Goal: Task Accomplishment & Management: Manage account settings

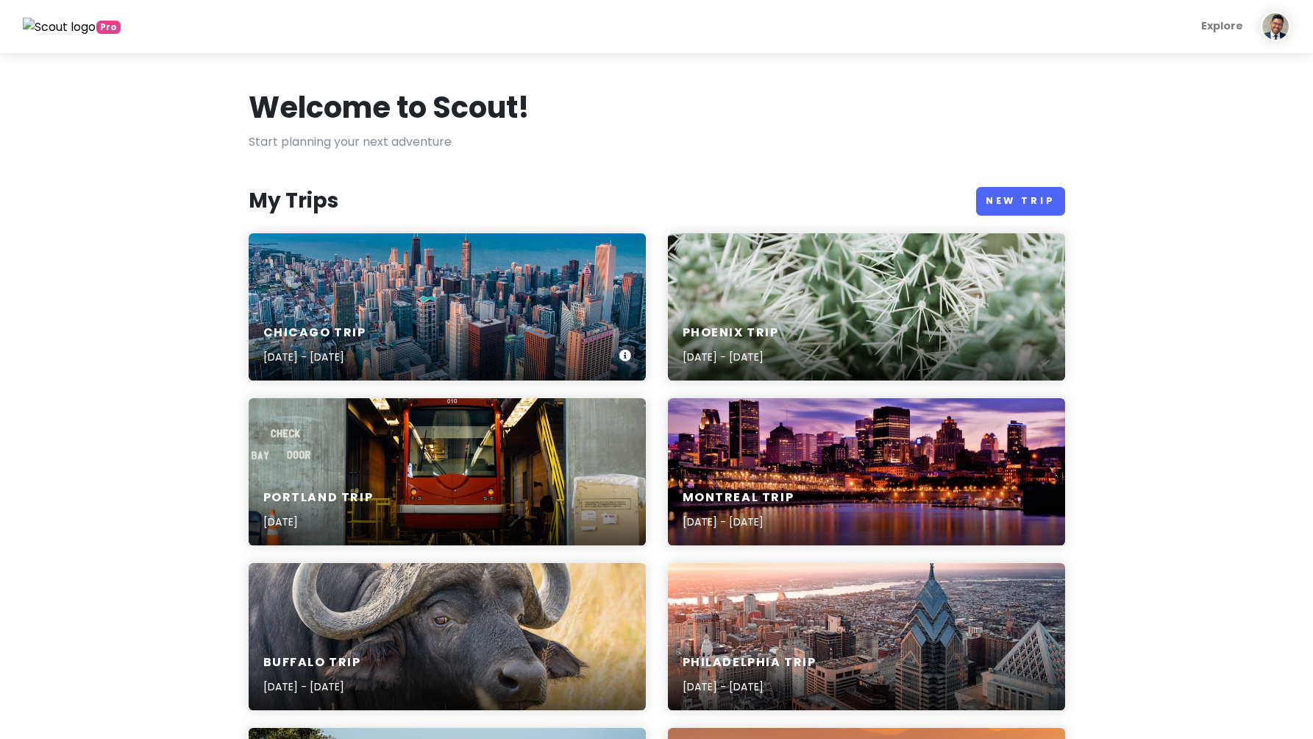
click at [430, 308] on div "Chicago Trip [DATE] - [DATE]" at bounding box center [447, 306] width 397 height 147
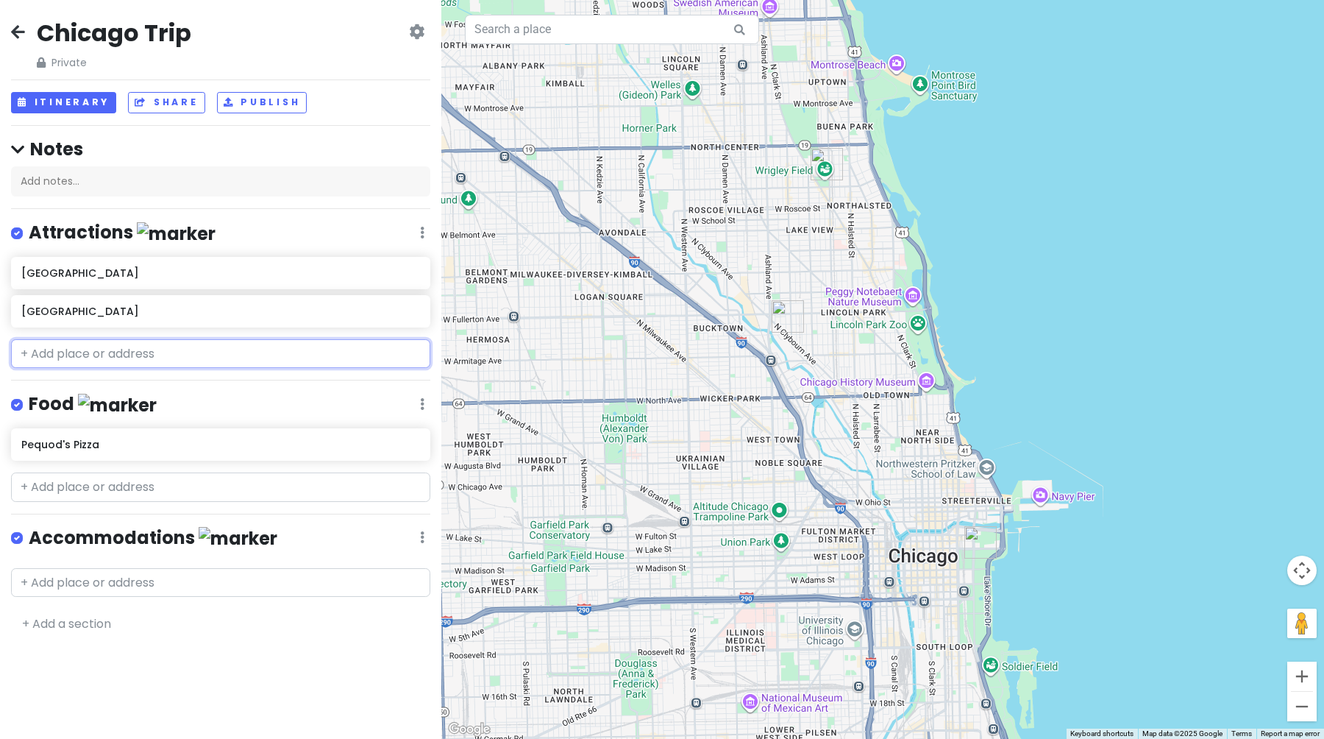
click at [207, 366] on input "text" at bounding box center [220, 353] width 419 height 29
click at [260, 577] on input "text" at bounding box center [220, 582] width 419 height 29
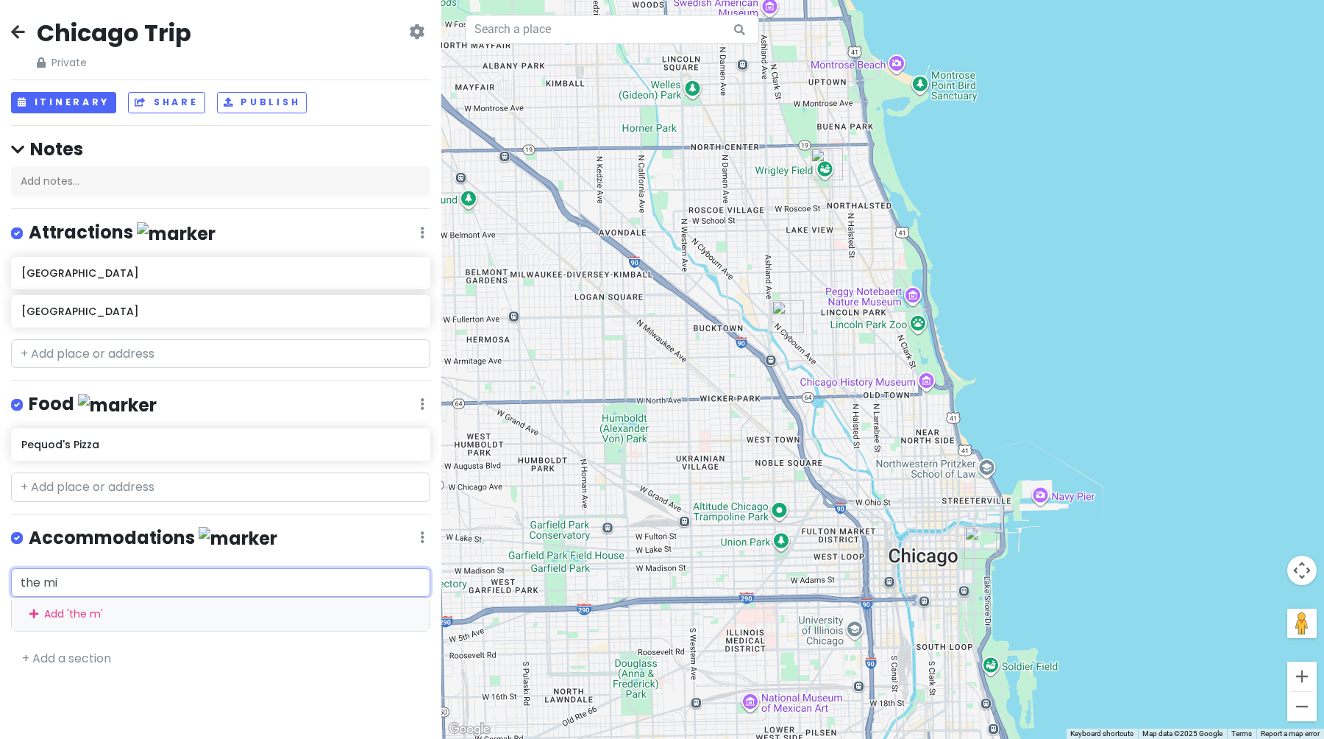
type input "the mid"
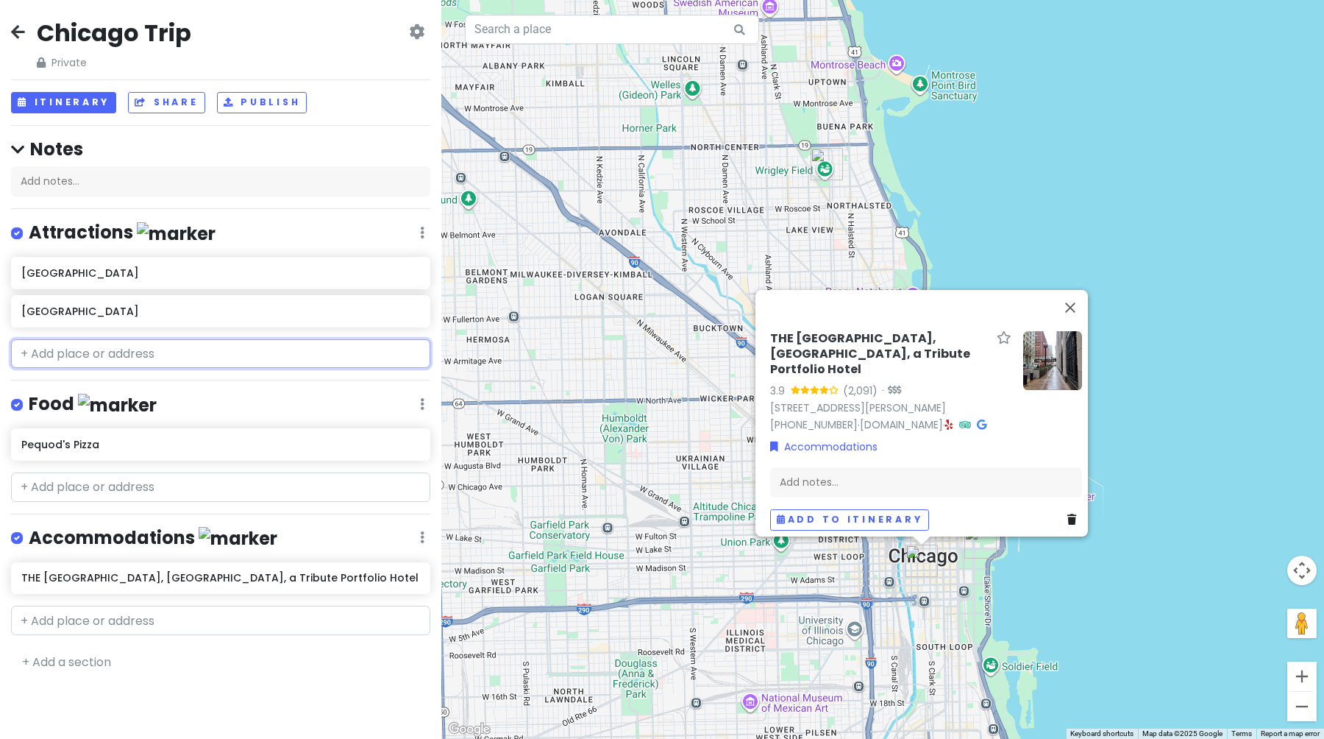
click at [235, 344] on input "text" at bounding box center [220, 353] width 419 height 29
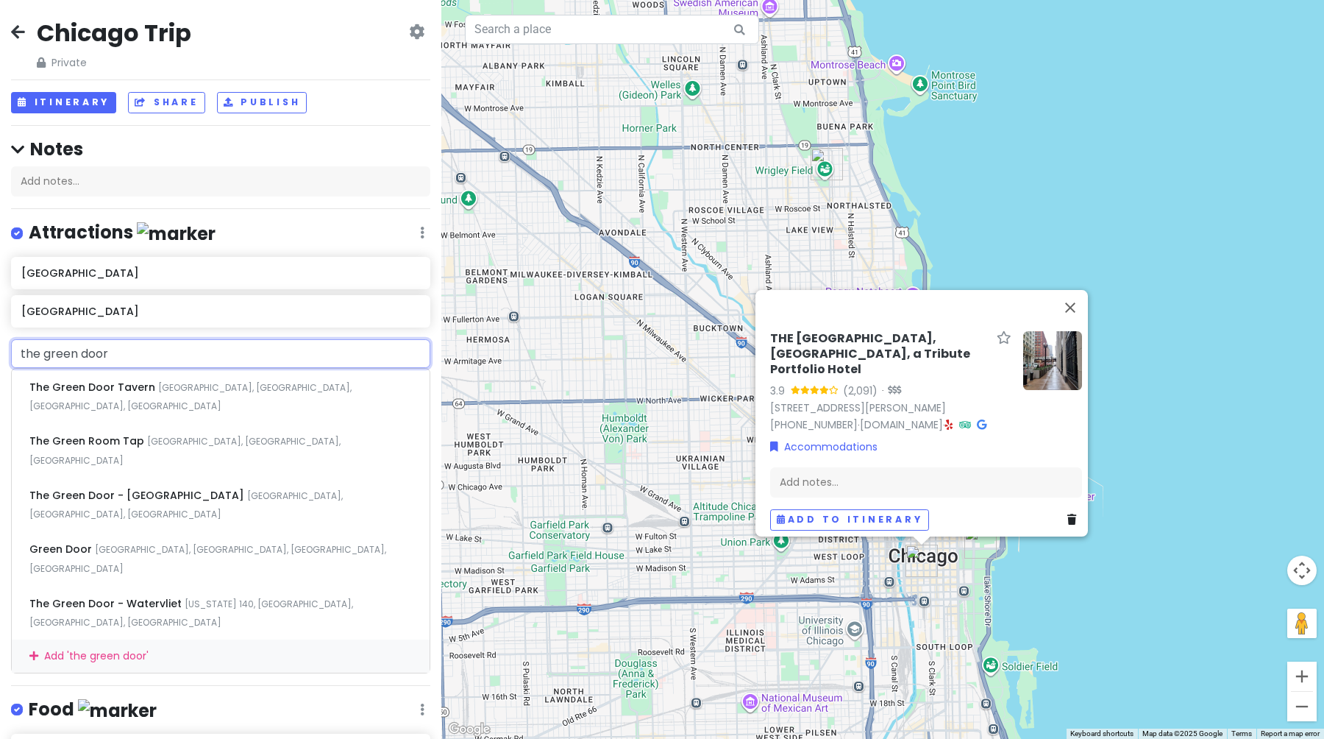
click at [184, 348] on input "the green door" at bounding box center [220, 353] width 419 height 29
type input "the green"
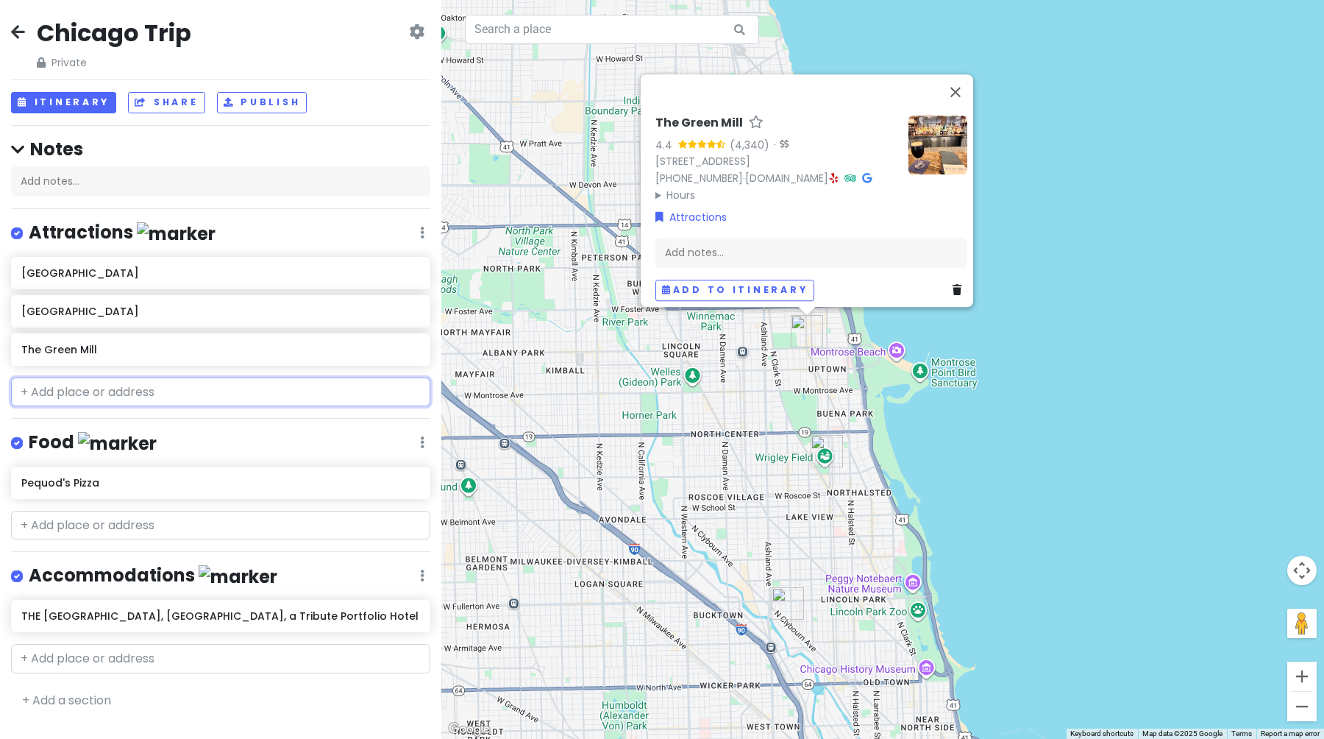
click at [88, 395] on input "text" at bounding box center [220, 391] width 419 height 29
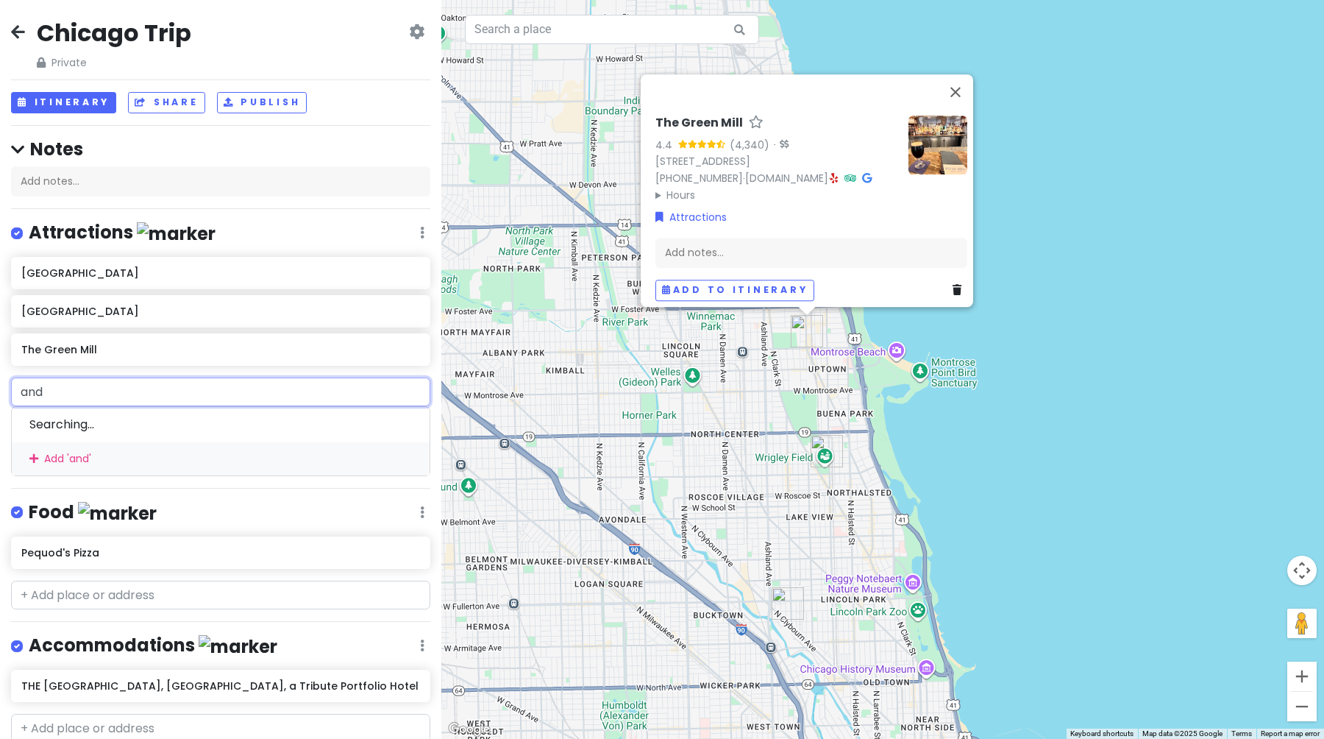
type input "[PERSON_NAME]"
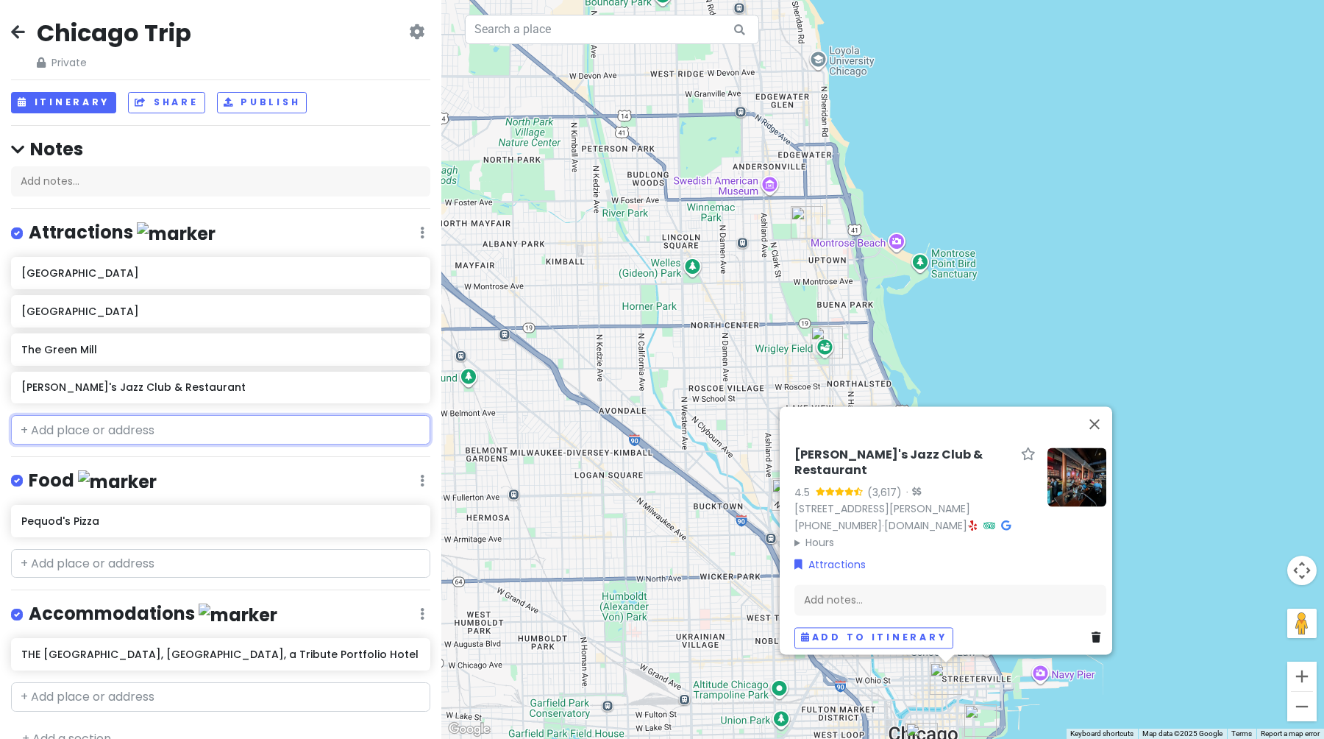
click at [69, 432] on input "text" at bounding box center [220, 429] width 419 height 29
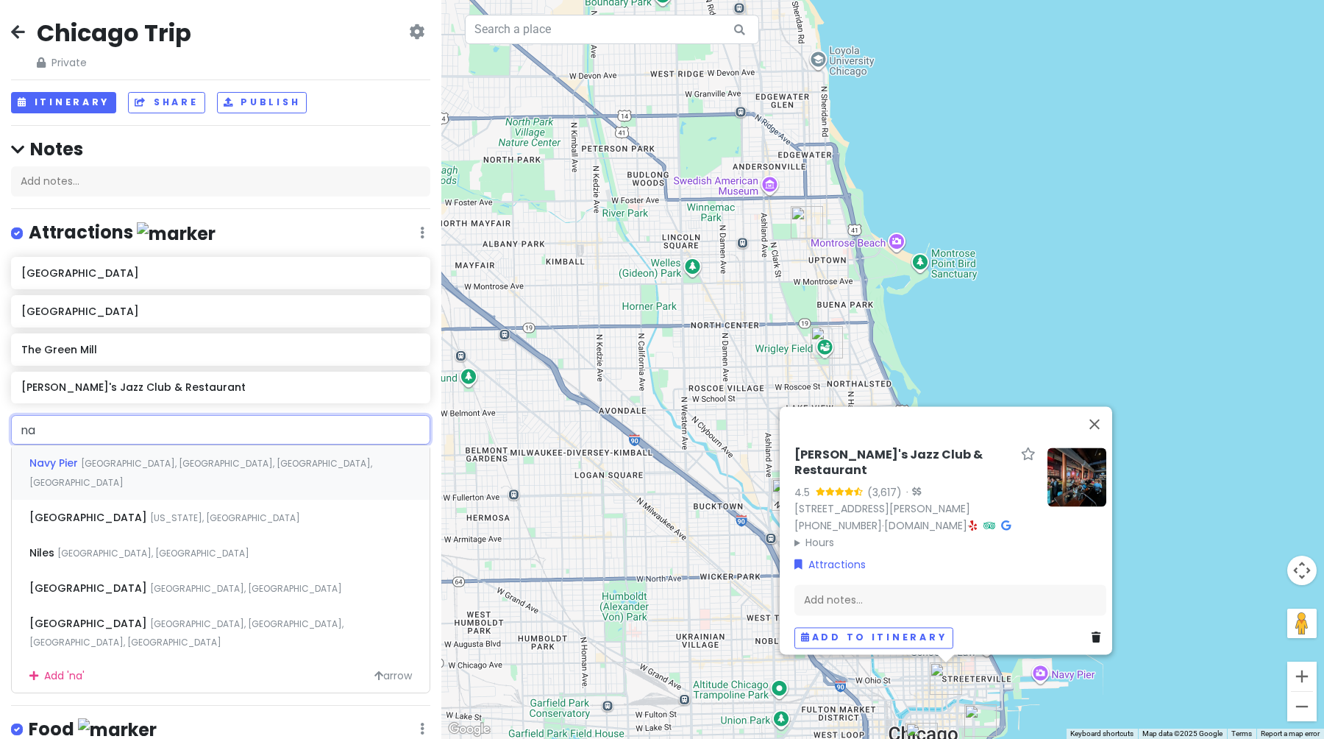
type input "nav"
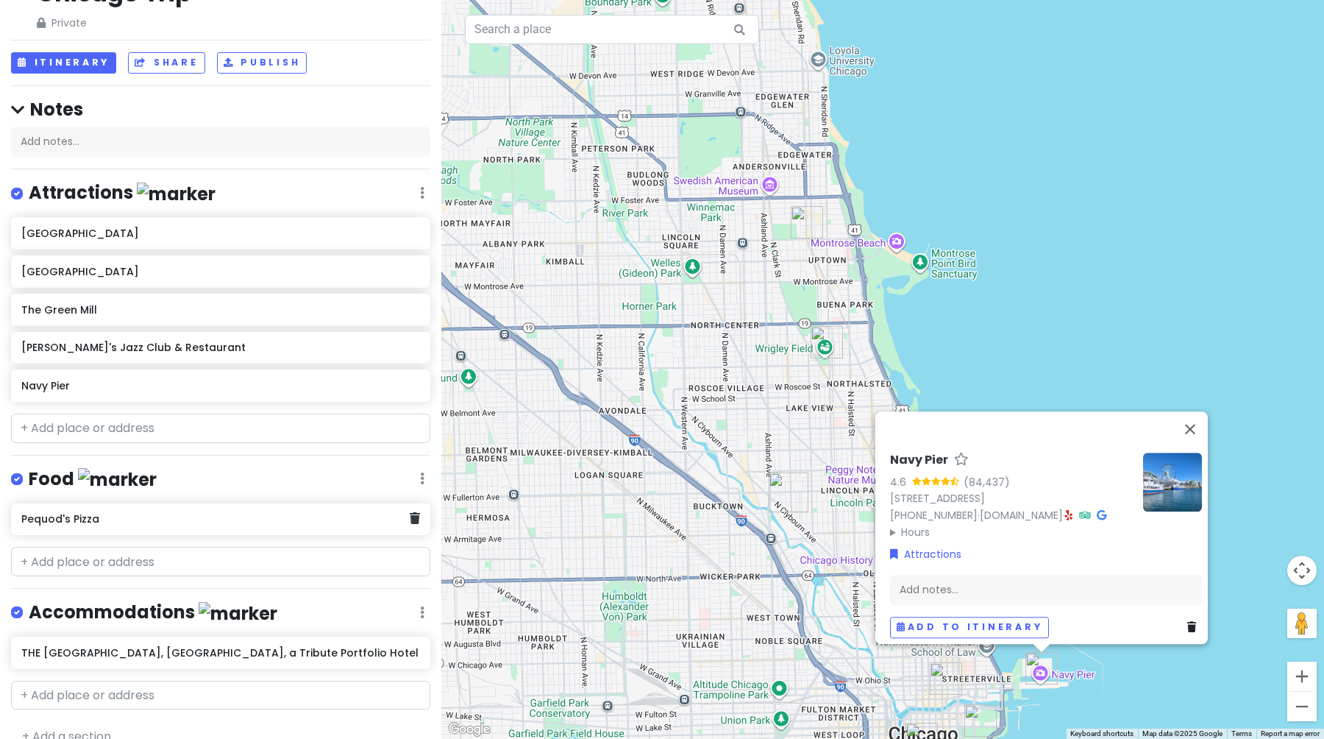
scroll to position [61, 0]
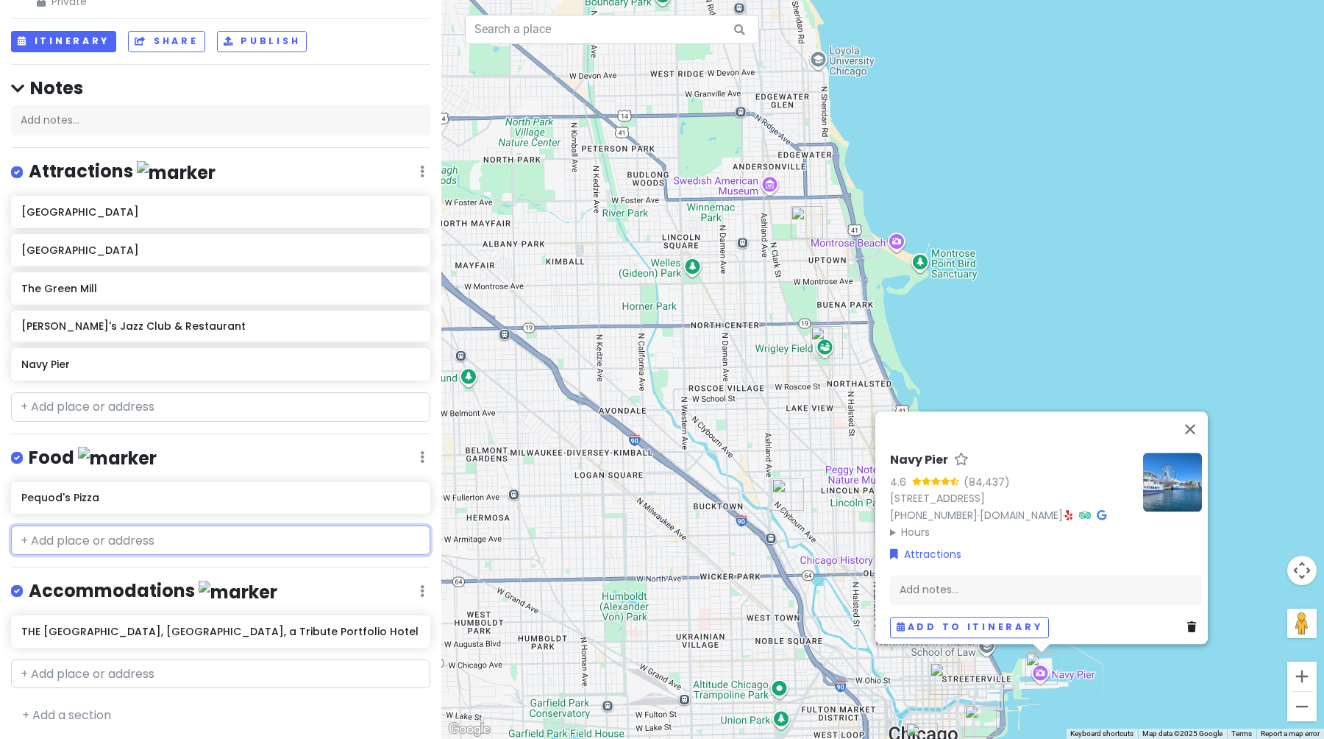
click at [96, 537] on input "text" at bounding box center [220, 539] width 419 height 29
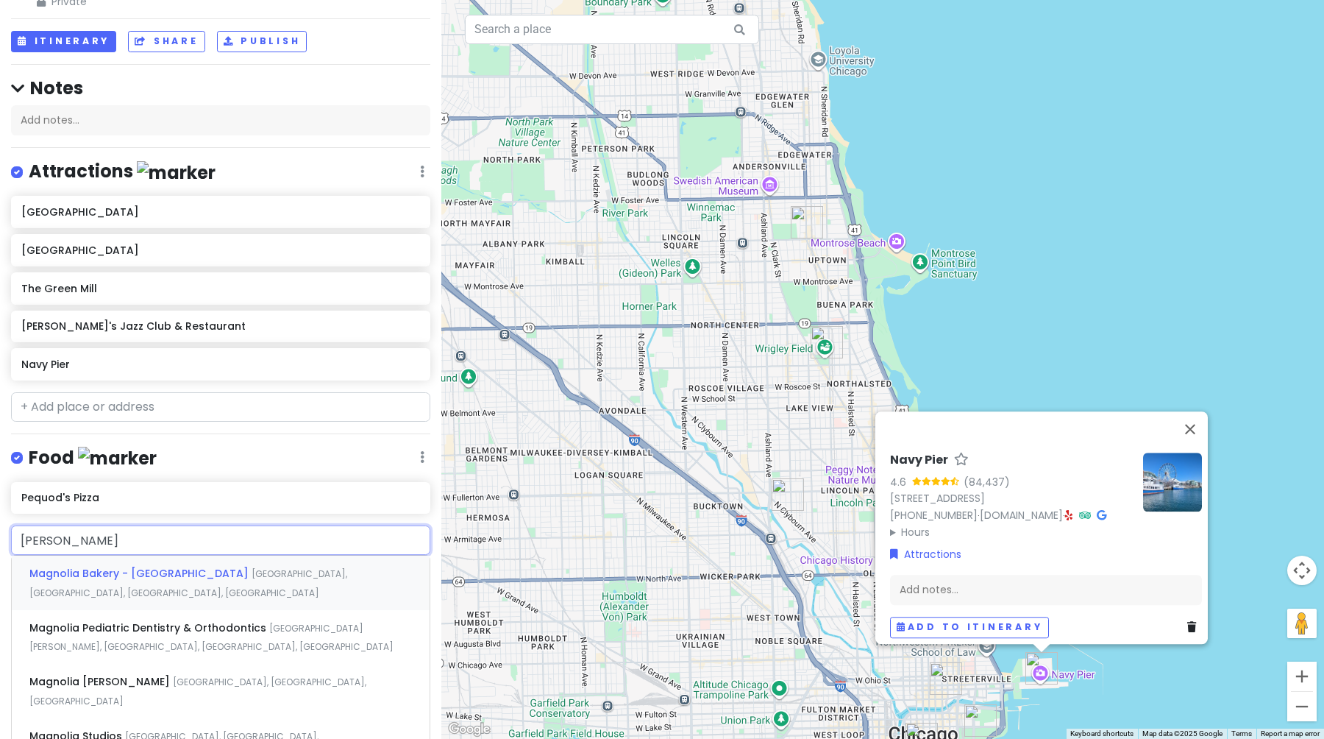
type input "magnolia"
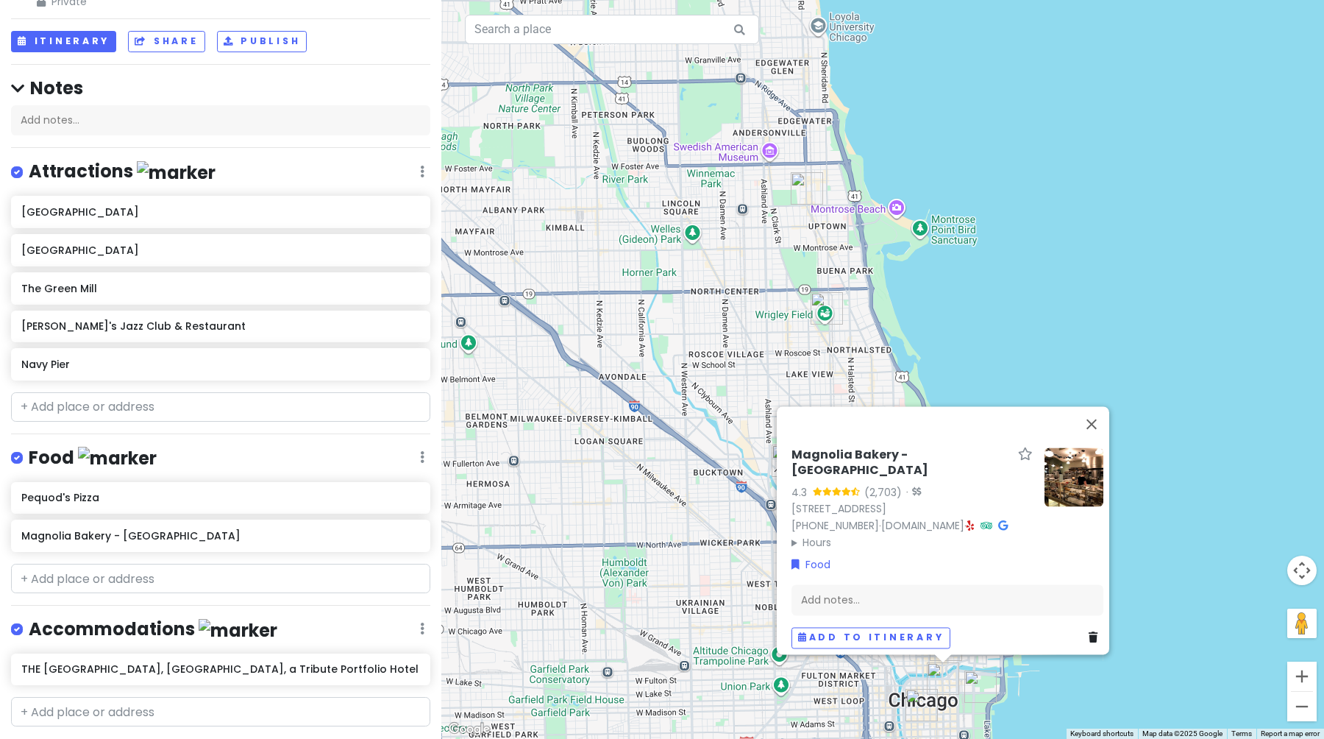
scroll to position [99, 0]
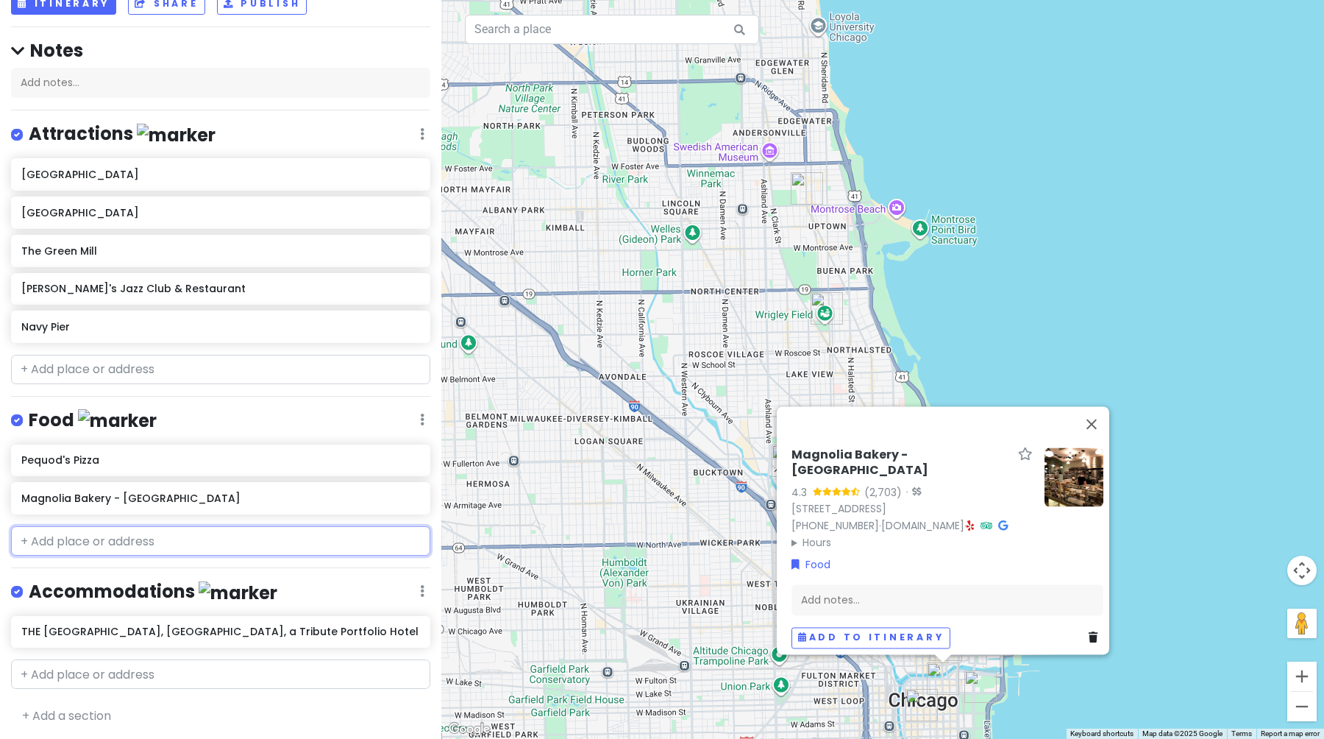
click at [104, 544] on input "text" at bounding box center [220, 540] width 419 height 29
click at [420, 136] on icon at bounding box center [422, 134] width 4 height 12
click at [352, 122] on div "Attractions Edit Reorder Delete List" at bounding box center [220, 137] width 419 height 30
click at [118, 710] on div "+ Add a section" at bounding box center [220, 715] width 419 height 19
click at [82, 710] on link "+ Add a section" at bounding box center [66, 715] width 89 height 17
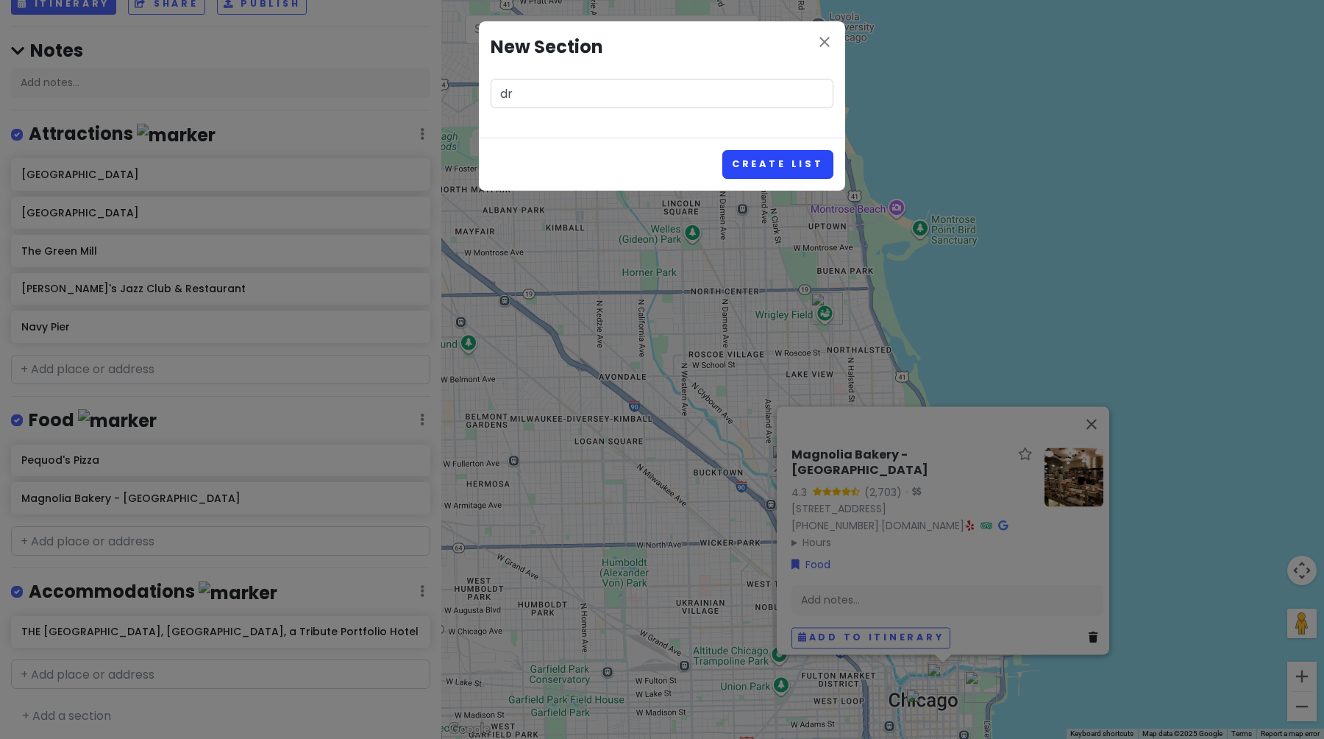
type input "d"
type input "Drink"
click at [722, 150] on button "Create List" at bounding box center [777, 164] width 111 height 29
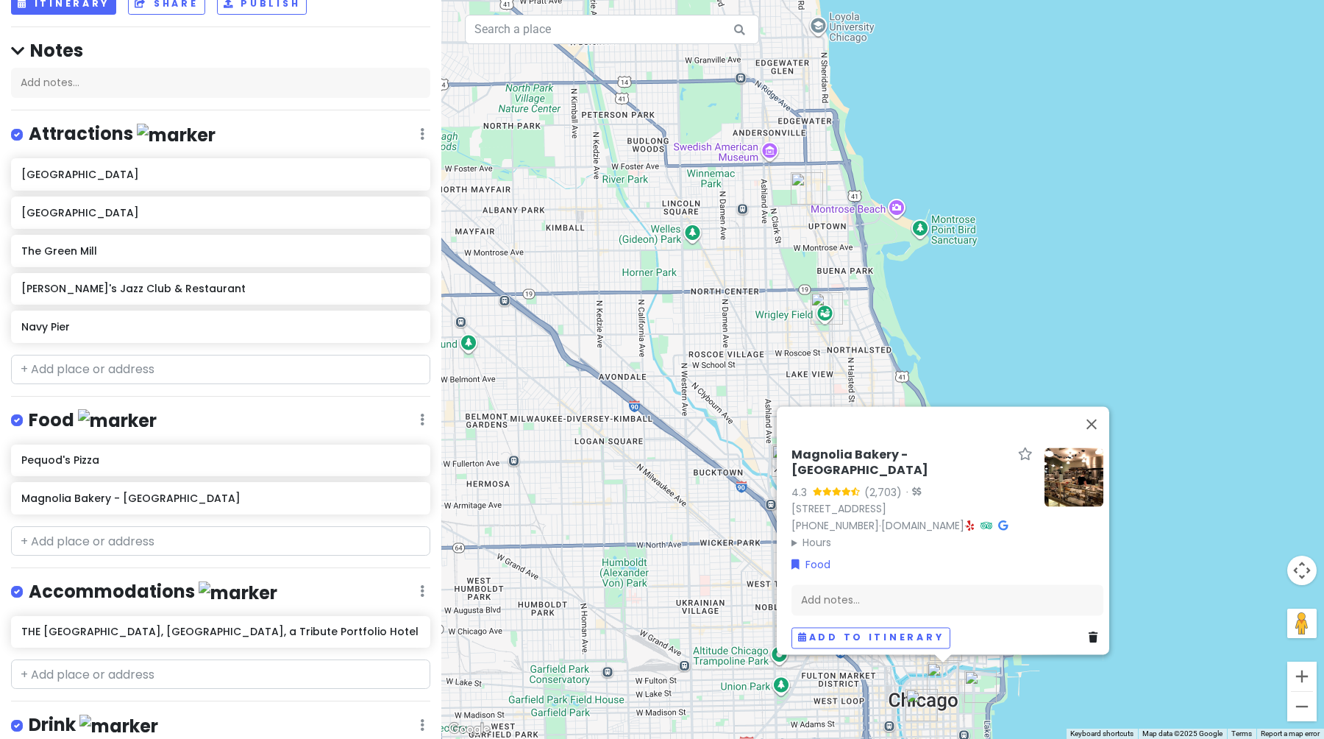
scroll to position [193, 0]
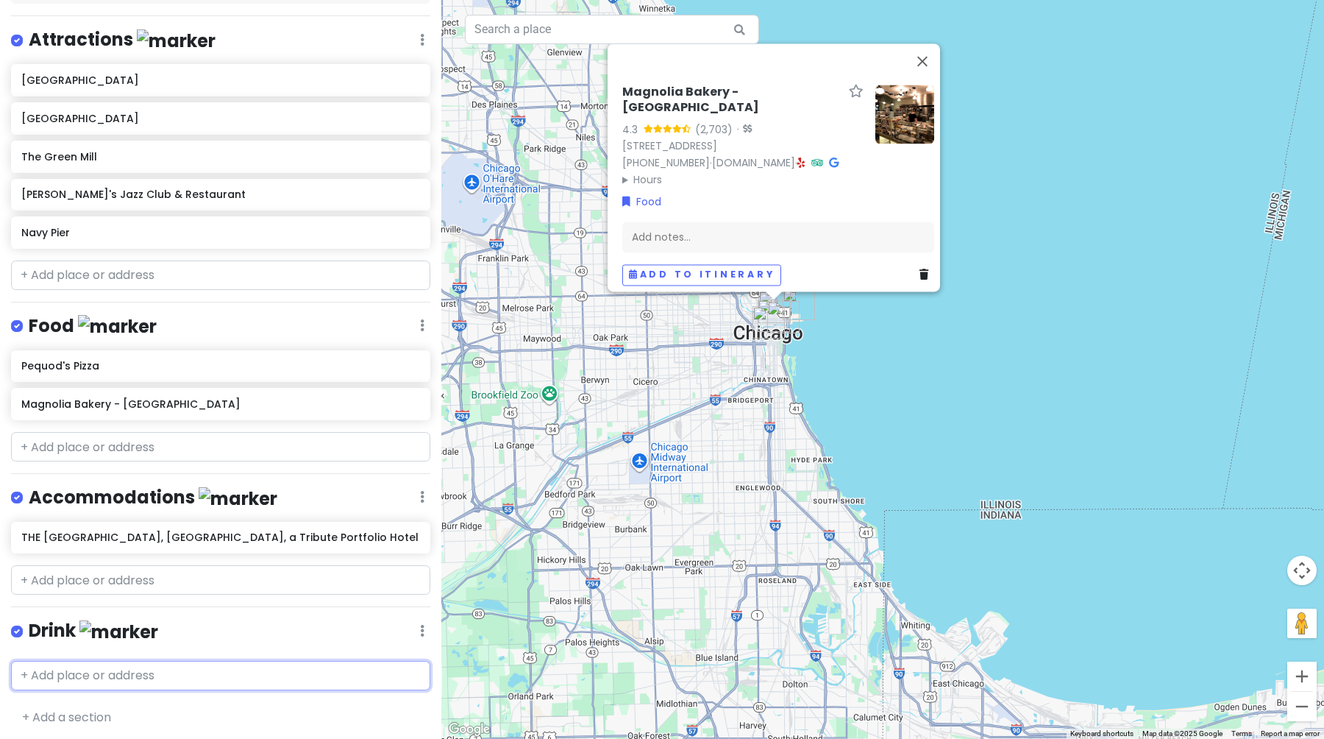
click at [285, 668] on input "text" at bounding box center [220, 675] width 419 height 29
type input "three d"
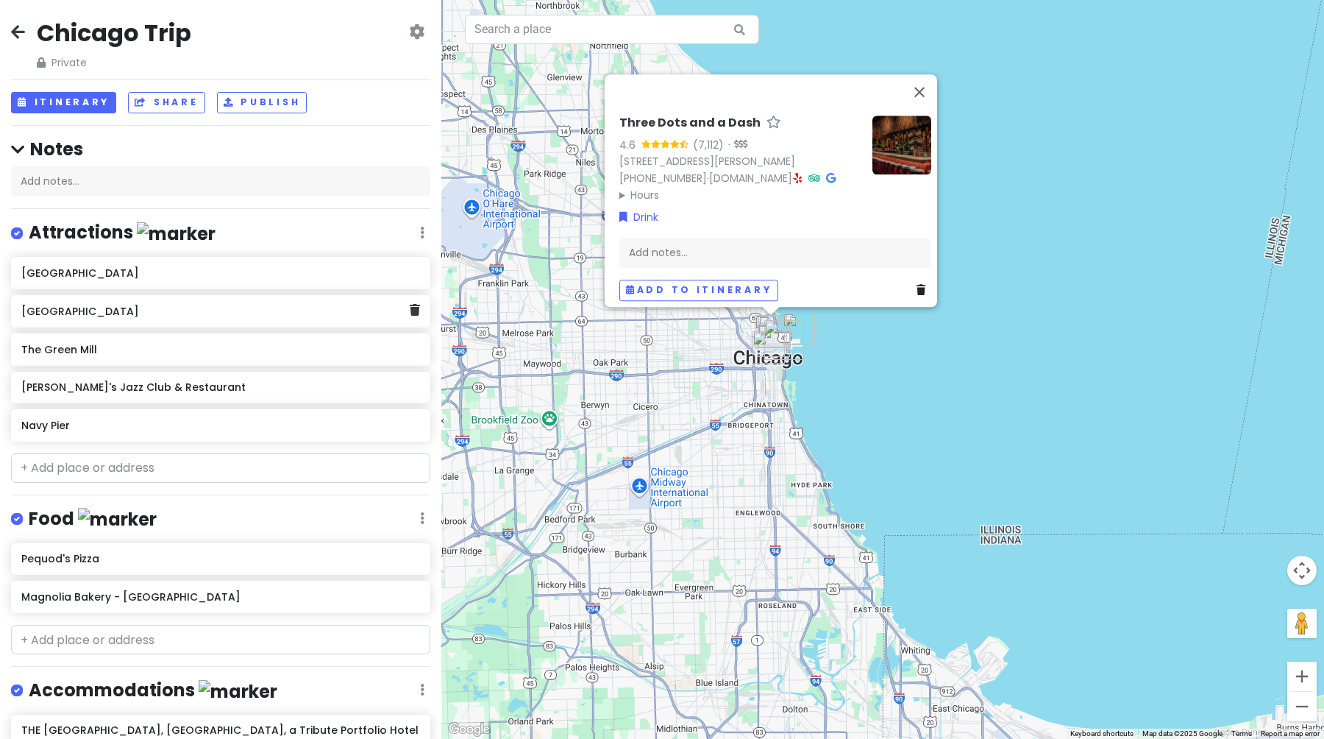
scroll to position [231, 0]
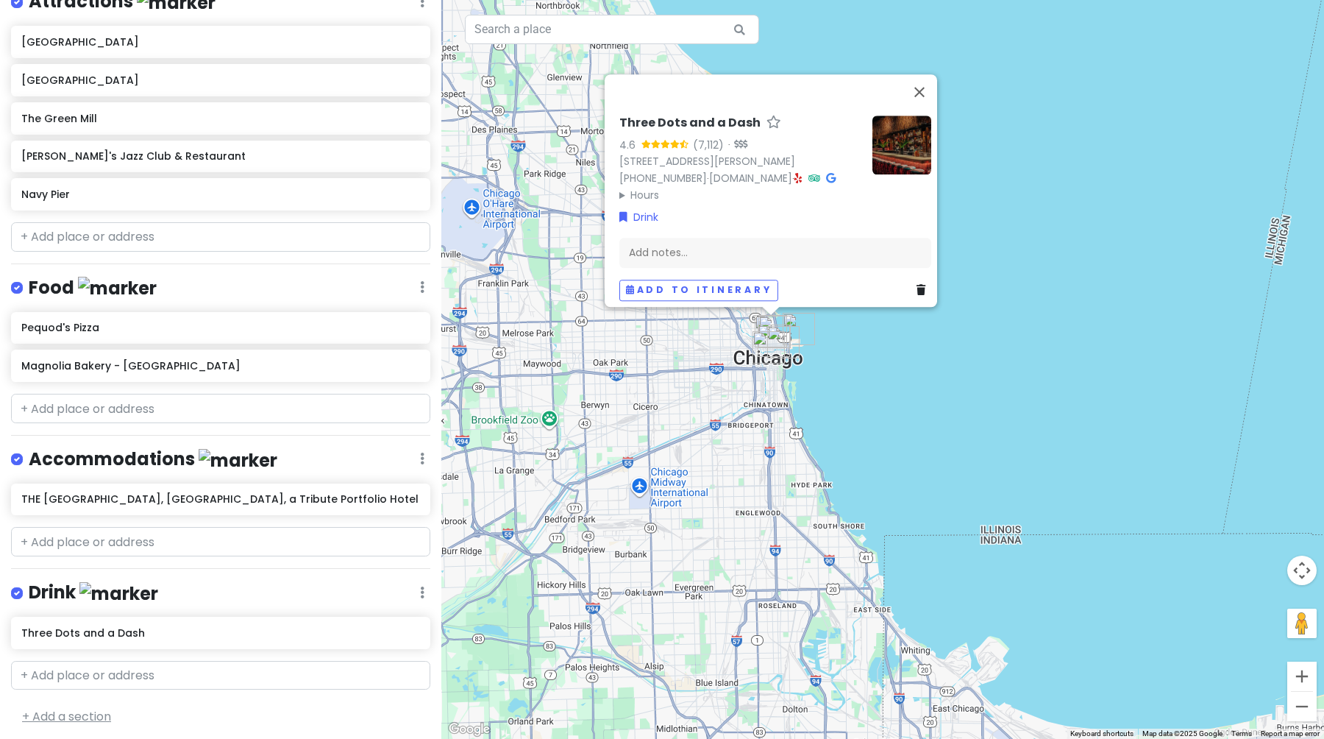
click at [99, 712] on link "+ Add a section" at bounding box center [66, 716] width 89 height 17
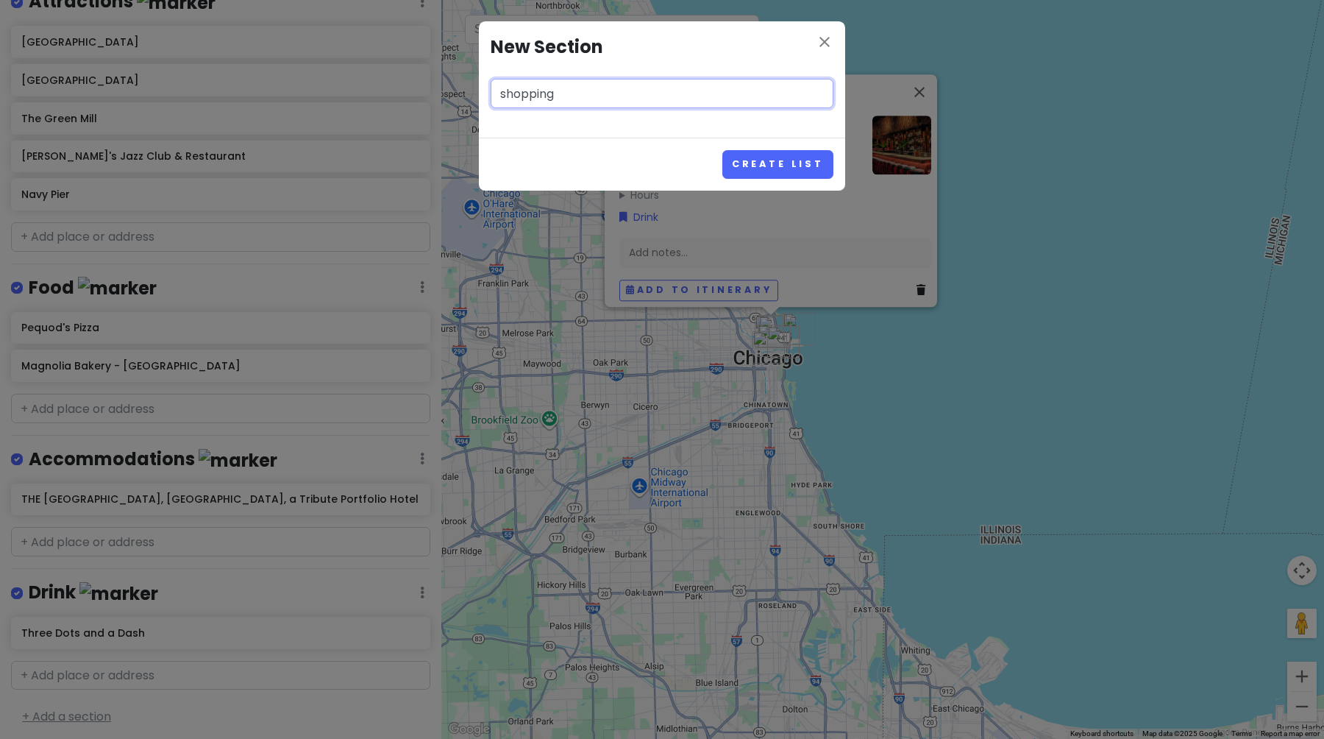
type input "shopping"
click at [722, 150] on button "Create List" at bounding box center [777, 164] width 111 height 29
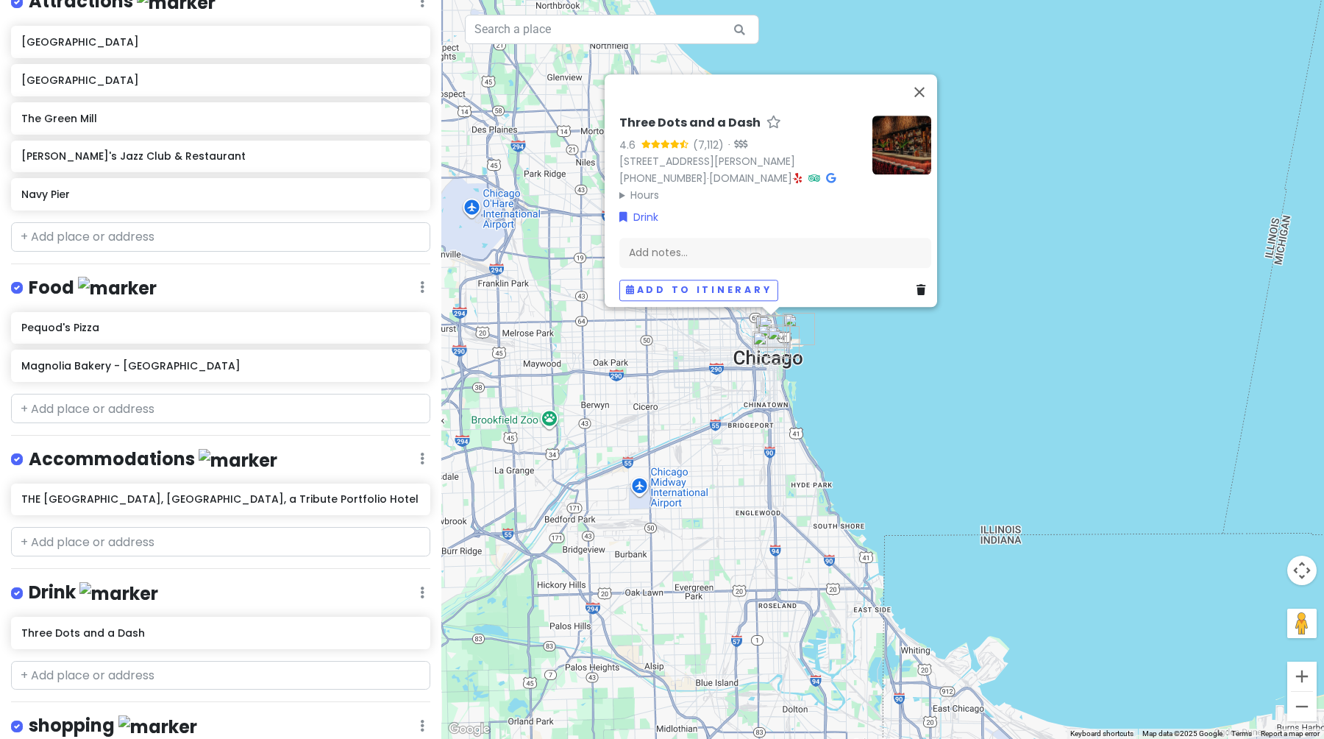
scroll to position [325, 0]
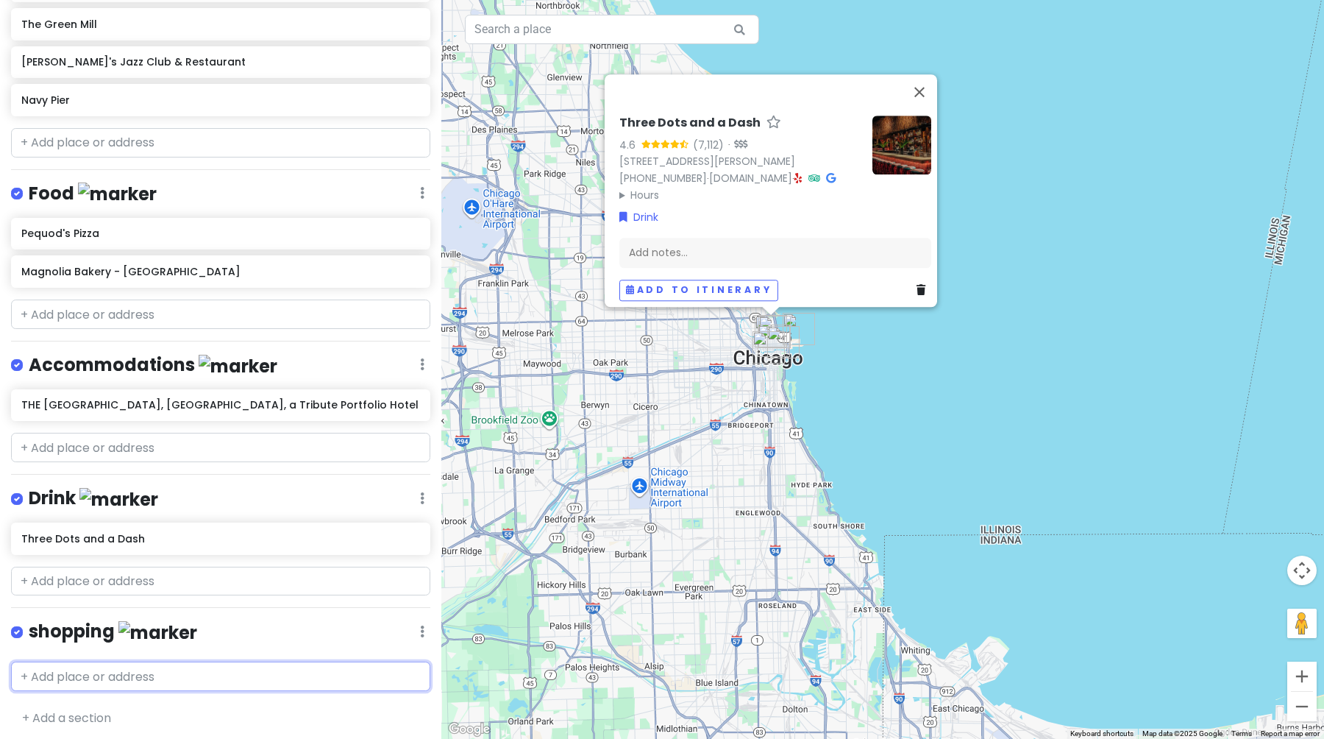
click at [76, 661] on input "text" at bounding box center [220, 675] width 419 height 29
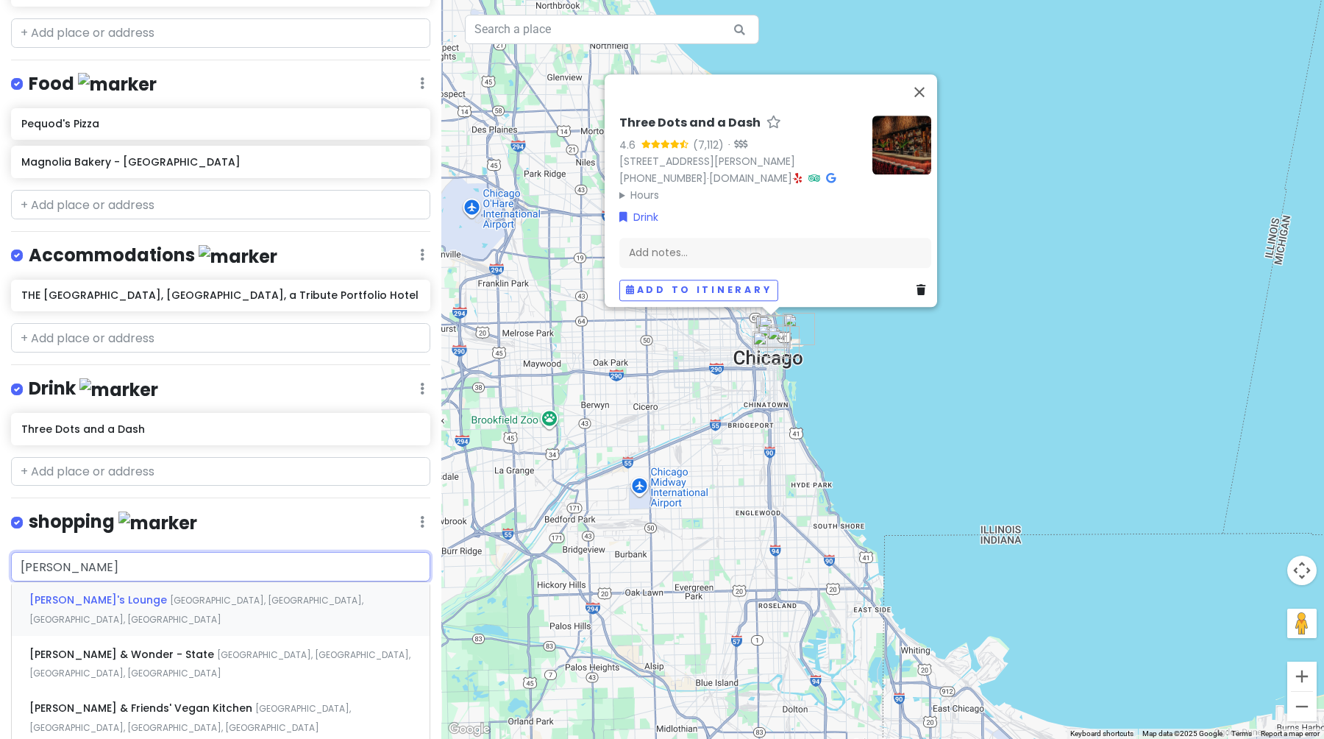
scroll to position [458, 0]
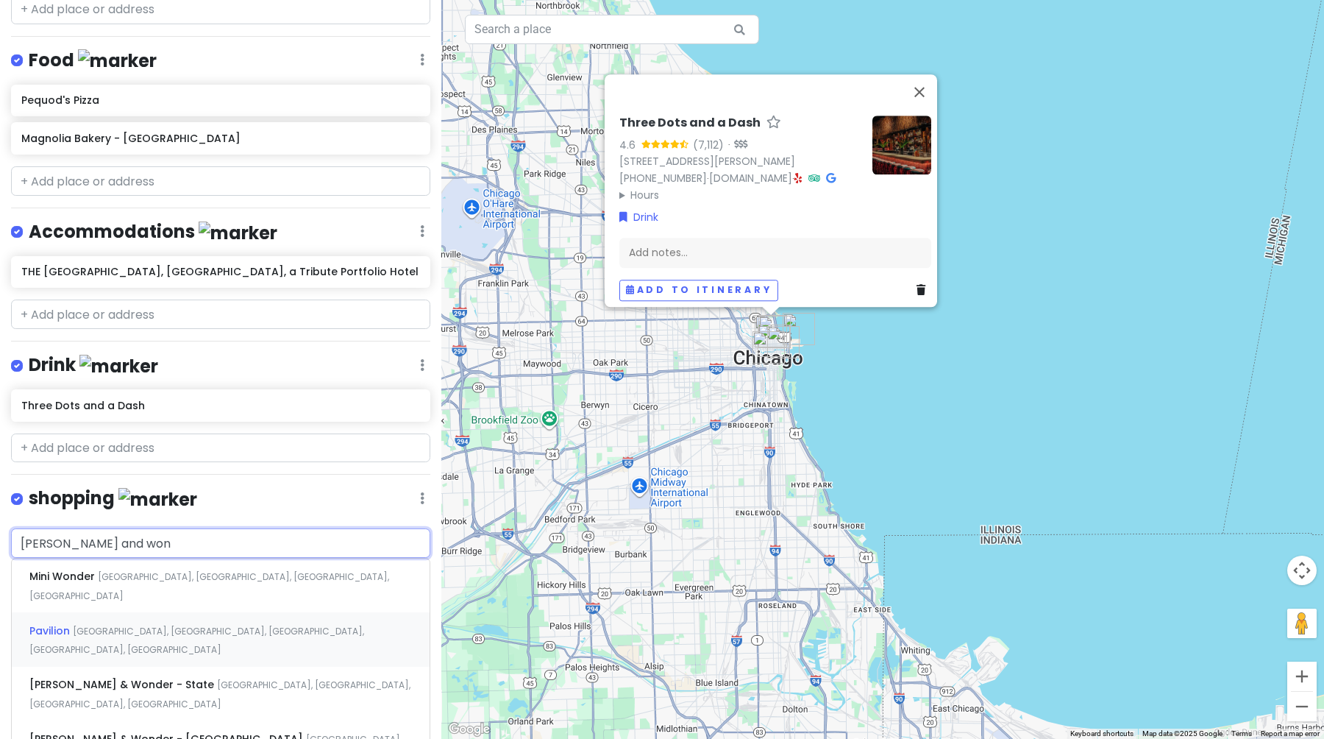
type input "[PERSON_NAME] & Wonder - State, [GEOGRAPHIC_DATA], [GEOGRAPHIC_DATA], [GEOGRAPH…"
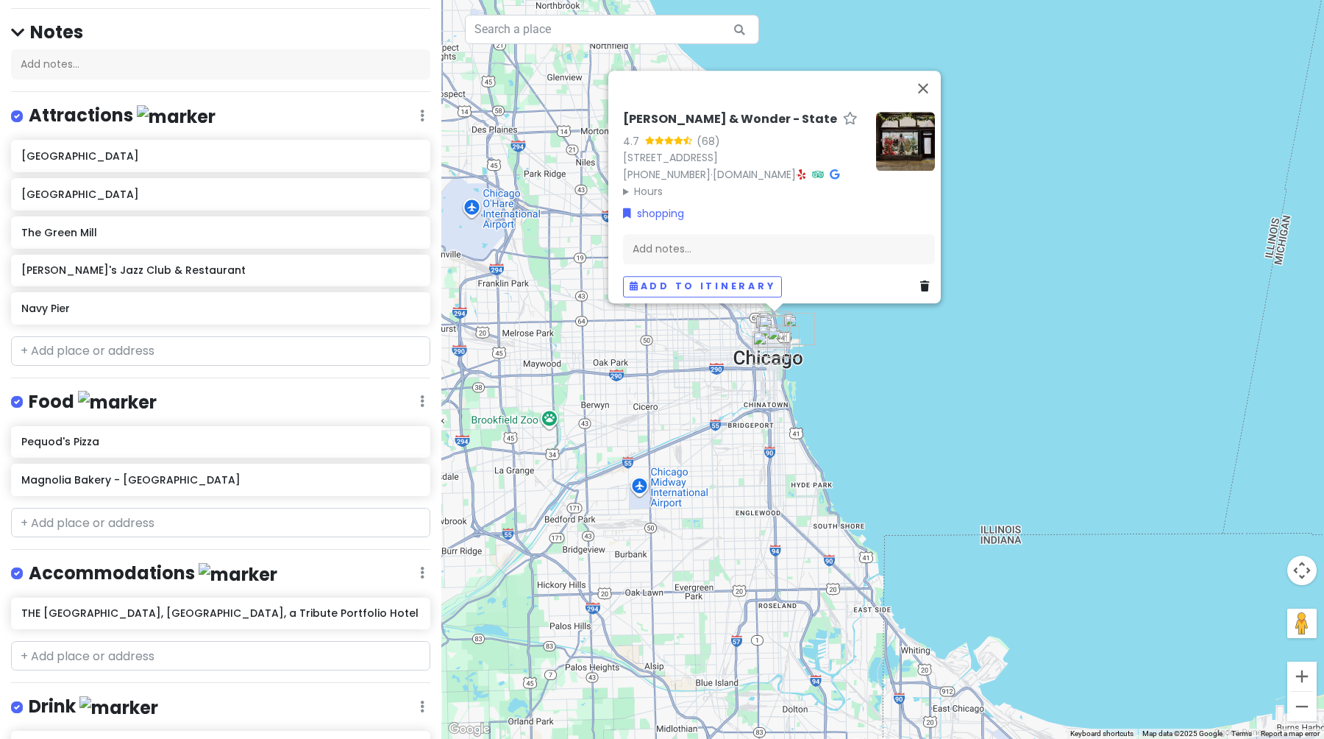
scroll to position [71, 0]
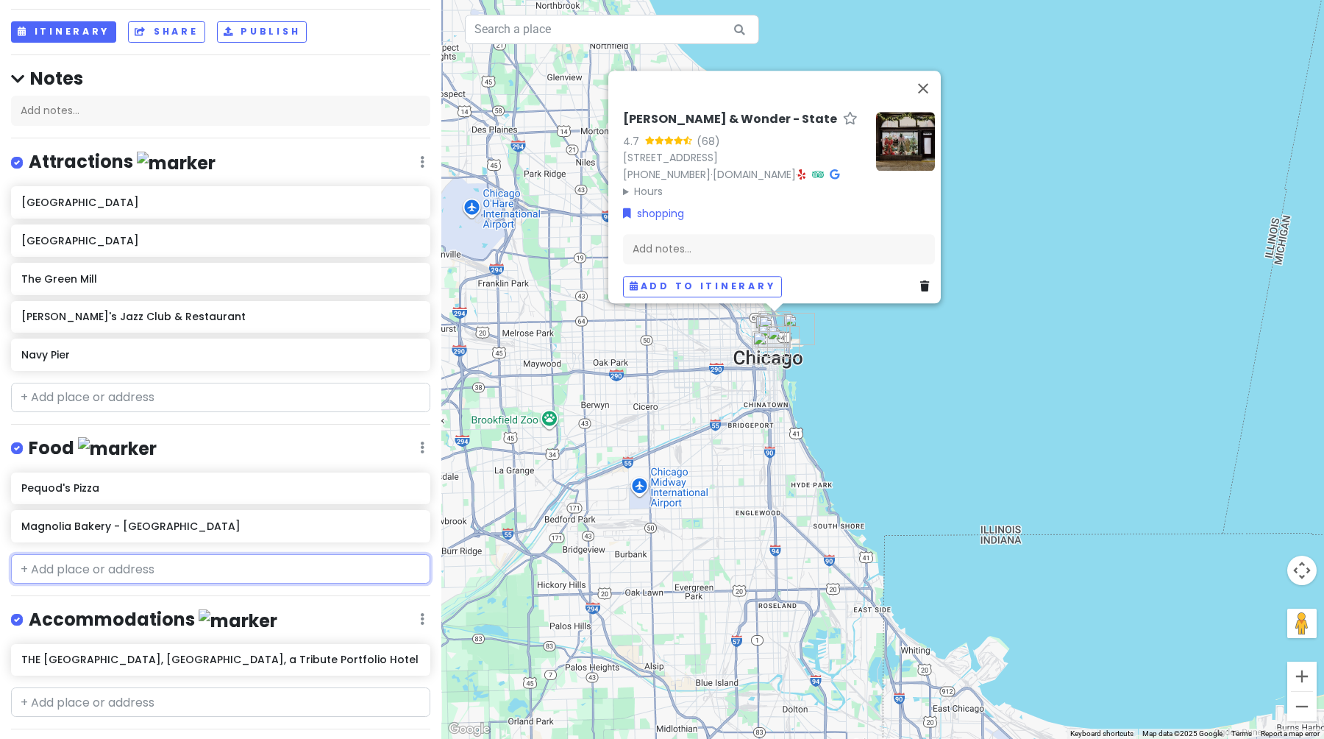
click at [75, 572] on input "text" at bounding box center [220, 568] width 419 height 29
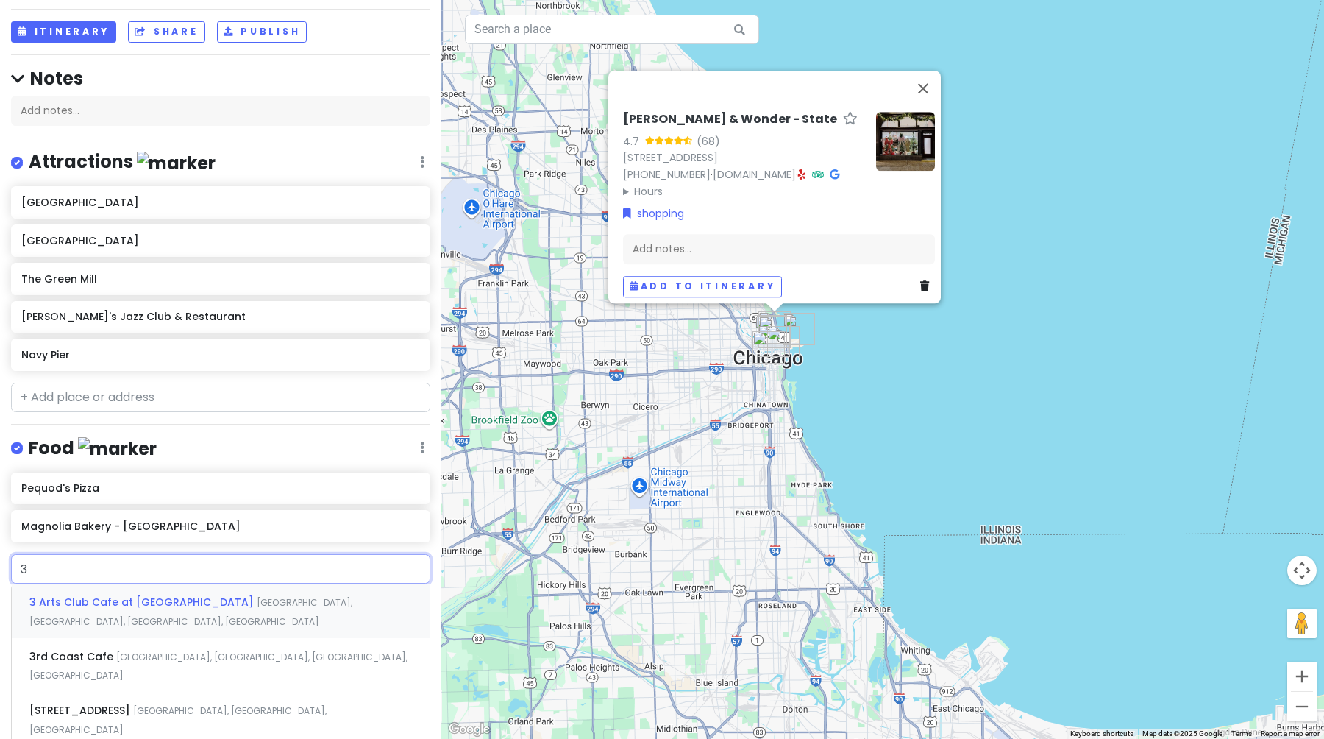
type input "3 a"
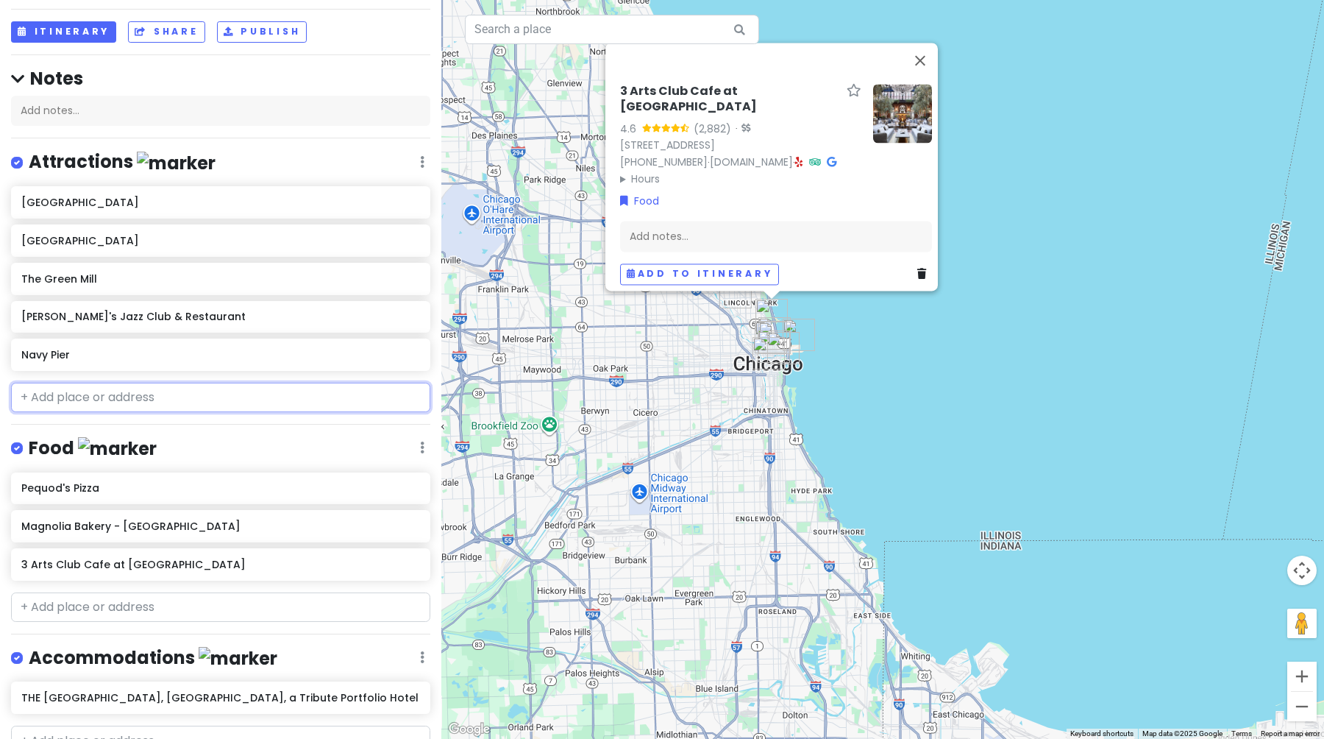
click at [63, 401] on input "text" at bounding box center [220, 397] width 419 height 29
type input "a"
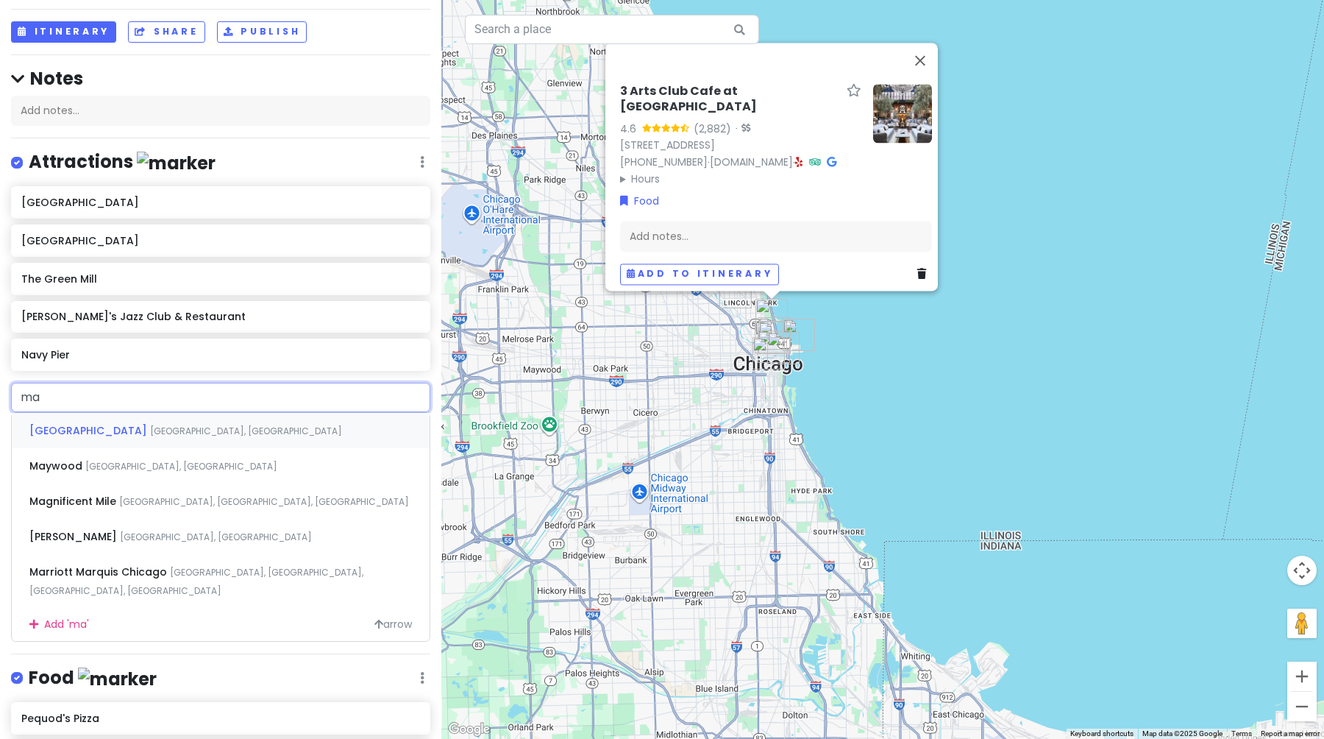
type input "mag"
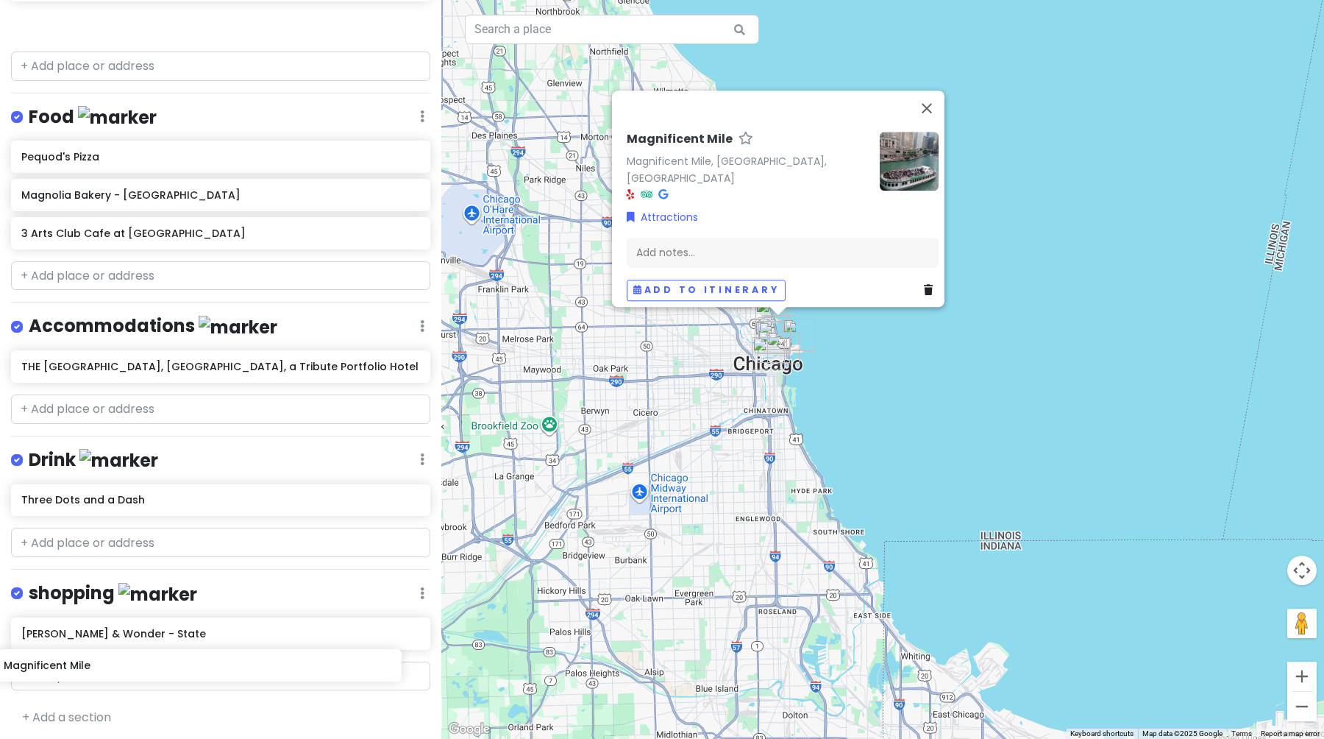
scroll to position [439, 0]
drag, startPoint x: 119, startPoint y: 23, endPoint x: 104, endPoint y: 653, distance: 630.7
click at [104, 653] on div "Chicago Trip Private Change Dates Make a Copy Delete Trip Give Feedback 💡 Suppo…" at bounding box center [220, 369] width 441 height 739
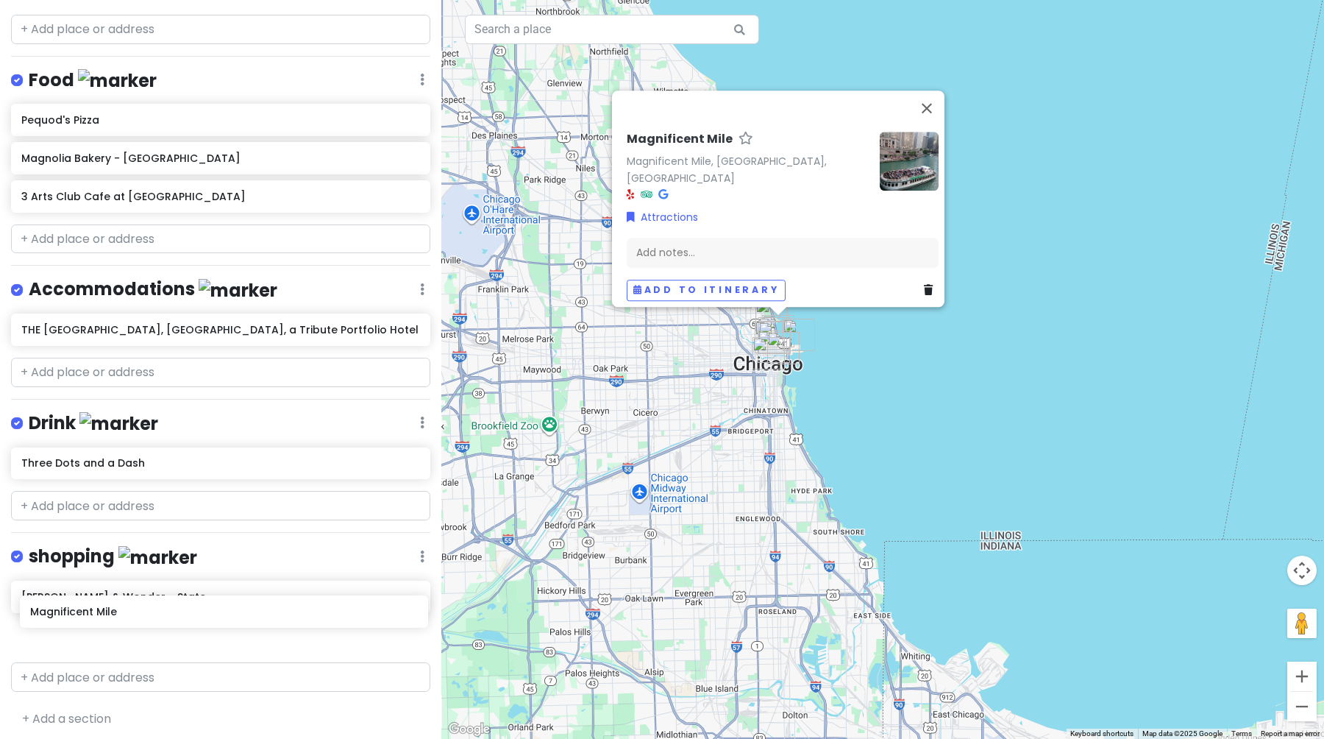
drag, startPoint x: 129, startPoint y: 26, endPoint x: 138, endPoint y: 615, distance: 588.6
click at [138, 615] on div "Chicago Trip Private Change Dates Make a Copy Delete Trip Give Feedback 💡 Suppo…" at bounding box center [220, 369] width 441 height 739
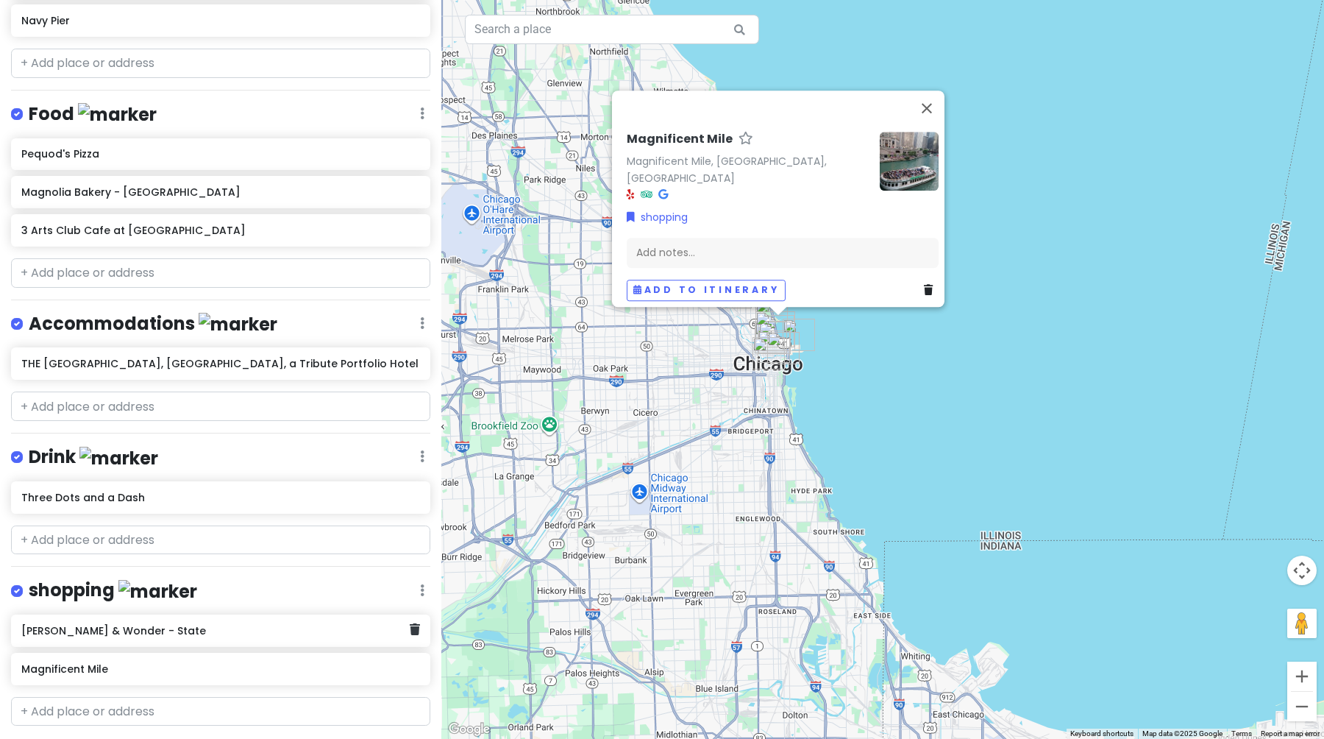
scroll to position [401, 0]
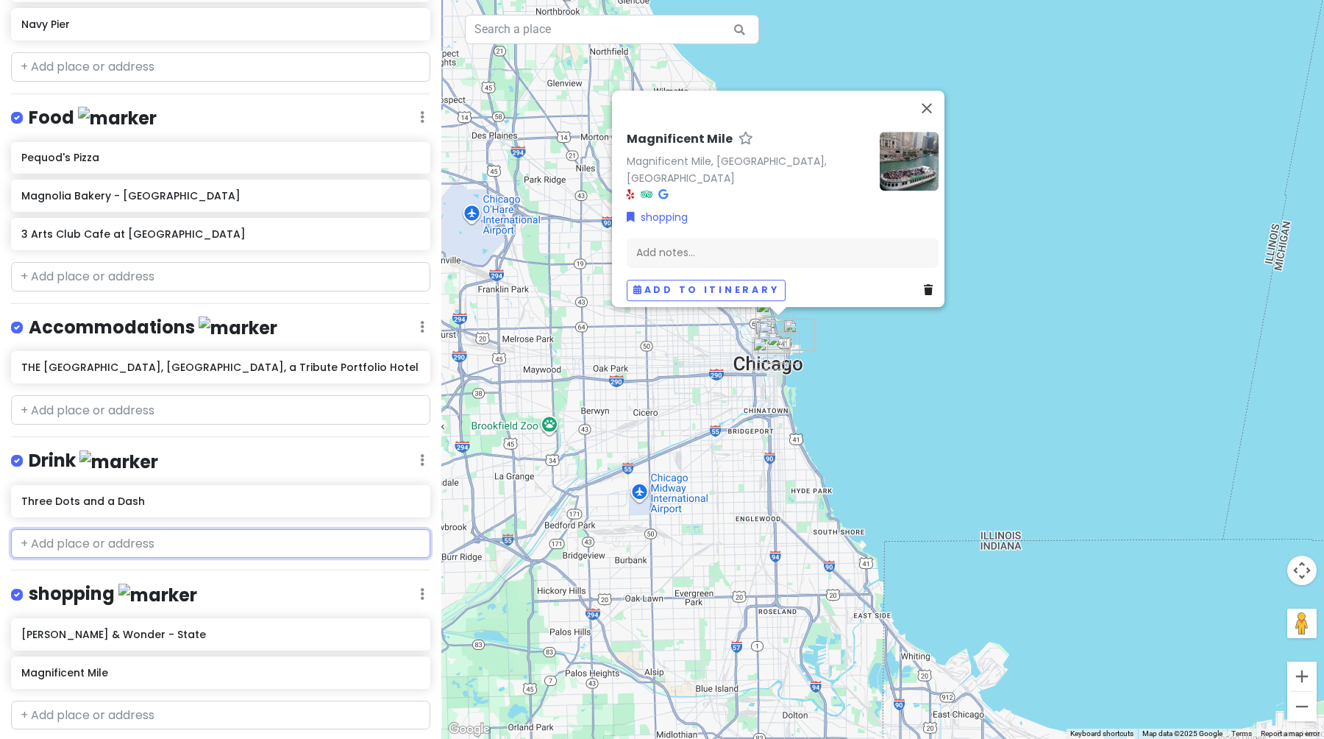
click at [105, 541] on input "text" at bounding box center [220, 543] width 419 height 29
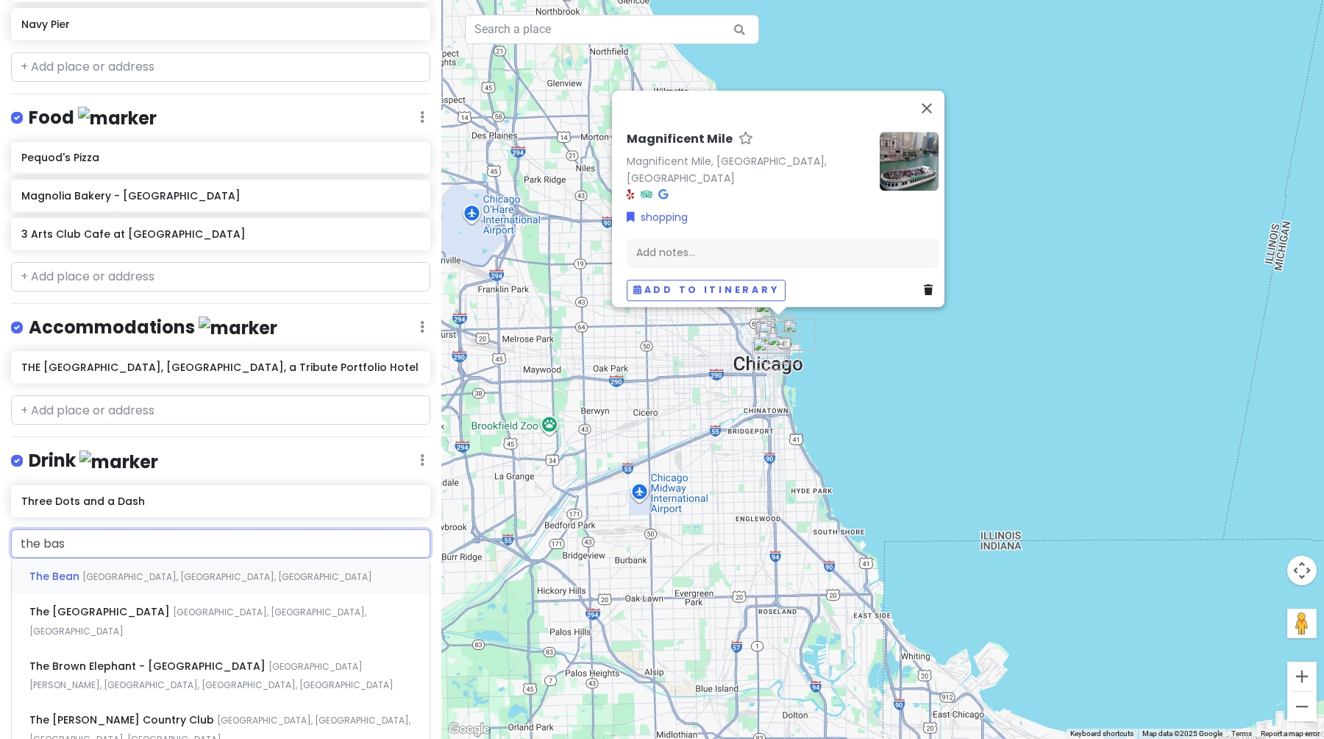
type input "the base"
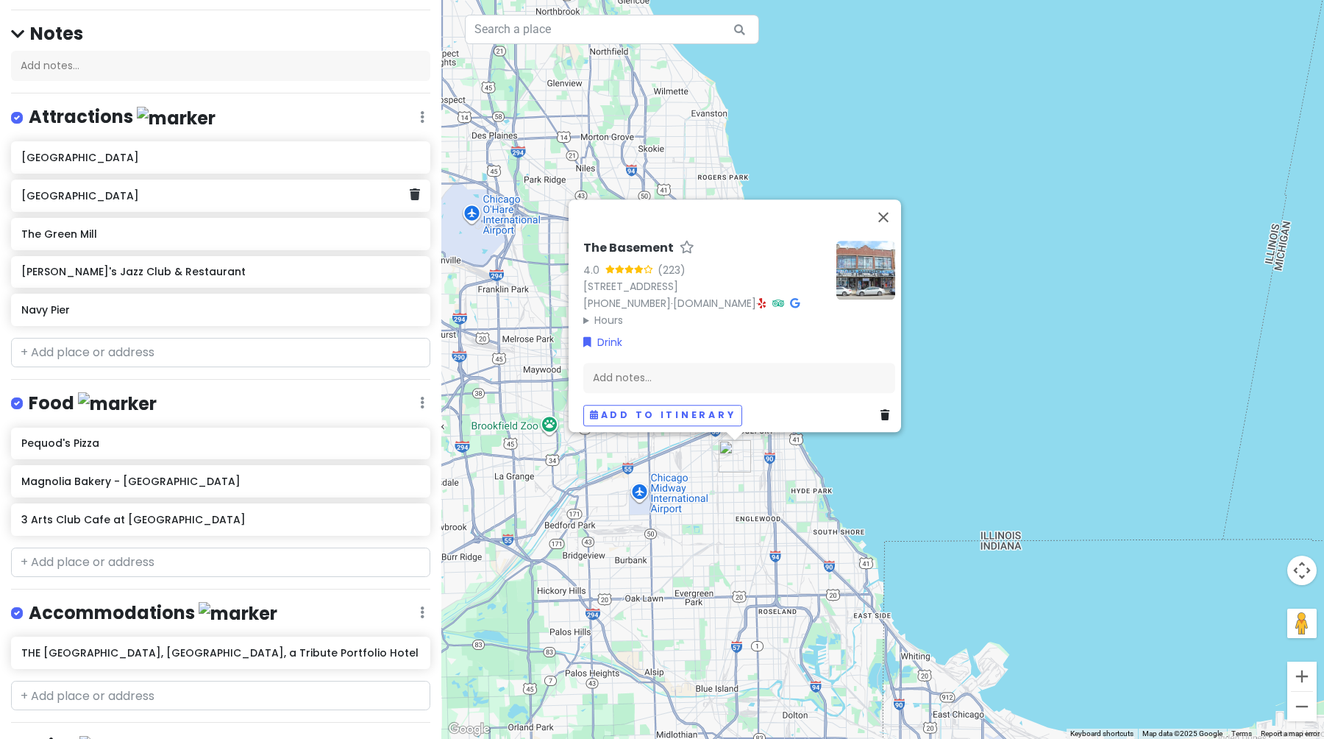
scroll to position [477, 0]
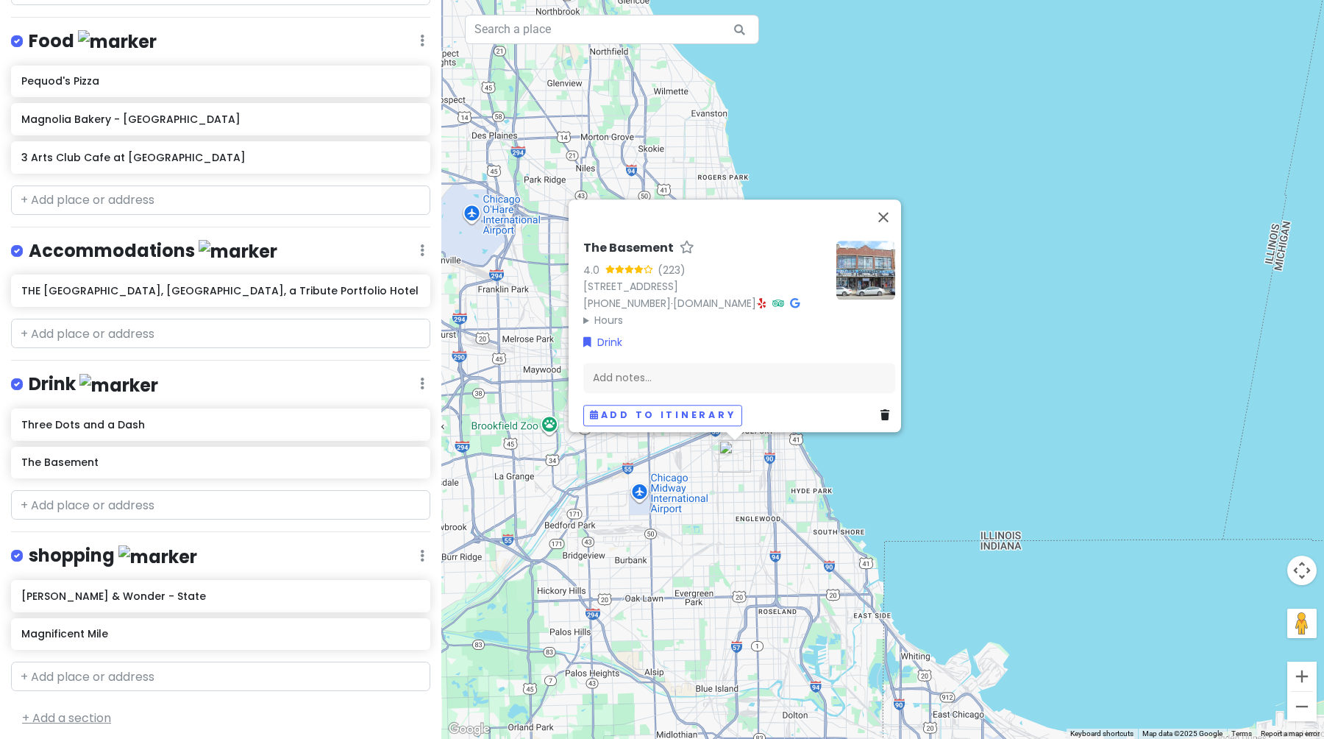
click at [65, 713] on link "+ Add a section" at bounding box center [66, 717] width 89 height 17
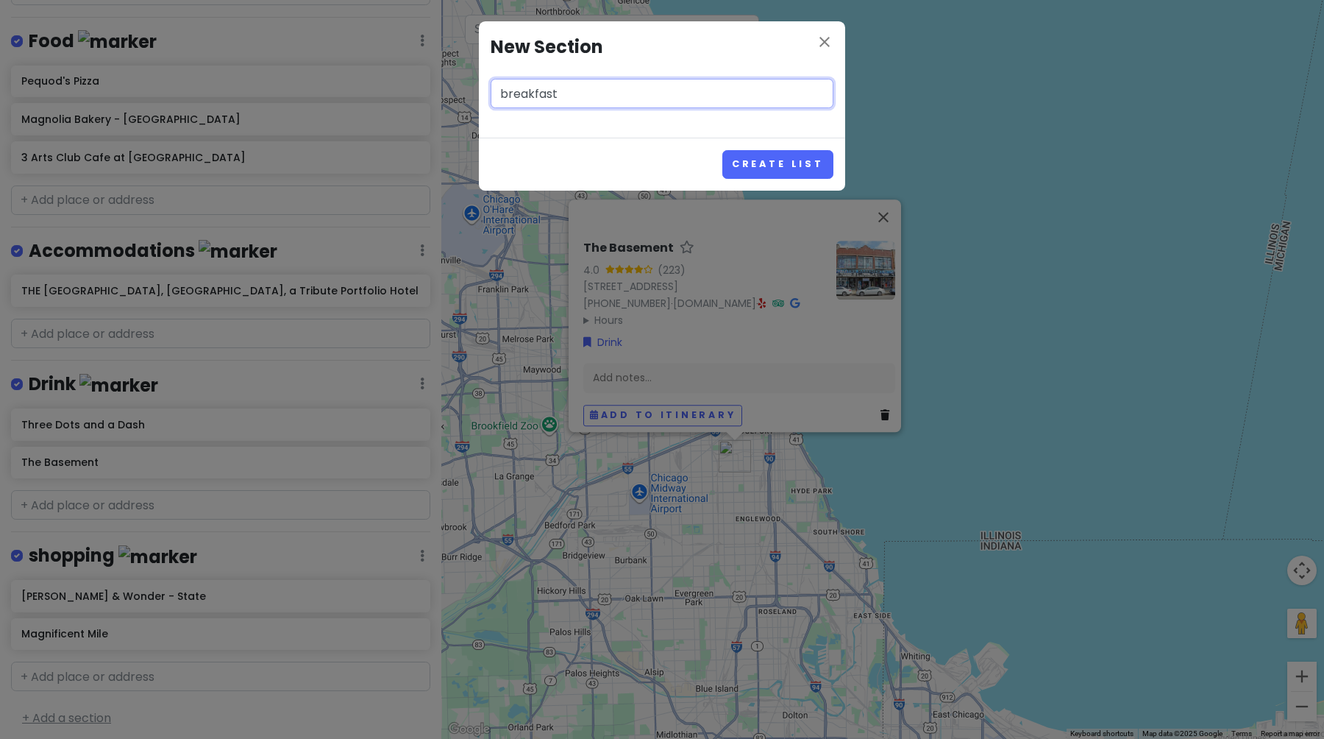
type input "breakfast"
click at [722, 150] on button "Create List" at bounding box center [777, 164] width 111 height 29
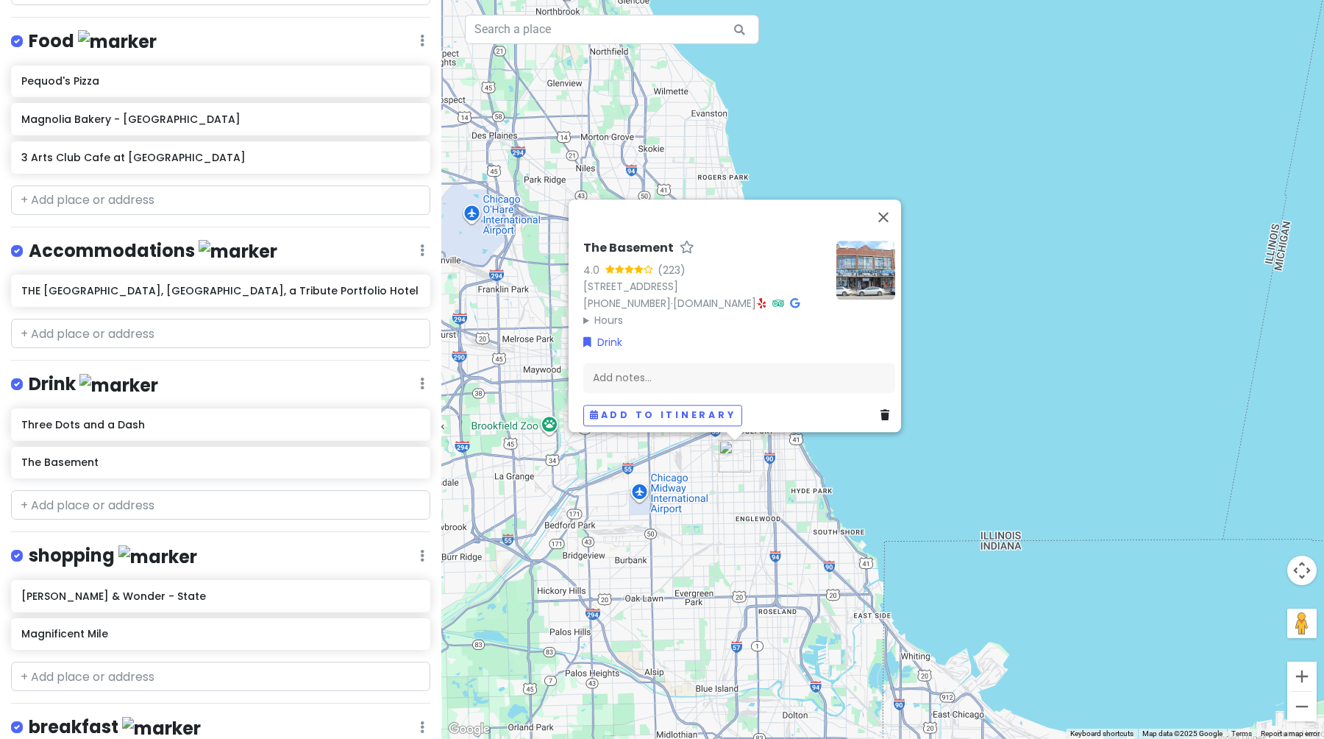
scroll to position [572, 0]
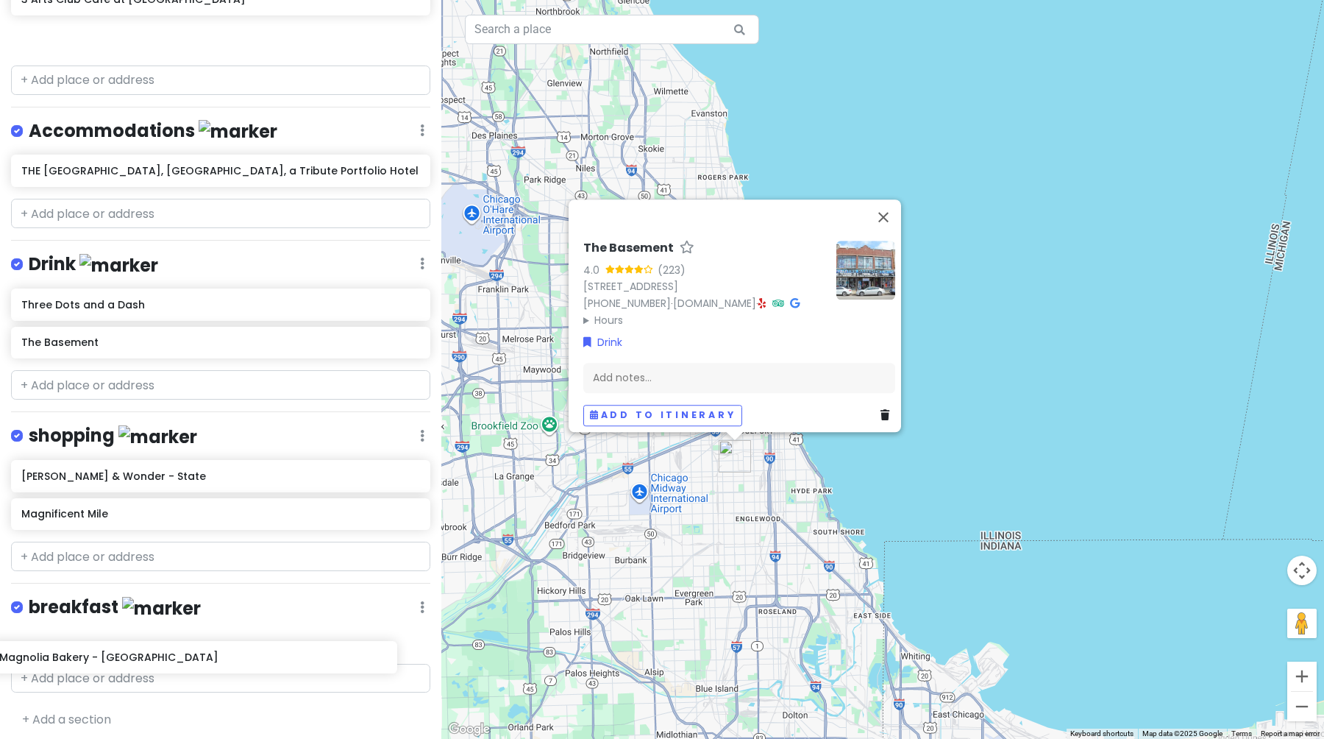
drag, startPoint x: 138, startPoint y: 88, endPoint x: 116, endPoint y: 658, distance: 569.9
click at [116, 658] on div "Chicago Trip Private Change Dates Make a Copy Delete Trip Give Feedback 💡 Suppo…" at bounding box center [220, 369] width 441 height 739
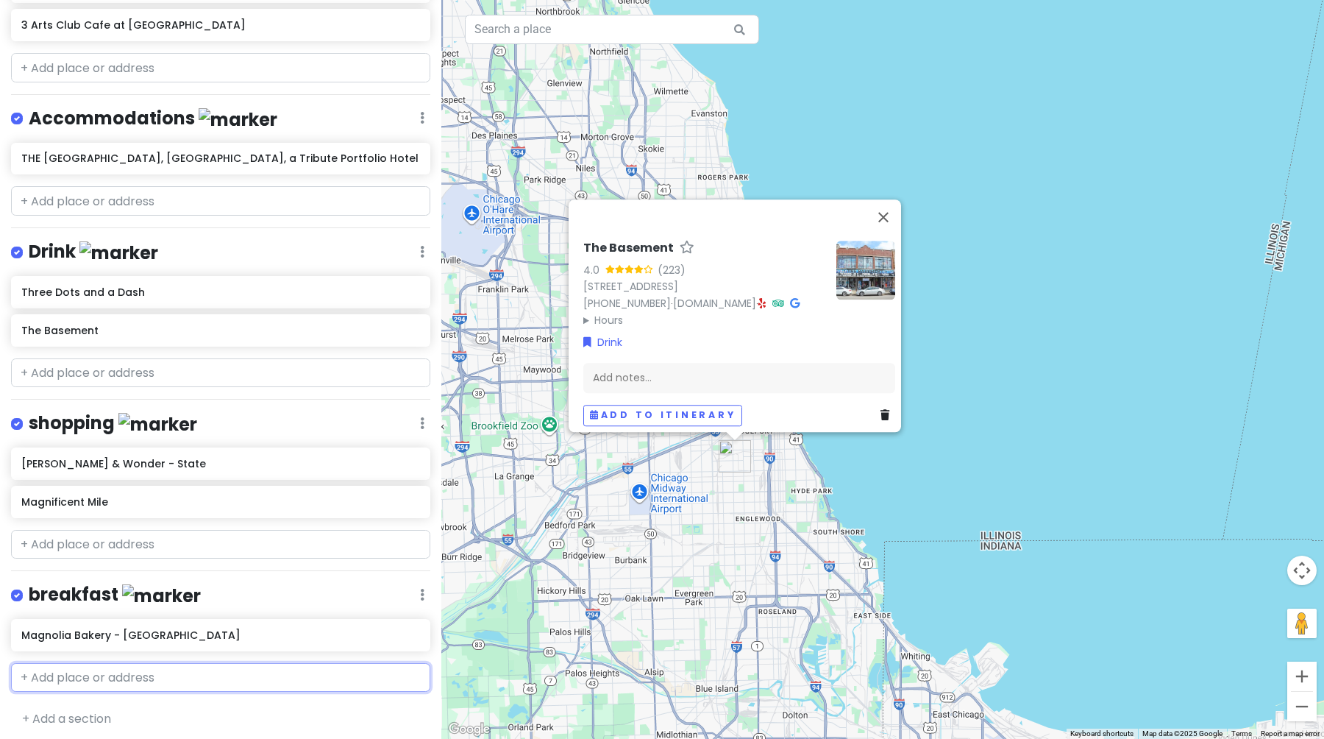
click at [110, 678] on input "text" at bounding box center [220, 677] width 419 height 29
type input "hero"
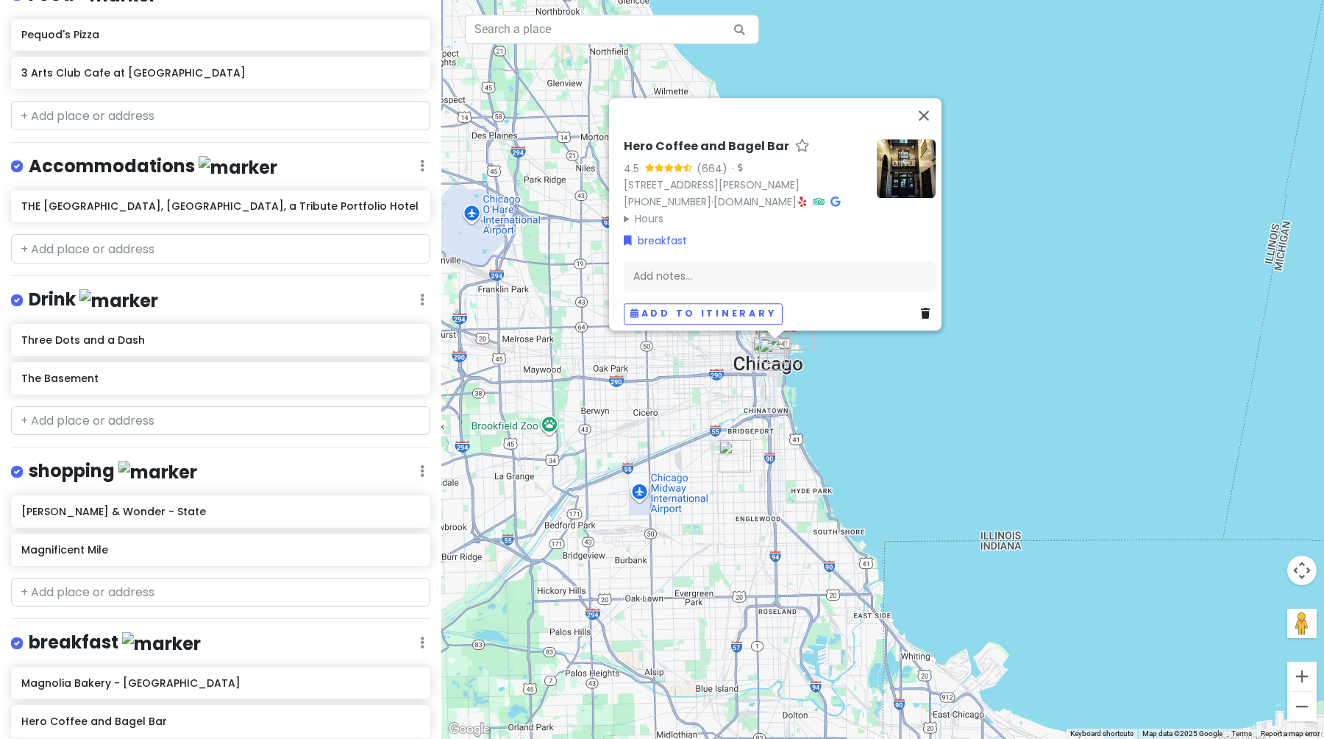
scroll to position [490, 0]
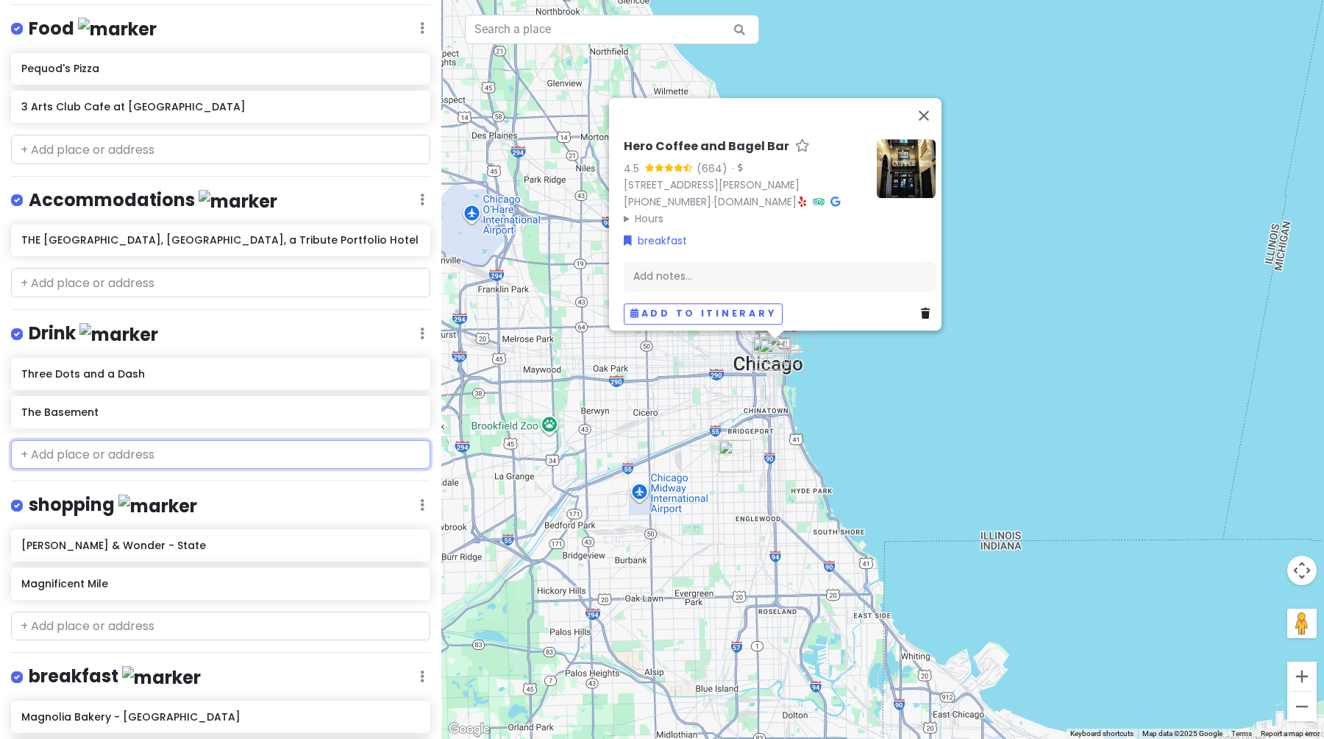
click at [155, 444] on input "text" at bounding box center [220, 454] width 419 height 29
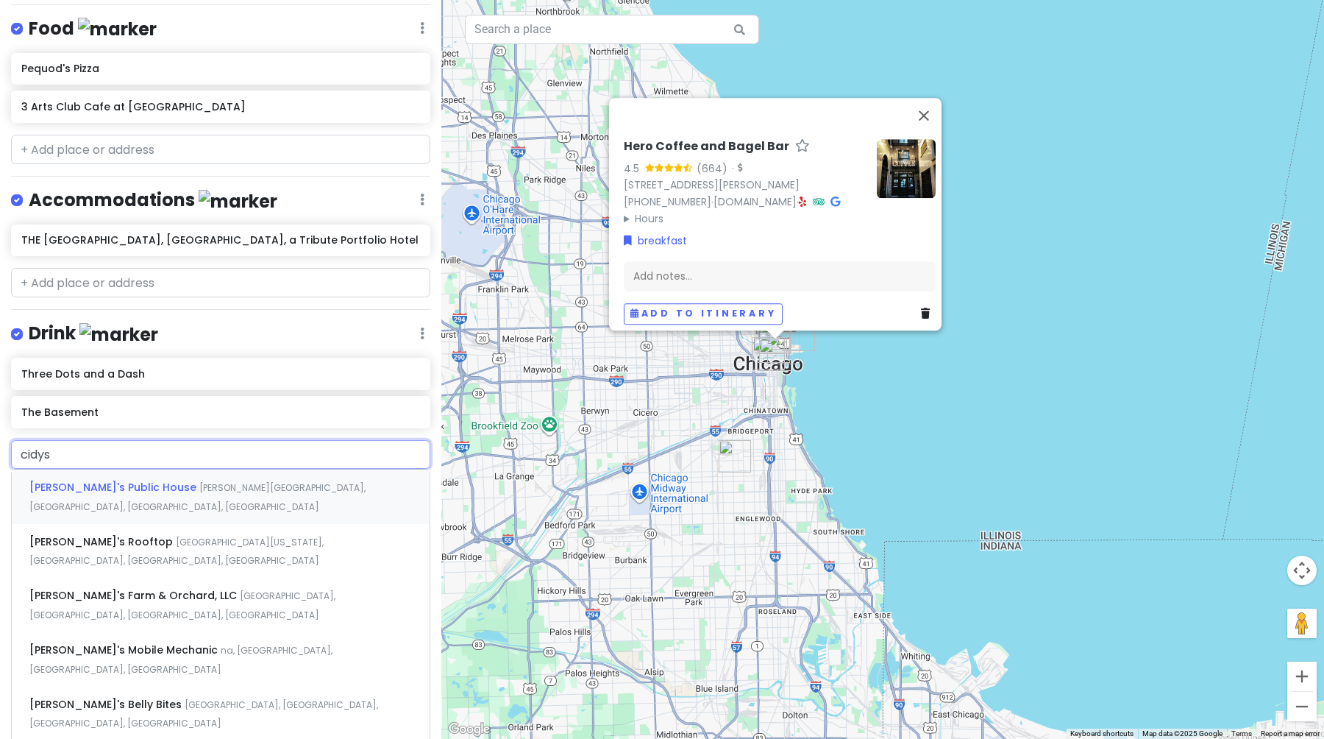
type input "[PERSON_NAME]'s Rooftop, [GEOGRAPHIC_DATA][US_STATE], [GEOGRAPHIC_DATA], [GEOGR…"
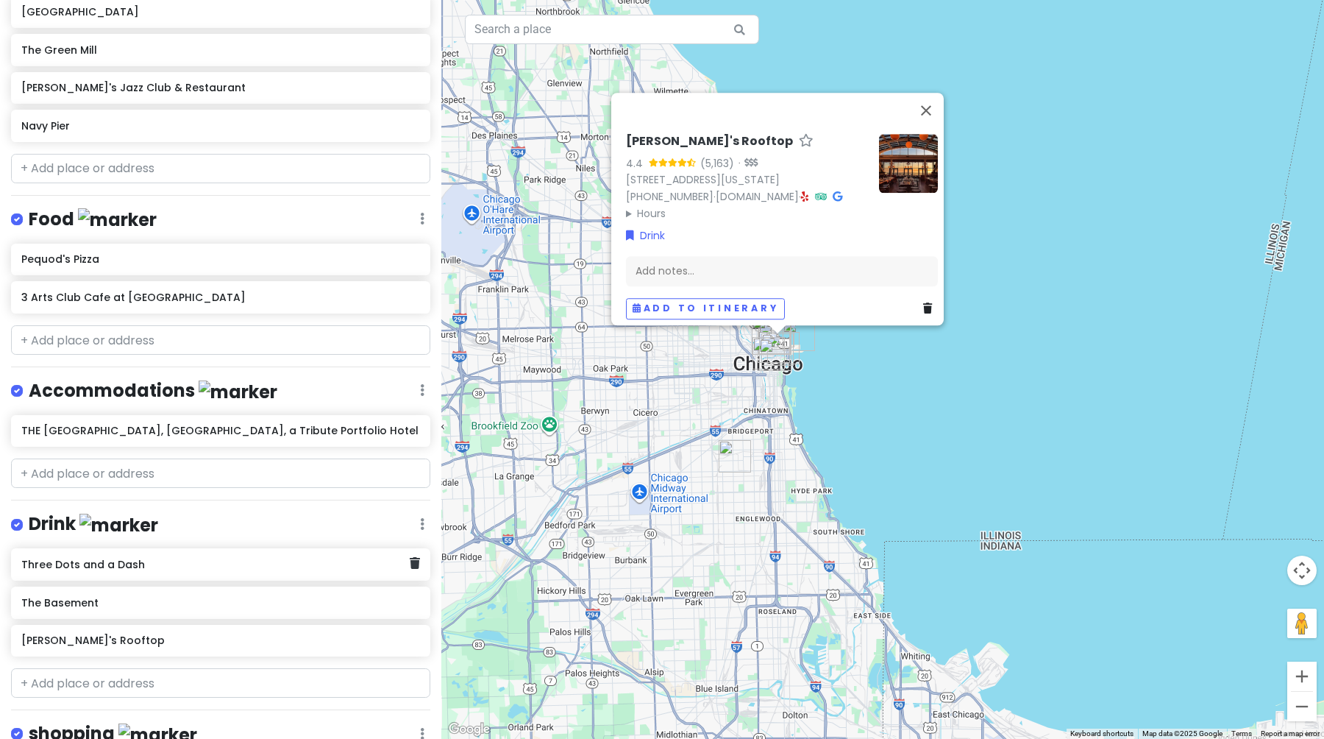
scroll to position [121, 0]
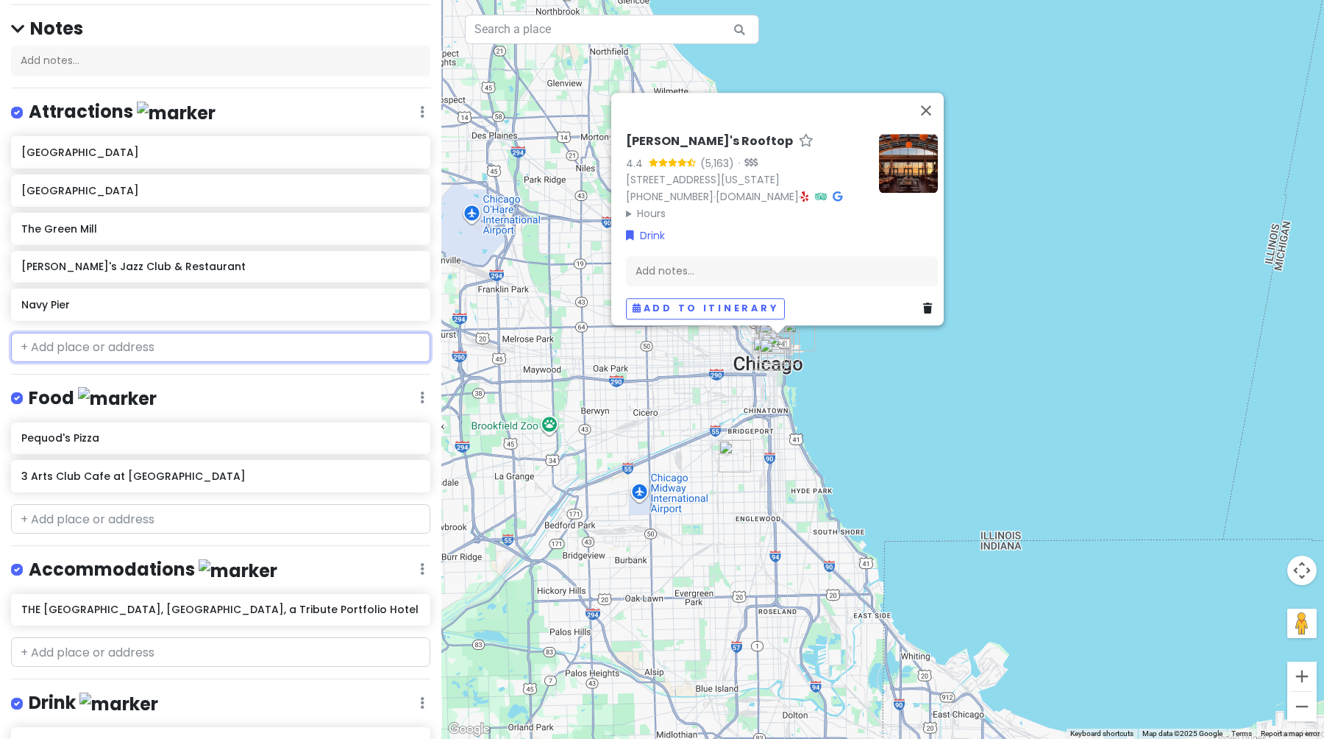
click at [100, 356] on input "text" at bounding box center [220, 347] width 419 height 29
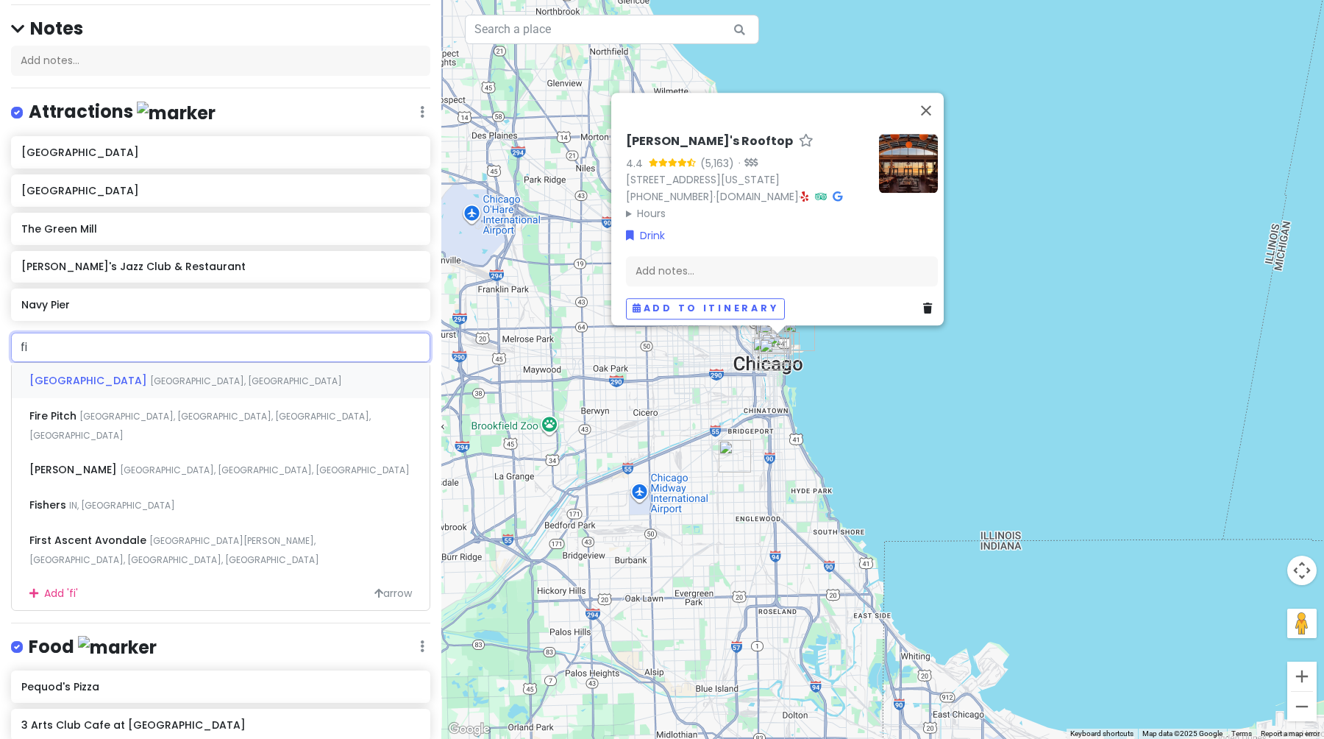
type input "fie"
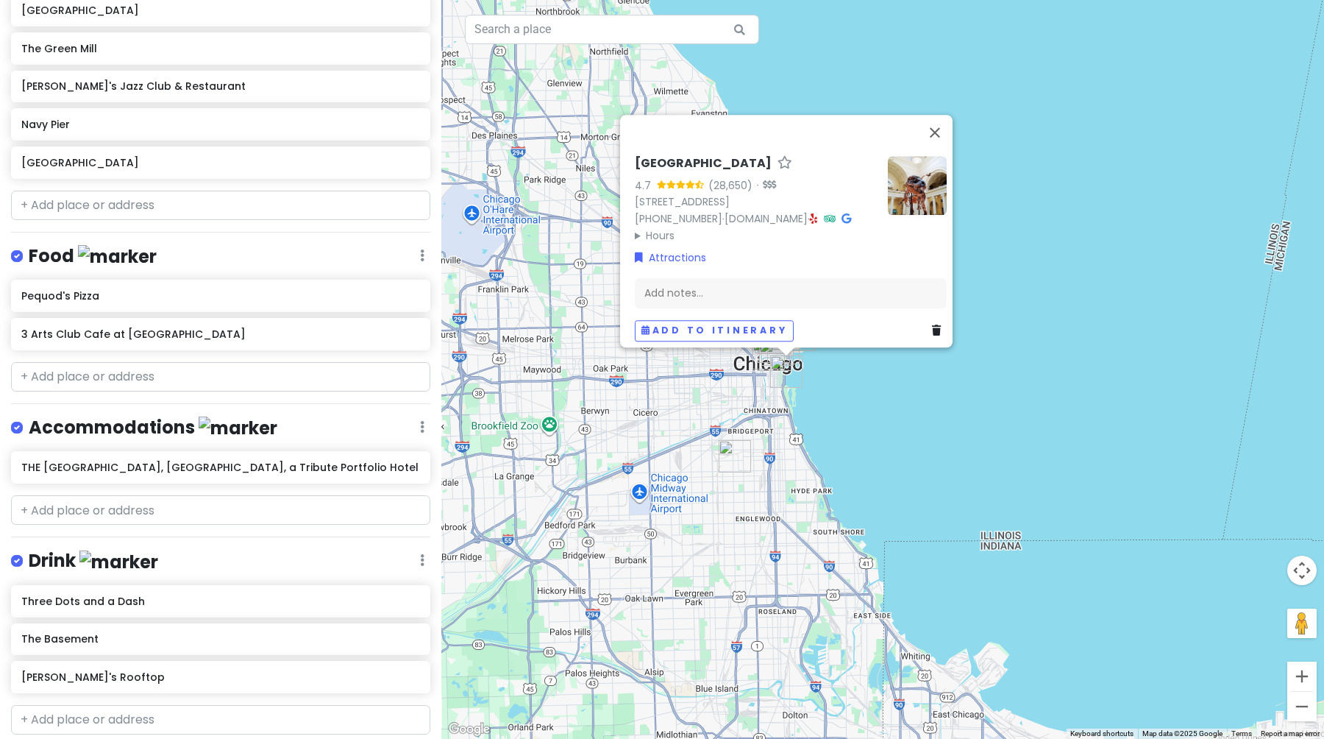
scroll to position [364, 0]
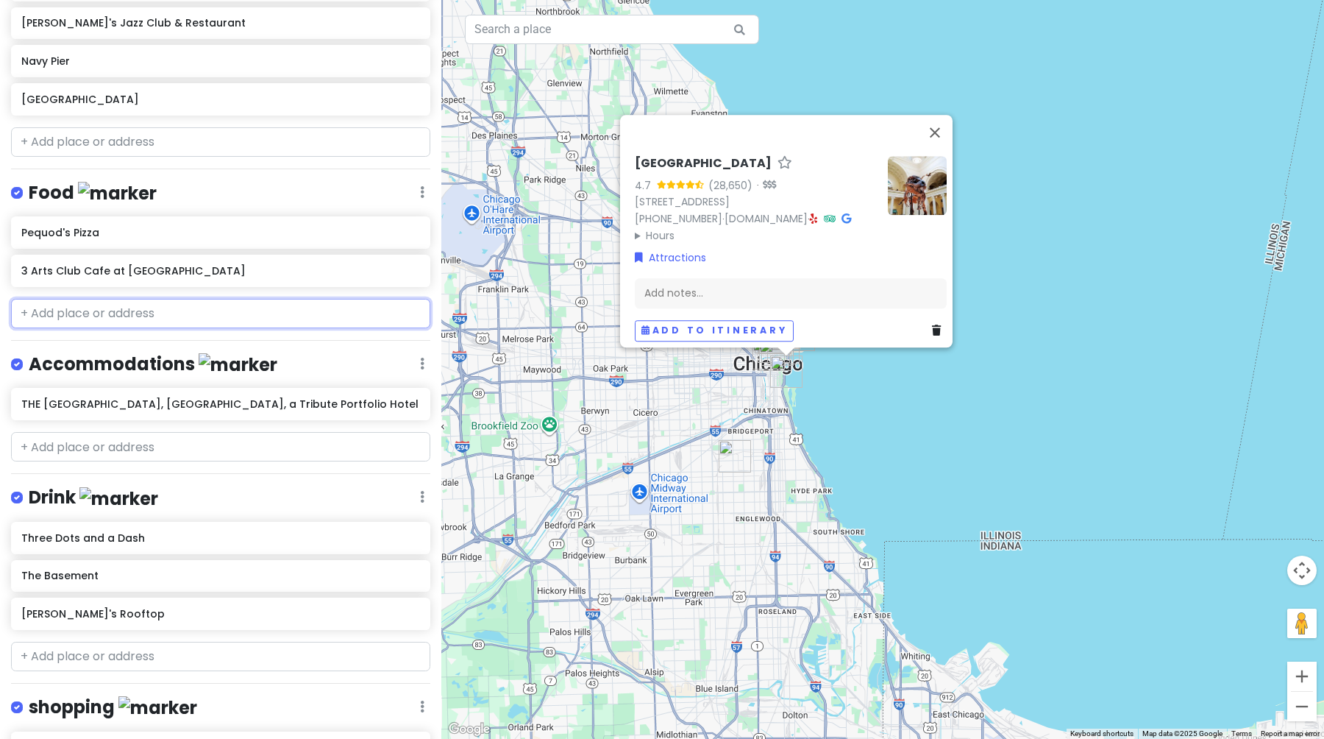
click at [139, 318] on input "text" at bounding box center [220, 313] width 419 height 29
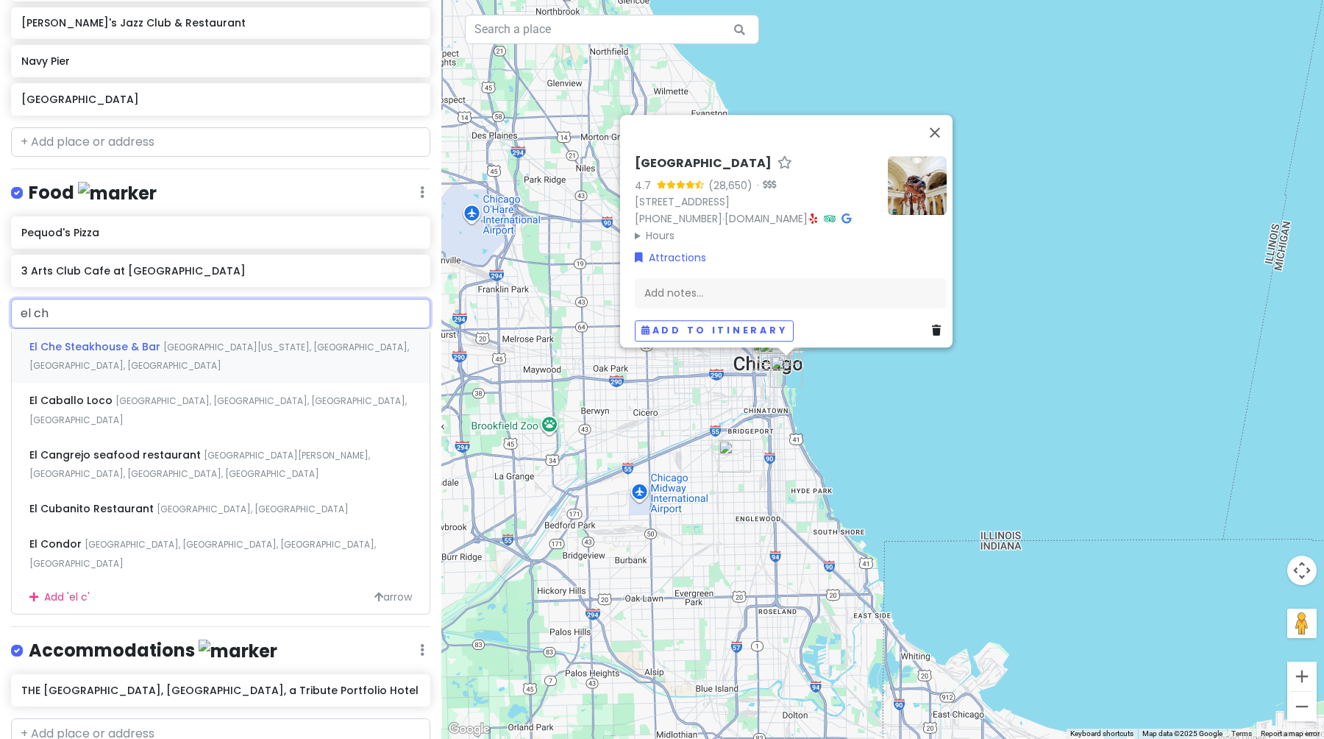
type input "el che"
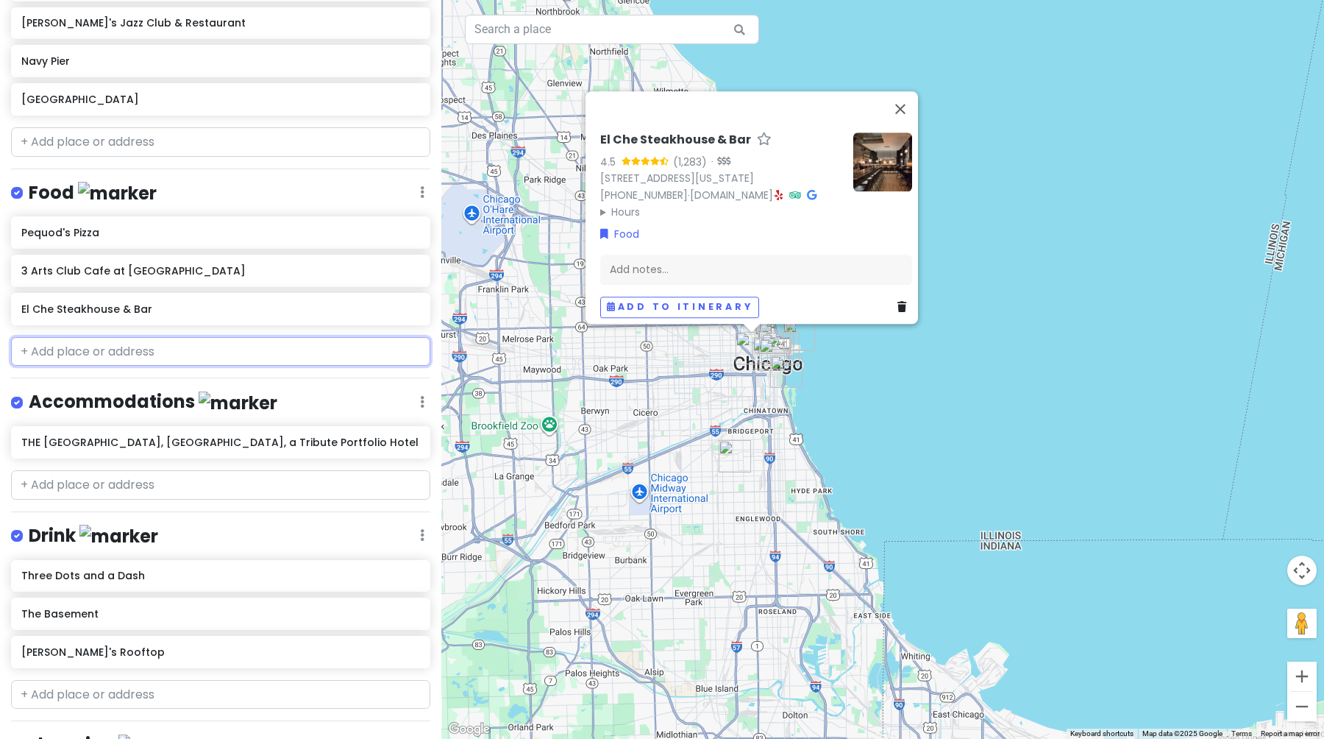
click at [90, 348] on input "text" at bounding box center [220, 351] width 419 height 29
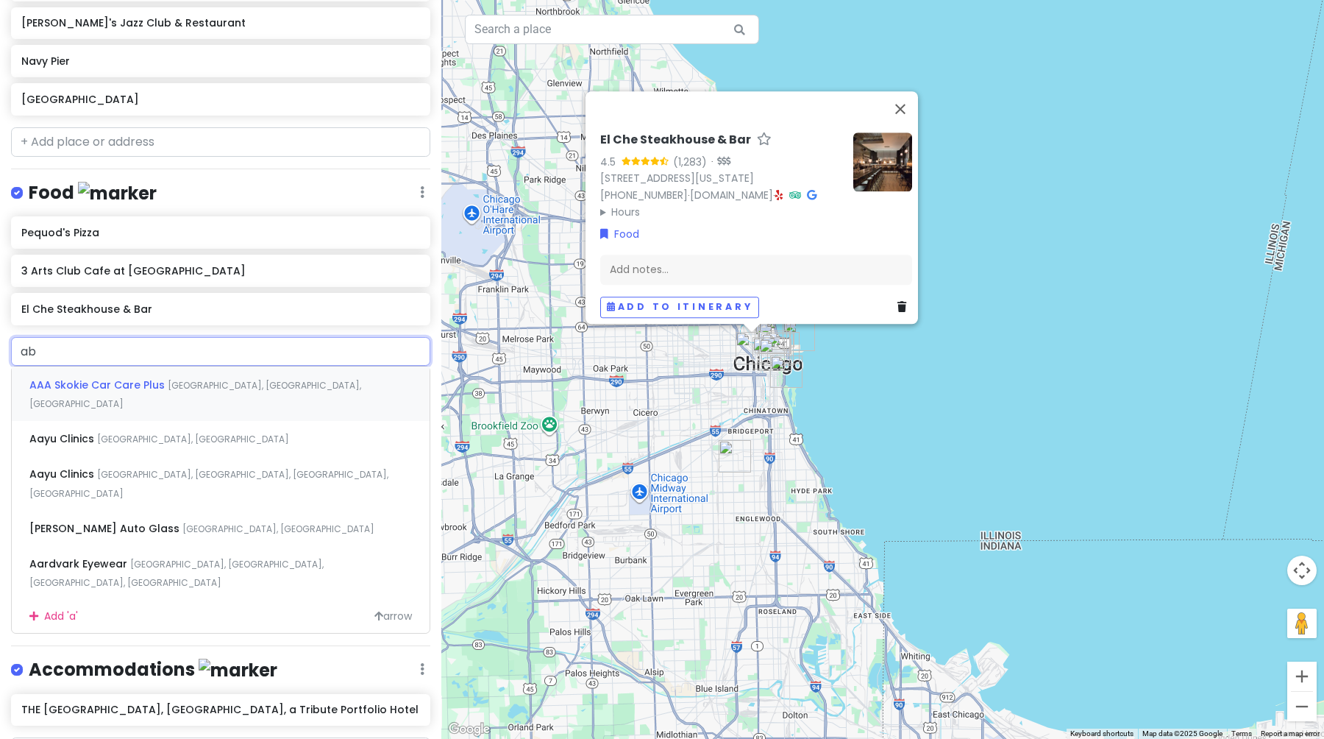
type input "aba"
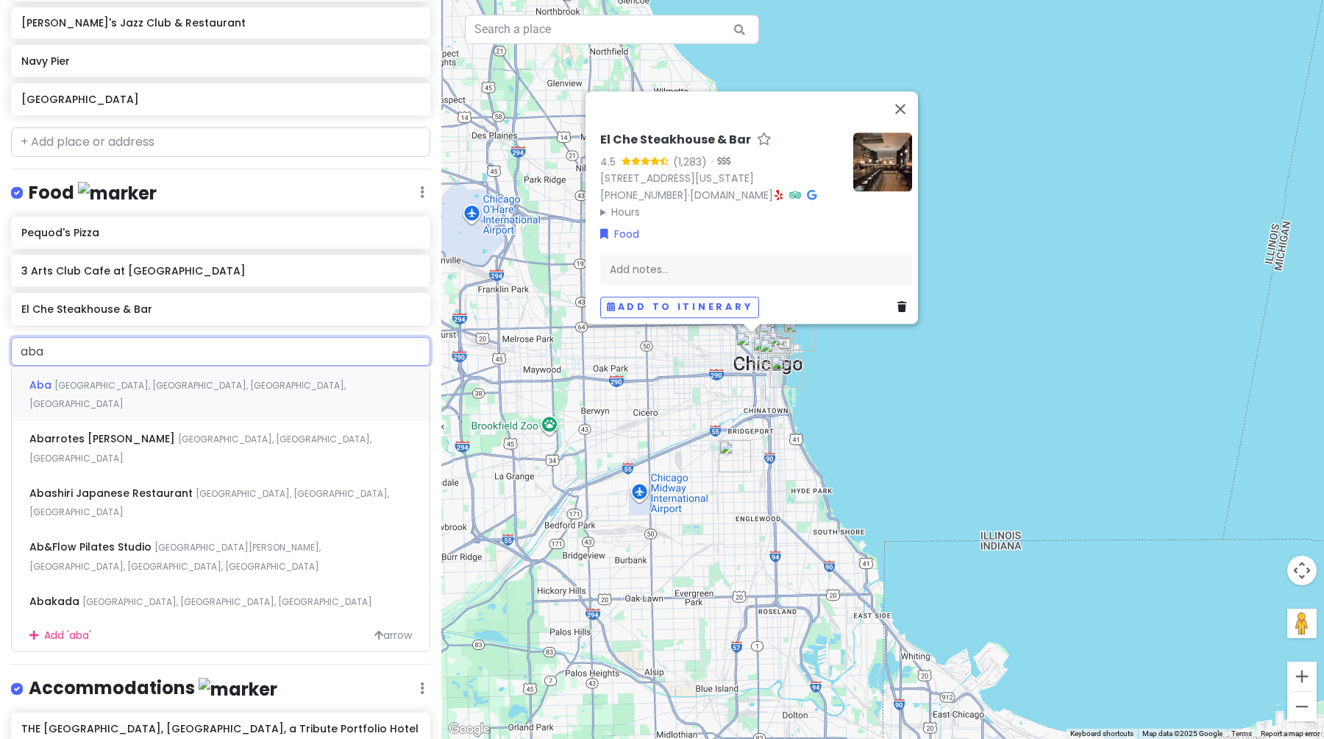
click at [233, 386] on div "[GEOGRAPHIC_DATA], [GEOGRAPHIC_DATA], [GEOGRAPHIC_DATA], [GEOGRAPHIC_DATA]" at bounding box center [221, 393] width 418 height 54
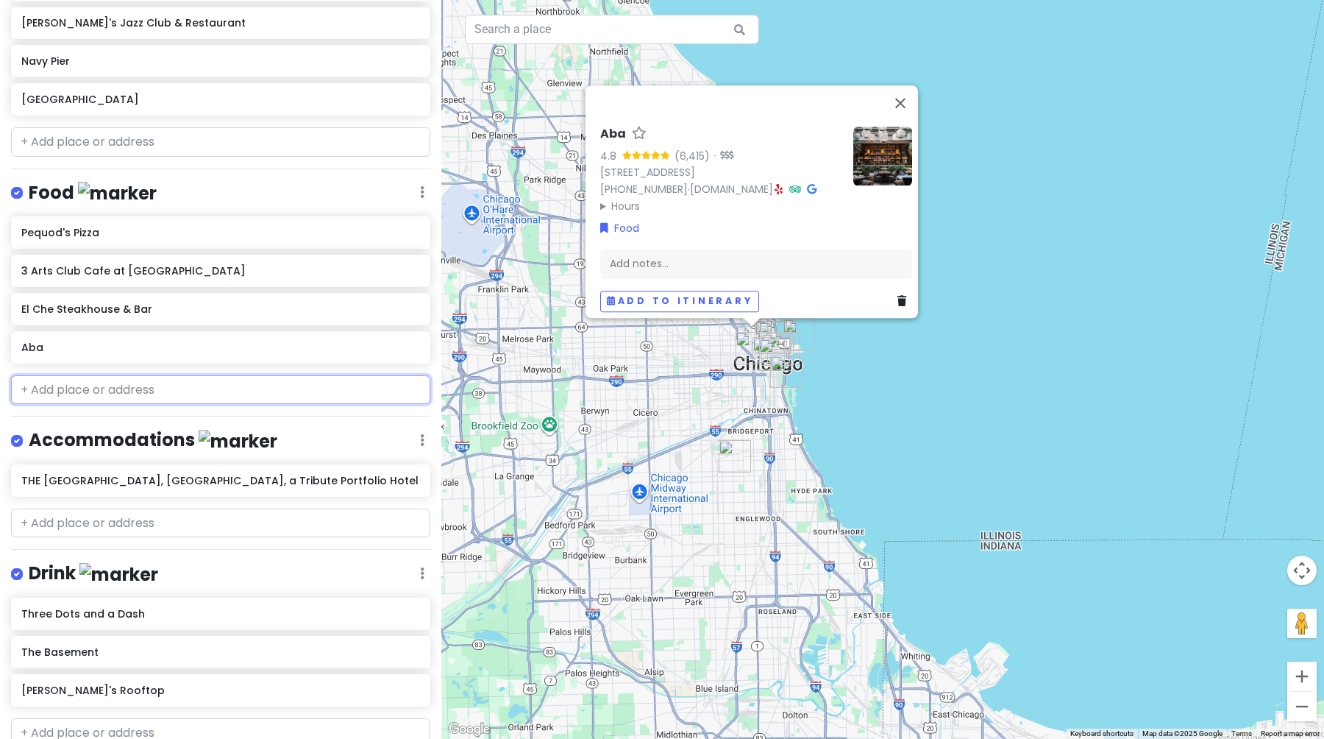
click at [204, 393] on input "text" at bounding box center [220, 389] width 419 height 29
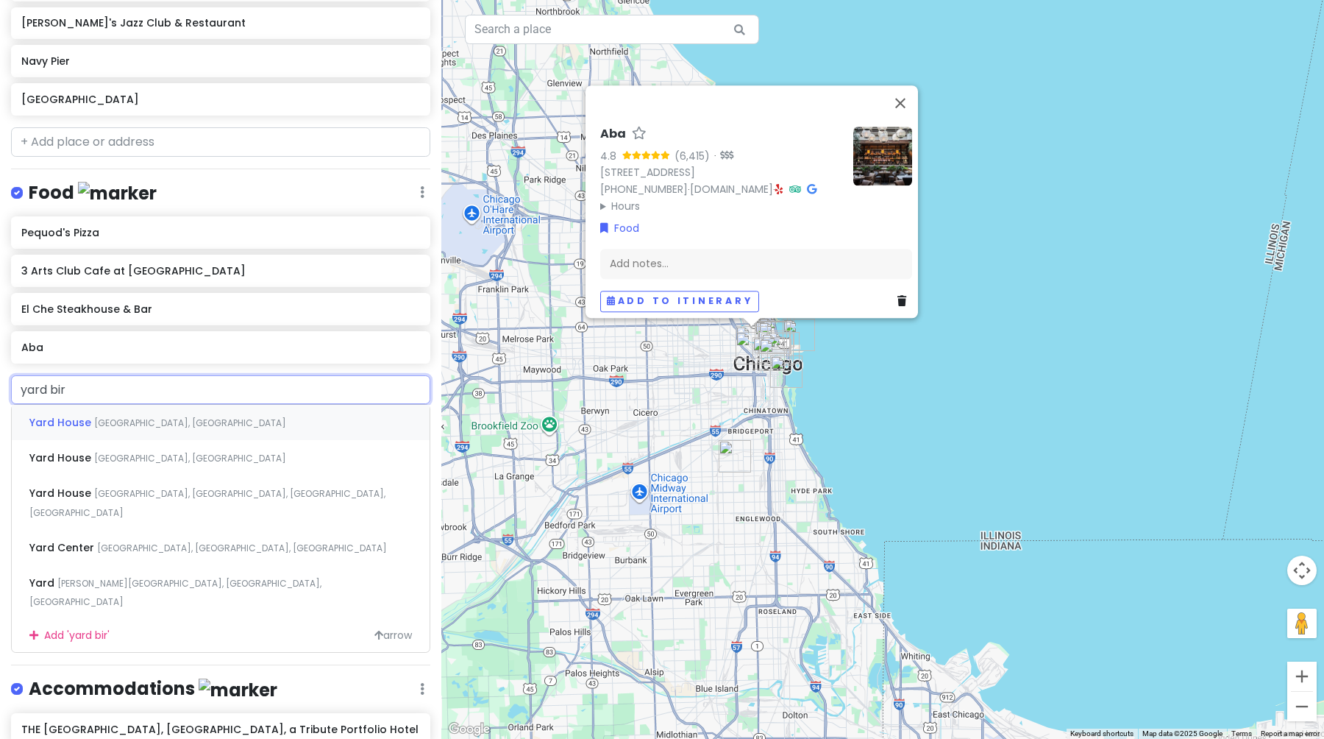
type input "yard bird"
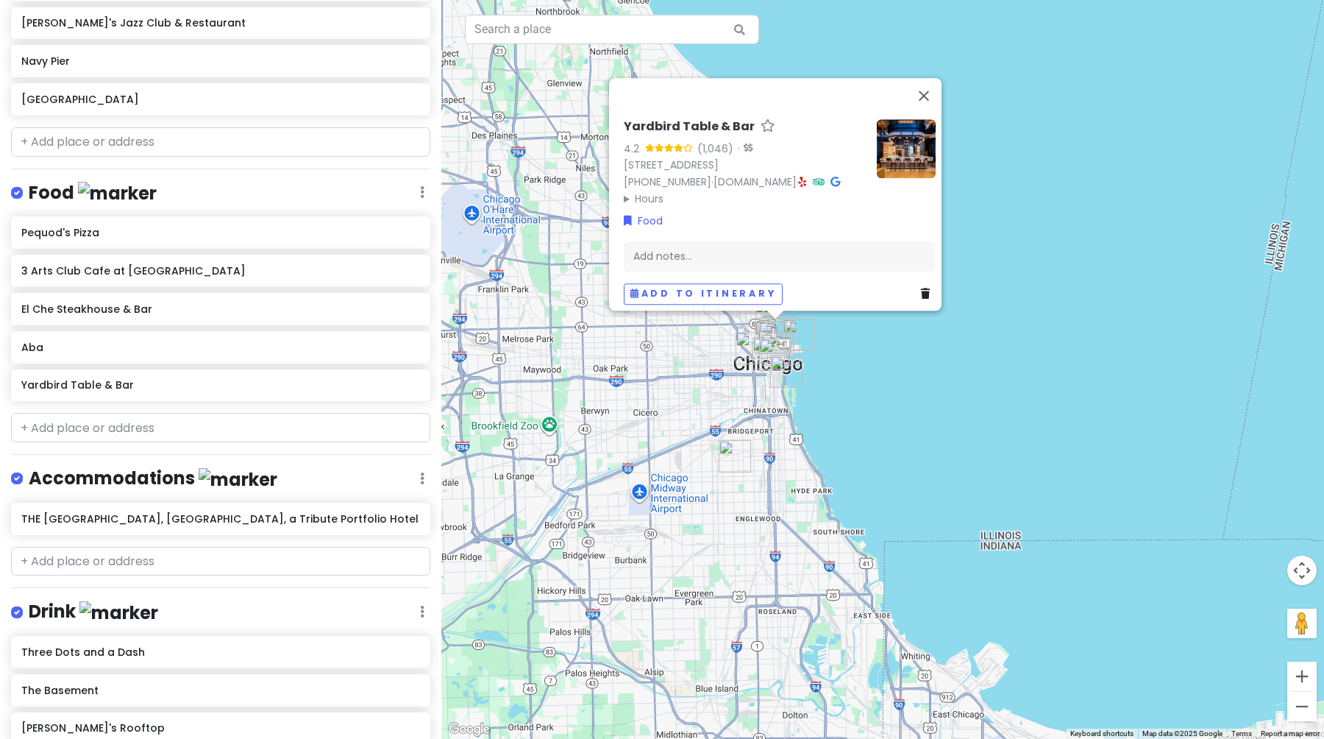
click at [83, 447] on div "Chicago Trip Private Change Dates Make a Copy Delete Trip Give Feedback 💡 Suppo…" at bounding box center [220, 369] width 441 height 739
click at [90, 408] on div "Chicago Trip Private Change Dates Make a Copy Delete Trip Give Feedback 💡 Suppo…" at bounding box center [220, 369] width 441 height 739
click at [73, 423] on input "text" at bounding box center [220, 427] width 419 height 29
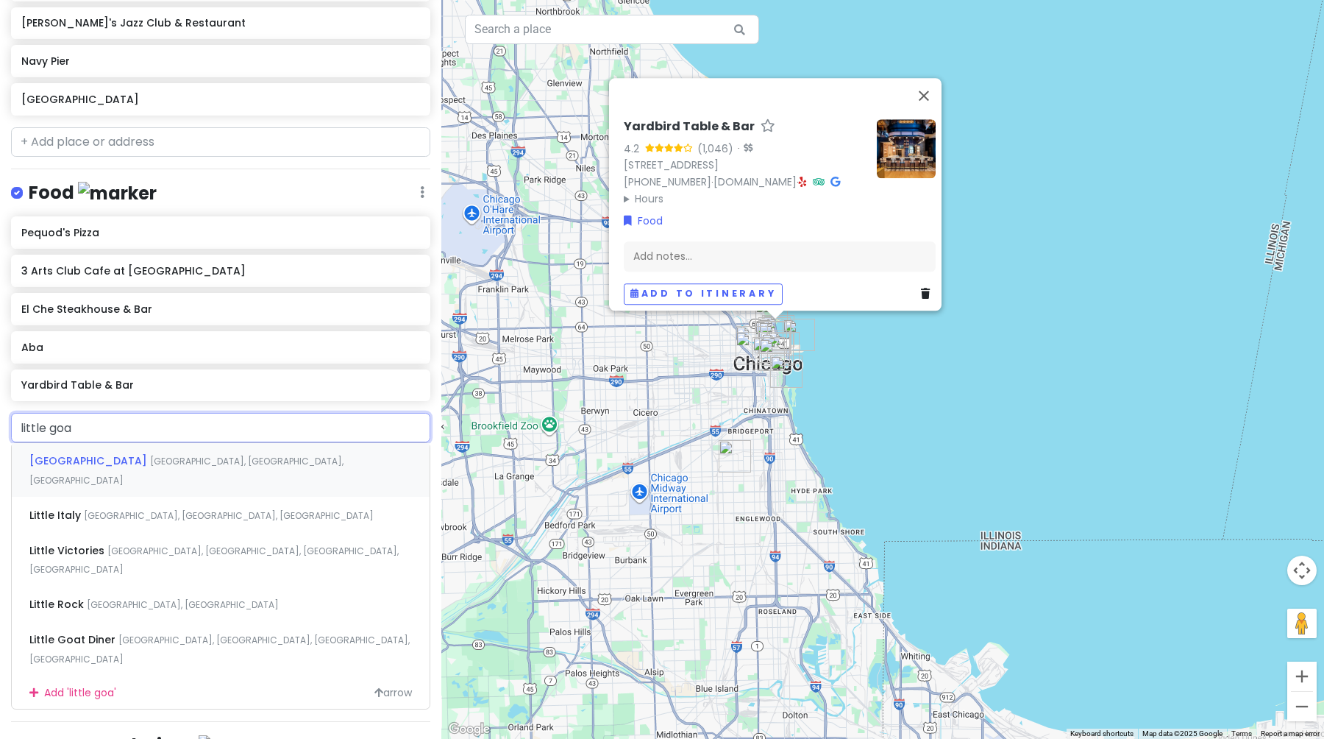
type input "little goat"
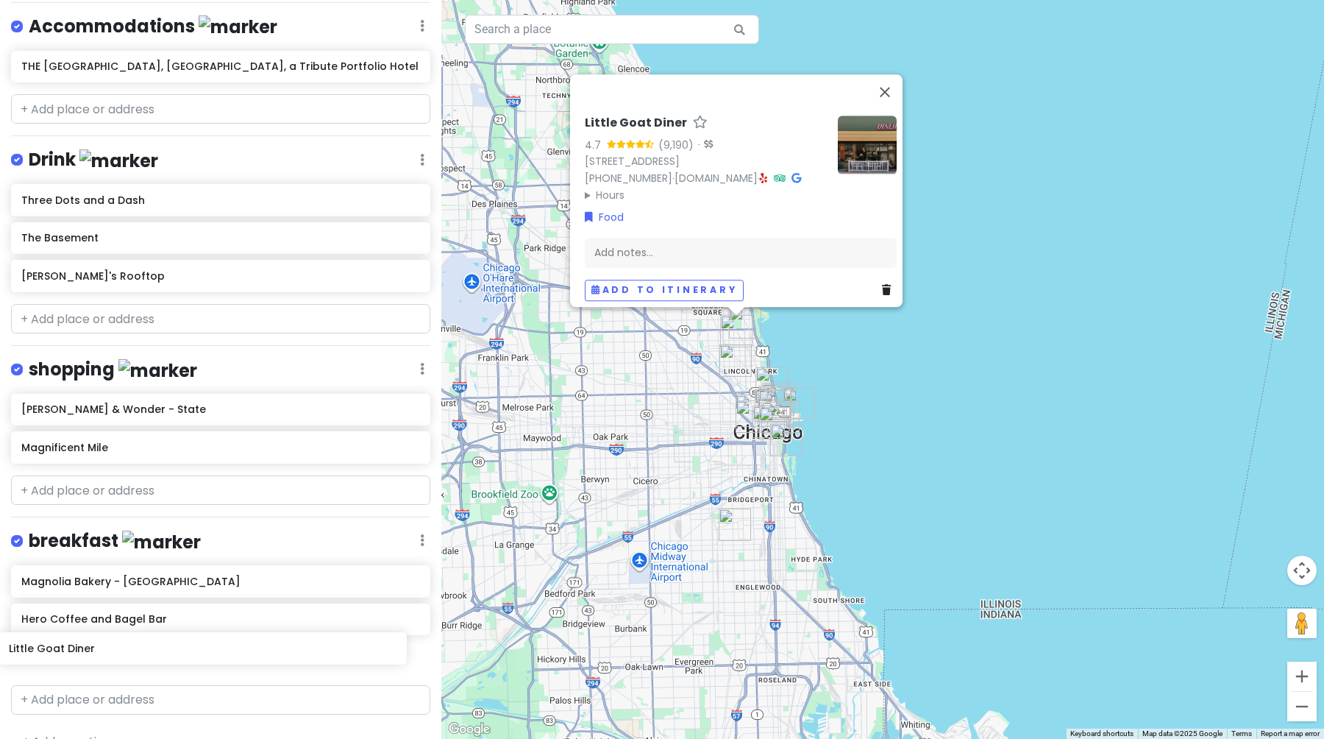
scroll to position [876, 0]
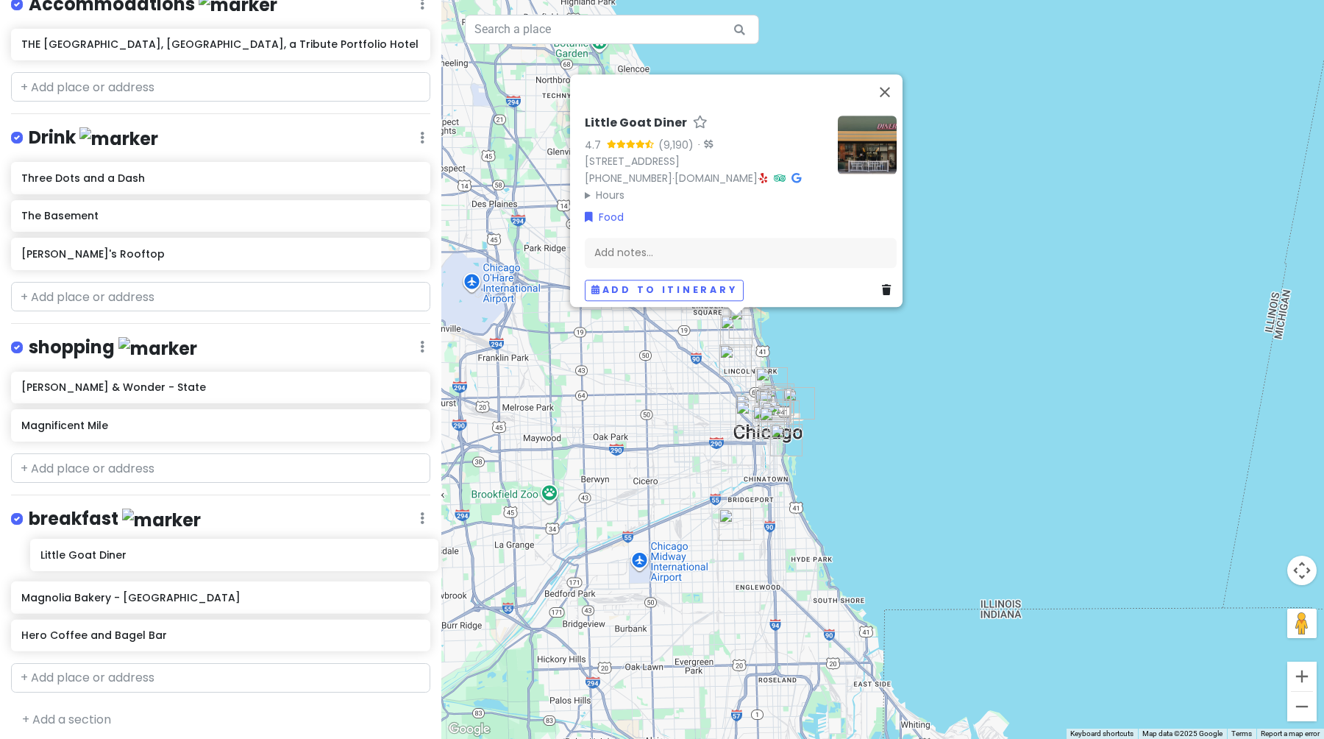
drag, startPoint x: 159, startPoint y: 54, endPoint x: 178, endPoint y: 563, distance: 508.7
click at [178, 563] on div "Chicago Trip Private Change Dates Make a Copy Delete Trip Give Feedback 💡 Suppo…" at bounding box center [220, 369] width 441 height 739
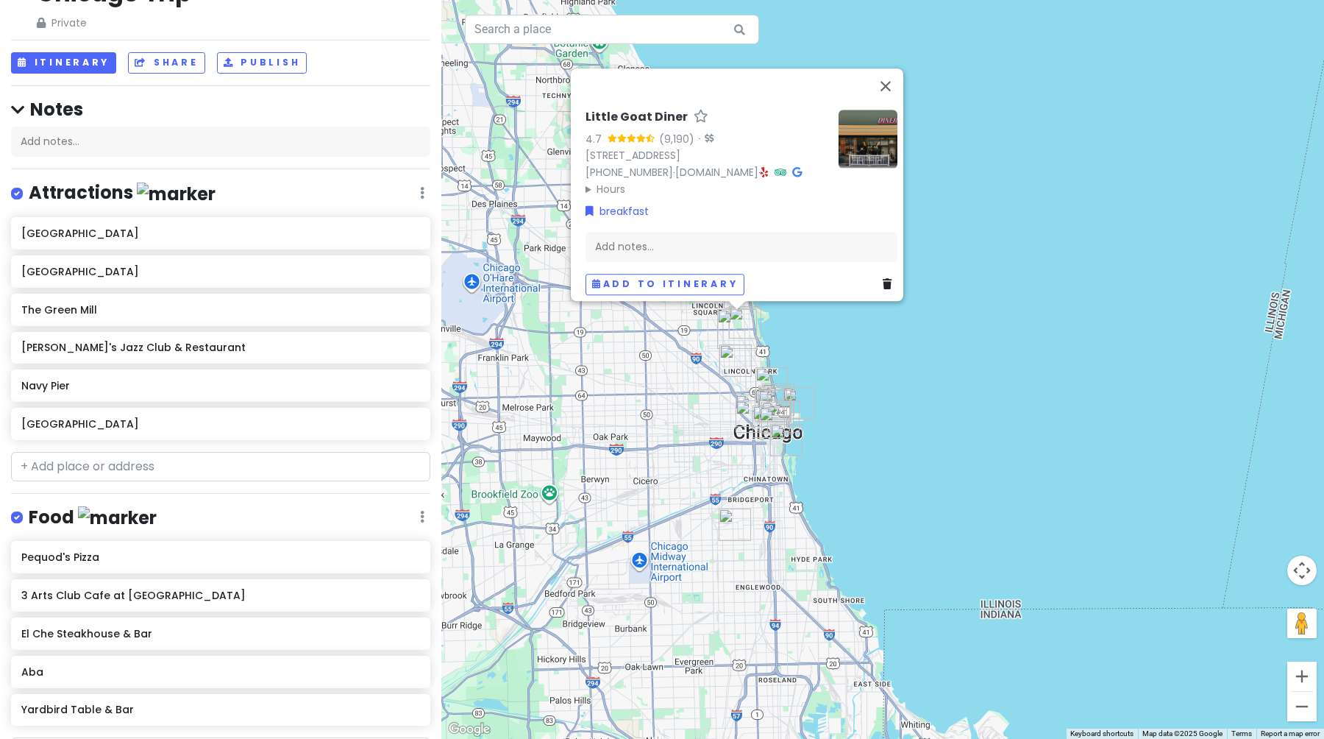
scroll to position [0, 0]
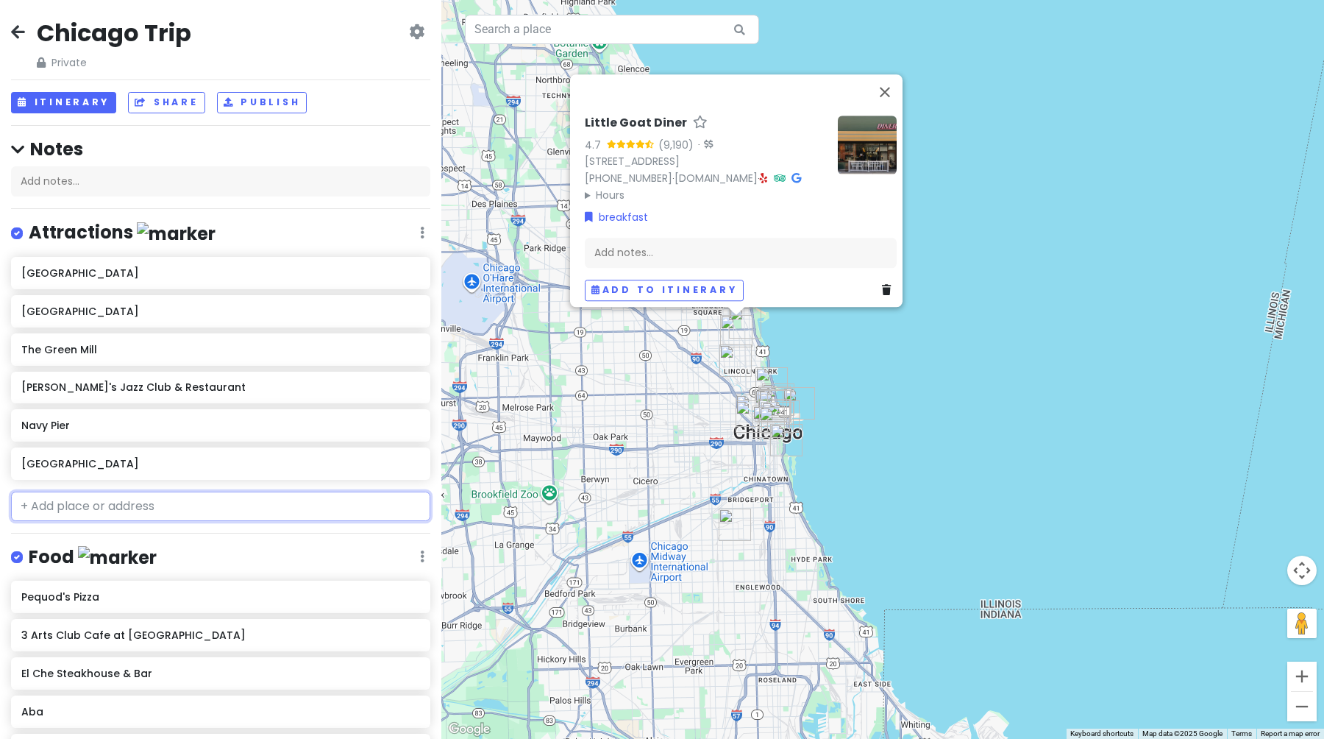
click at [132, 491] on input "text" at bounding box center [220, 505] width 419 height 29
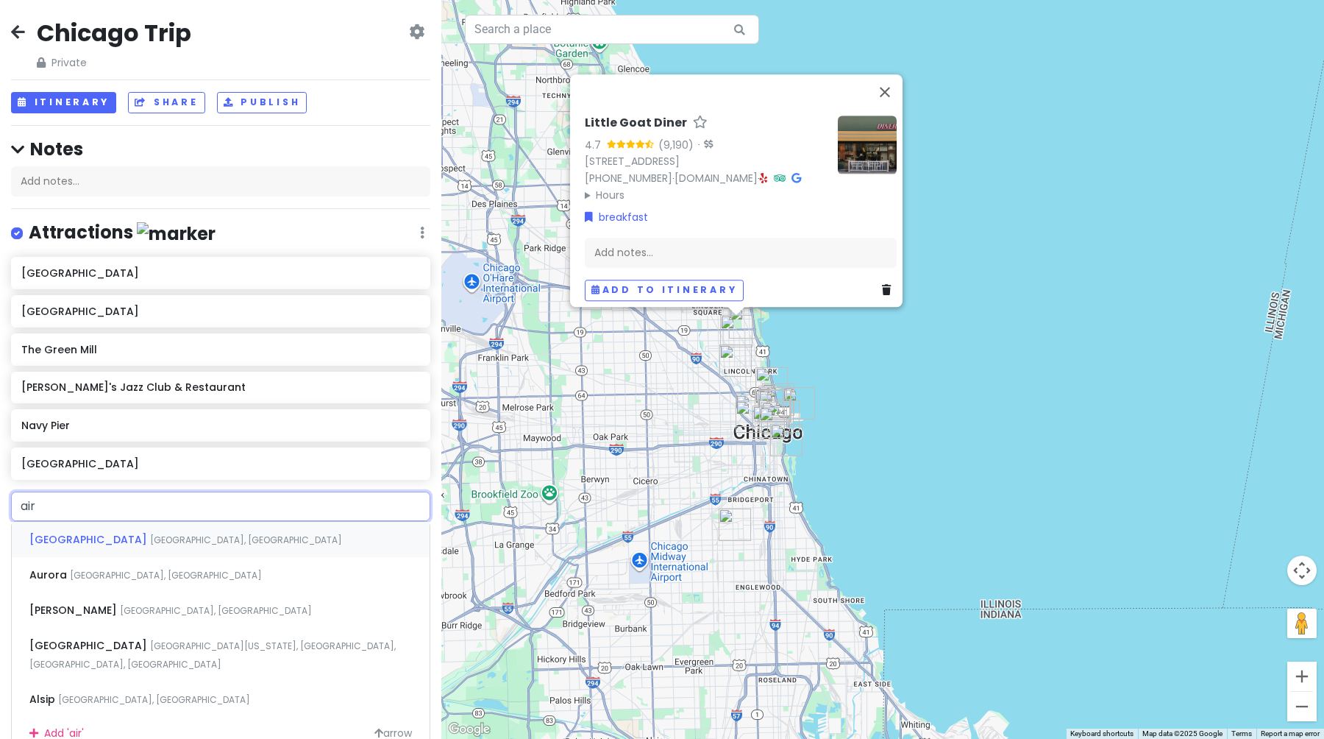
type input "aire"
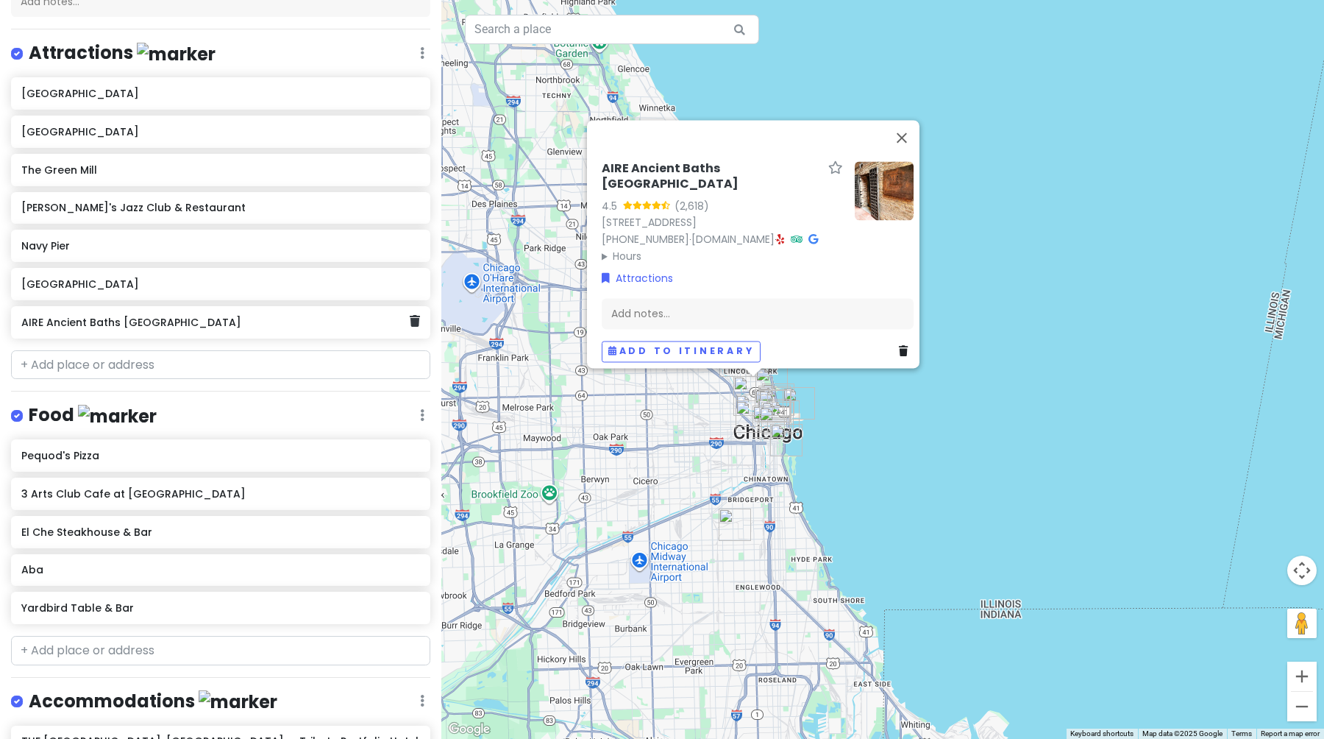
scroll to position [286, 0]
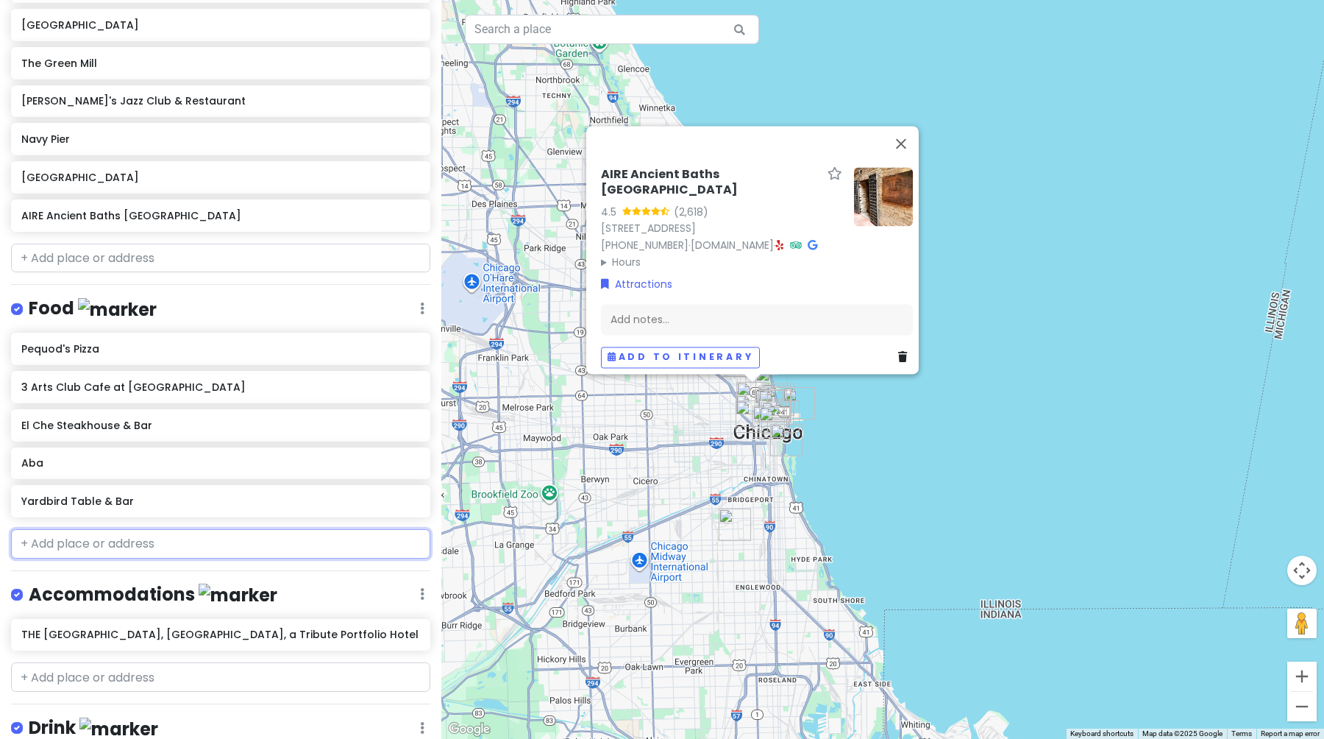
click at [105, 541] on input "text" at bounding box center [220, 543] width 419 height 29
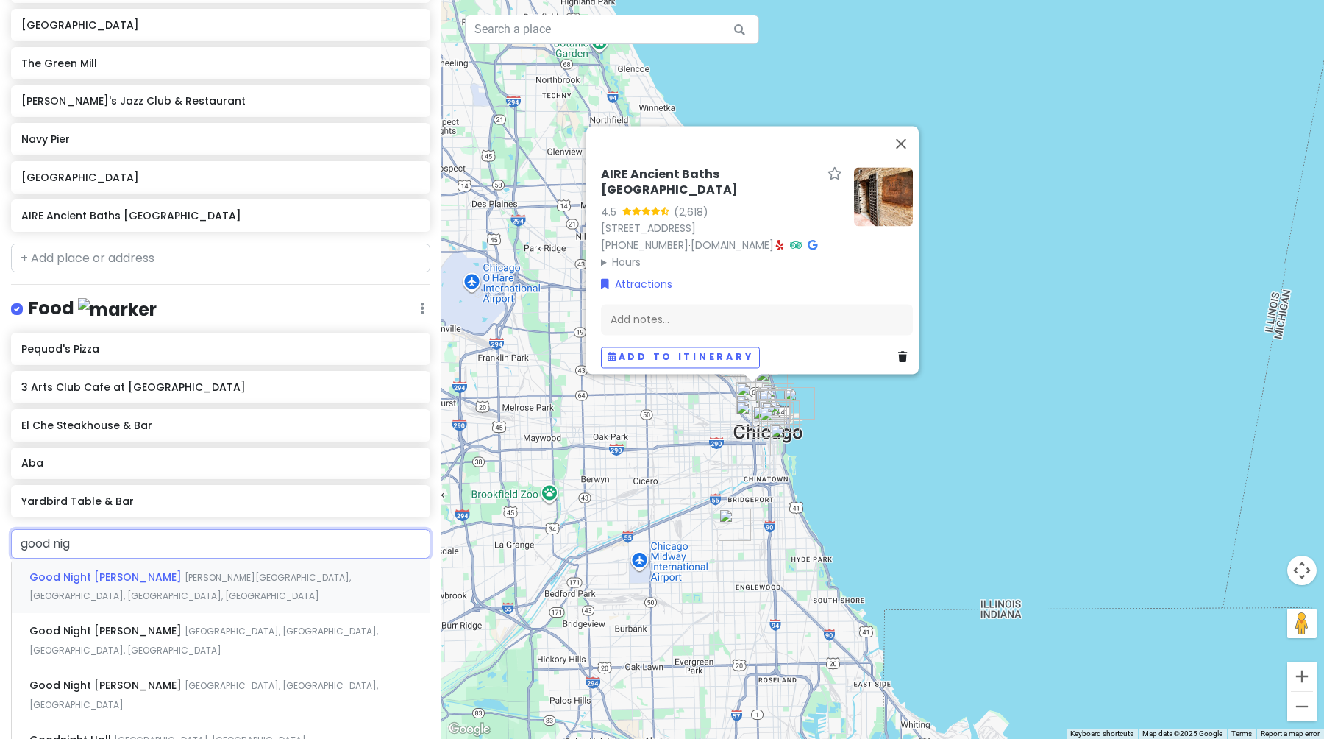
type input "good nigh"
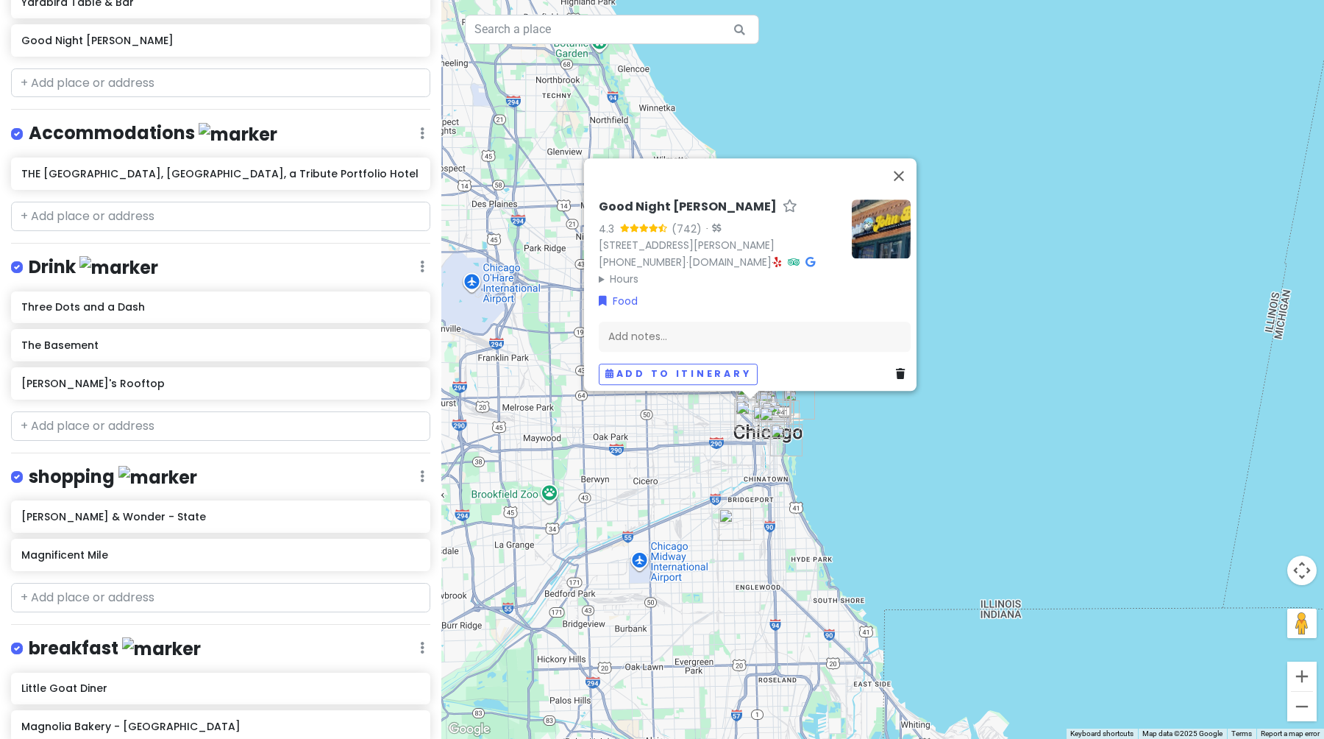
scroll to position [915, 0]
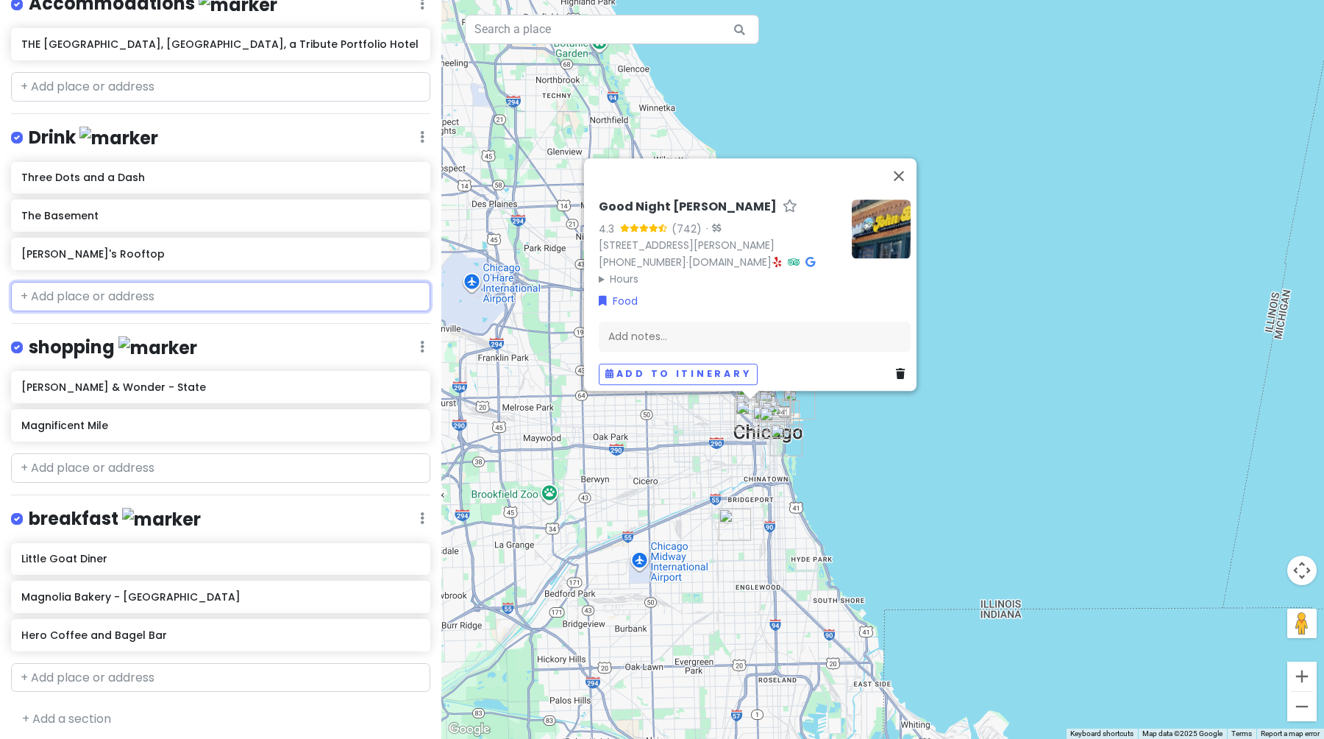
click at [92, 289] on input "text" at bounding box center [220, 296] width 419 height 29
type input "d"
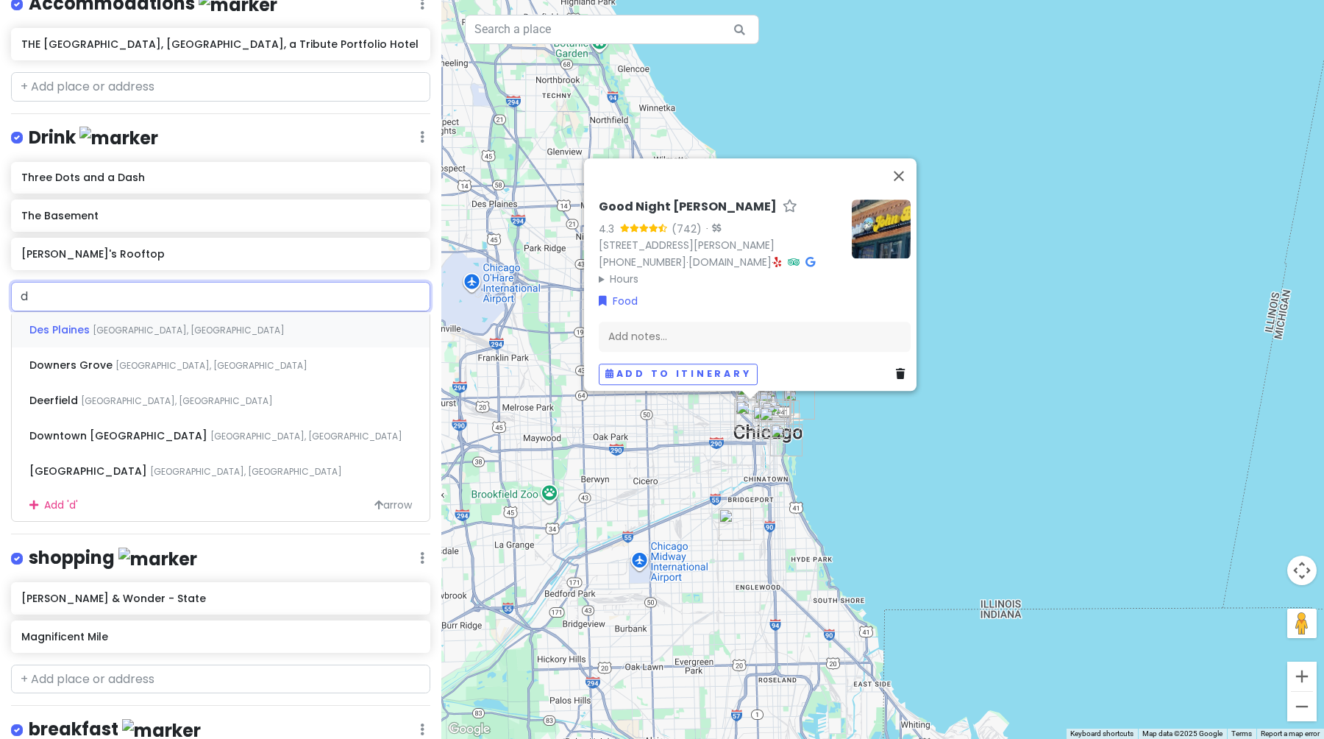
click at [92, 289] on input "d" at bounding box center [220, 296] width 419 height 29
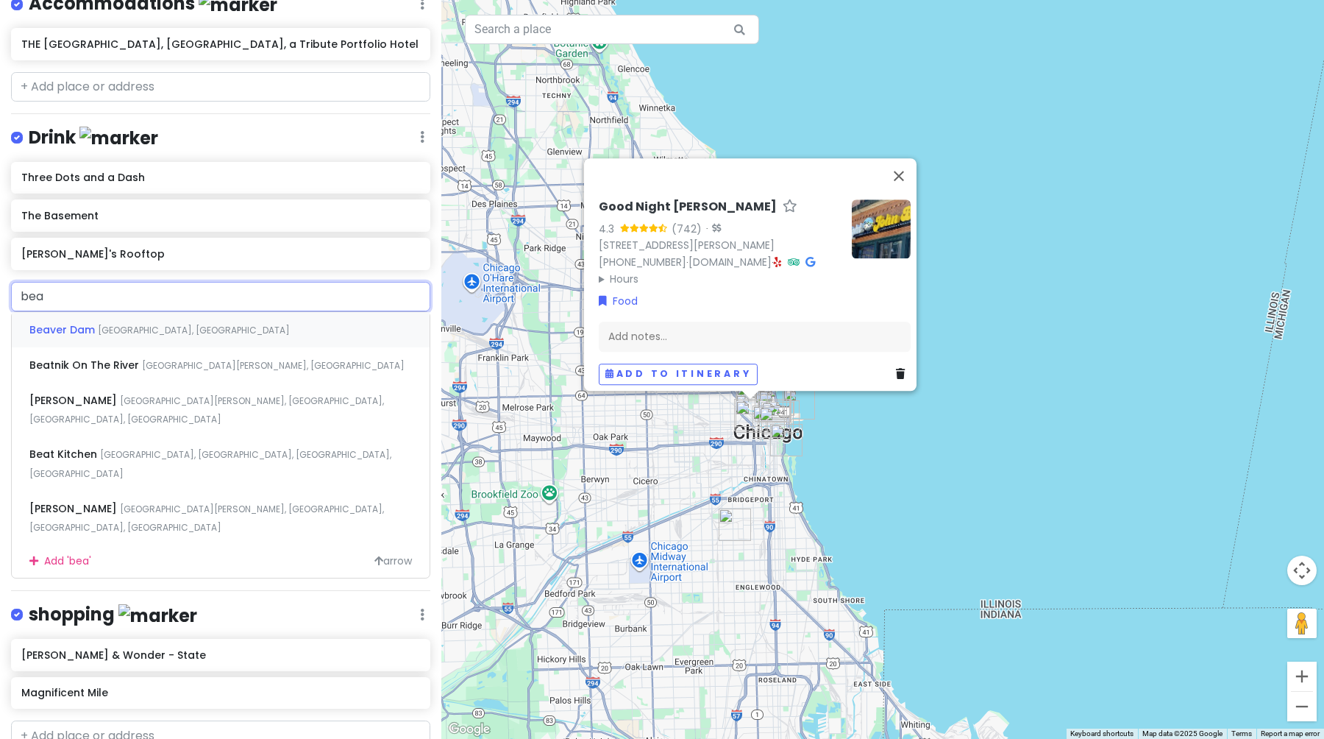
type input "beau"
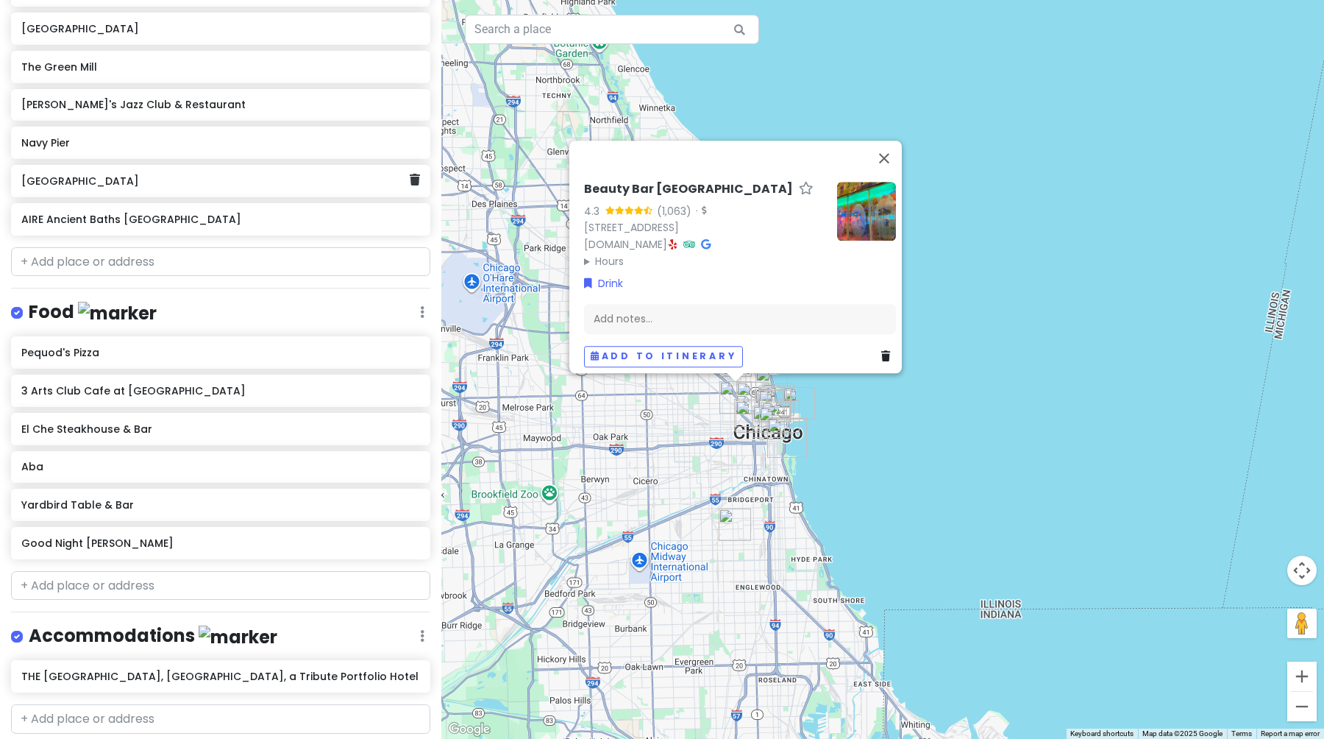
scroll to position [321, 0]
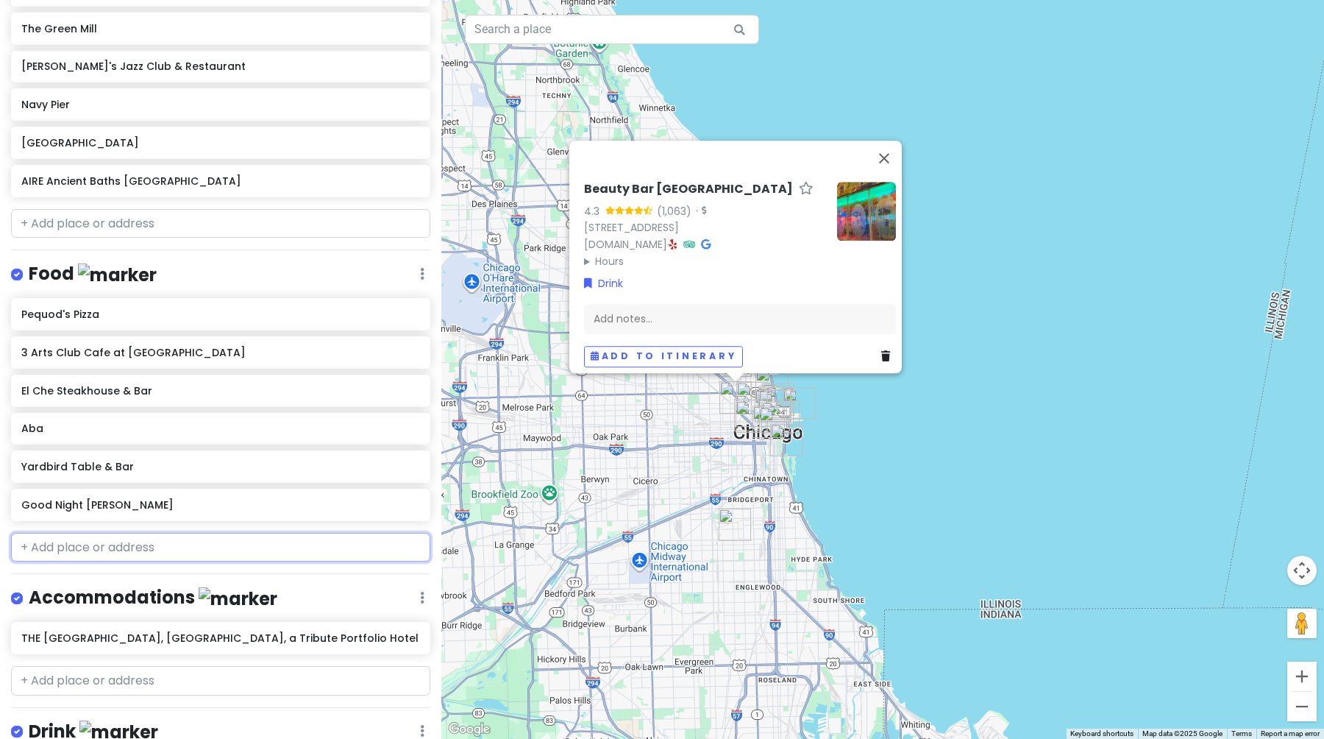
click at [90, 550] on input "text" at bounding box center [220, 547] width 419 height 29
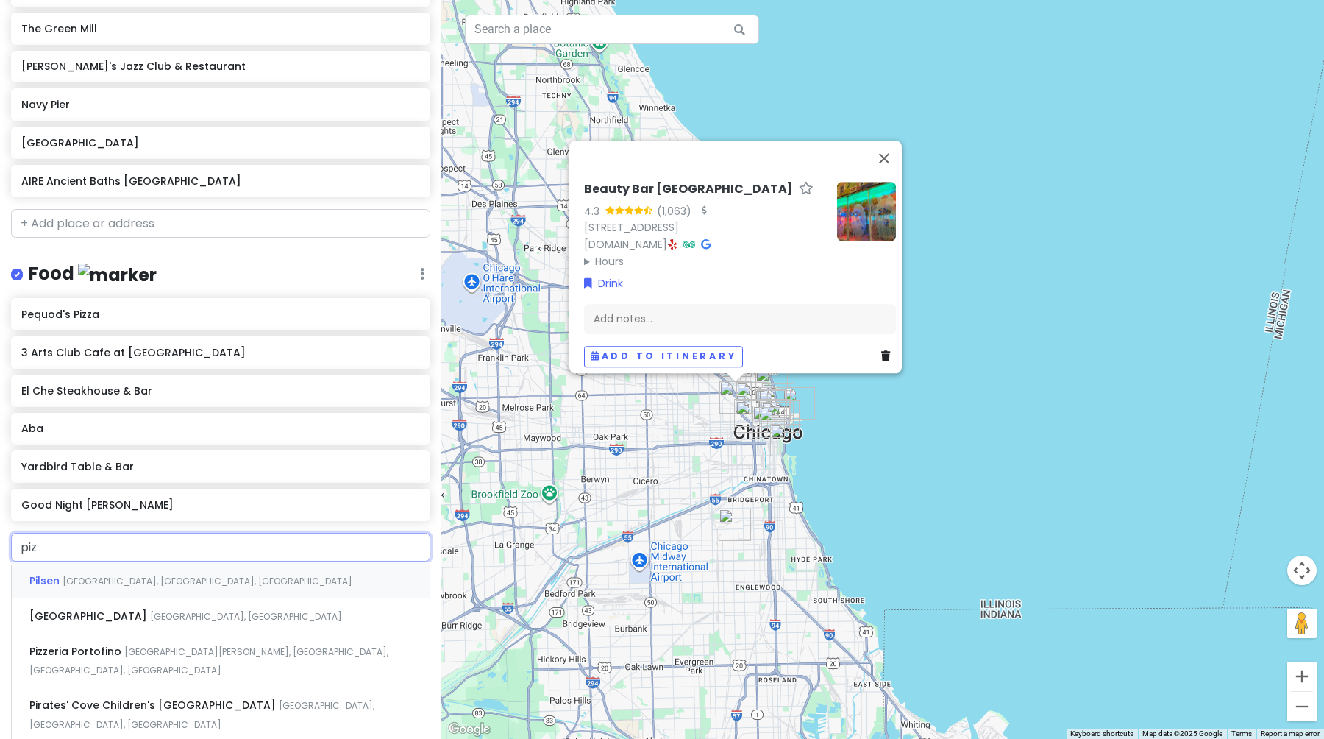
type input "pizz"
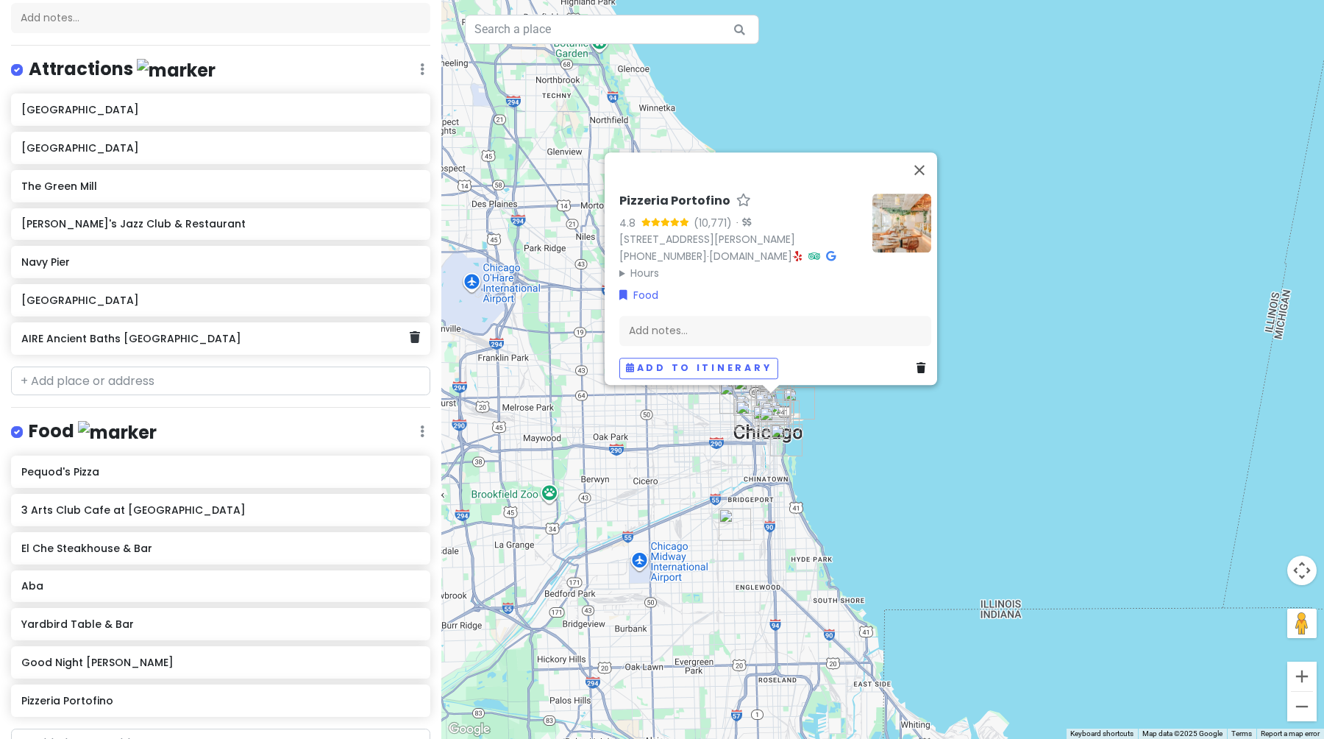
scroll to position [155, 0]
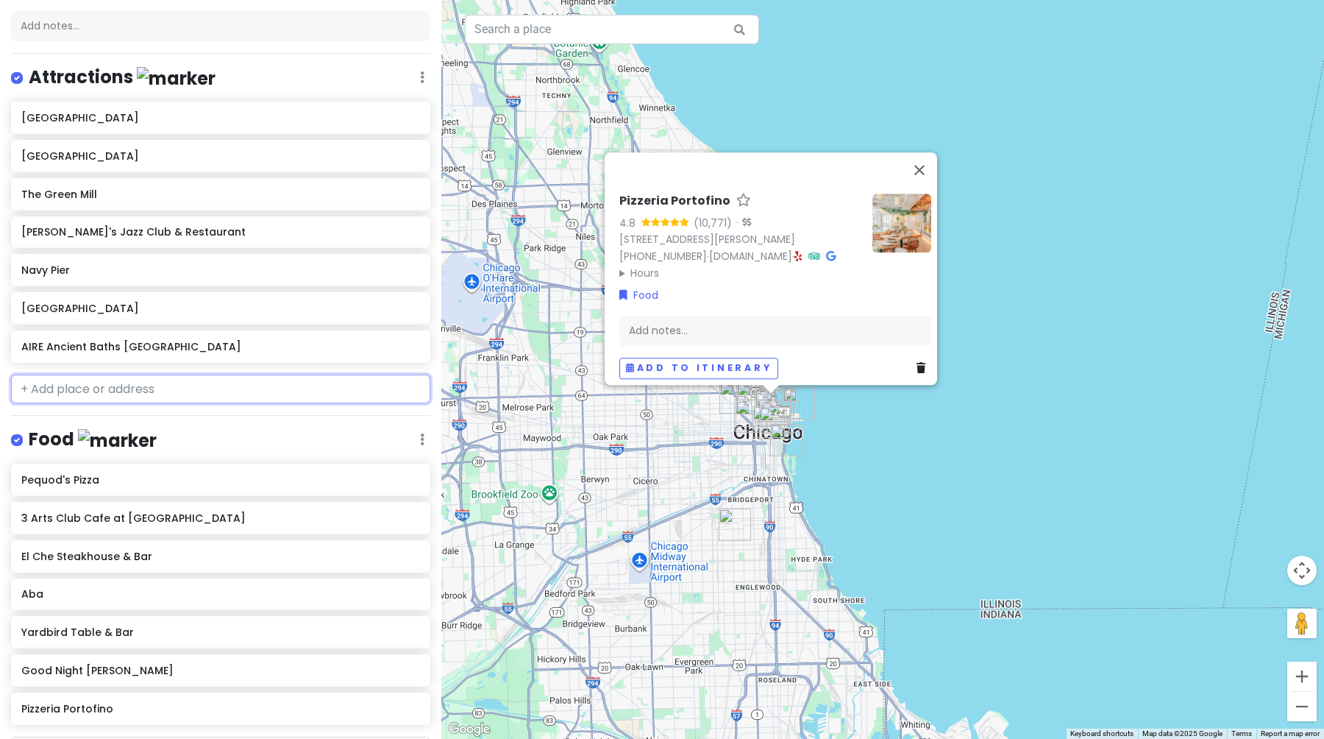
click at [94, 385] on input "text" at bounding box center [220, 388] width 419 height 29
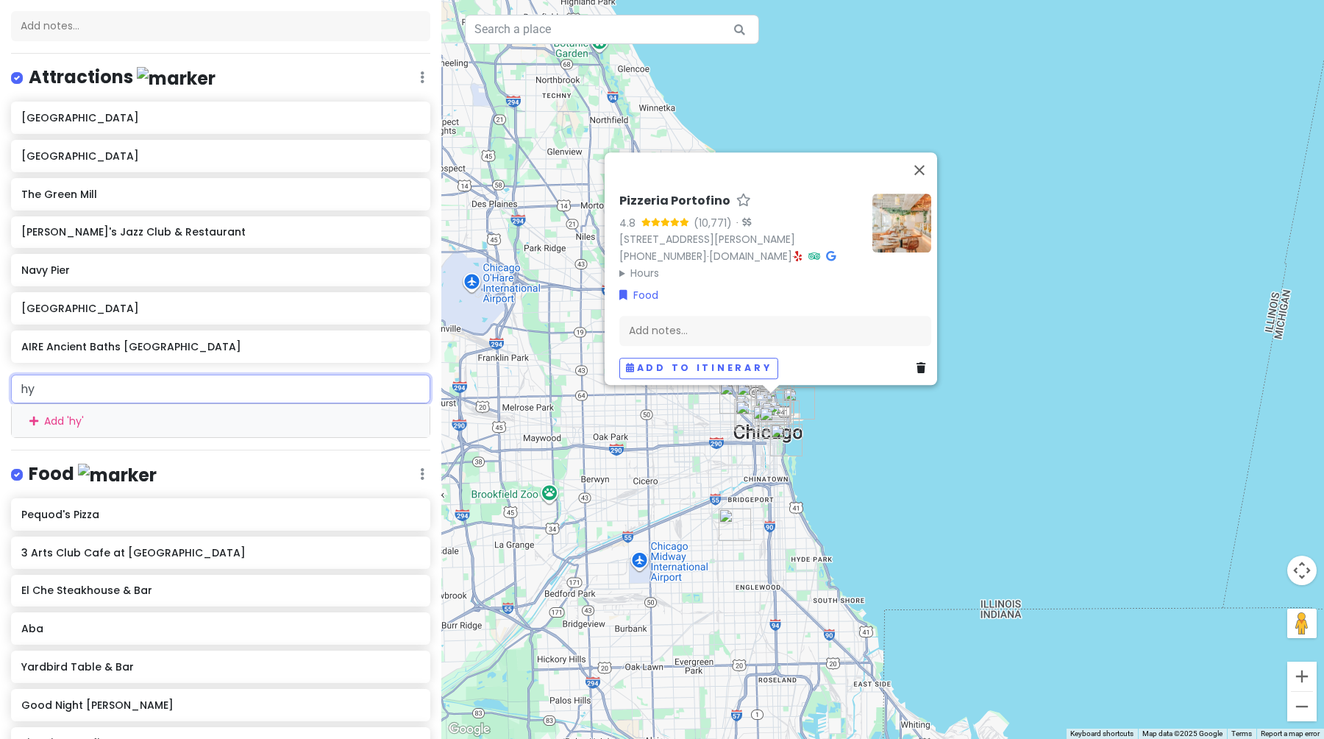
type input "hyd"
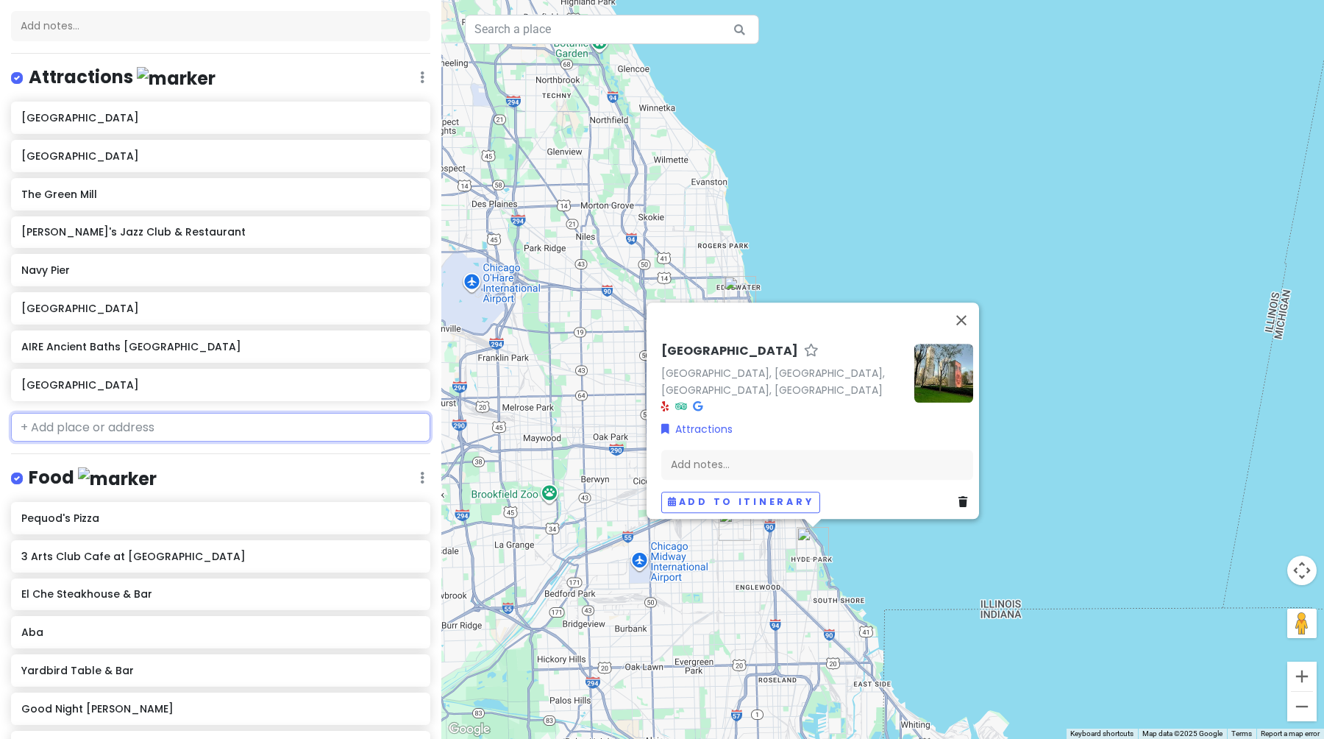
click at [78, 433] on input "text" at bounding box center [220, 427] width 419 height 29
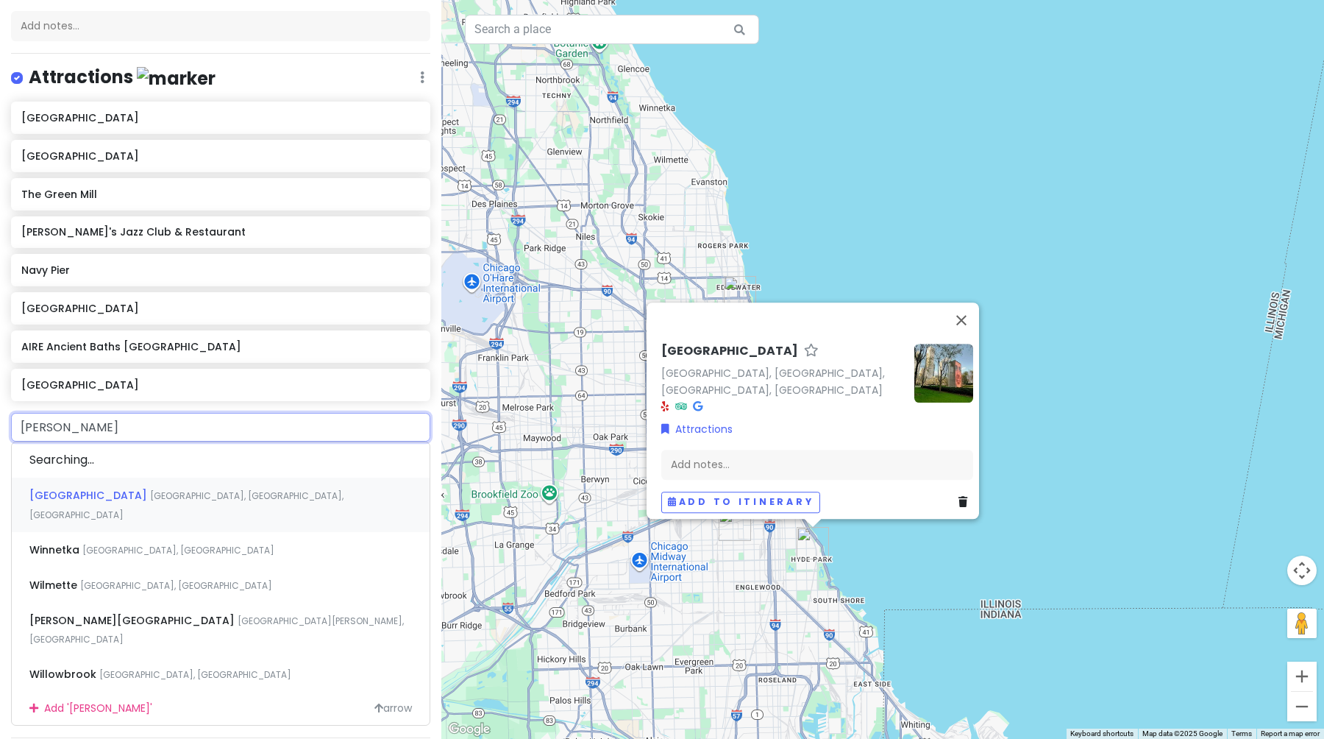
type input "[PERSON_NAME]"
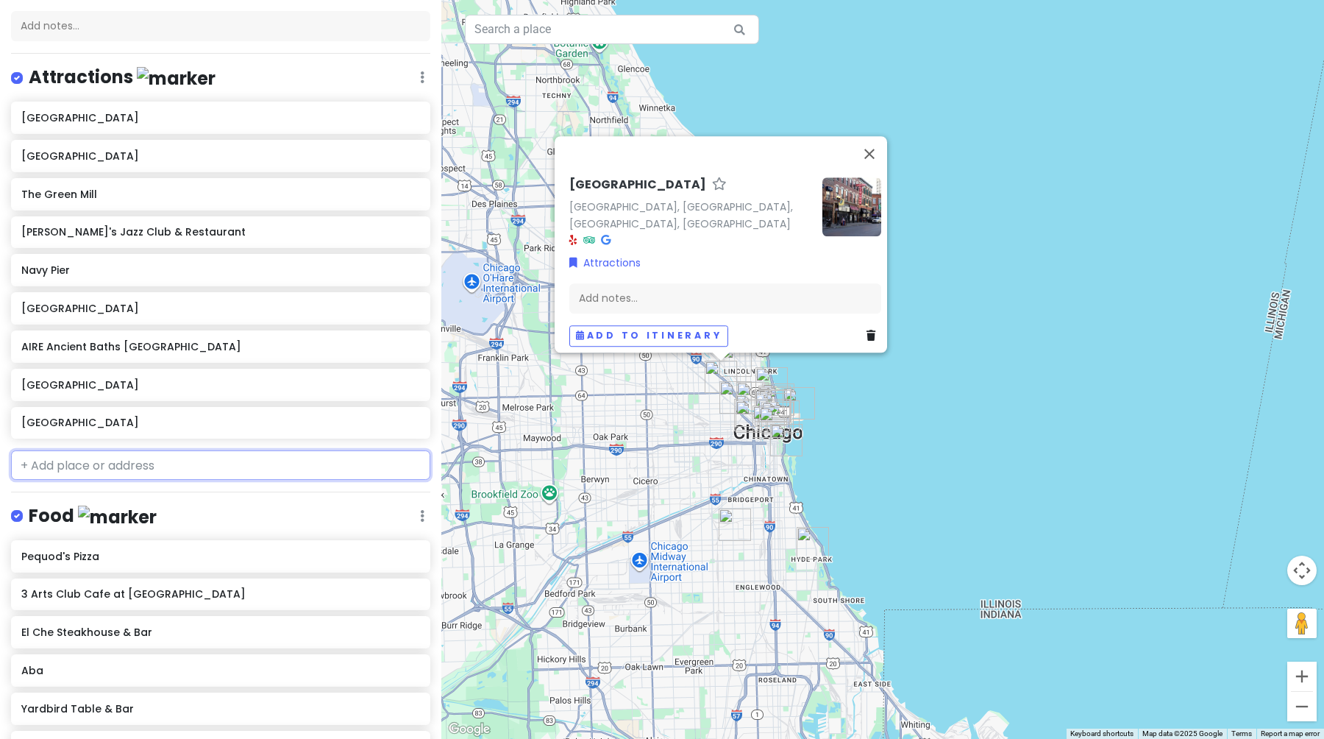
click at [68, 474] on input "text" at bounding box center [220, 464] width 419 height 29
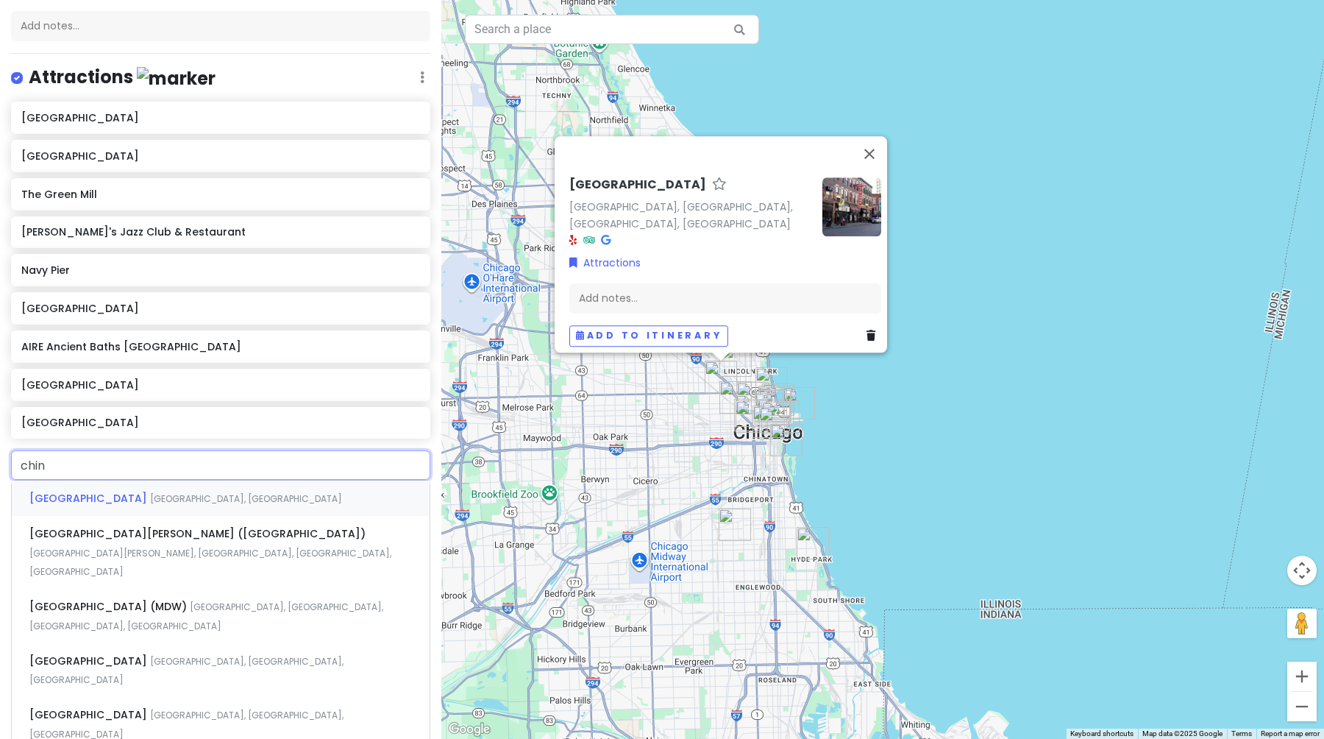
type input "china"
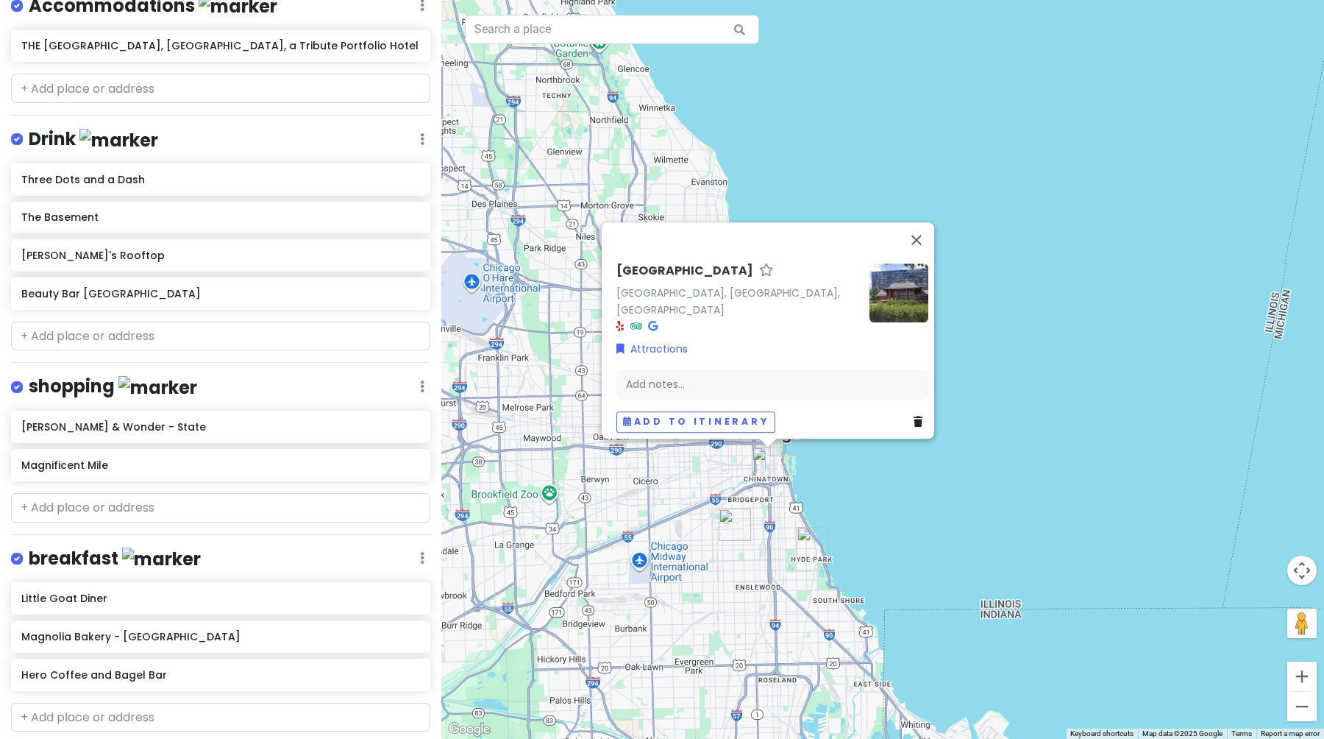
scroll to position [1105, 0]
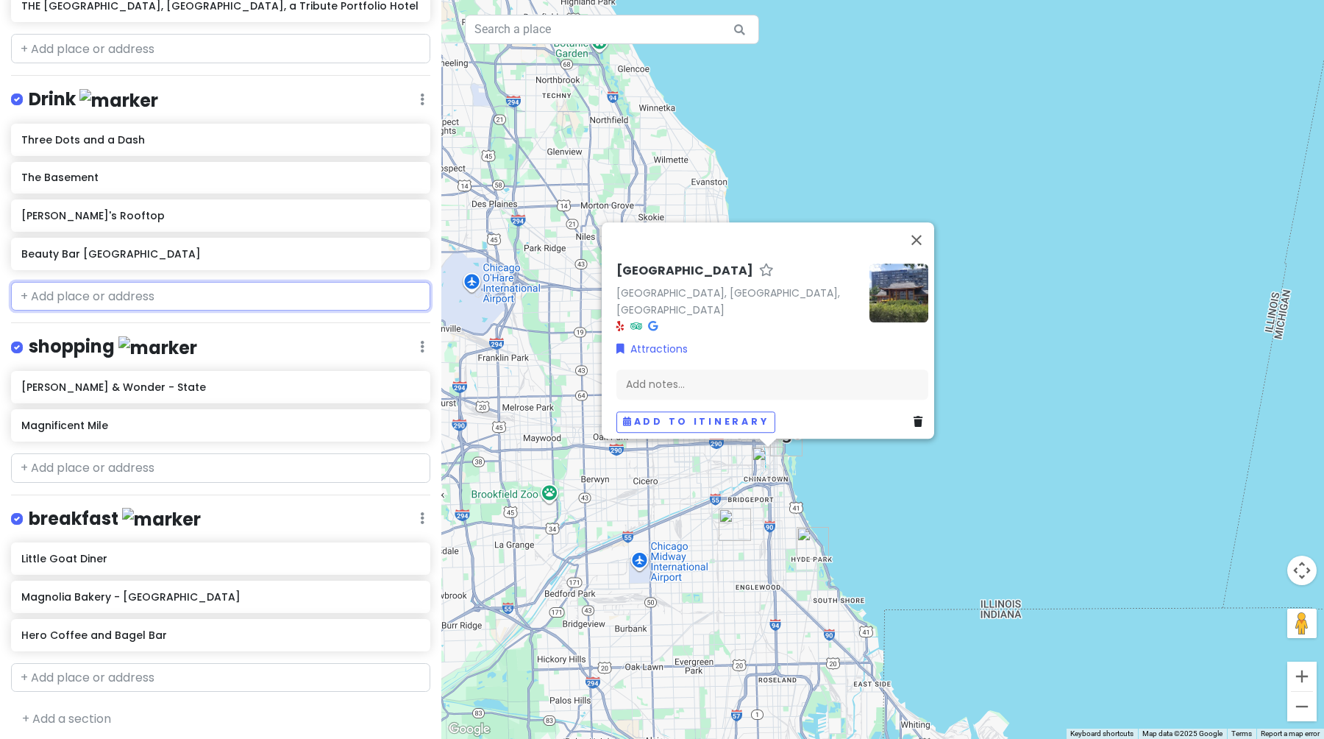
click at [102, 295] on input "text" at bounding box center [220, 296] width 419 height 29
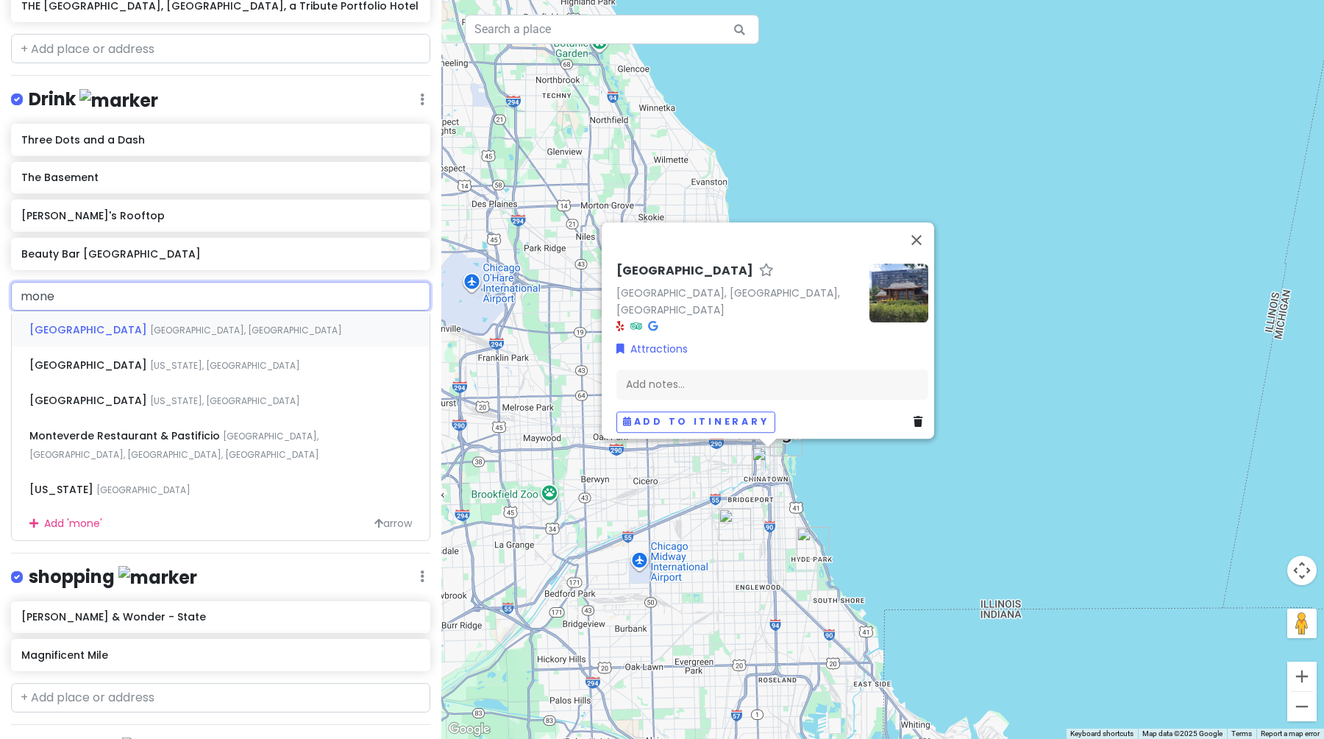
type input "money"
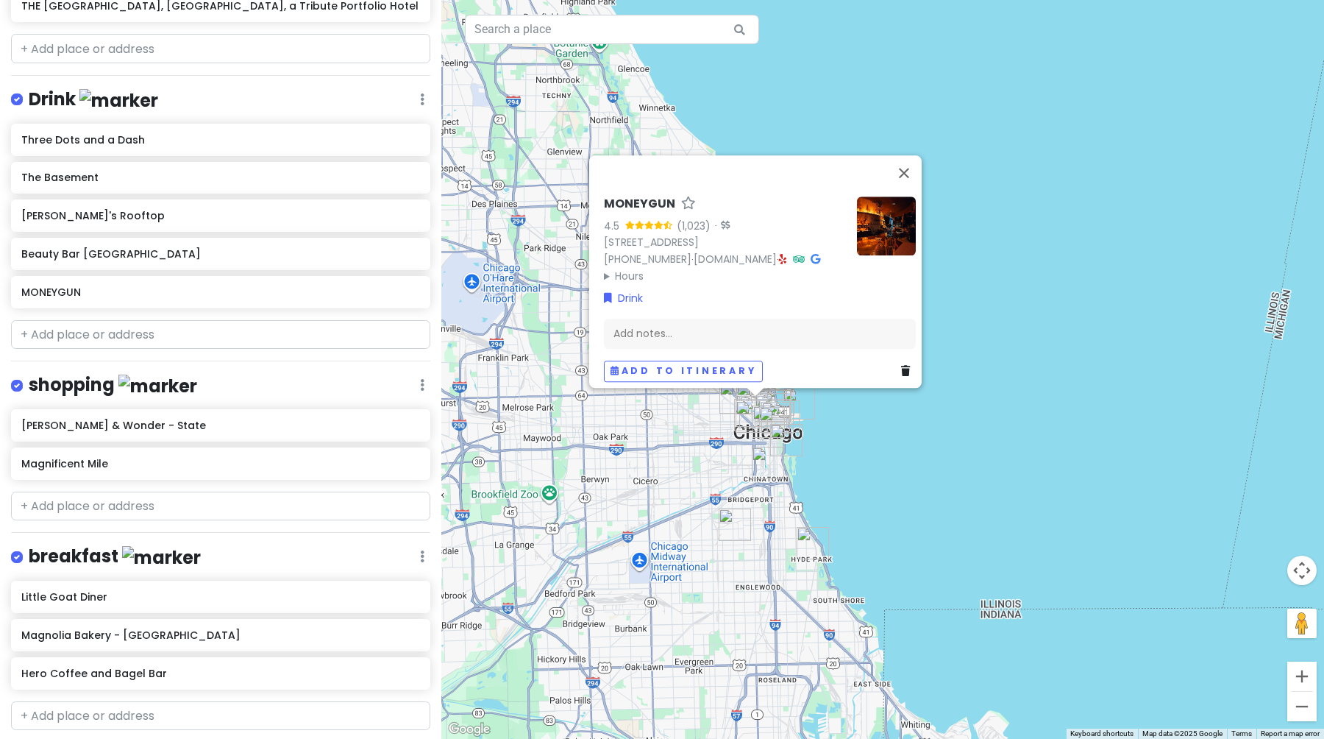
scroll to position [1143, 0]
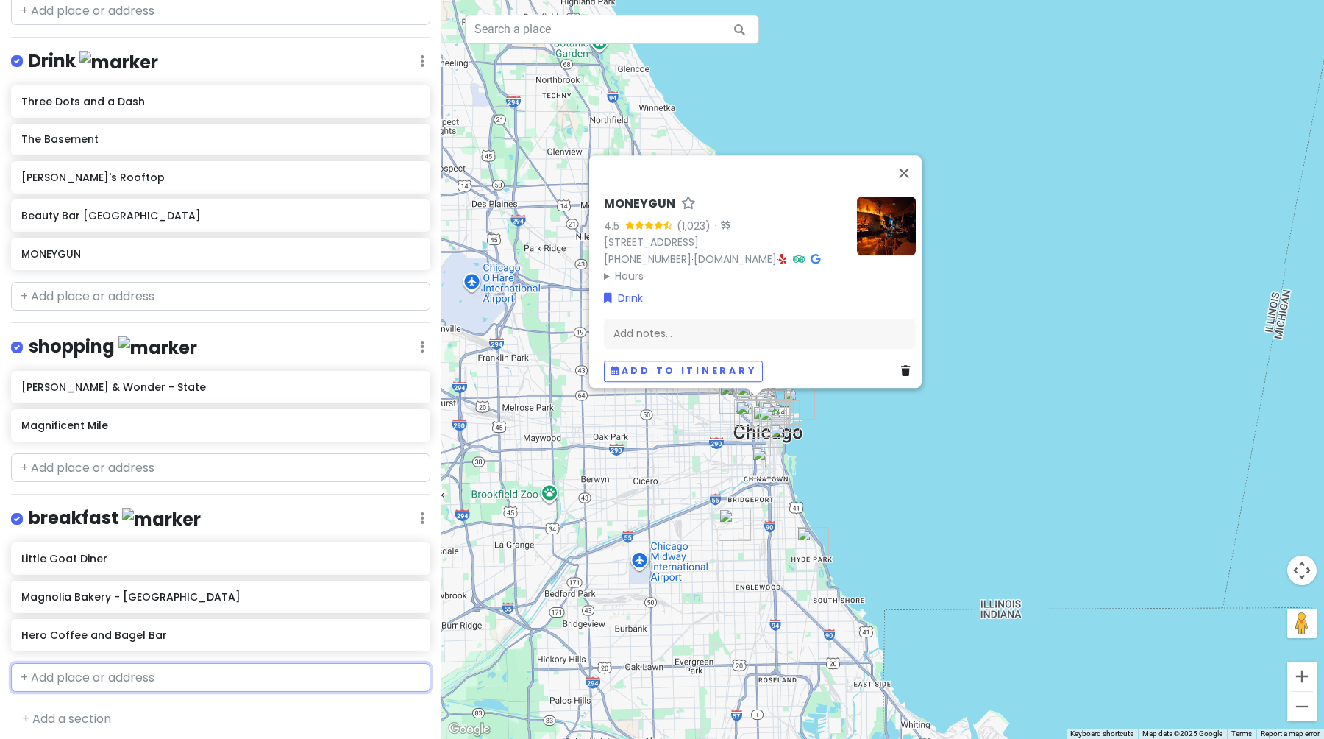
click at [79, 674] on input "text" at bounding box center [220, 677] width 419 height 29
type input "stans"
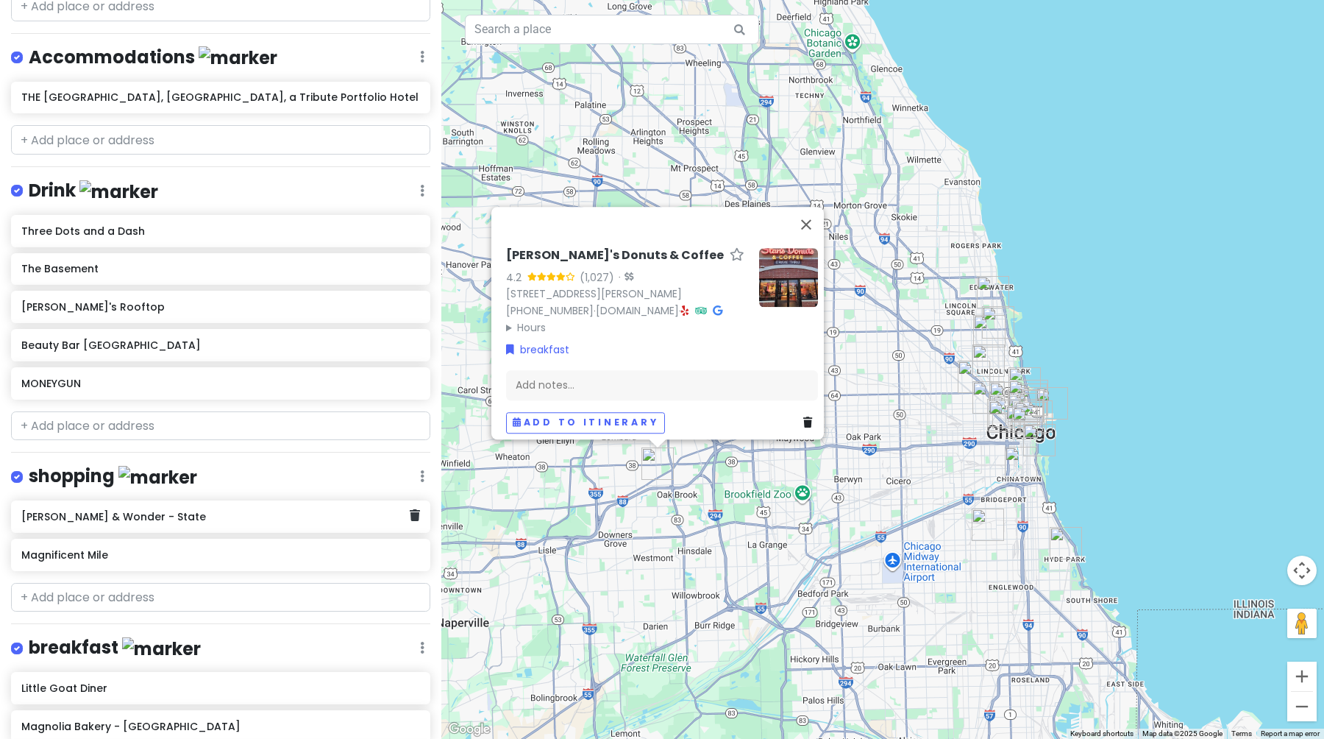
scroll to position [1005, 0]
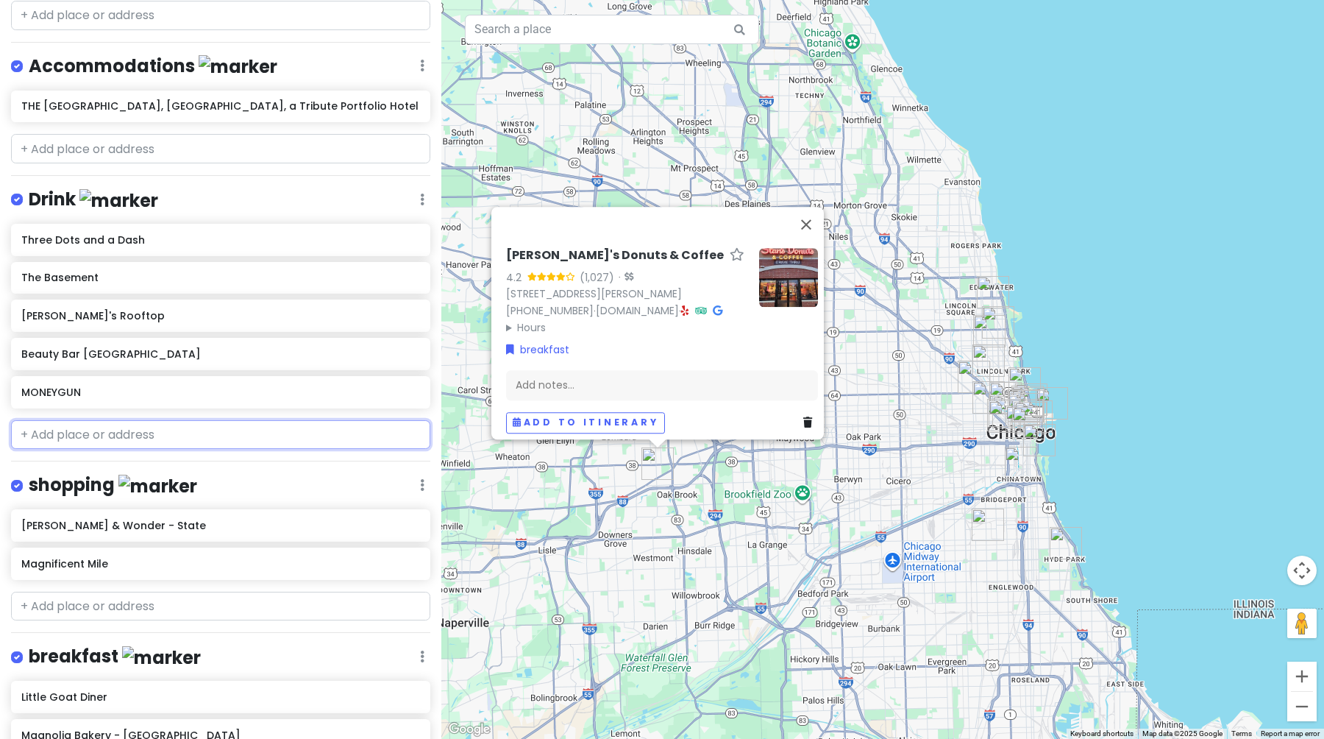
click at [79, 427] on input "text" at bounding box center [220, 434] width 419 height 29
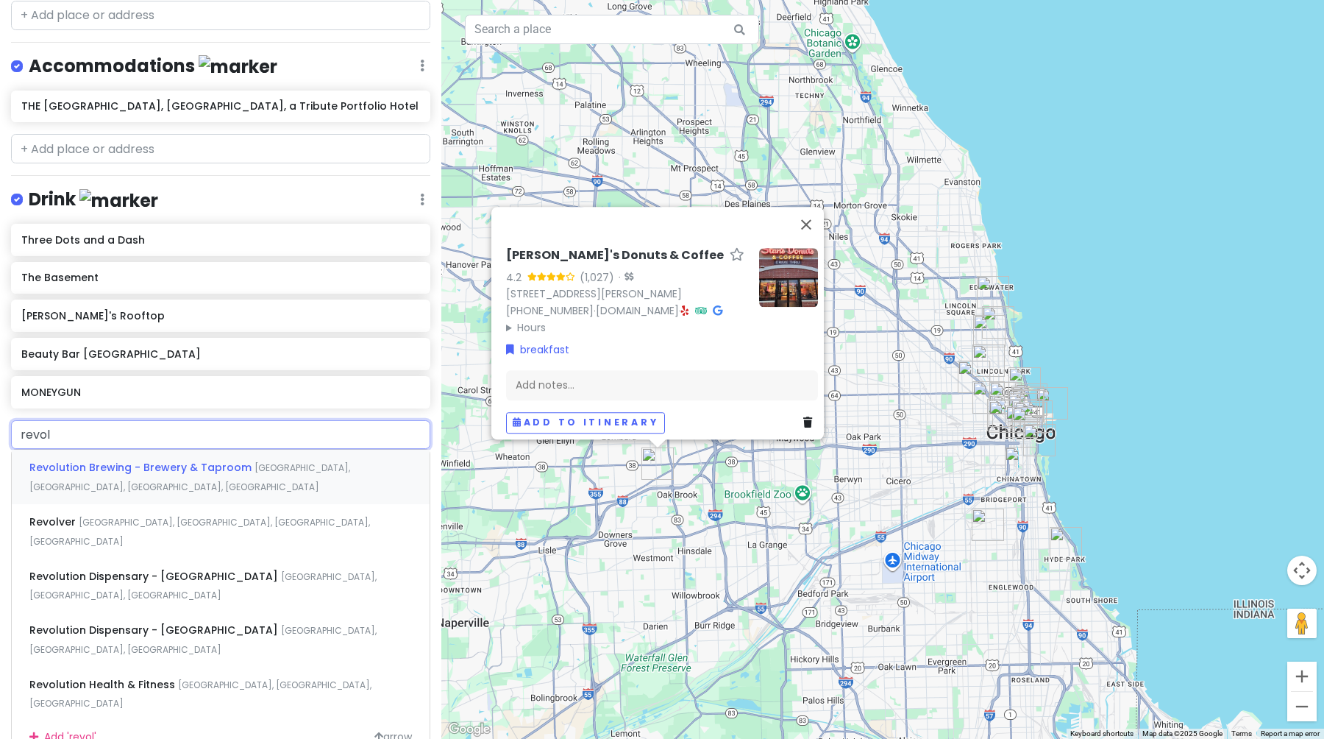
type input "Revolver, [GEOGRAPHIC_DATA], [GEOGRAPHIC_DATA], [GEOGRAPHIC_DATA], [GEOGRAPHIC_…"
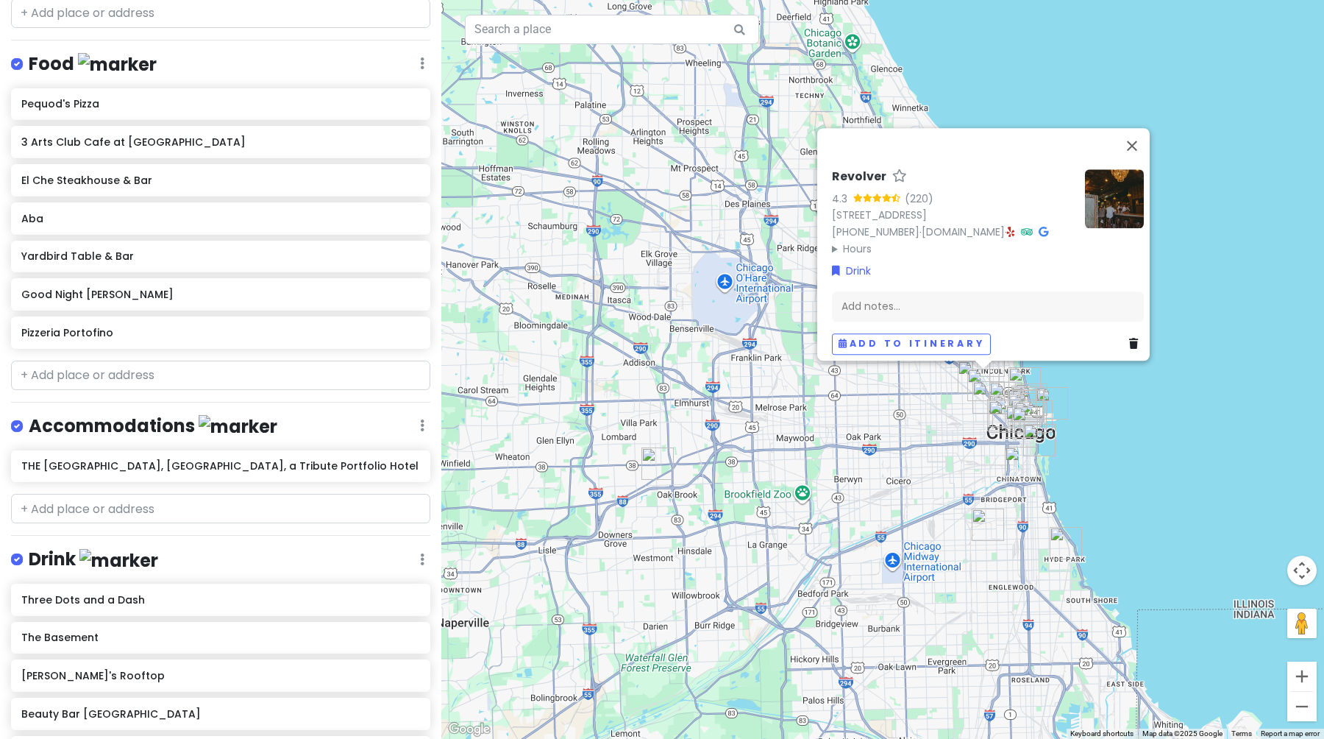
scroll to position [614, 0]
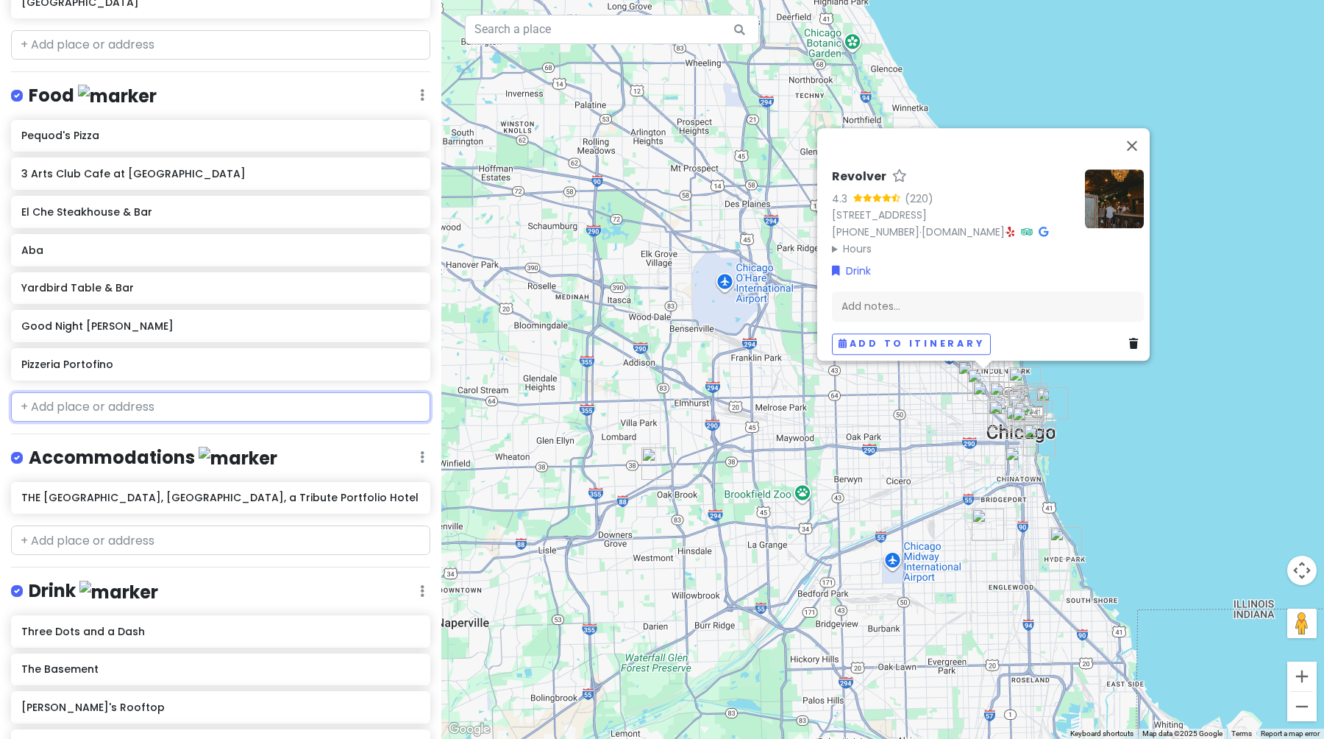
click at [81, 405] on input "text" at bounding box center [220, 406] width 419 height 29
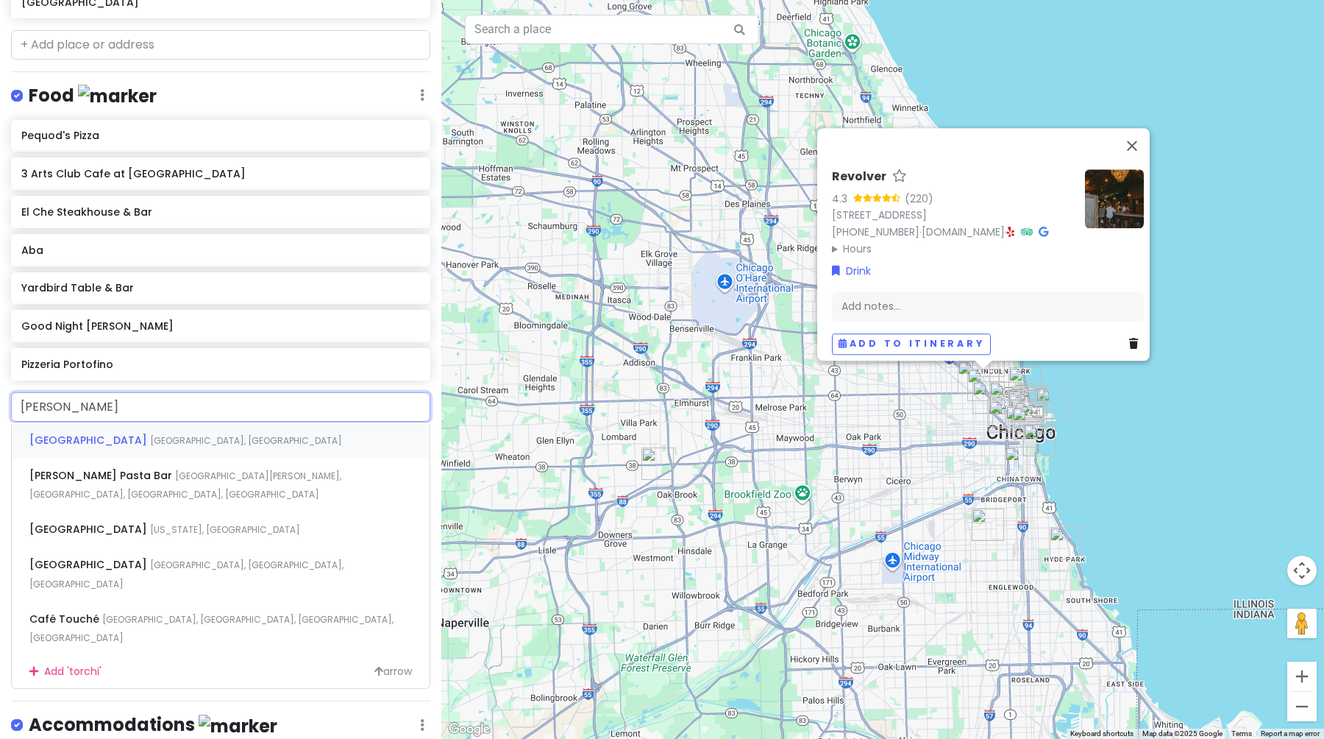
type input "torchino"
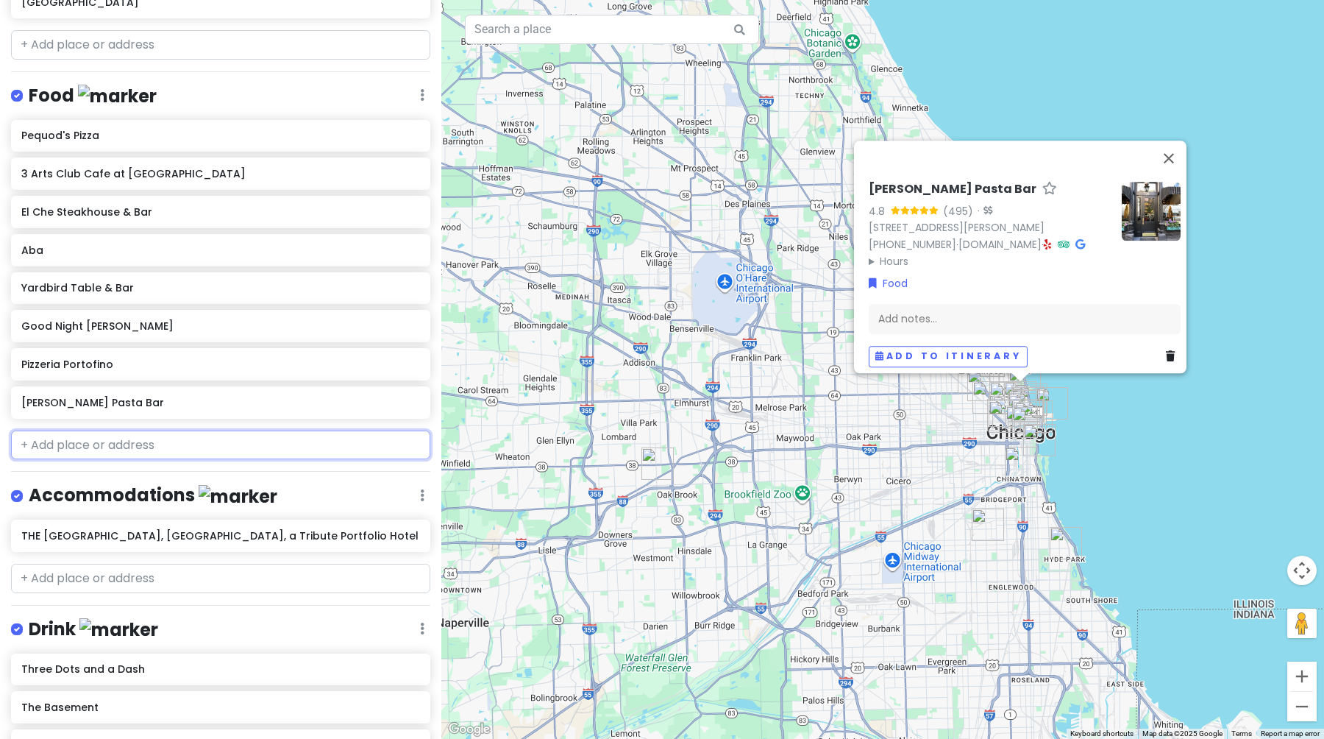
click at [59, 437] on input "text" at bounding box center [220, 444] width 419 height 29
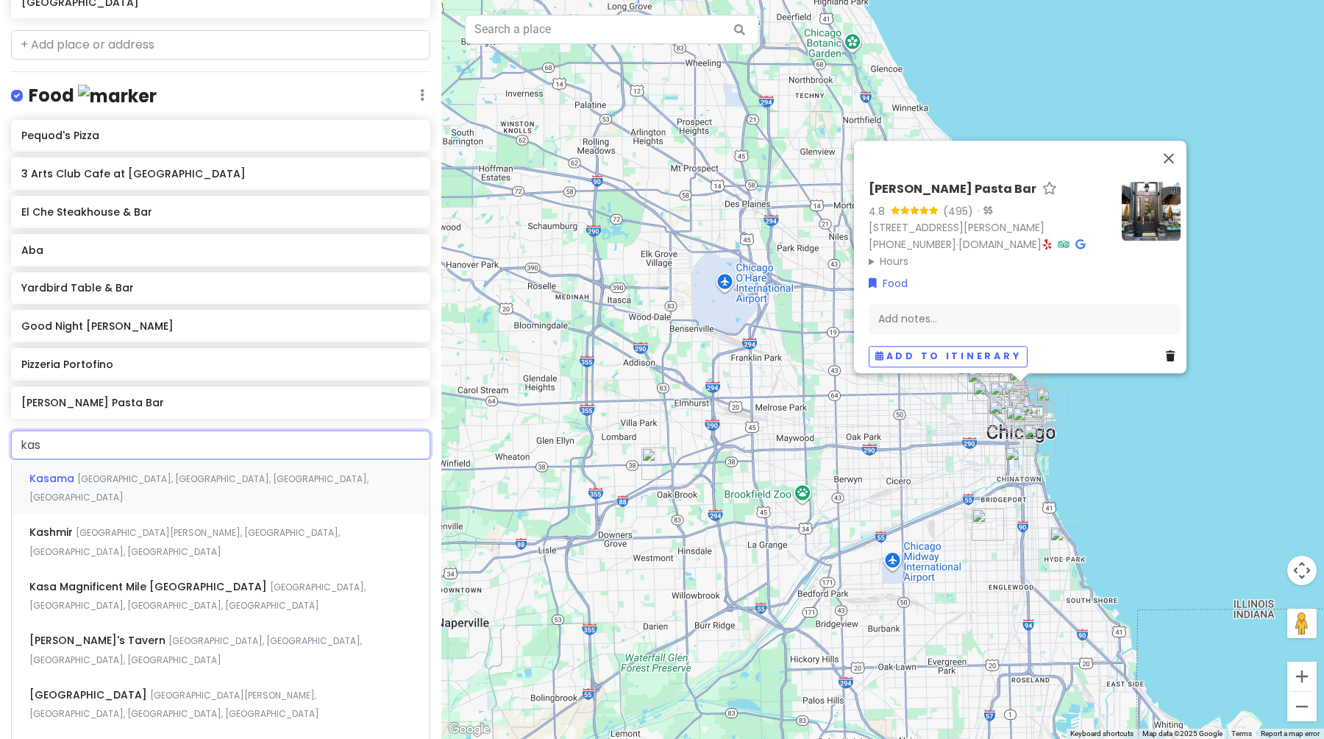
type input "kasa"
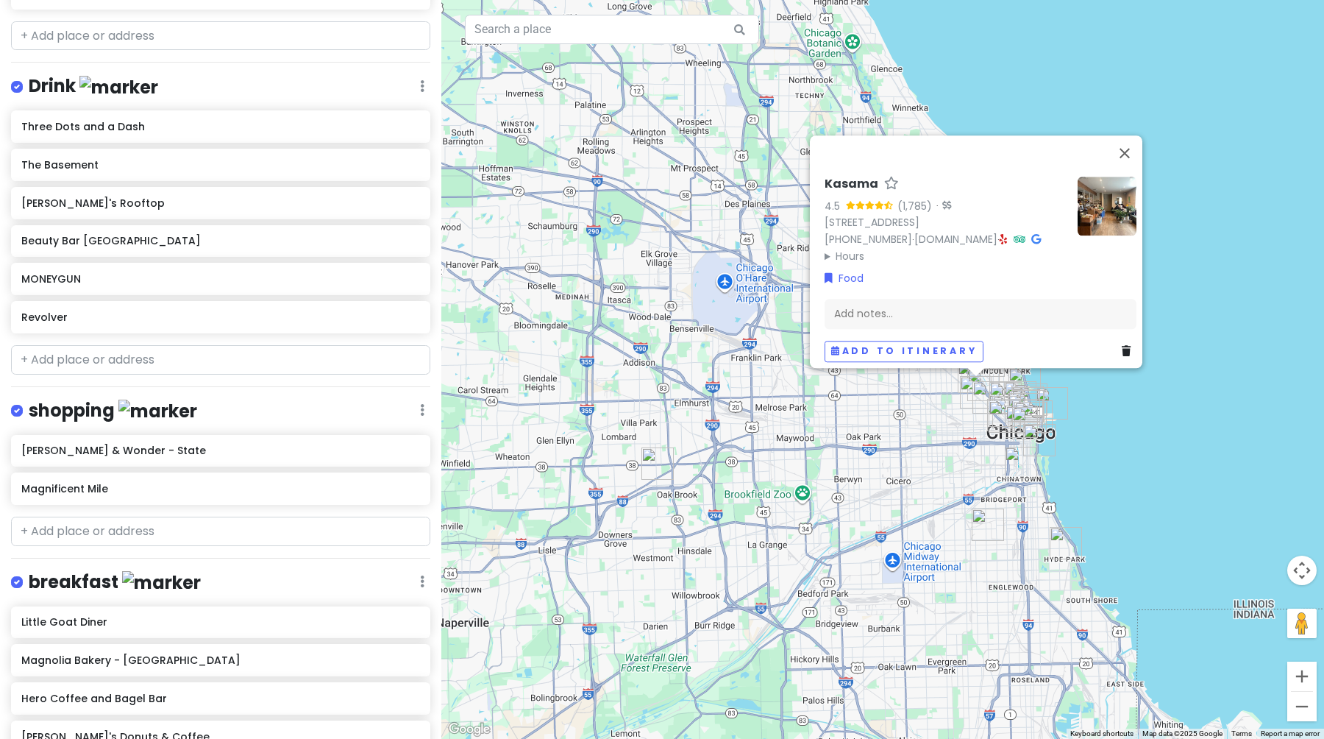
scroll to position [1296, 0]
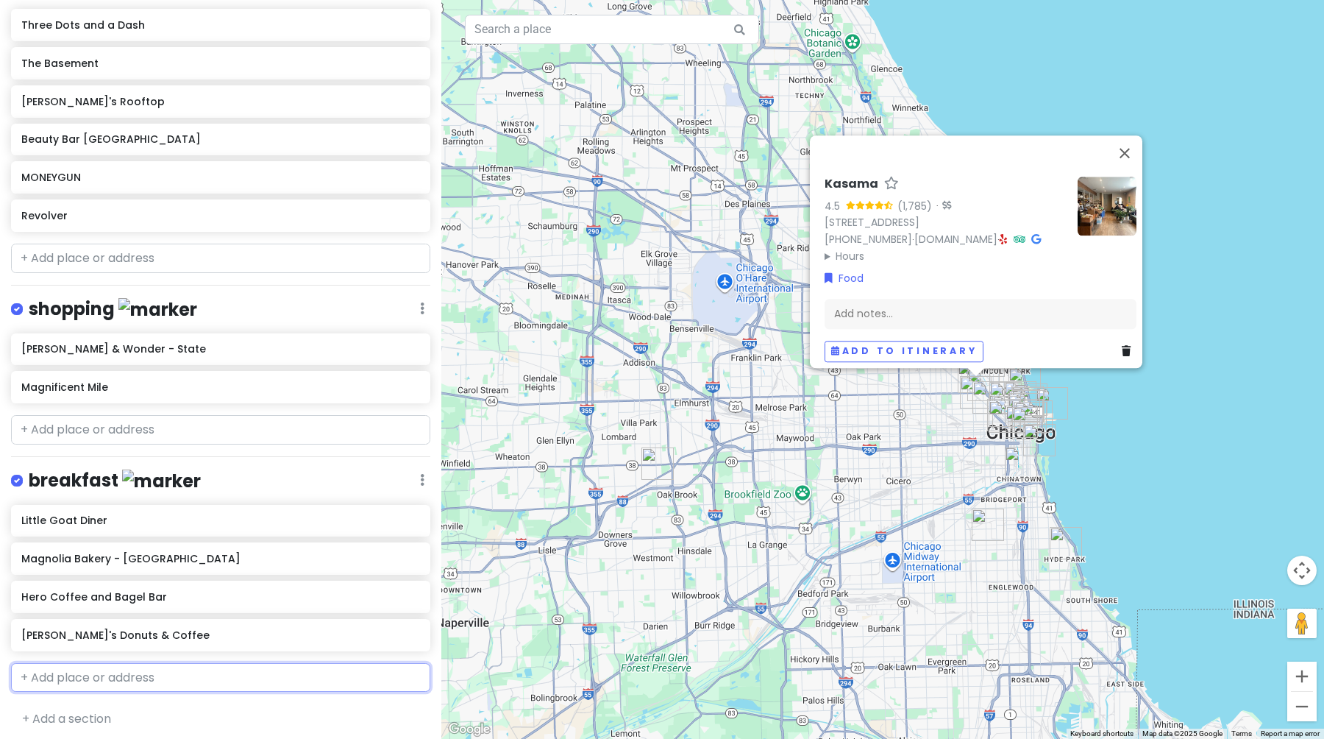
click at [63, 683] on input "text" at bounding box center [220, 677] width 419 height 29
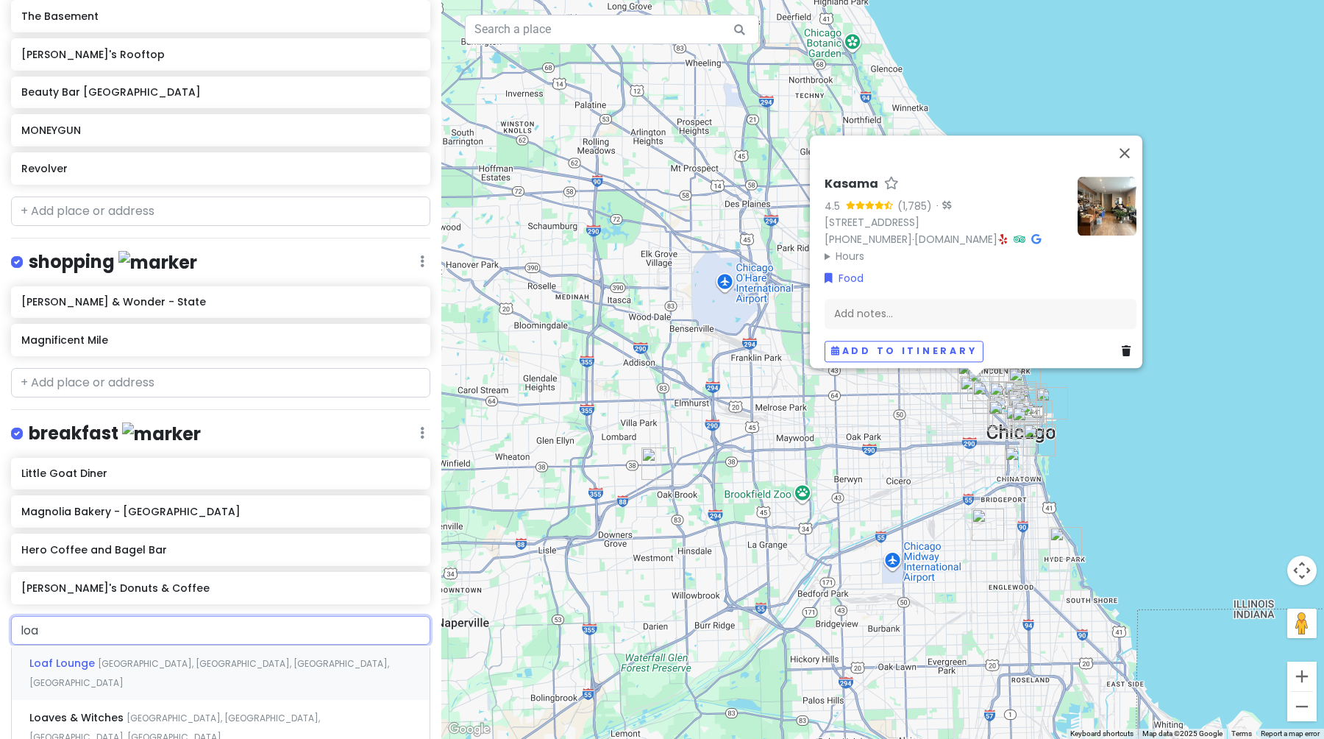
scroll to position [1349, 0]
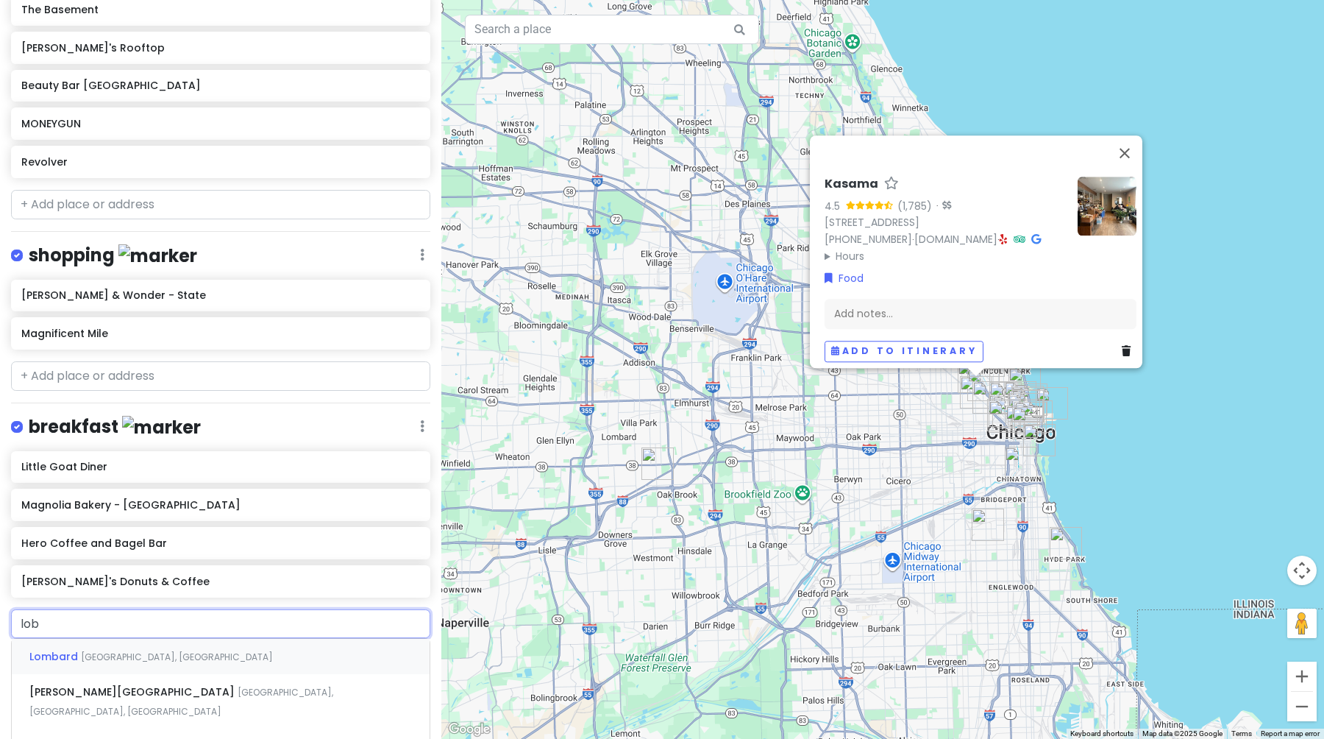
type input "loba"
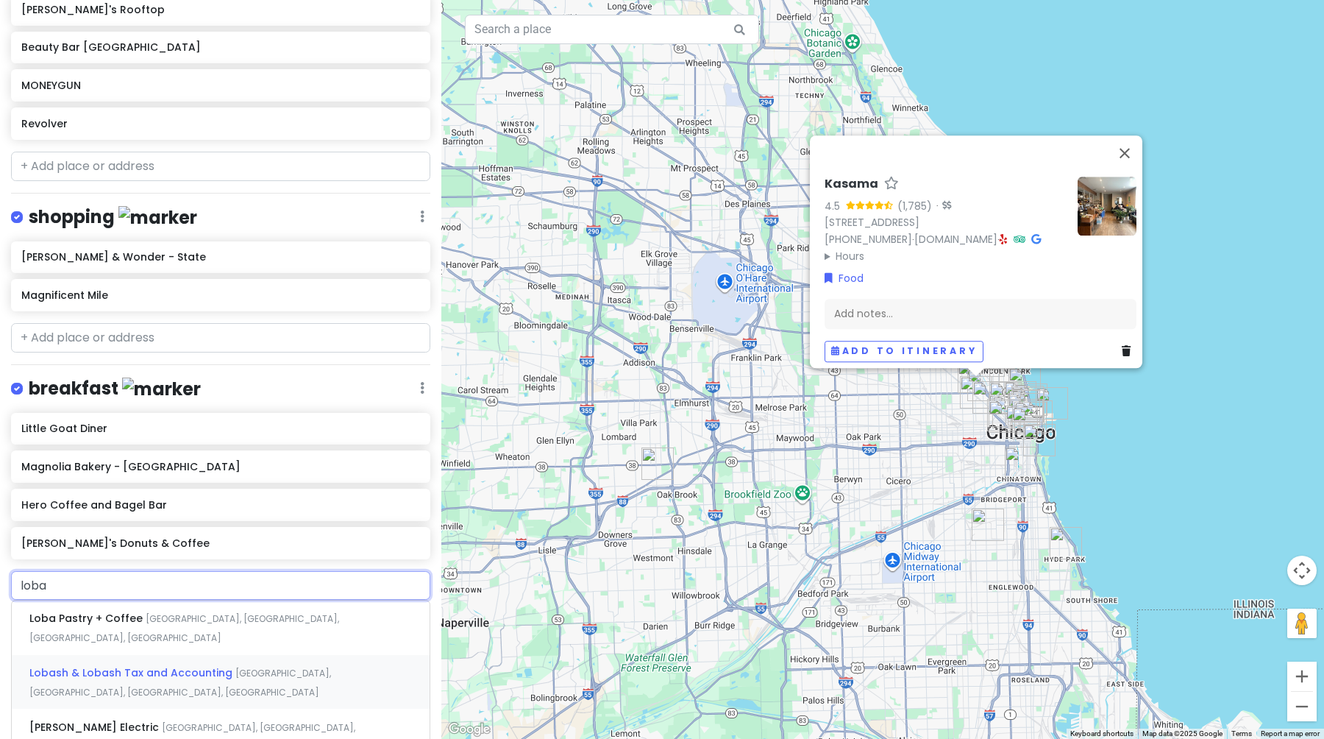
scroll to position [1388, 0]
click at [82, 619] on div "Loba Pastry + Coffee [GEOGRAPHIC_DATA], [GEOGRAPHIC_DATA], [GEOGRAPHIC_DATA], […" at bounding box center [221, 627] width 418 height 54
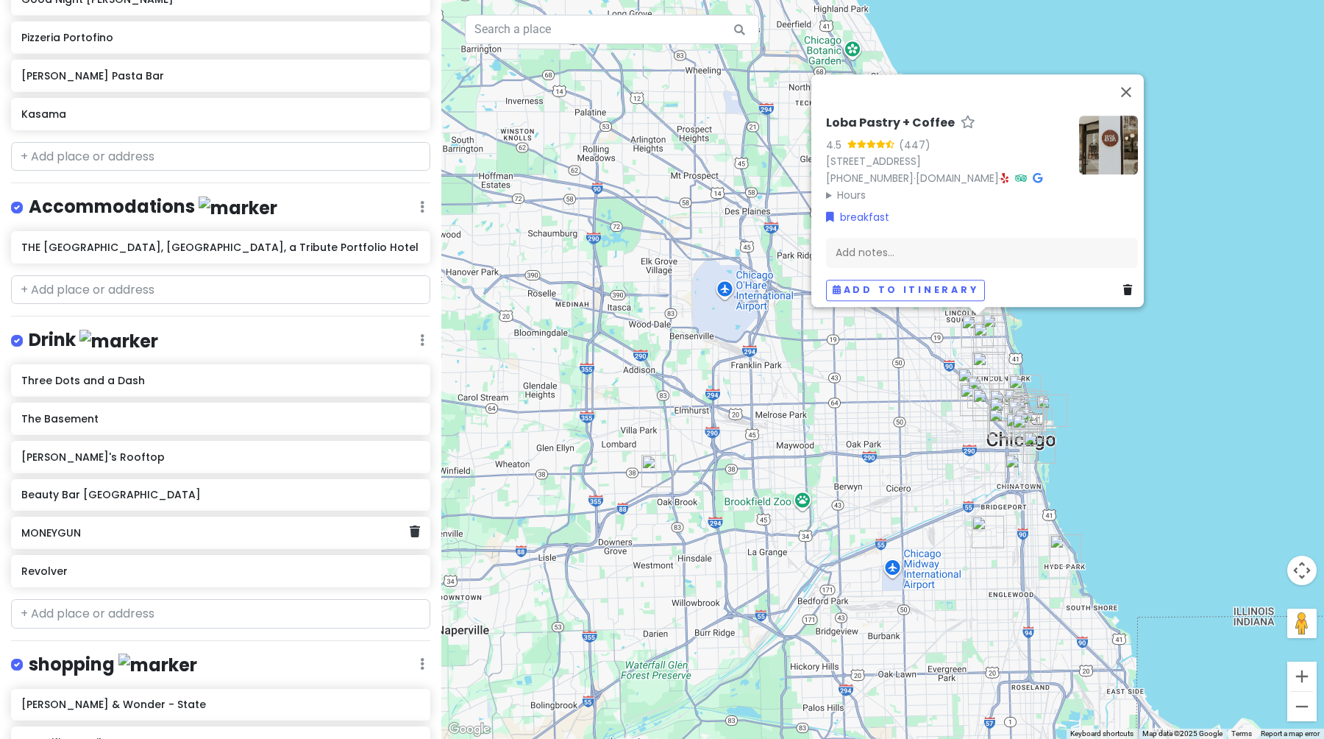
scroll to position [637, 0]
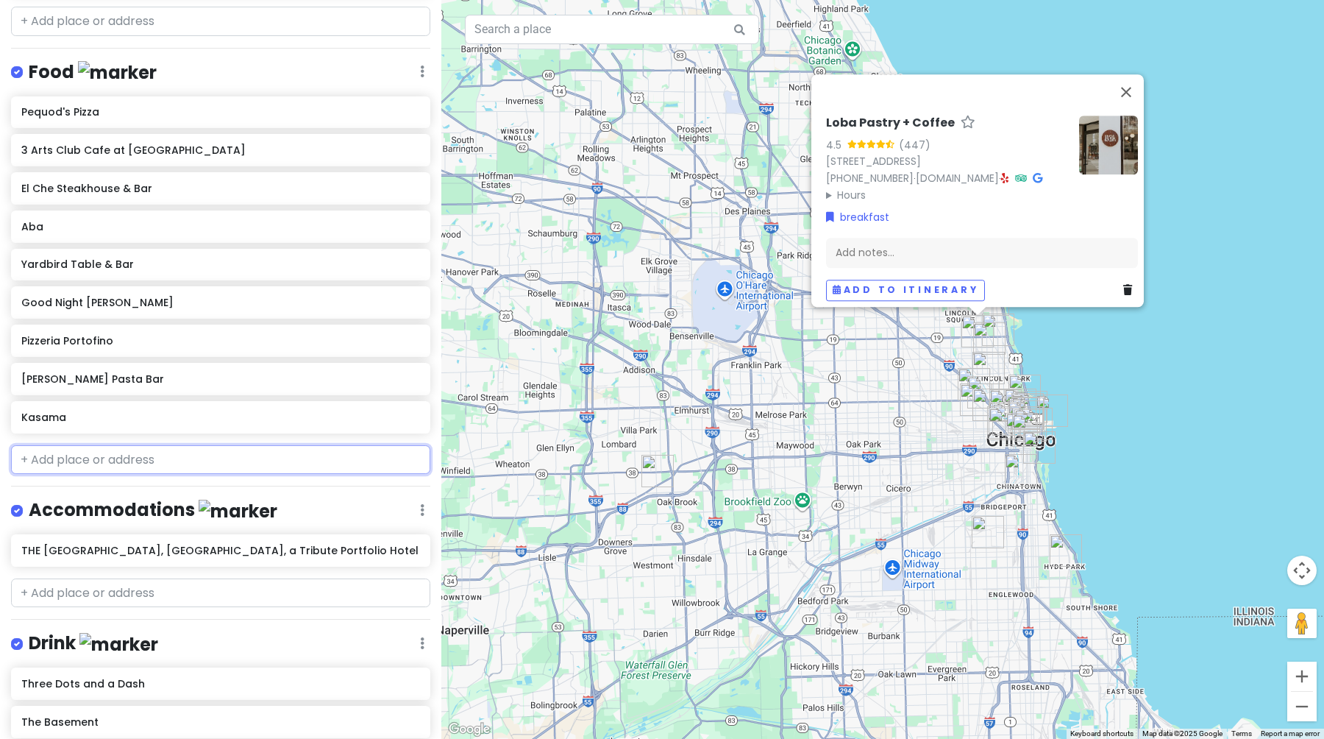
click at [177, 445] on input "text" at bounding box center [220, 459] width 419 height 29
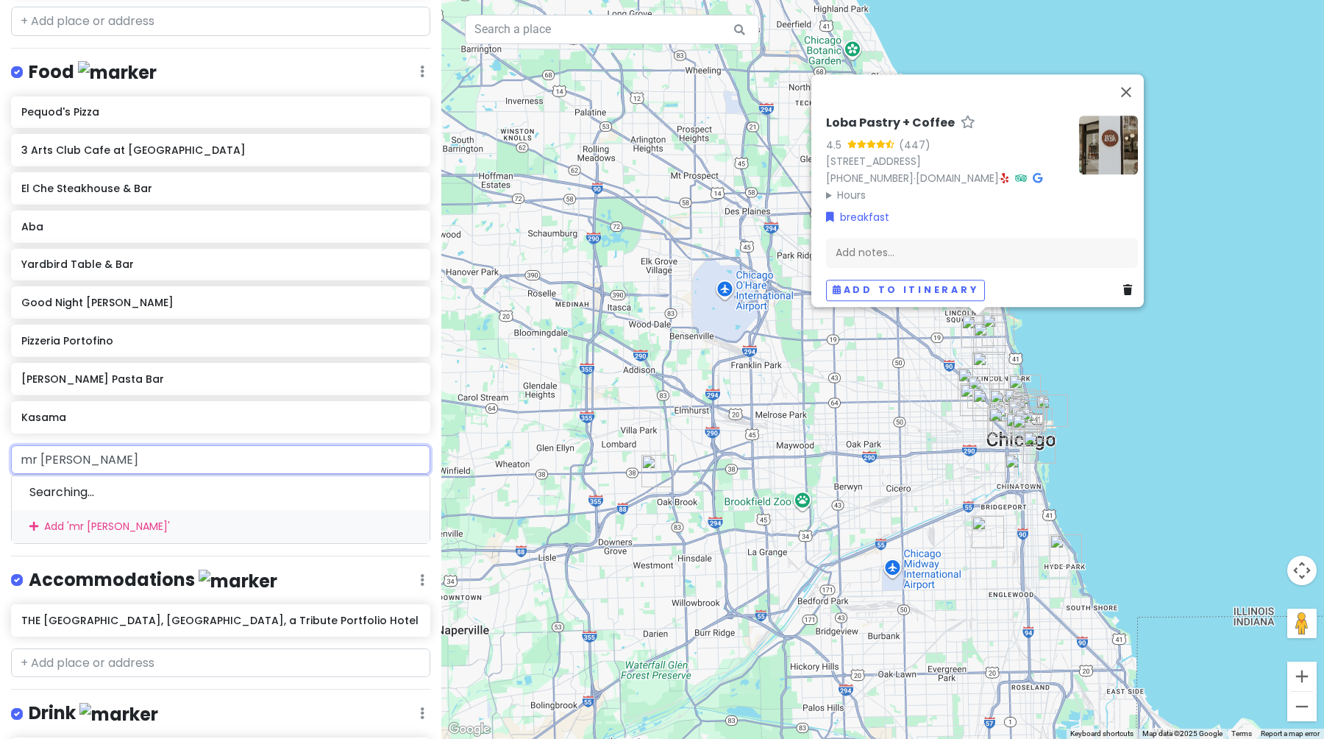
type input "mr [PERSON_NAME]"
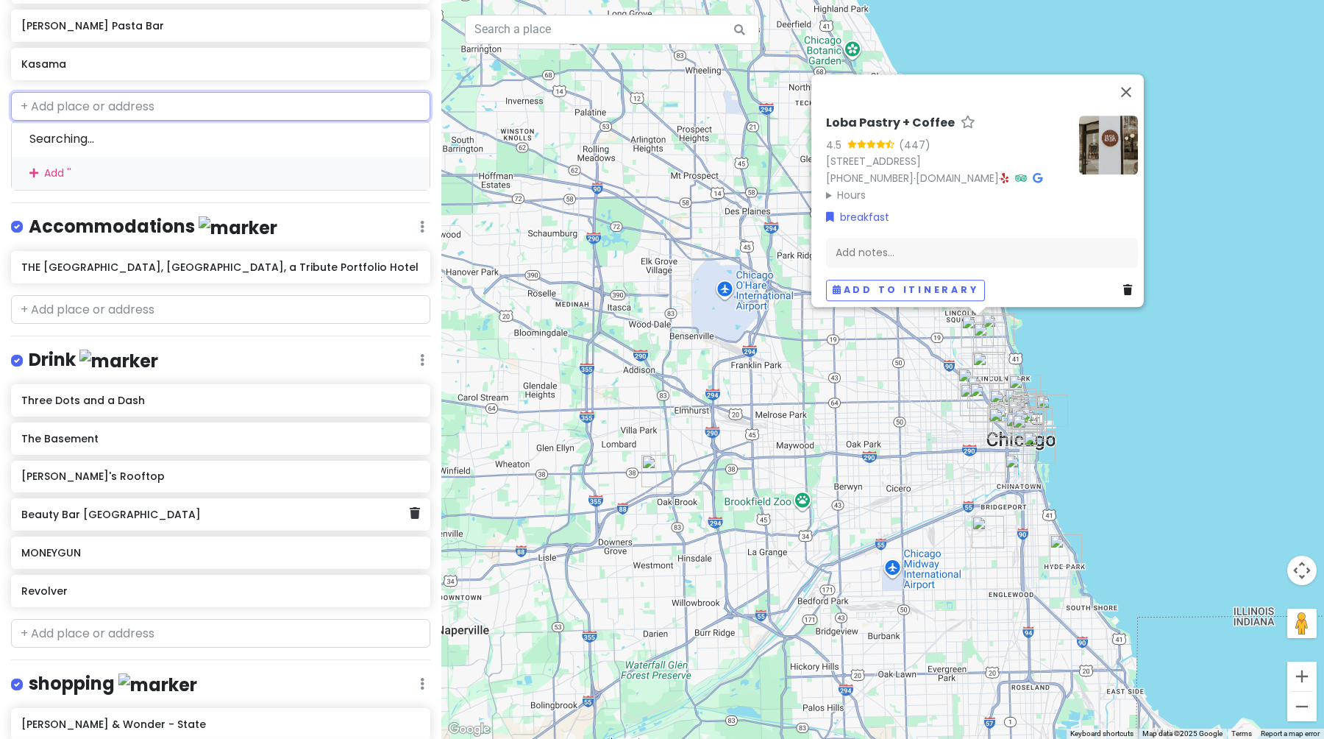
scroll to position [1018, 0]
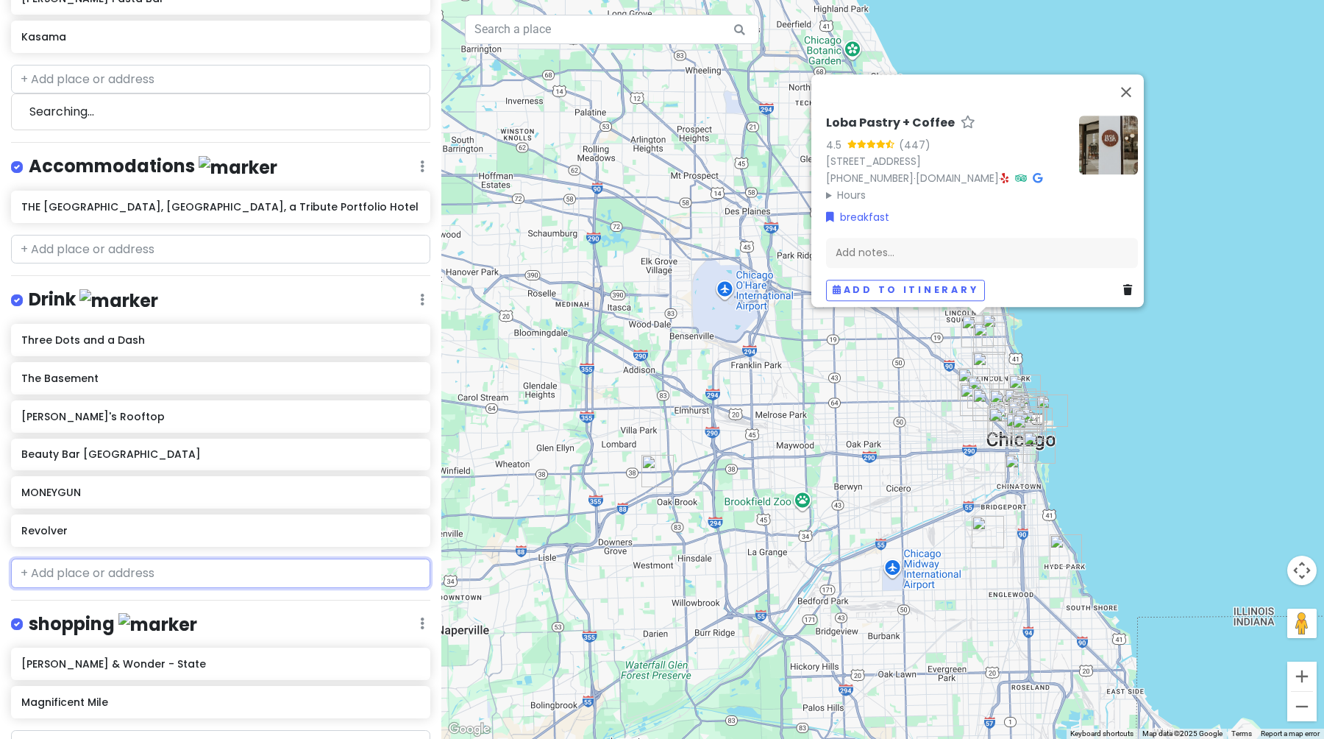
click at [205, 604] on div "Chicago Trip Private Change Dates Make a Copy Delete Trip Give Feedback 💡 Suppo…" at bounding box center [220, 369] width 441 height 739
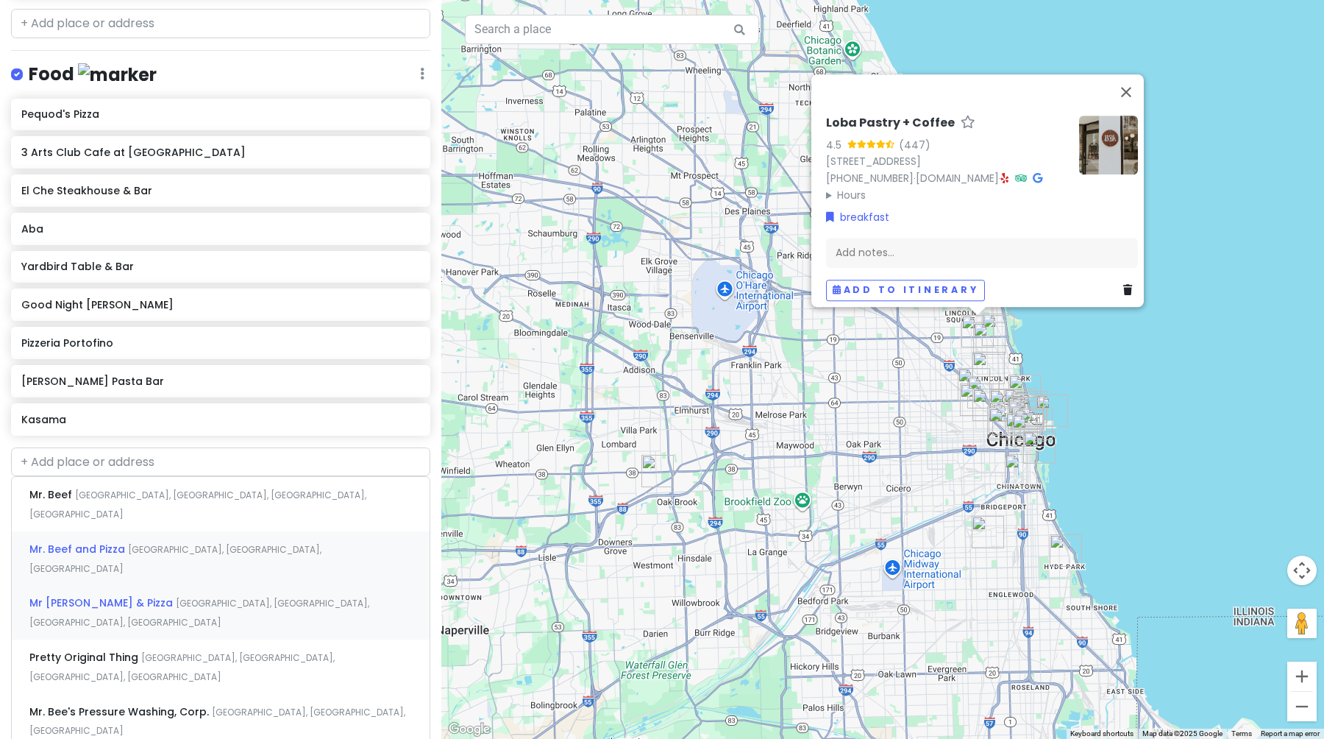
scroll to position [636, 0]
click at [186, 496] on span "[GEOGRAPHIC_DATA], [GEOGRAPHIC_DATA], [GEOGRAPHIC_DATA], [GEOGRAPHIC_DATA]" at bounding box center [197, 504] width 337 height 32
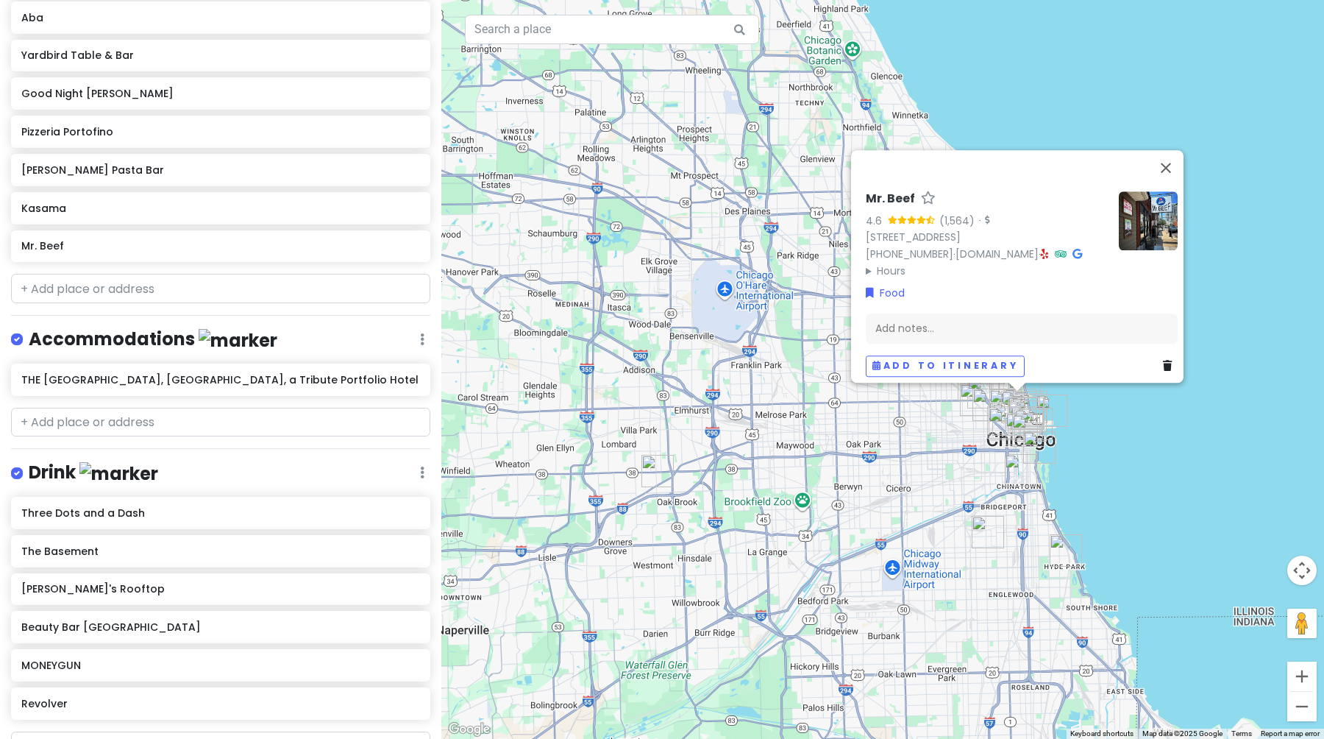
scroll to position [911, 0]
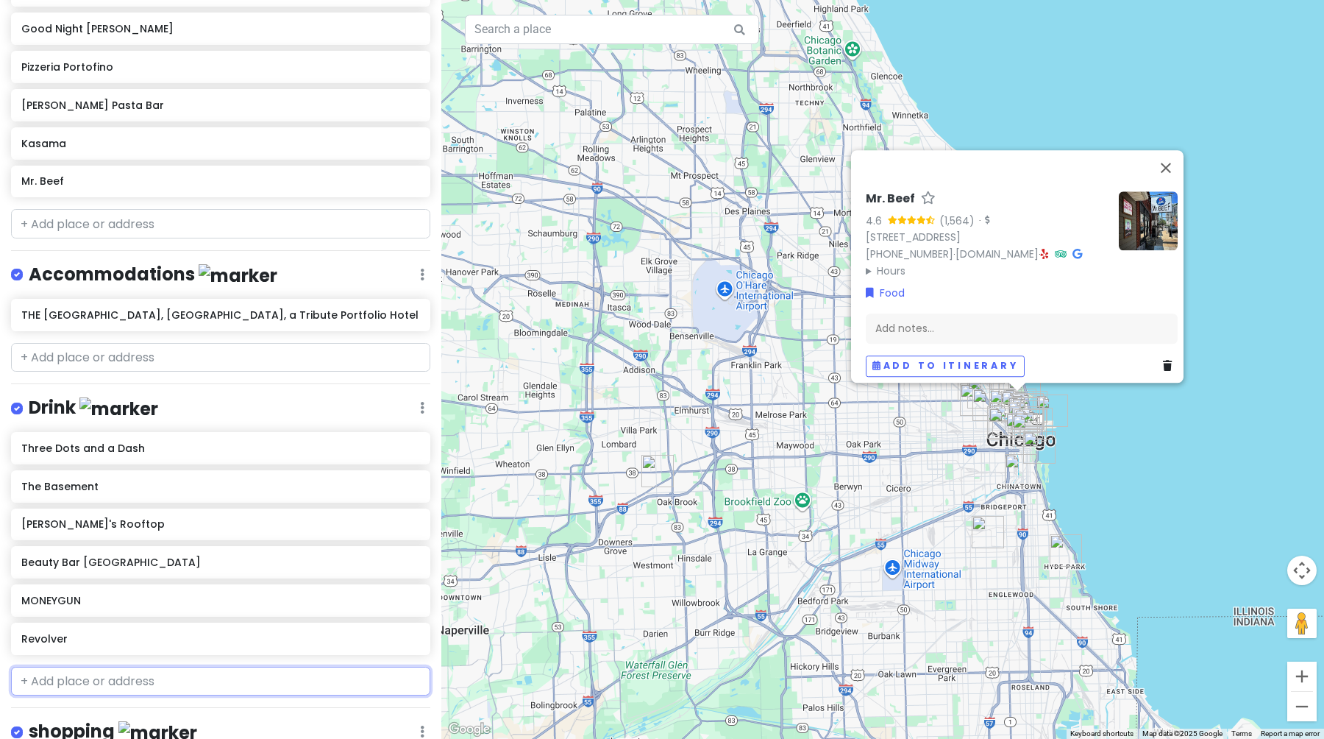
click at [115, 667] on input "text" at bounding box center [220, 681] width 419 height 29
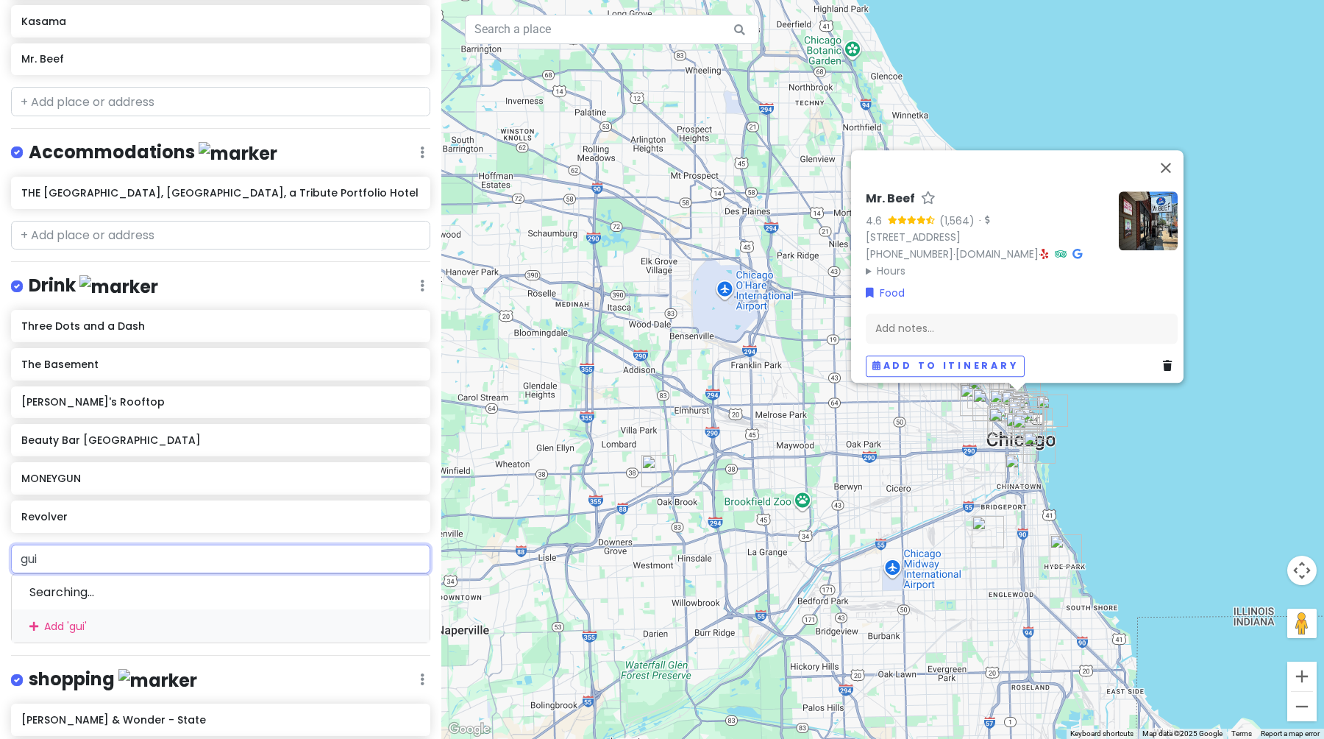
scroll to position [1037, 0]
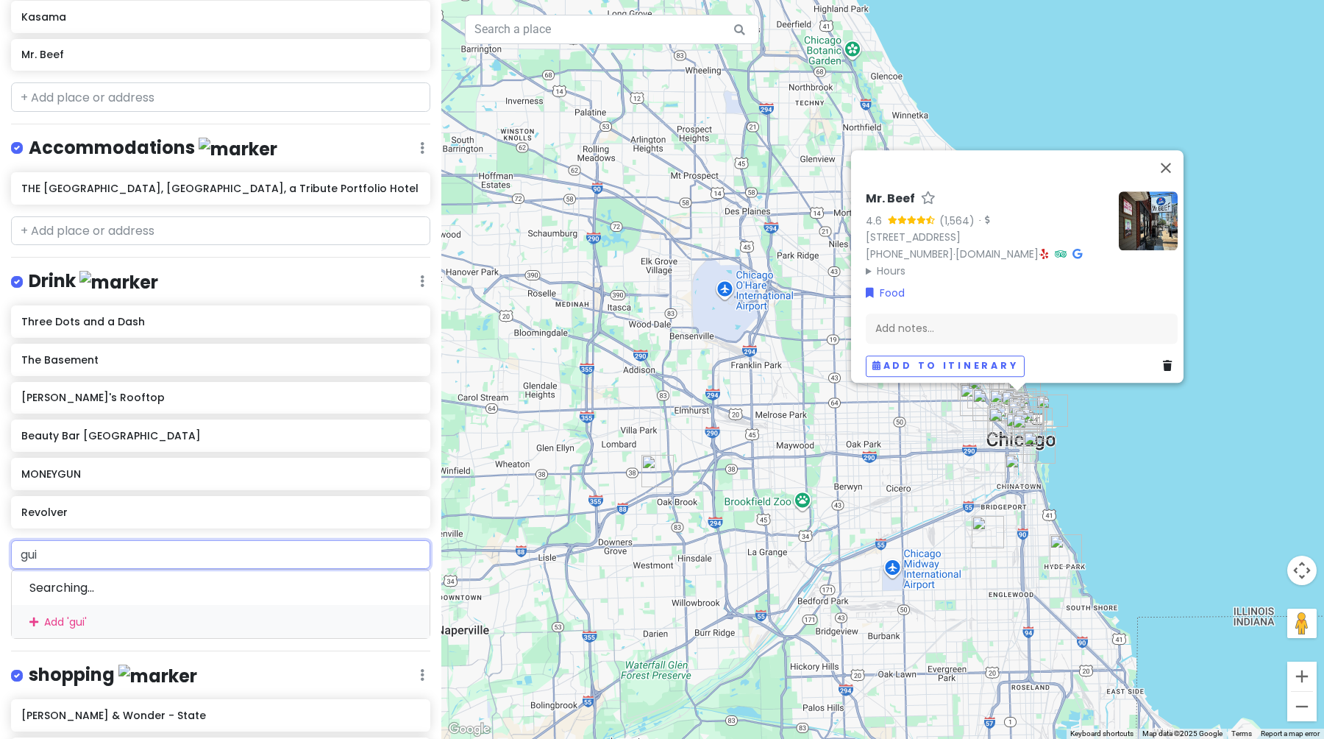
type input "[PERSON_NAME]"
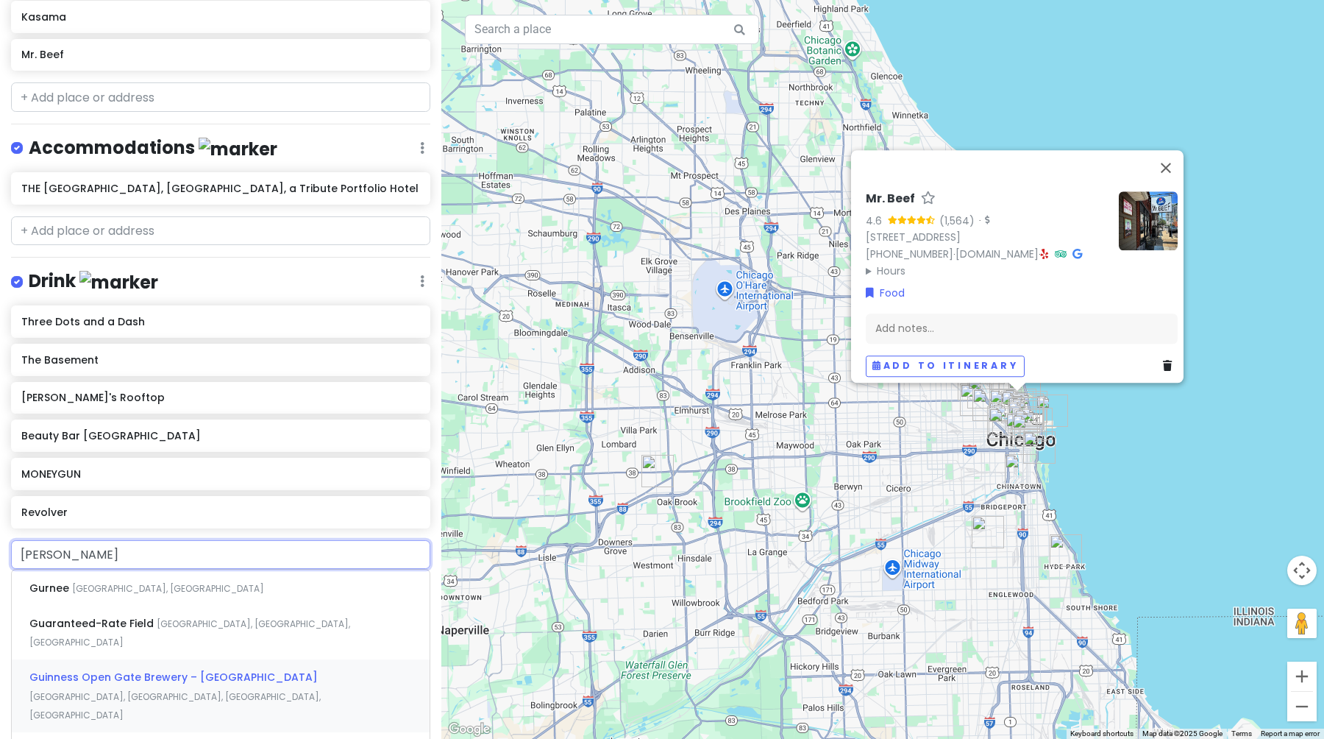
click at [101, 659] on div "[GEOGRAPHIC_DATA] – [GEOGRAPHIC_DATA], [GEOGRAPHIC_DATA]" at bounding box center [221, 695] width 418 height 73
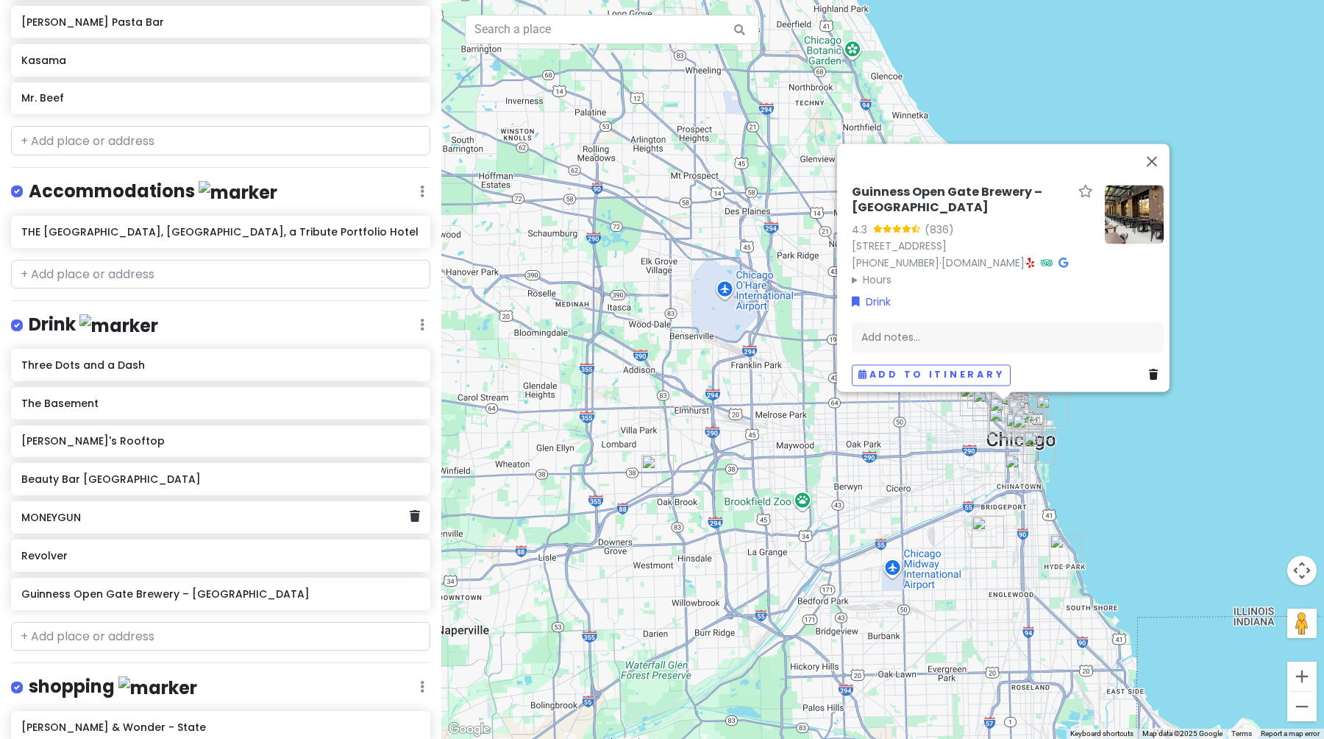
scroll to position [1040, 0]
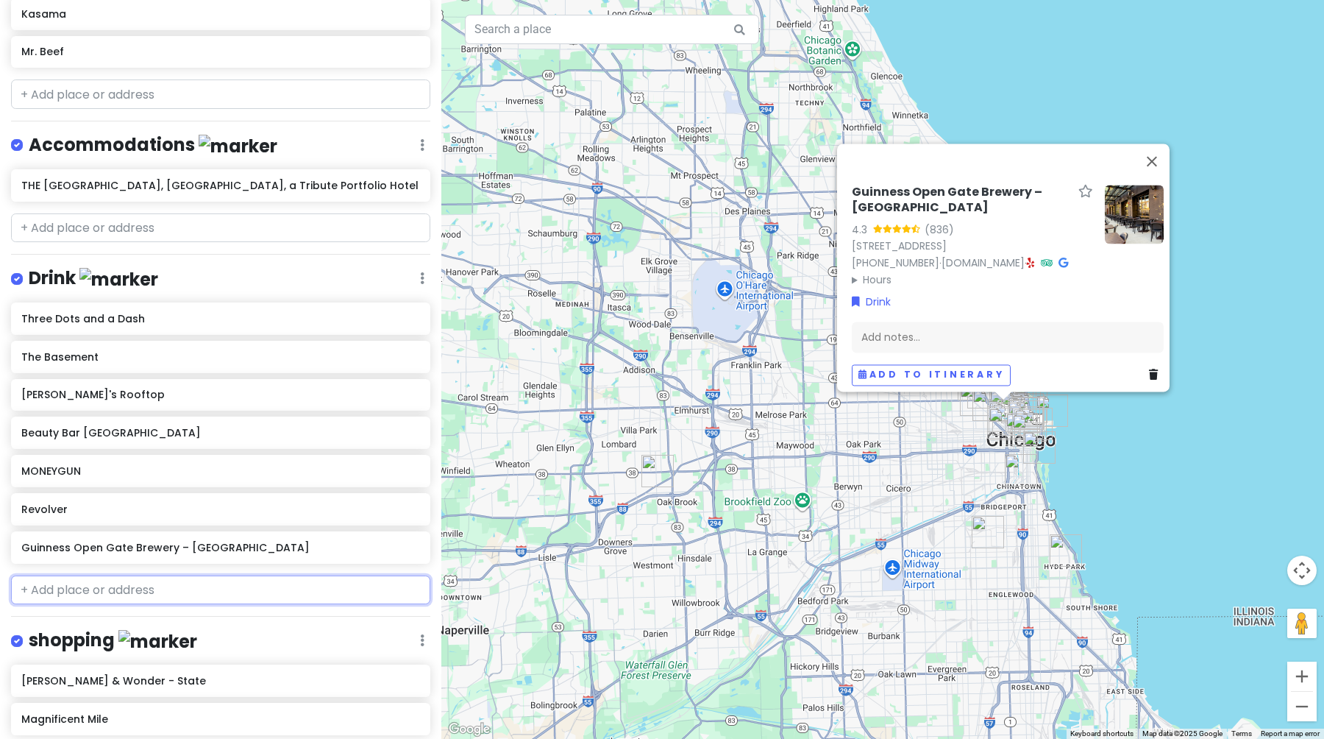
click at [100, 596] on input "text" at bounding box center [220, 589] width 419 height 29
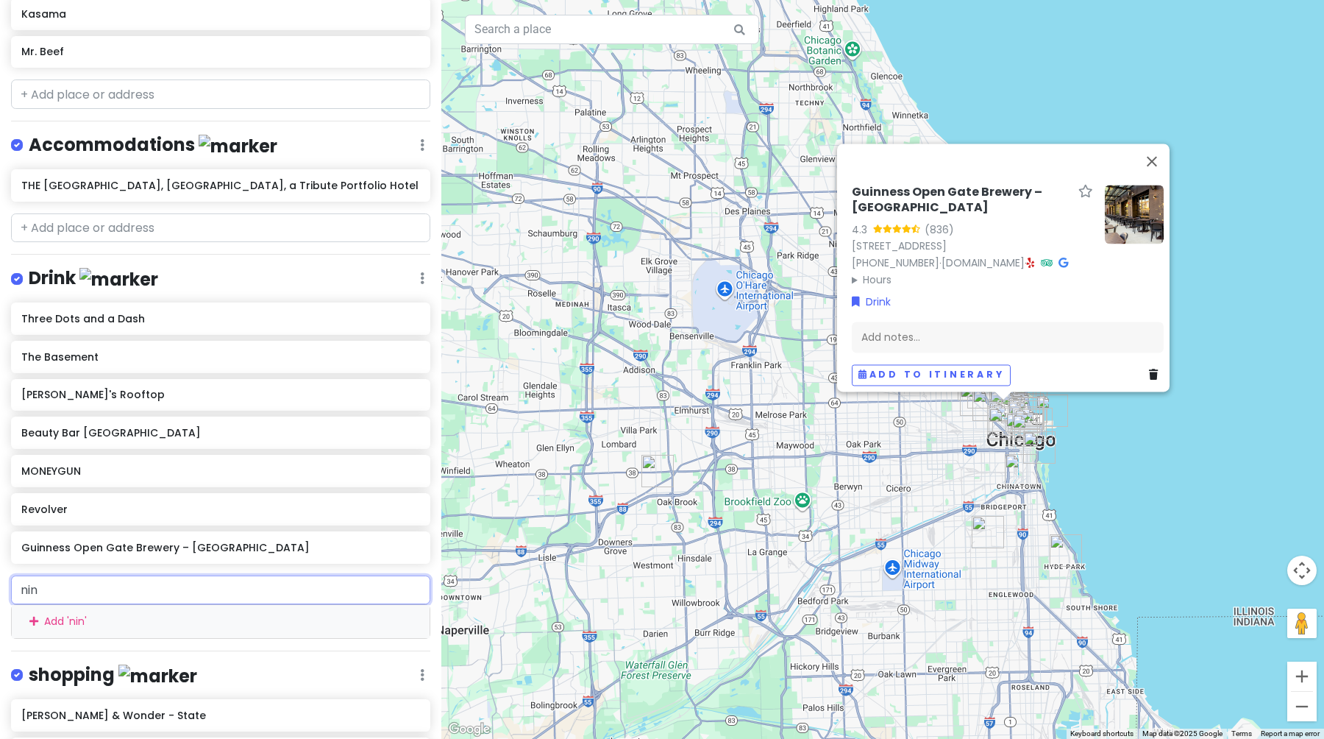
type input "nine"
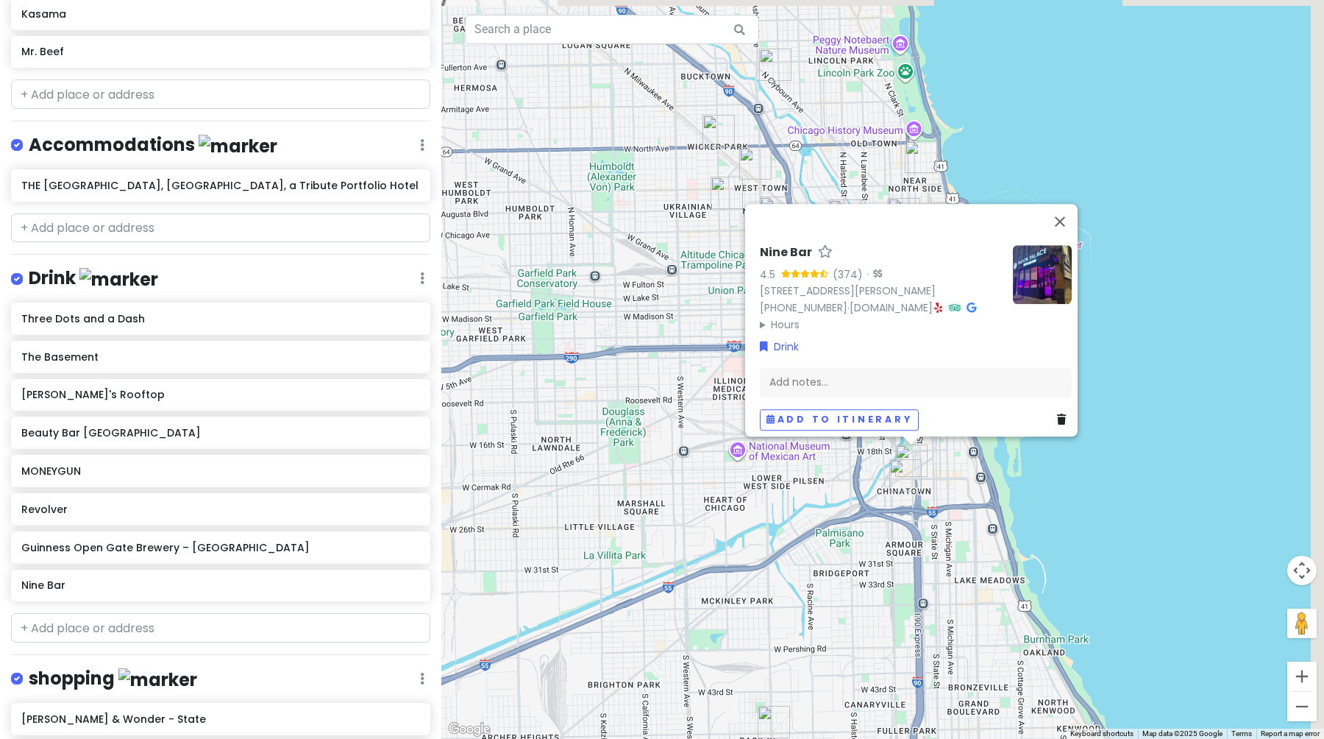
drag, startPoint x: 1171, startPoint y: 522, endPoint x: 818, endPoint y: 555, distance: 354.8
click at [818, 555] on div "Nine Bar 4.5 (374) · [STREET_ADDRESS][PERSON_NAME] [PHONE_NUMBER] · [DOMAIN_NAM…" at bounding box center [882, 369] width 883 height 739
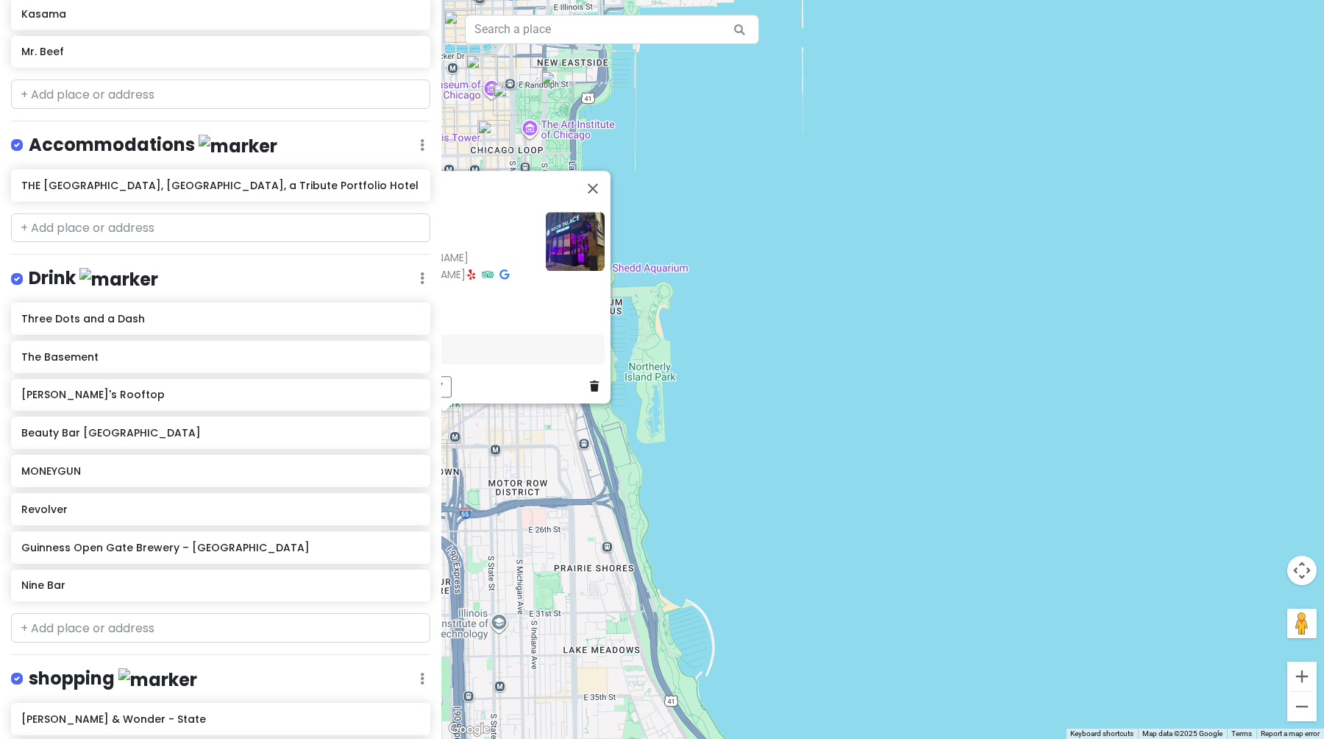
click at [706, 536] on div "Nine Bar 4.5 (374) · [STREET_ADDRESS][PERSON_NAME] [PHONE_NUMBER] · [DOMAIN_NAM…" at bounding box center [882, 369] width 883 height 739
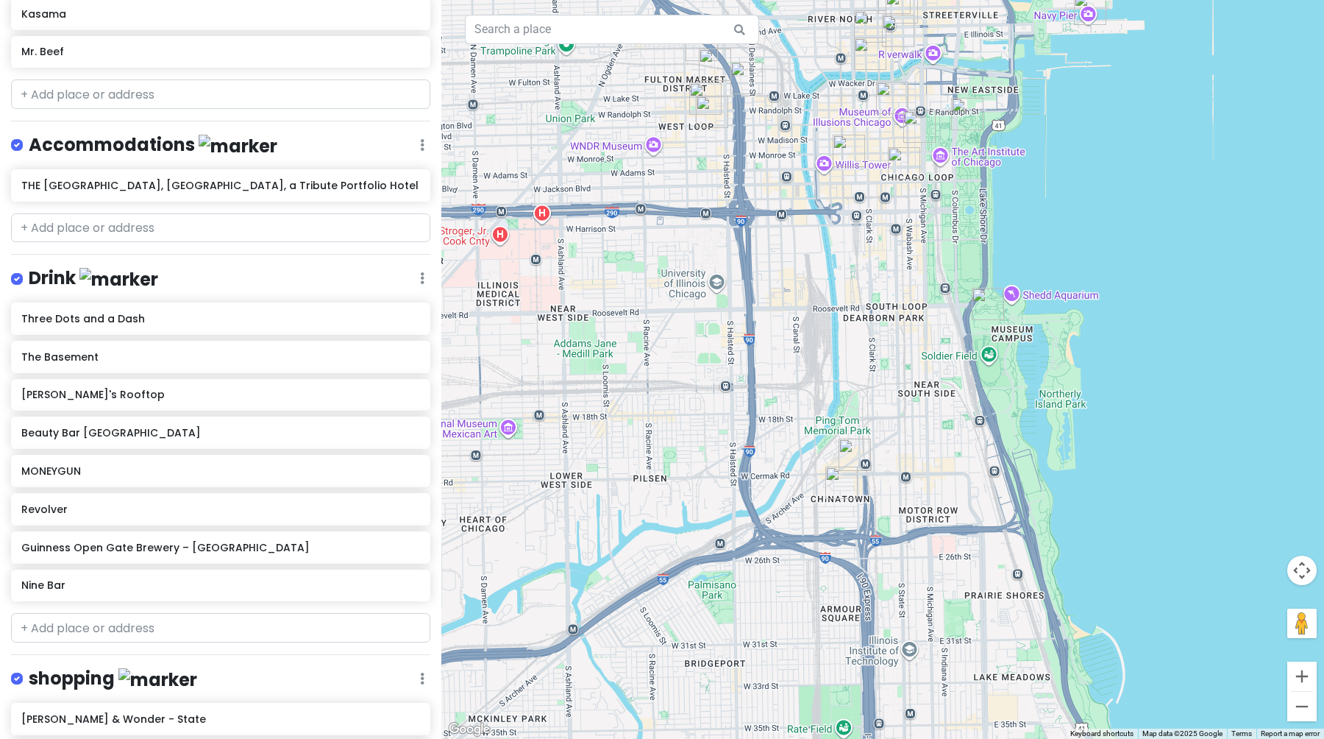
drag, startPoint x: 667, startPoint y: 523, endPoint x: 1077, endPoint y: 551, distance: 410.8
click at [1078, 550] on div at bounding box center [882, 369] width 883 height 739
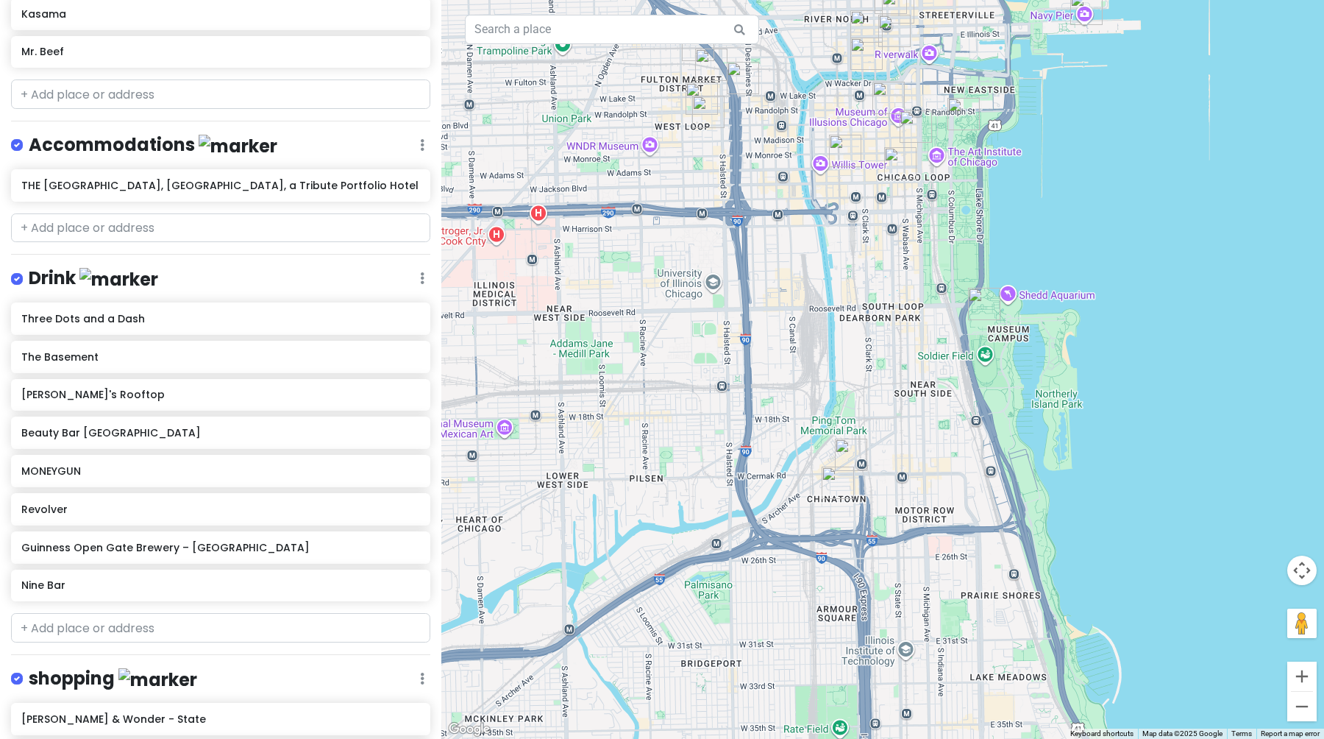
click at [848, 454] on img "Nine Bar" at bounding box center [851, 454] width 32 height 32
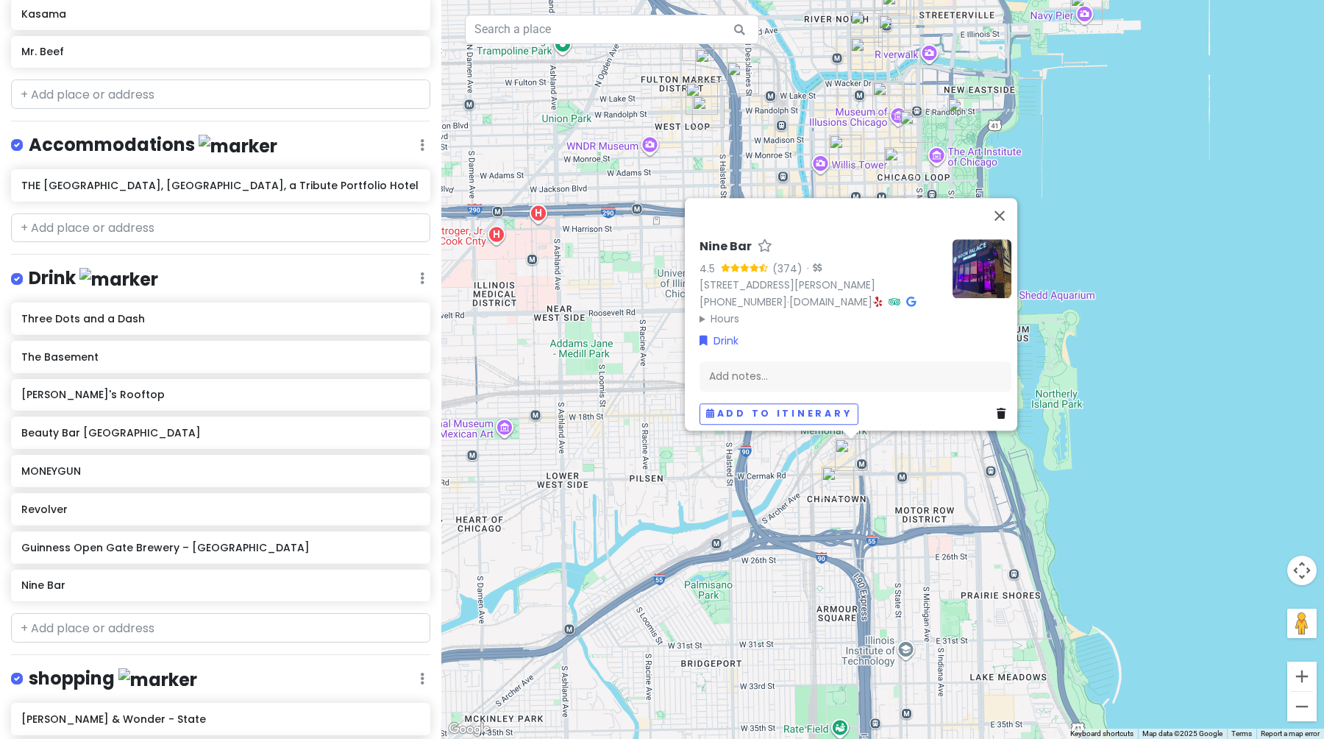
click at [835, 487] on img "Chinatown" at bounding box center [838, 482] width 32 height 32
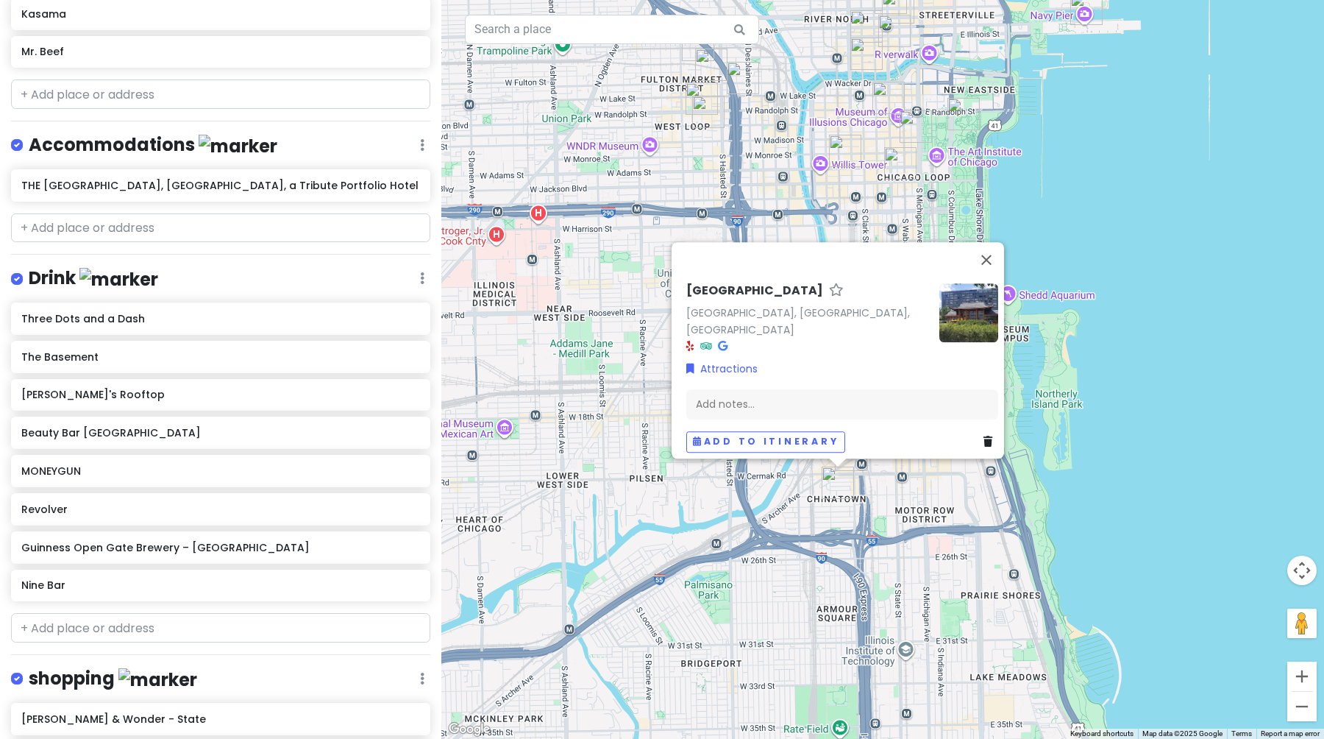
click at [872, 512] on div "[GEOGRAPHIC_DATA] [GEOGRAPHIC_DATA], [GEOGRAPHIC_DATA], [GEOGRAPHIC_DATA] Attra…" at bounding box center [882, 369] width 883 height 739
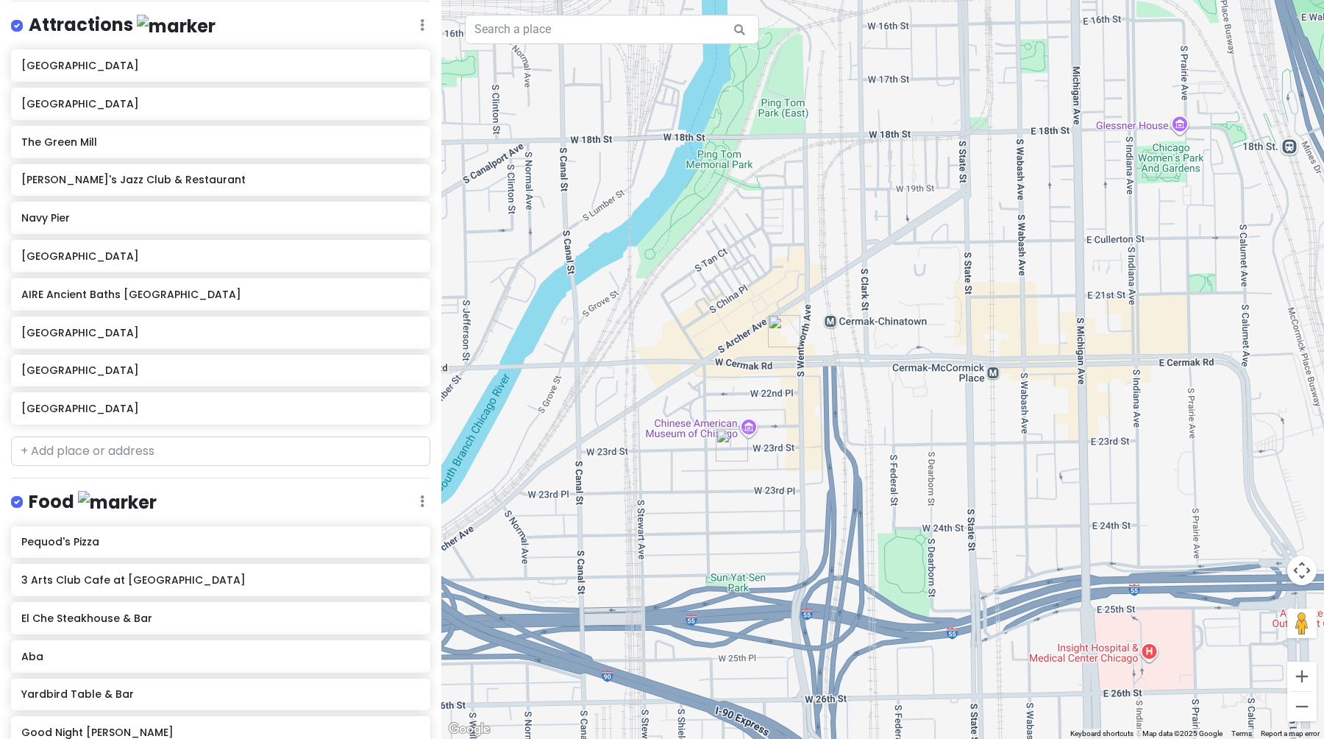
scroll to position [197, 0]
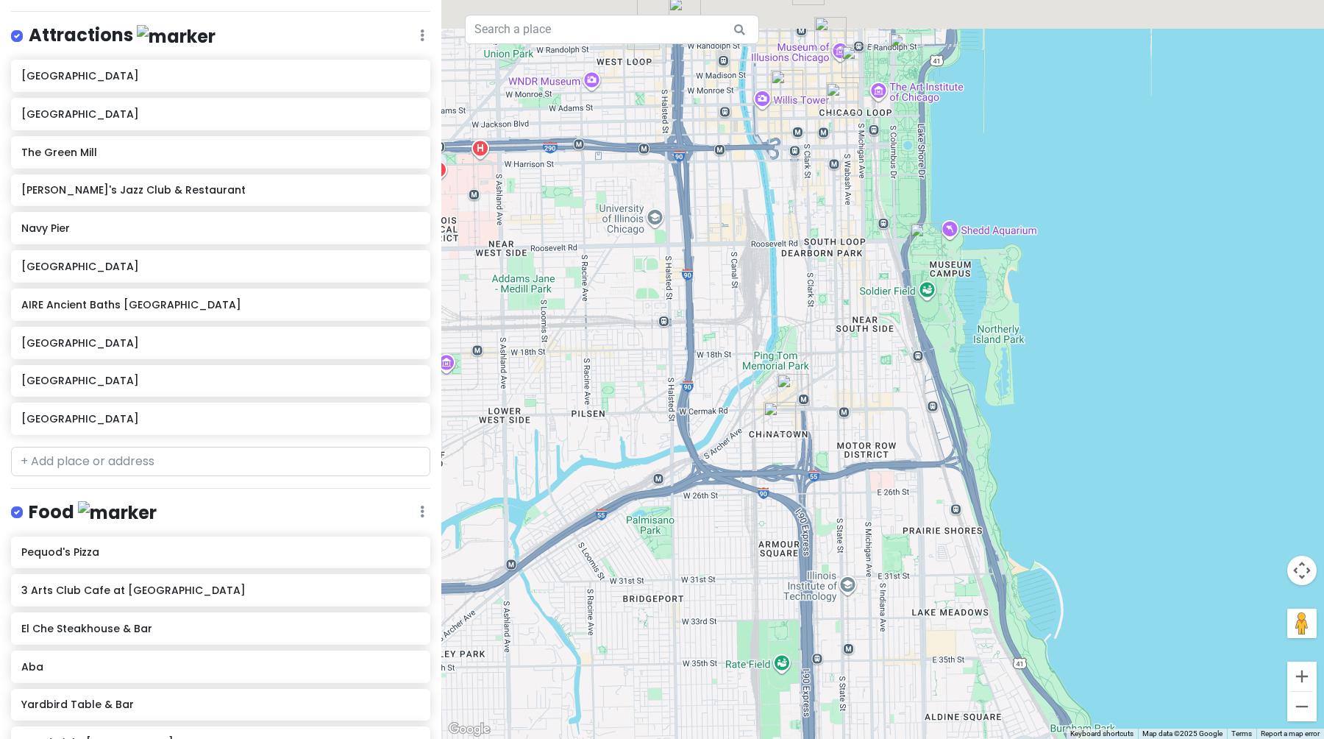
drag, startPoint x: 934, startPoint y: 283, endPoint x: 889, endPoint y: 453, distance: 175.6
click at [889, 453] on div at bounding box center [882, 369] width 883 height 739
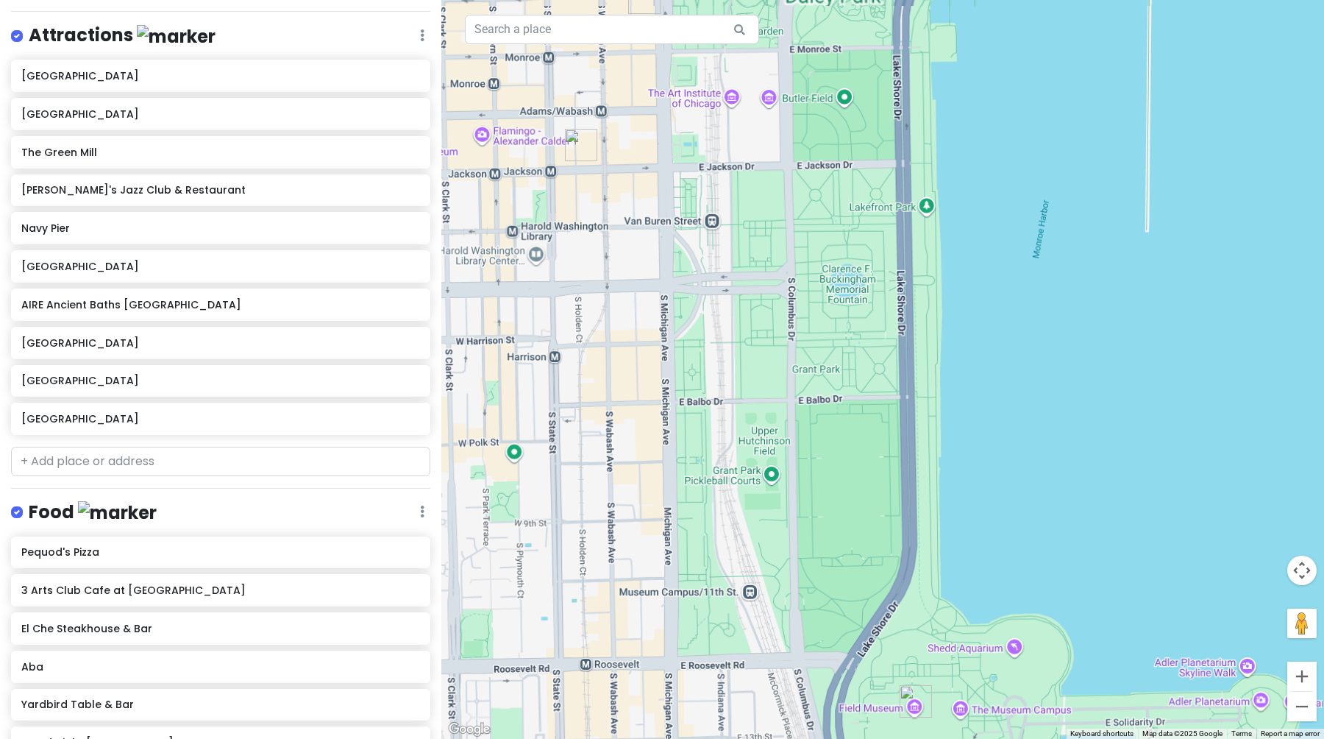
drag, startPoint x: 861, startPoint y: 236, endPoint x: 912, endPoint y: 519, distance: 287.8
click at [912, 519] on div at bounding box center [882, 369] width 883 height 739
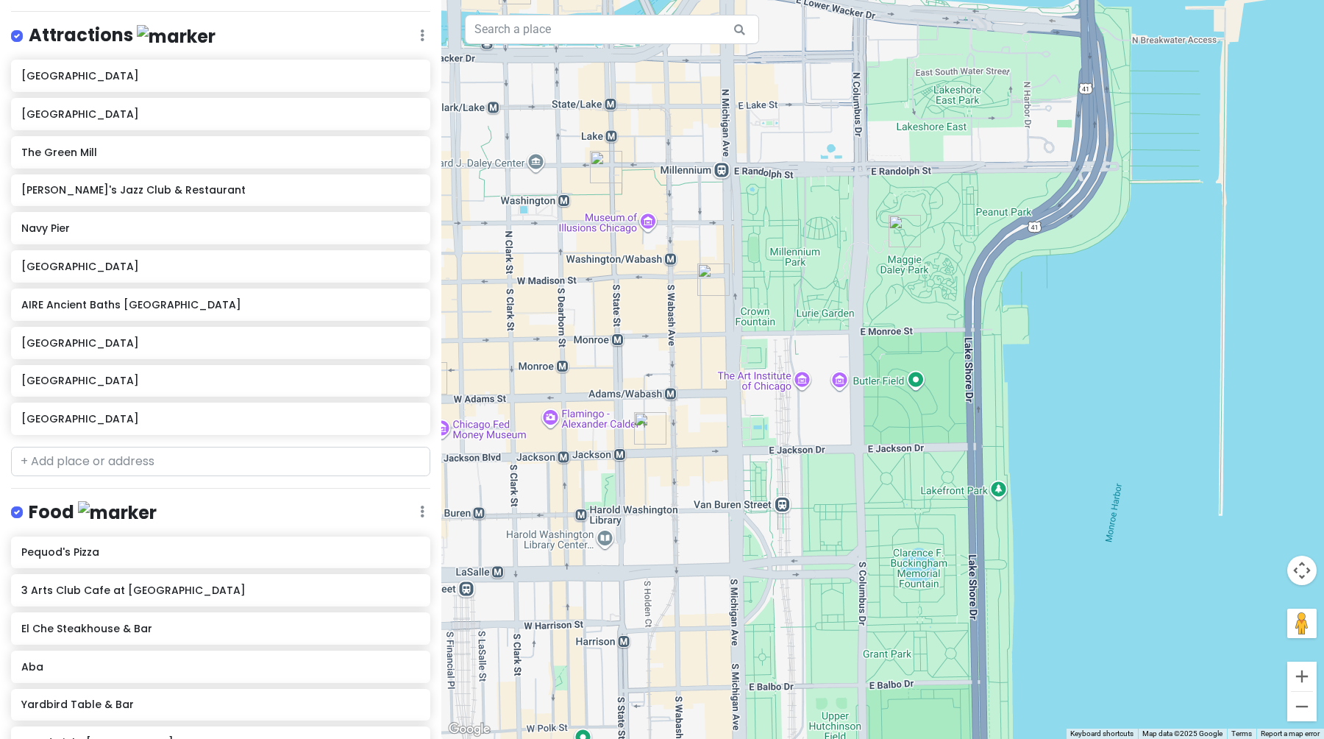
click at [906, 237] on img "Millennium Park" at bounding box center [905, 231] width 32 height 32
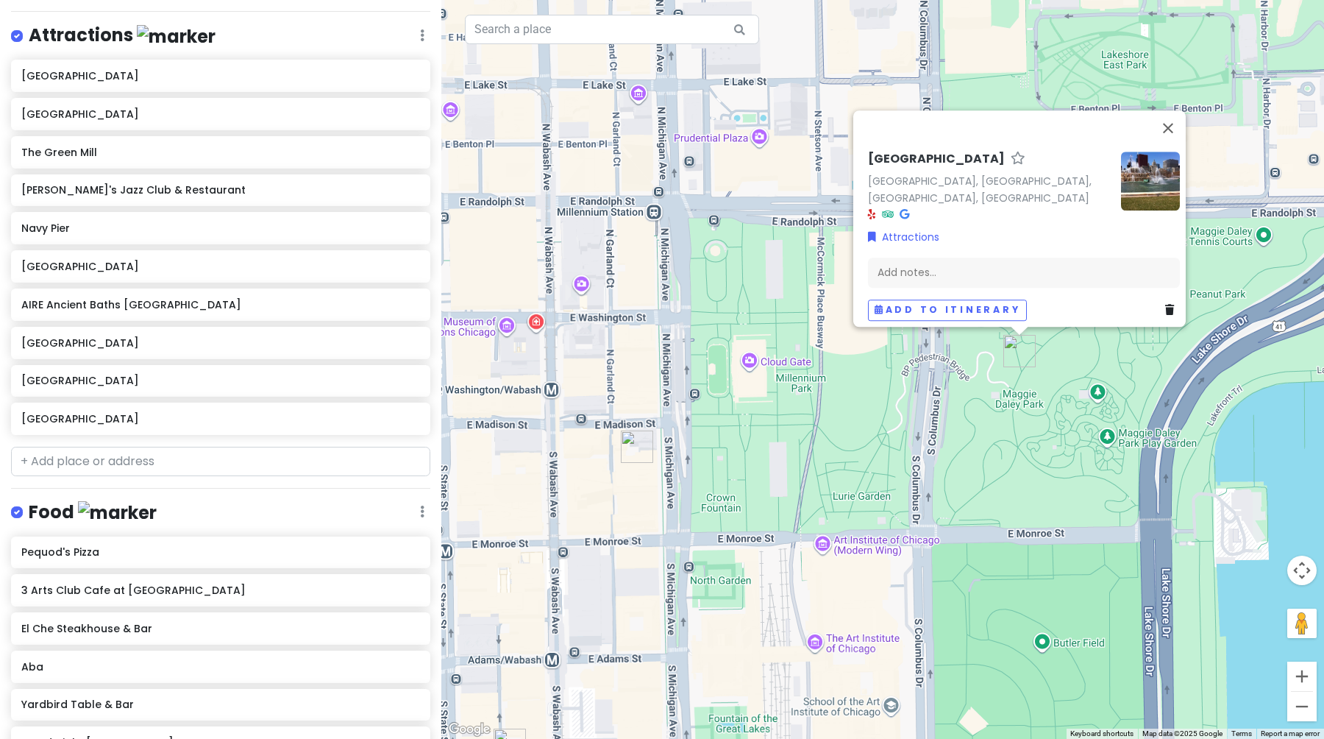
drag, startPoint x: 930, startPoint y: 444, endPoint x: 981, endPoint y: 539, distance: 108.3
click at [981, 539] on div "[GEOGRAPHIC_DATA], [GEOGRAPHIC_DATA], [GEOGRAPHIC_DATA], [GEOGRAPHIC_DATA] Attr…" at bounding box center [882, 369] width 883 height 739
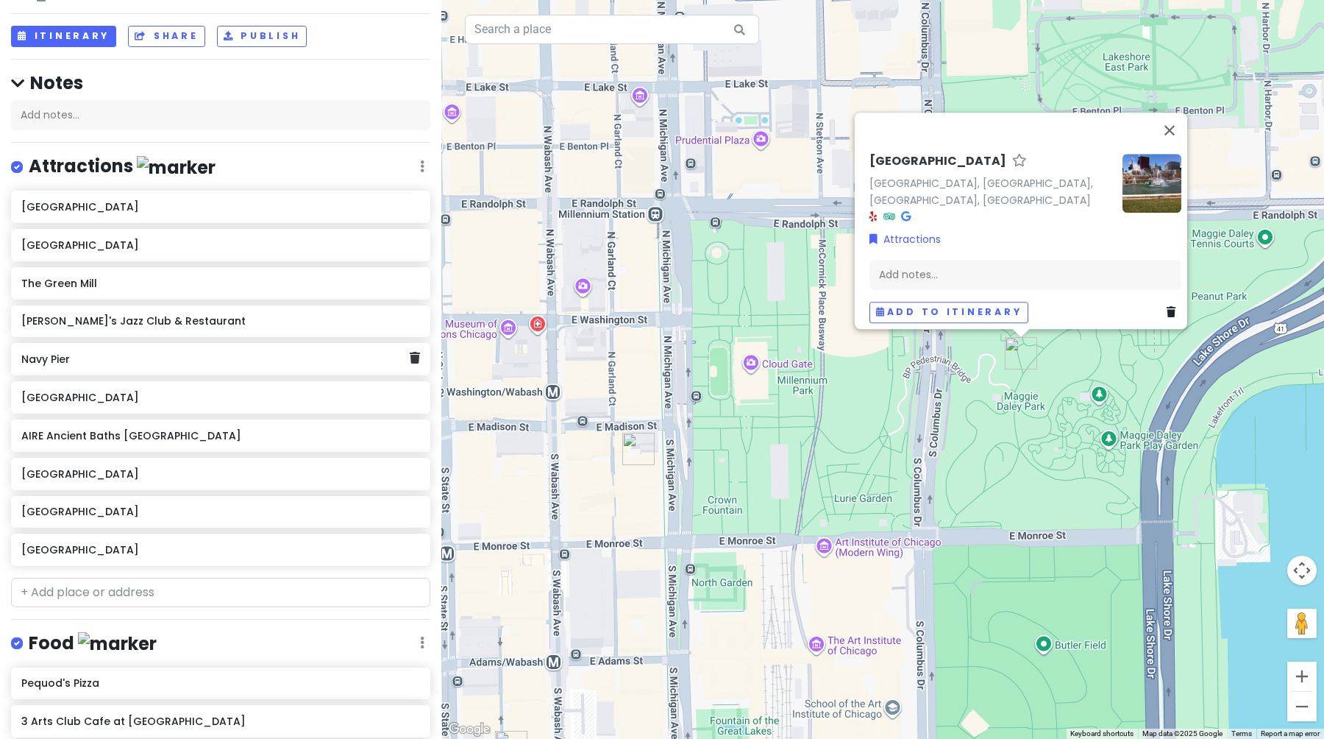
scroll to position [70, 0]
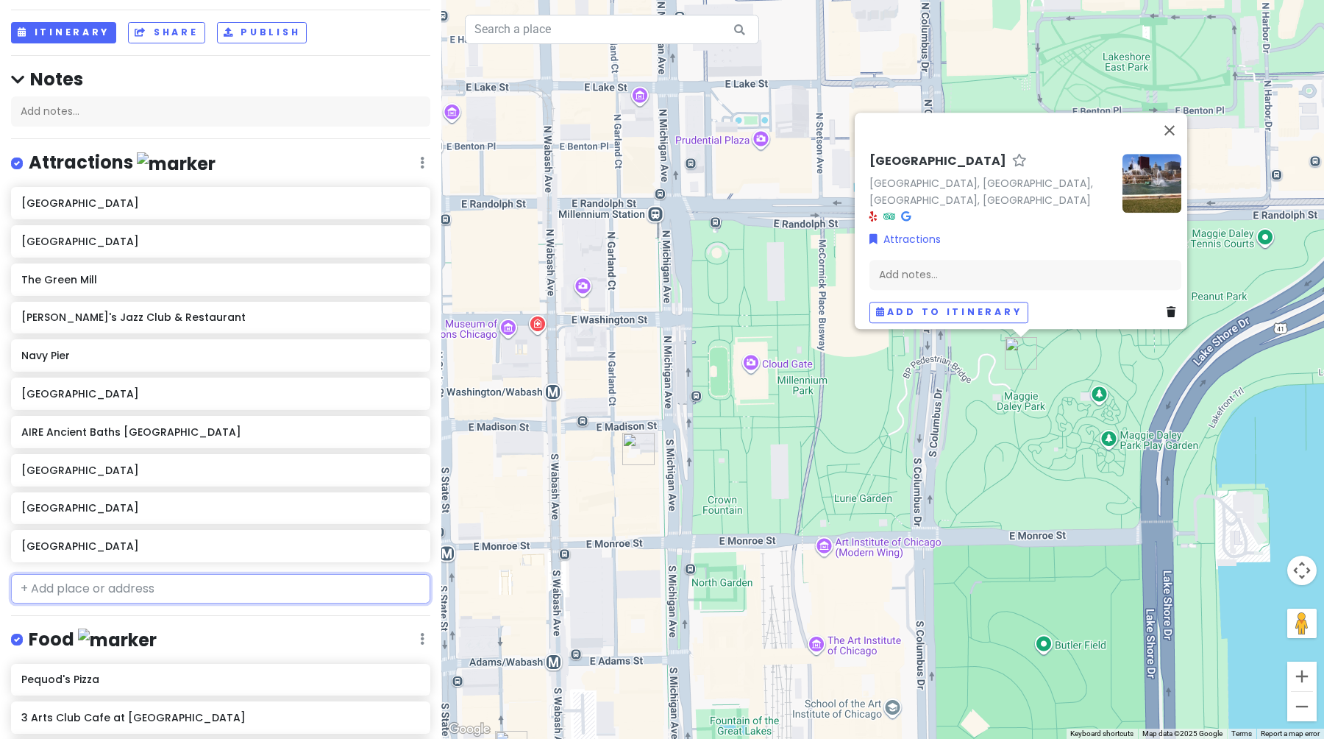
click at [119, 581] on input "text" at bounding box center [220, 588] width 419 height 29
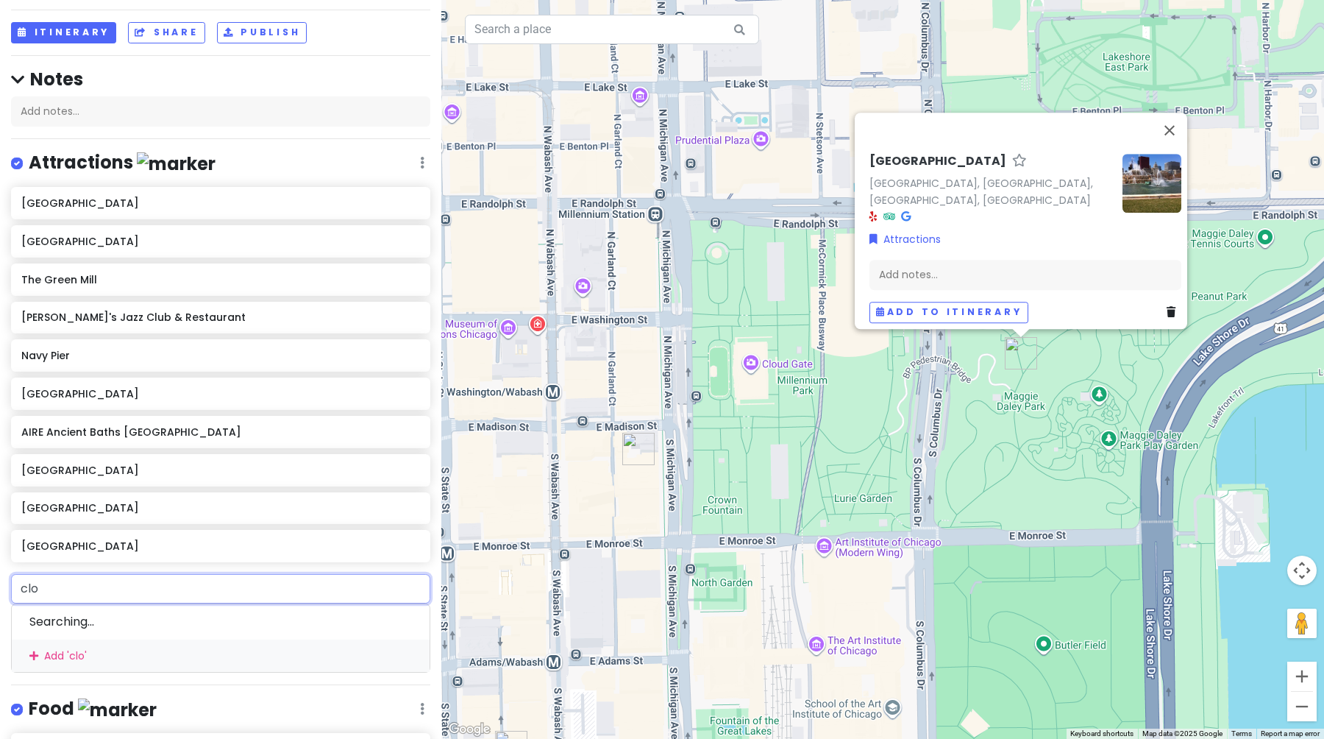
type input "clou"
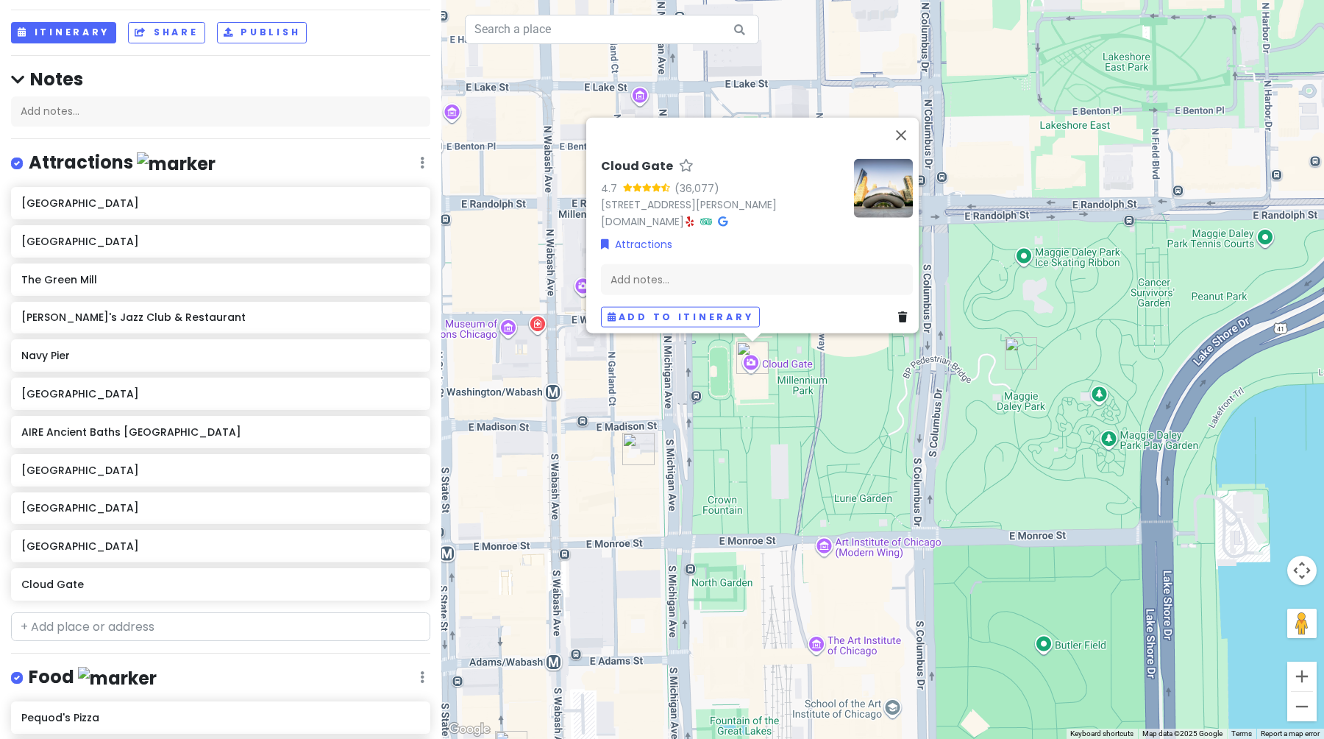
drag, startPoint x: 1020, startPoint y: 572, endPoint x: 981, endPoint y: 315, distance: 260.6
click at [981, 315] on div "Cloud Gate 4.7 (36,077) [STREET_ADDRESS][PERSON_NAME] [DOMAIN_NAME] · Attractio…" at bounding box center [882, 369] width 883 height 739
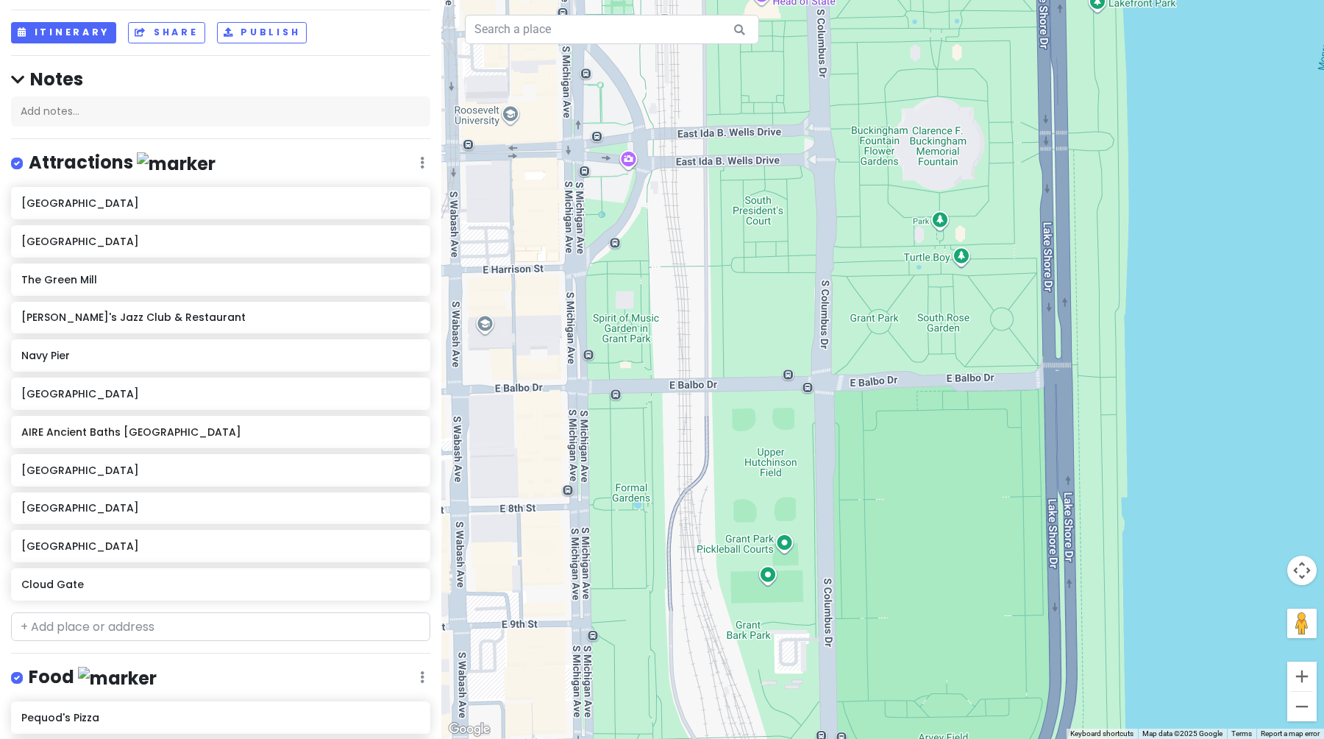
drag, startPoint x: 954, startPoint y: 403, endPoint x: 953, endPoint y: 462, distance: 58.9
click at [953, 462] on div "Cloud Gate 4.7 (36,077) [STREET_ADDRESS][PERSON_NAME] [DOMAIN_NAME] · Attractio…" at bounding box center [882, 369] width 883 height 739
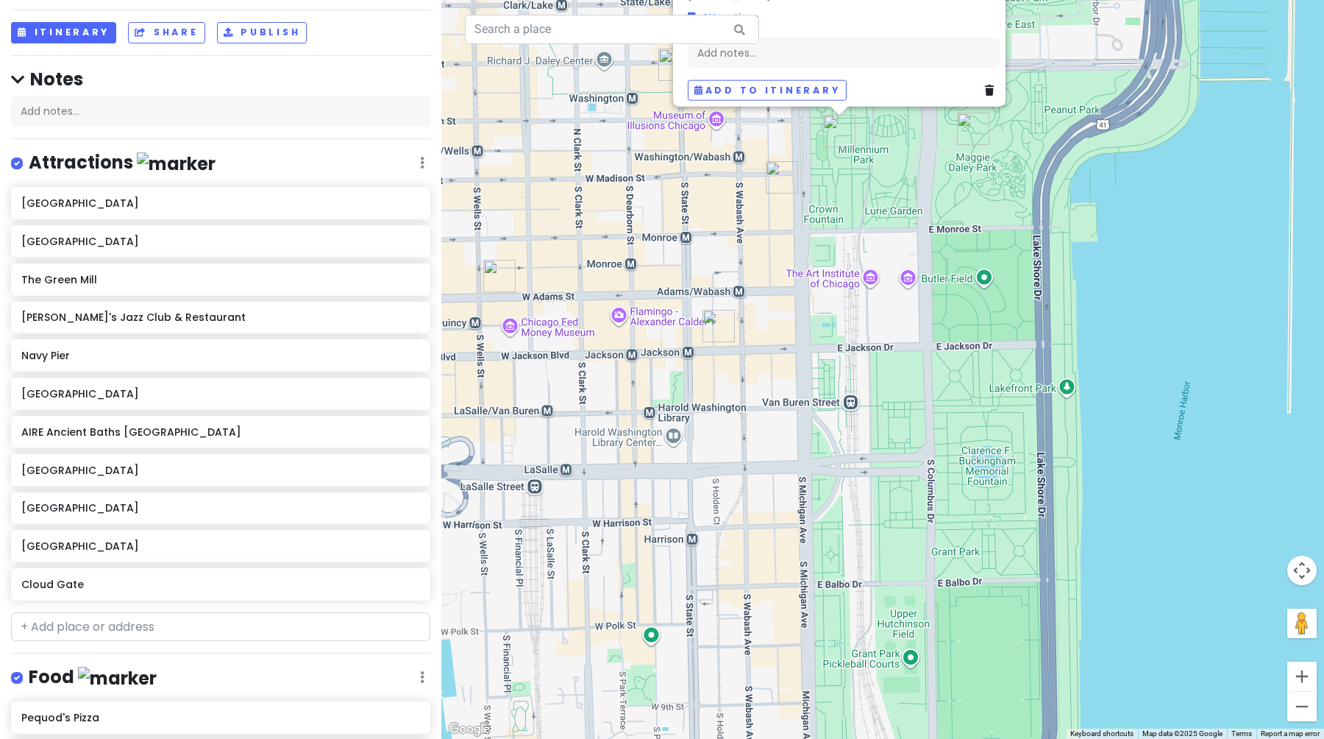
drag, startPoint x: 940, startPoint y: 357, endPoint x: 1006, endPoint y: 519, distance: 175.2
click at [1006, 519] on div "Cloud Gate 4.7 (36,077) [STREET_ADDRESS][PERSON_NAME] [DOMAIN_NAME] · Attractio…" at bounding box center [882, 369] width 883 height 739
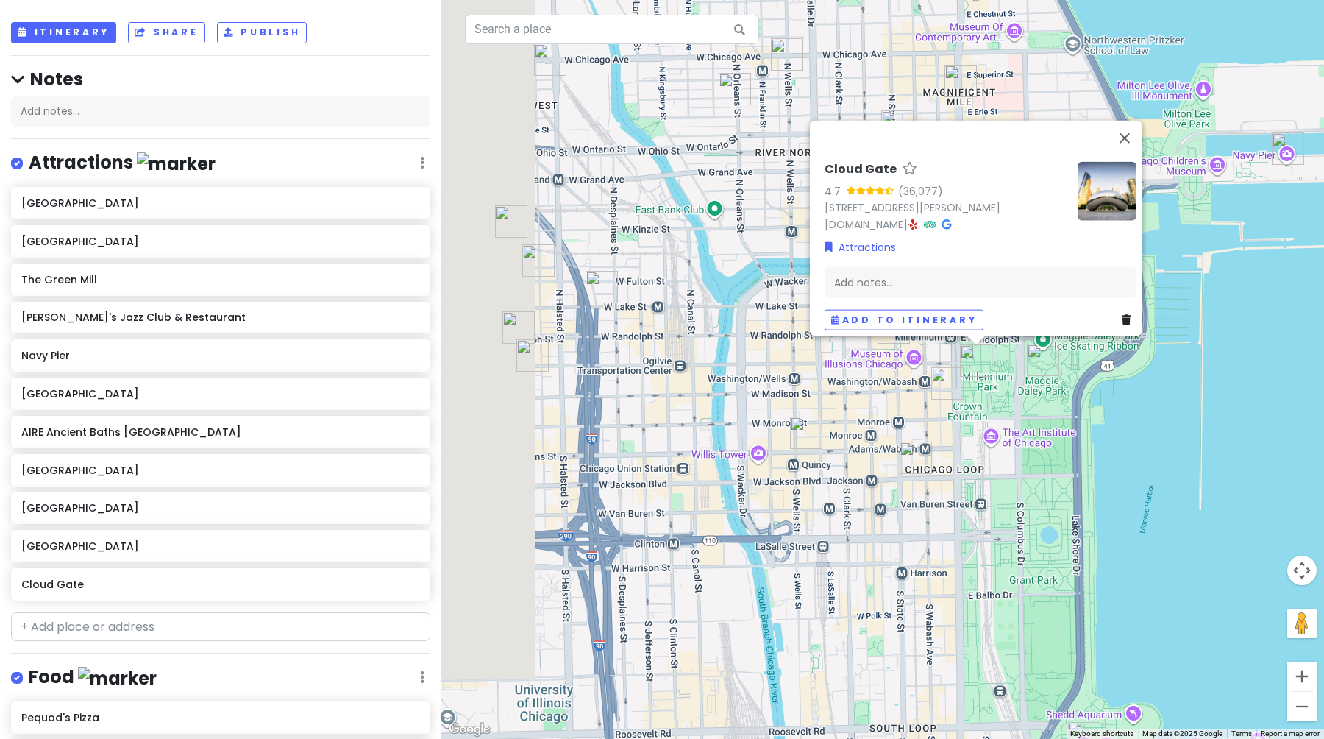
drag, startPoint x: 584, startPoint y: 426, endPoint x: 838, endPoint y: 501, distance: 264.7
click at [839, 499] on div "Cloud Gate 4.7 (36,077) [STREET_ADDRESS][PERSON_NAME] [DOMAIN_NAME] · Attractio…" at bounding box center [882, 369] width 883 height 739
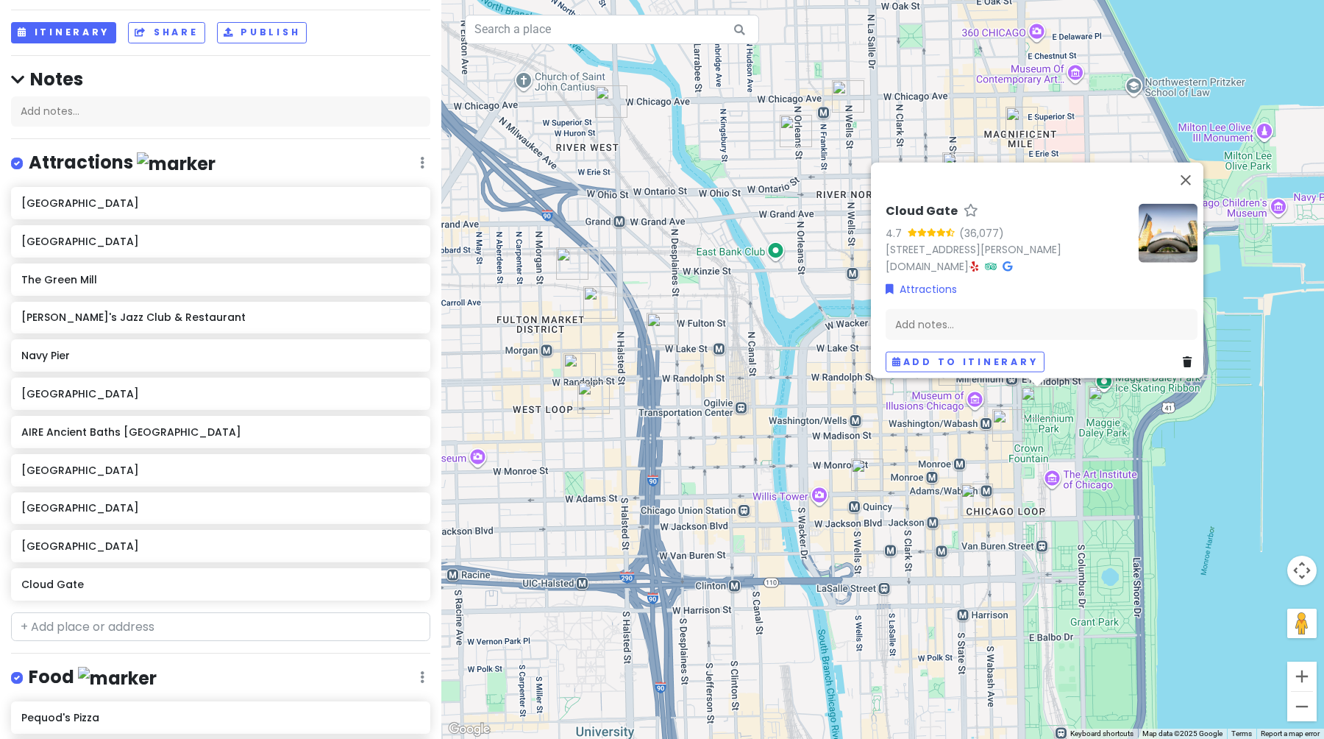
click at [838, 501] on div "Cloud Gate 4.7 (36,077) [STREET_ADDRESS][PERSON_NAME] [DOMAIN_NAME] · Attractio…" at bounding box center [882, 369] width 883 height 739
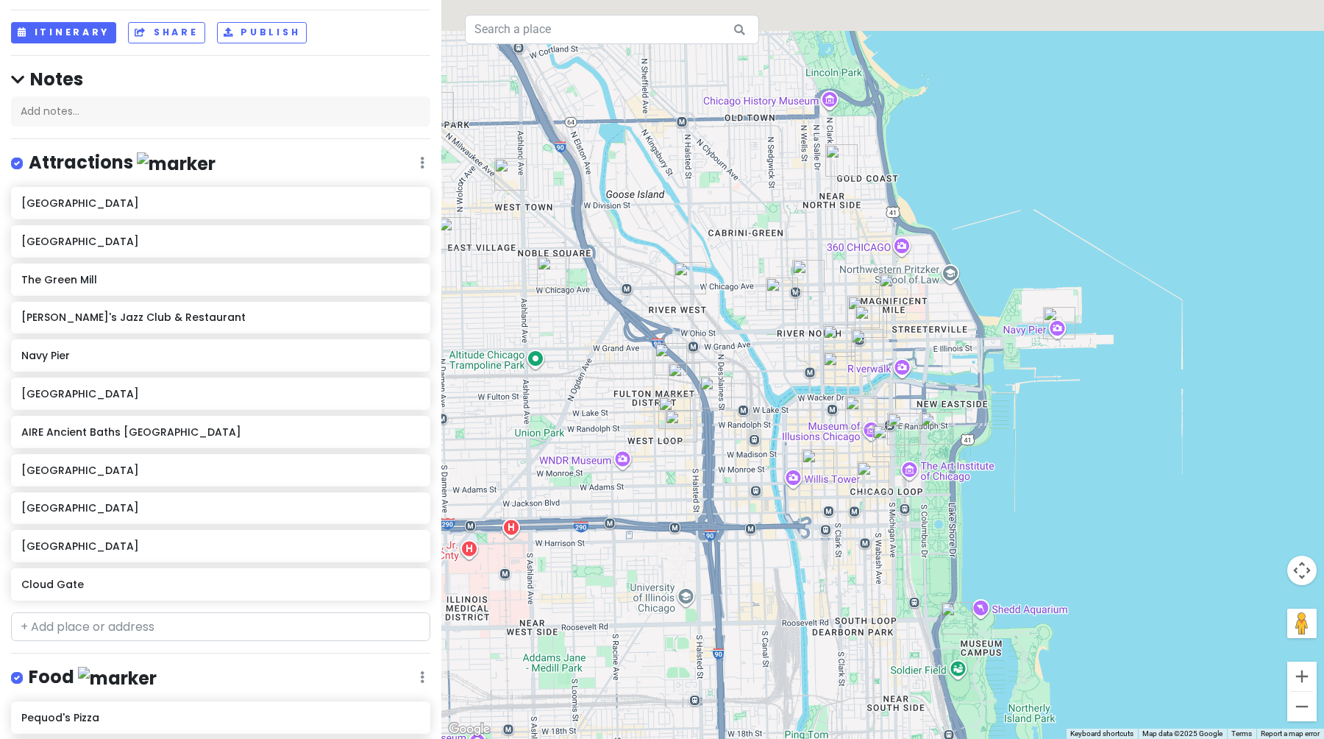
drag, startPoint x: 683, startPoint y: 244, endPoint x: 727, endPoint y: 356, distance: 120.6
click at [726, 355] on div at bounding box center [882, 369] width 883 height 739
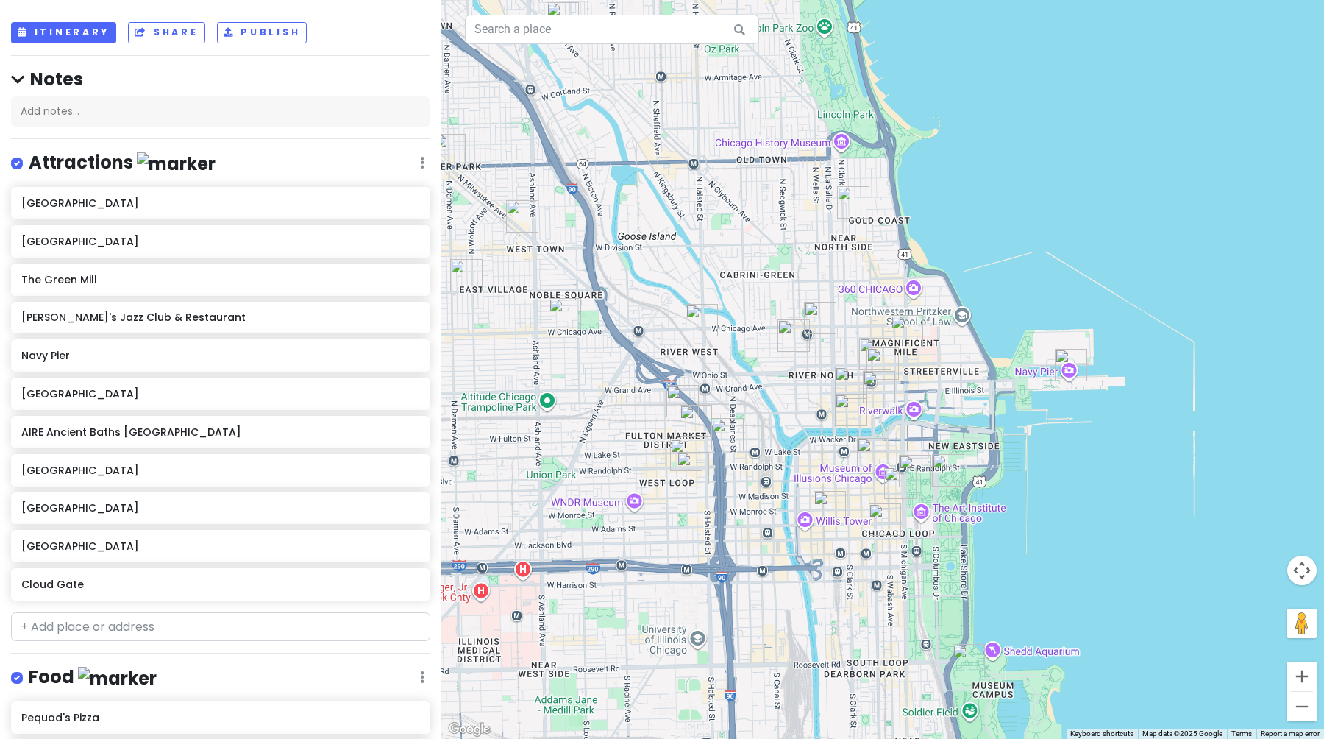
click at [694, 320] on img "AIRE Ancient Baths Chicago" at bounding box center [702, 320] width 32 height 32
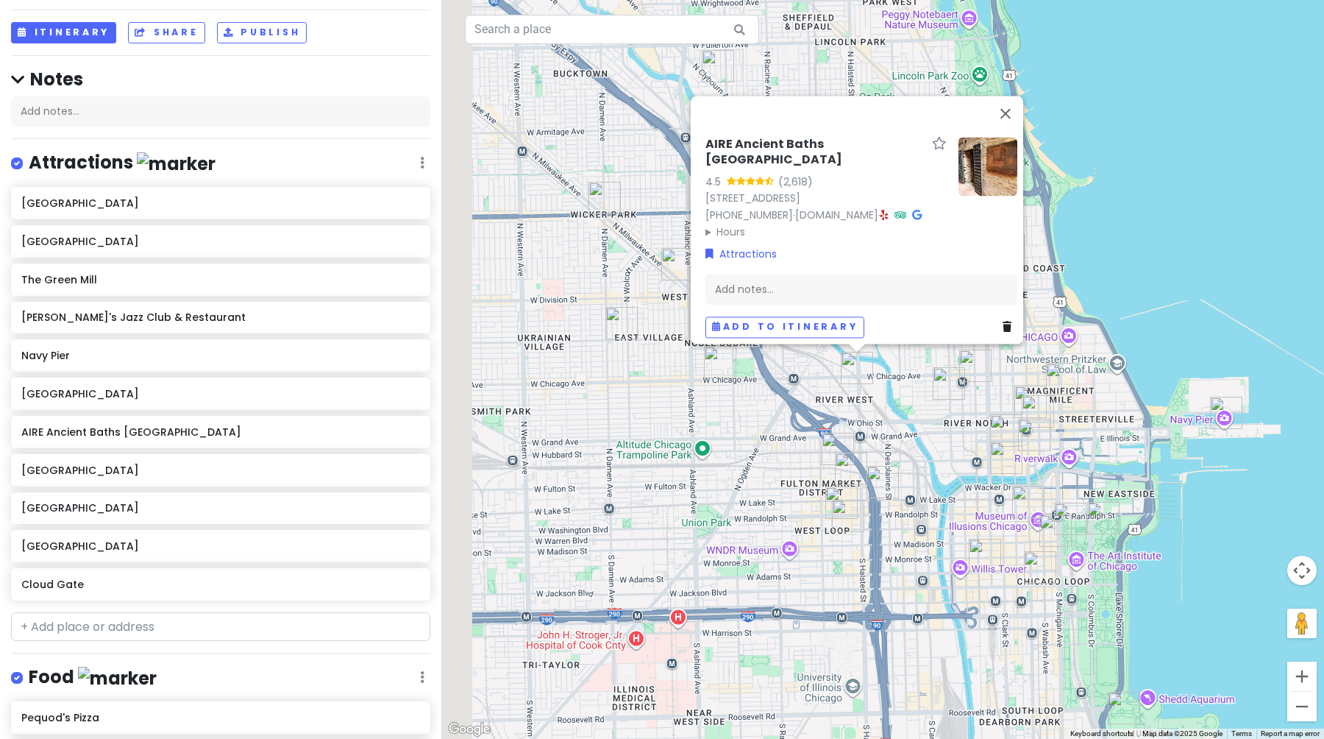
drag, startPoint x: 680, startPoint y: 377, endPoint x: 840, endPoint y: 434, distance: 170.1
click at [842, 435] on div "AIRE Ancient Baths [GEOGRAPHIC_DATA] 4.5 (2,618) [STREET_ADDRESS] [PHONE_NUMBER…" at bounding box center [882, 369] width 883 height 739
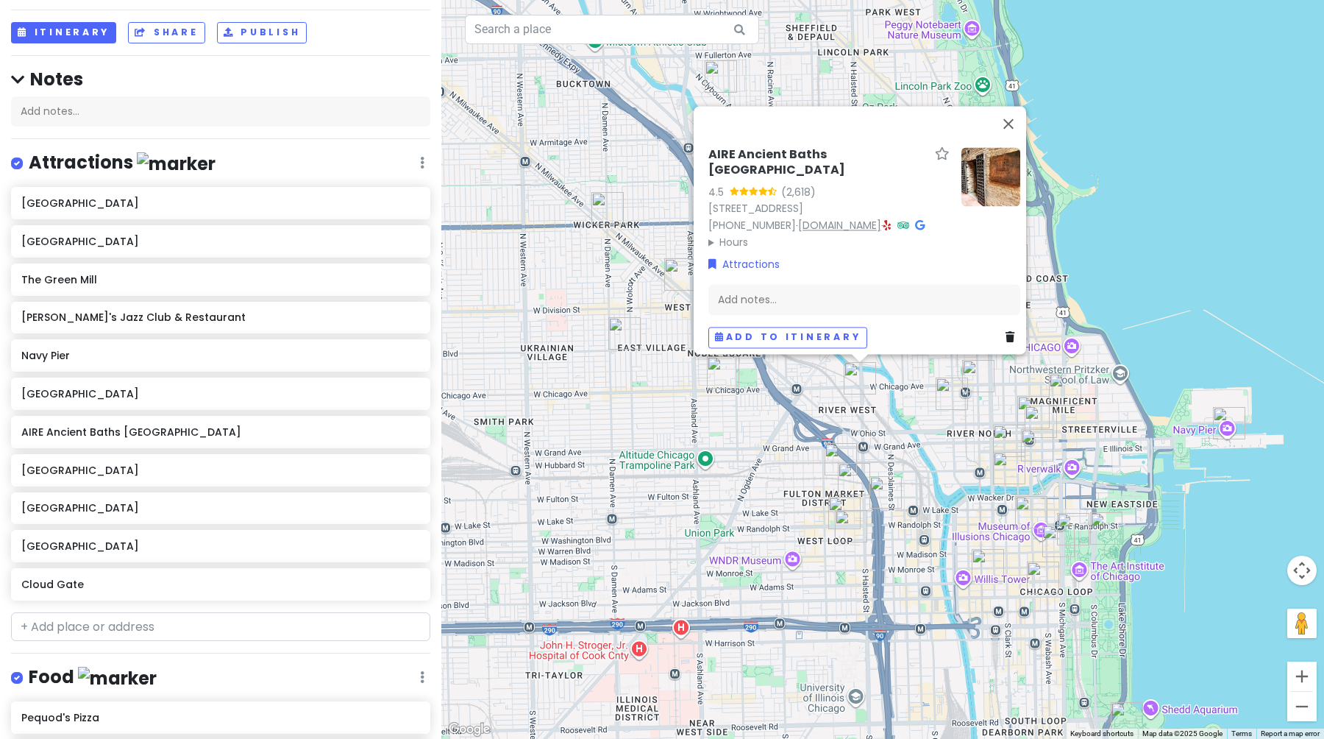
click at [798, 222] on link "[DOMAIN_NAME]" at bounding box center [839, 225] width 83 height 15
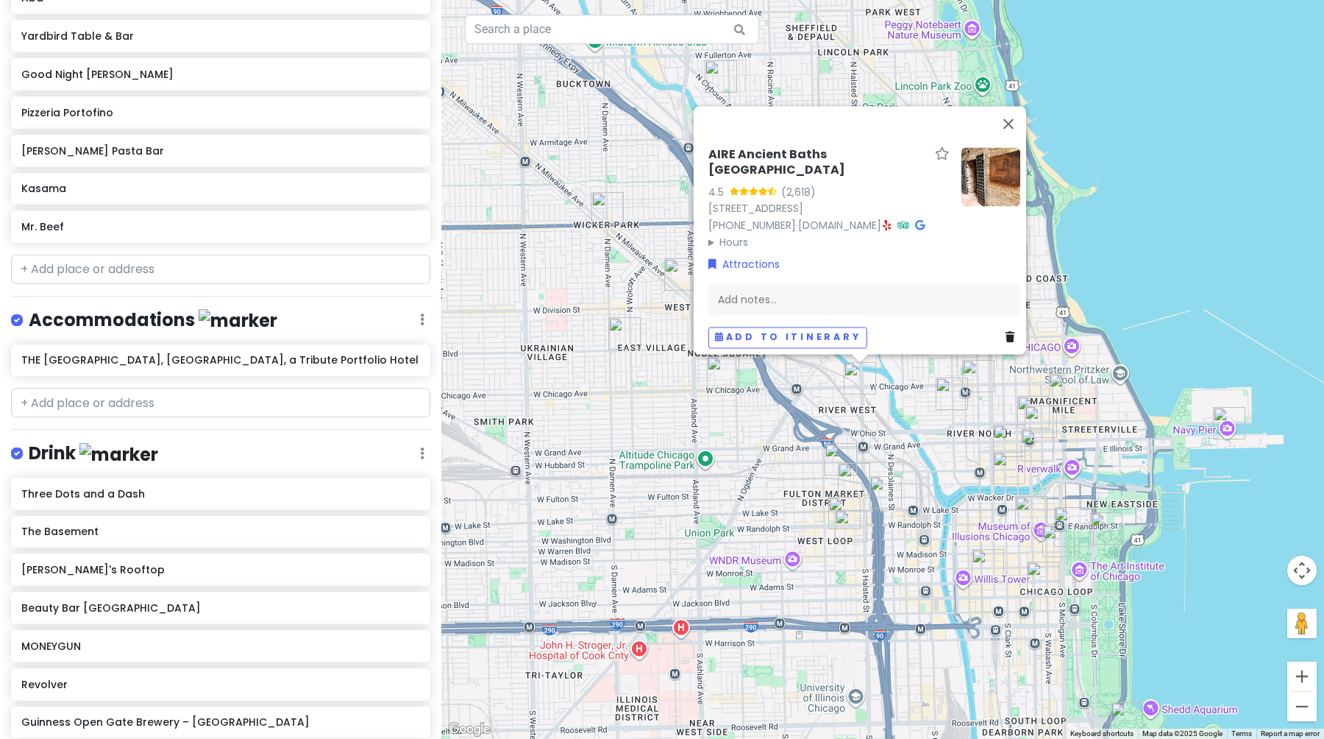
scroll to position [0, 0]
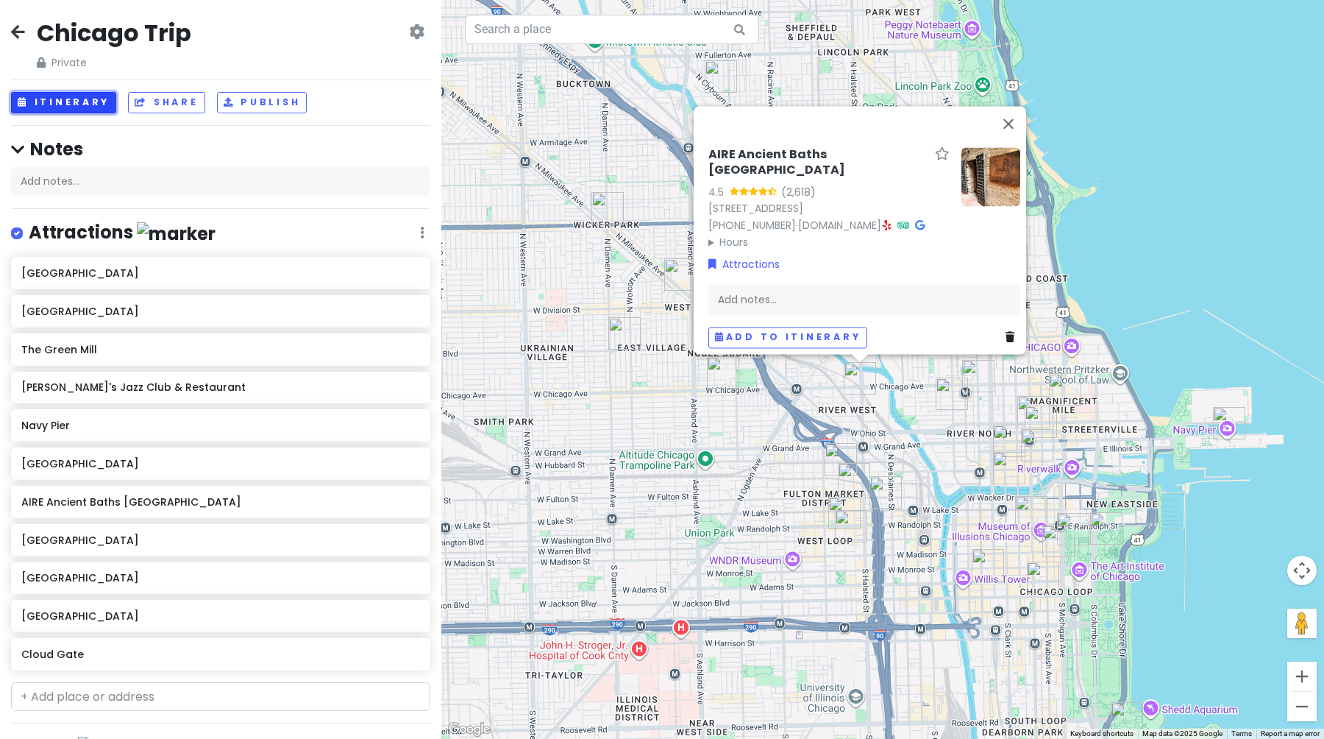
click at [78, 102] on button "Itinerary" at bounding box center [63, 102] width 105 height 21
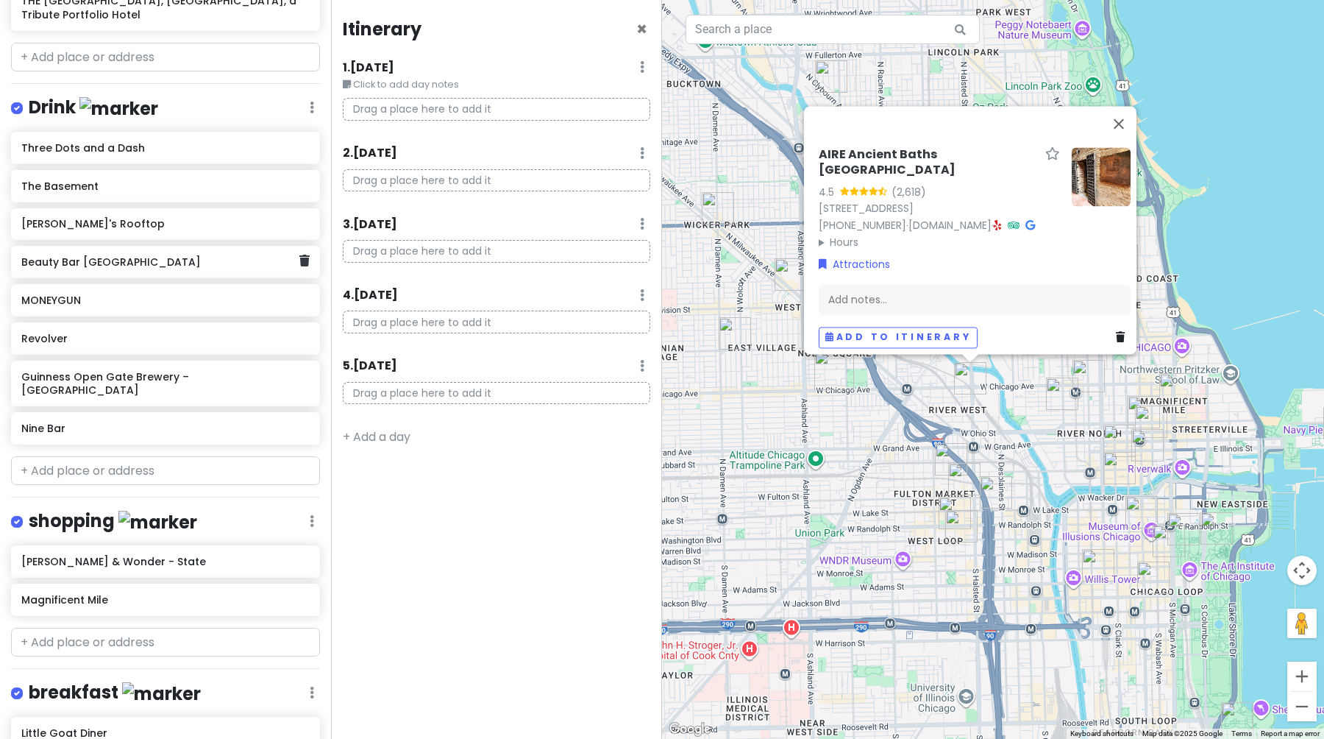
scroll to position [1486, 0]
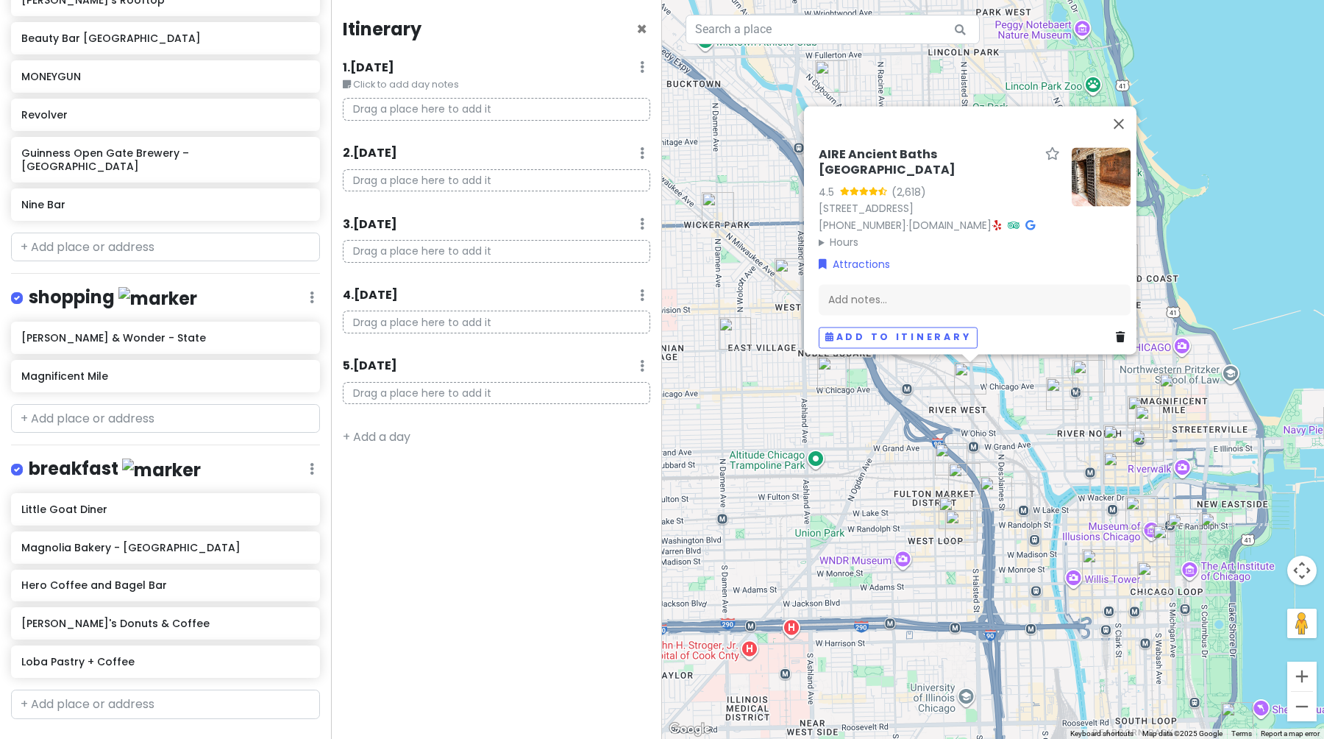
click at [95, 737] on link "+ Add a section" at bounding box center [66, 745] width 89 height 17
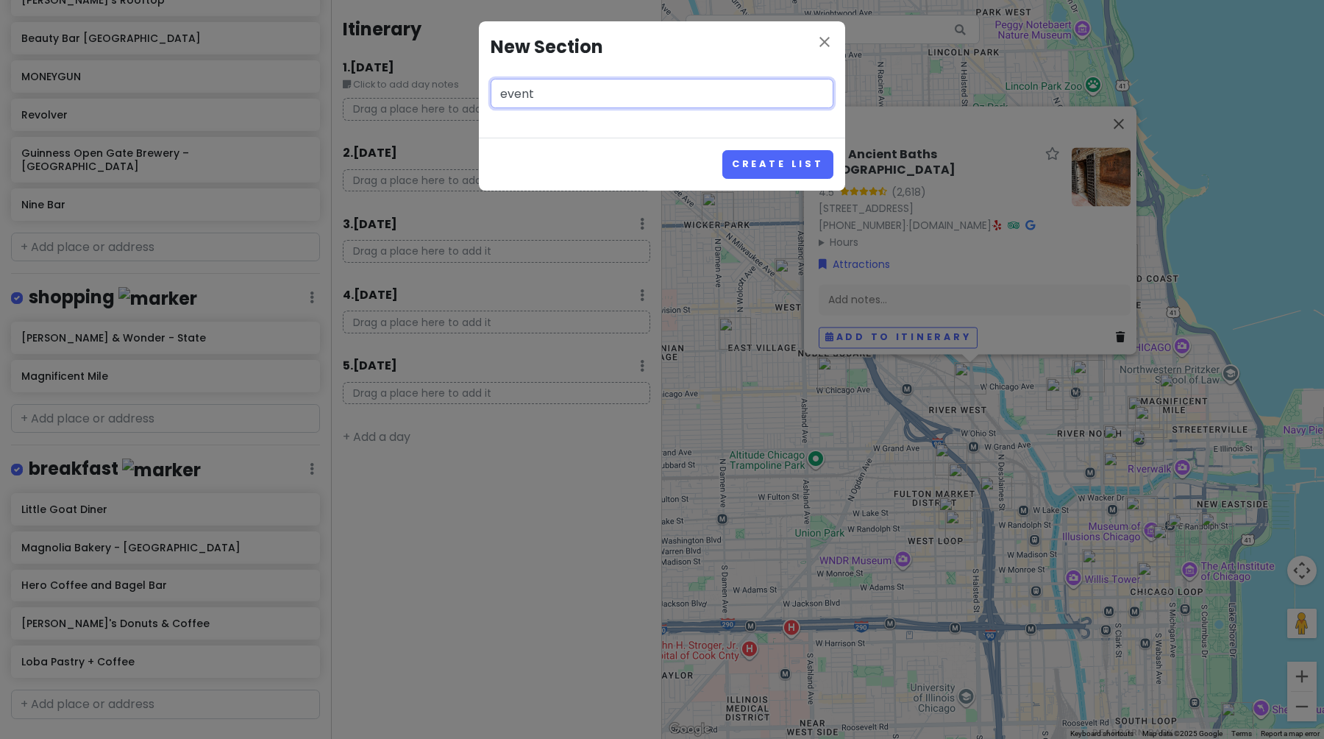
type input "events"
click at [458, 532] on div "close New Section Create List" at bounding box center [662, 369] width 1324 height 739
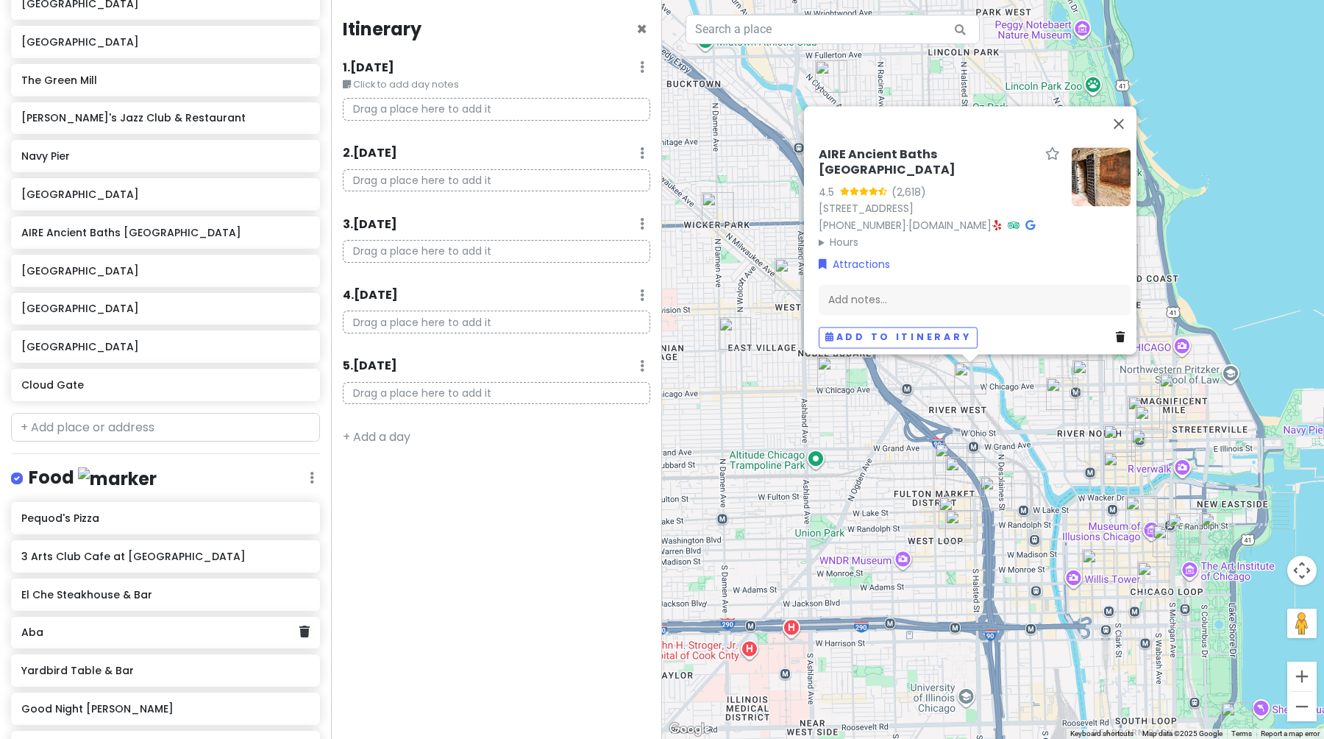
scroll to position [0, 0]
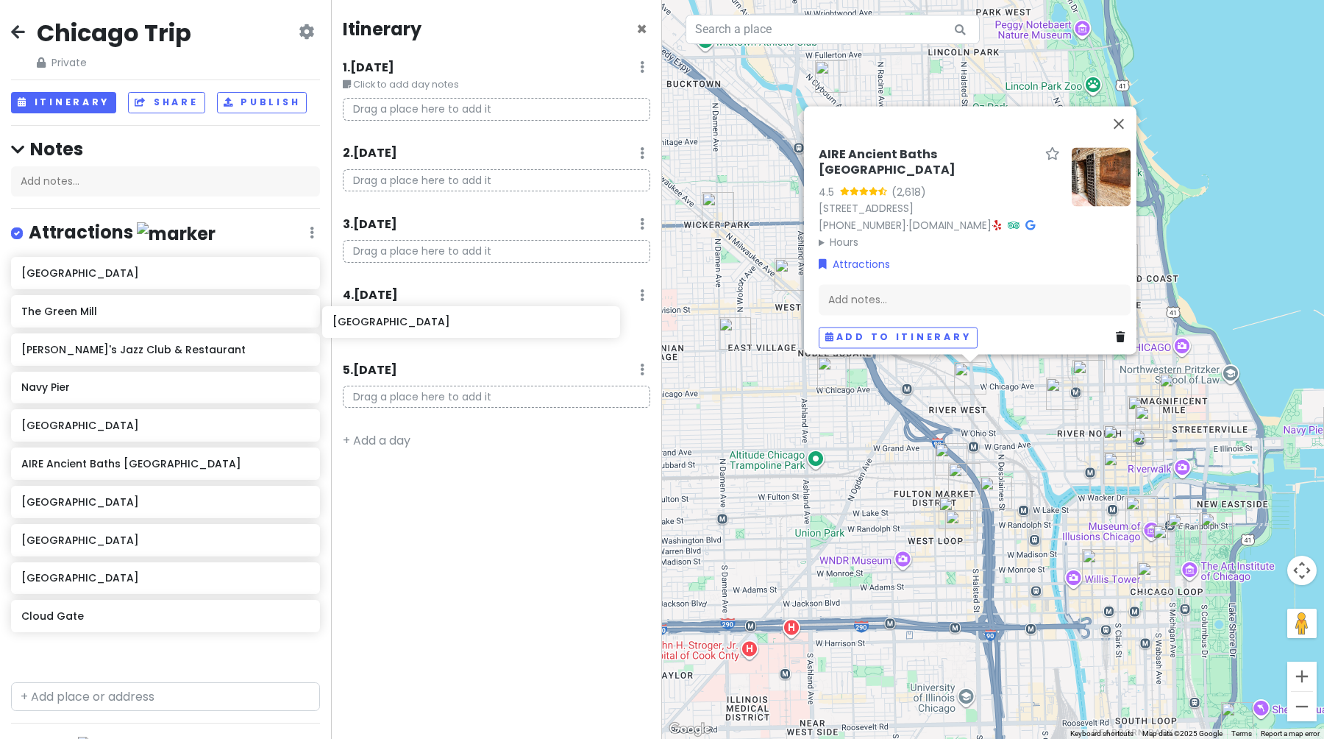
drag, startPoint x: 82, startPoint y: 280, endPoint x: 394, endPoint y: 332, distance: 316.2
click at [394, 332] on div "Chicago Trip Private Change Dates Make a Copy Delete Trip Give Feedback 💡 Suppo…" at bounding box center [662, 369] width 1324 height 739
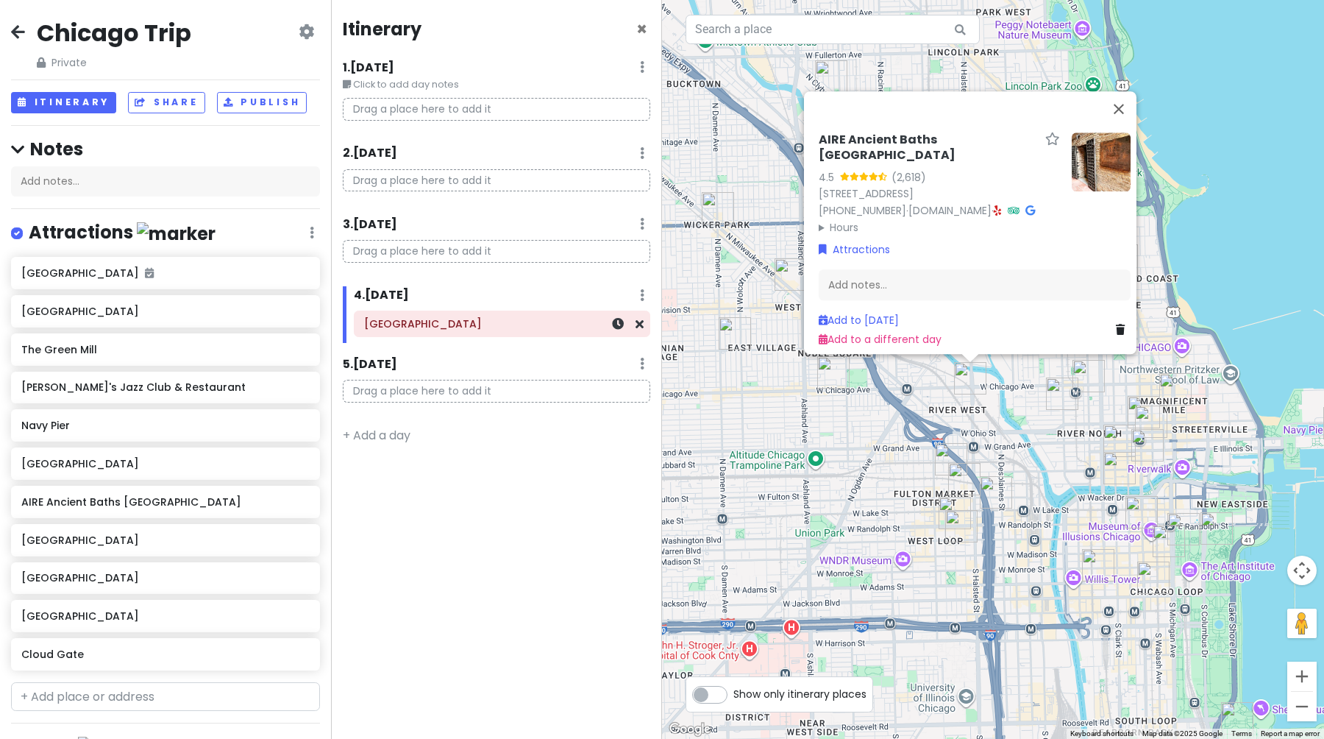
click at [420, 330] on div "[GEOGRAPHIC_DATA]" at bounding box center [502, 324] width 276 height 21
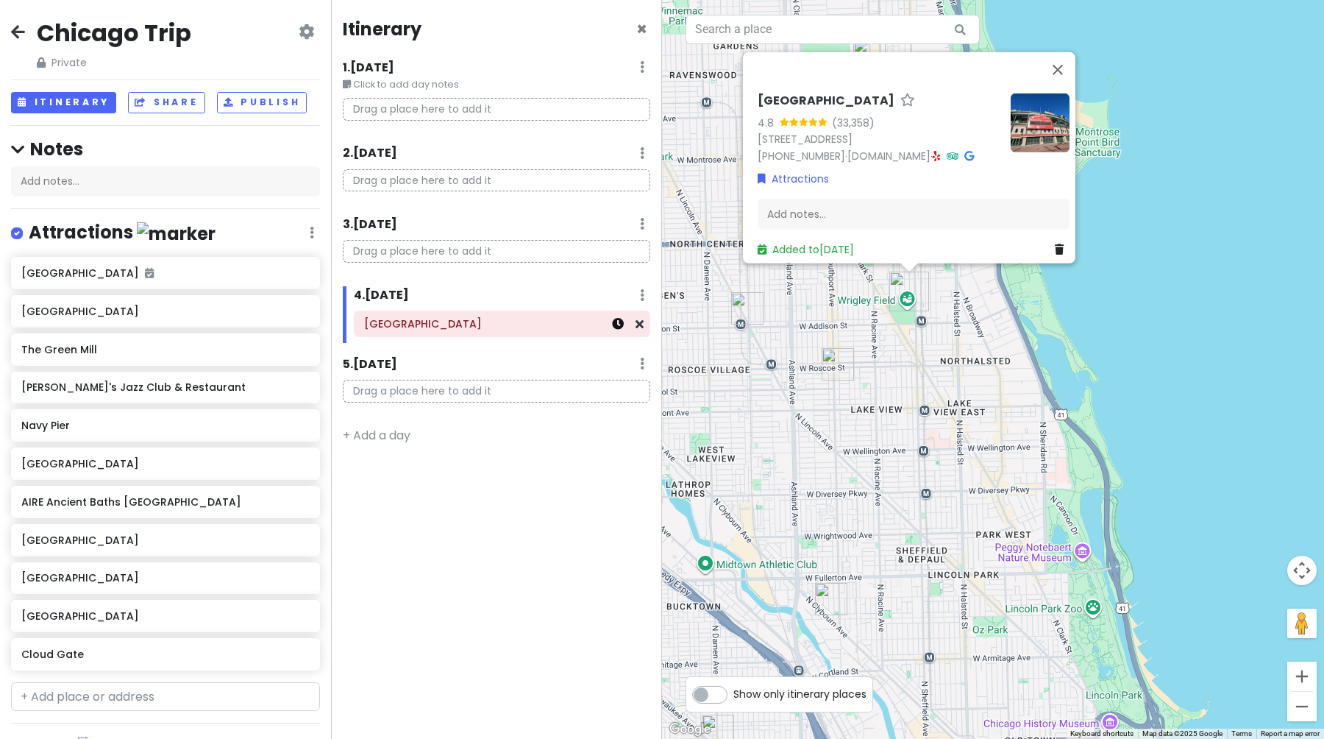
click at [617, 326] on icon at bounding box center [618, 324] width 12 height 12
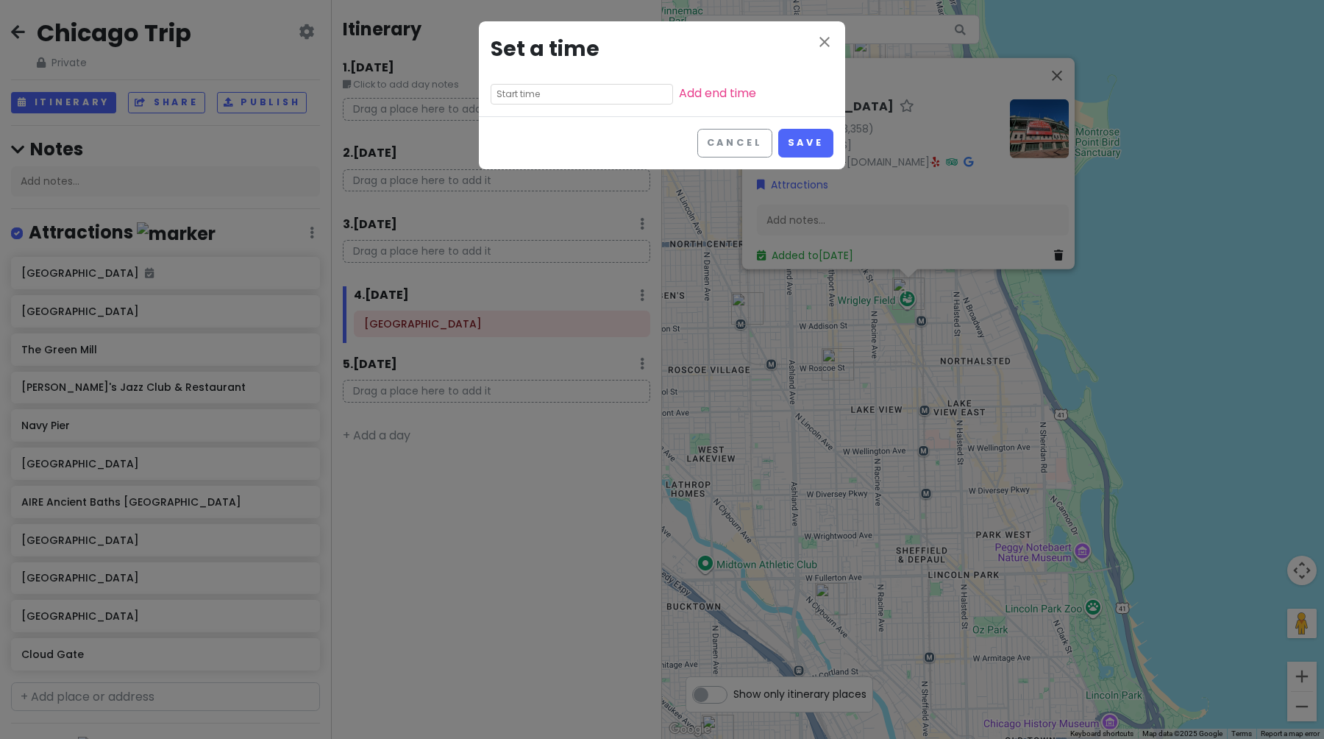
click at [521, 91] on input "text" at bounding box center [582, 94] width 182 height 21
click at [511, 158] on li "03" at bounding box center [511, 155] width 40 height 18
type input "3:35 pm"
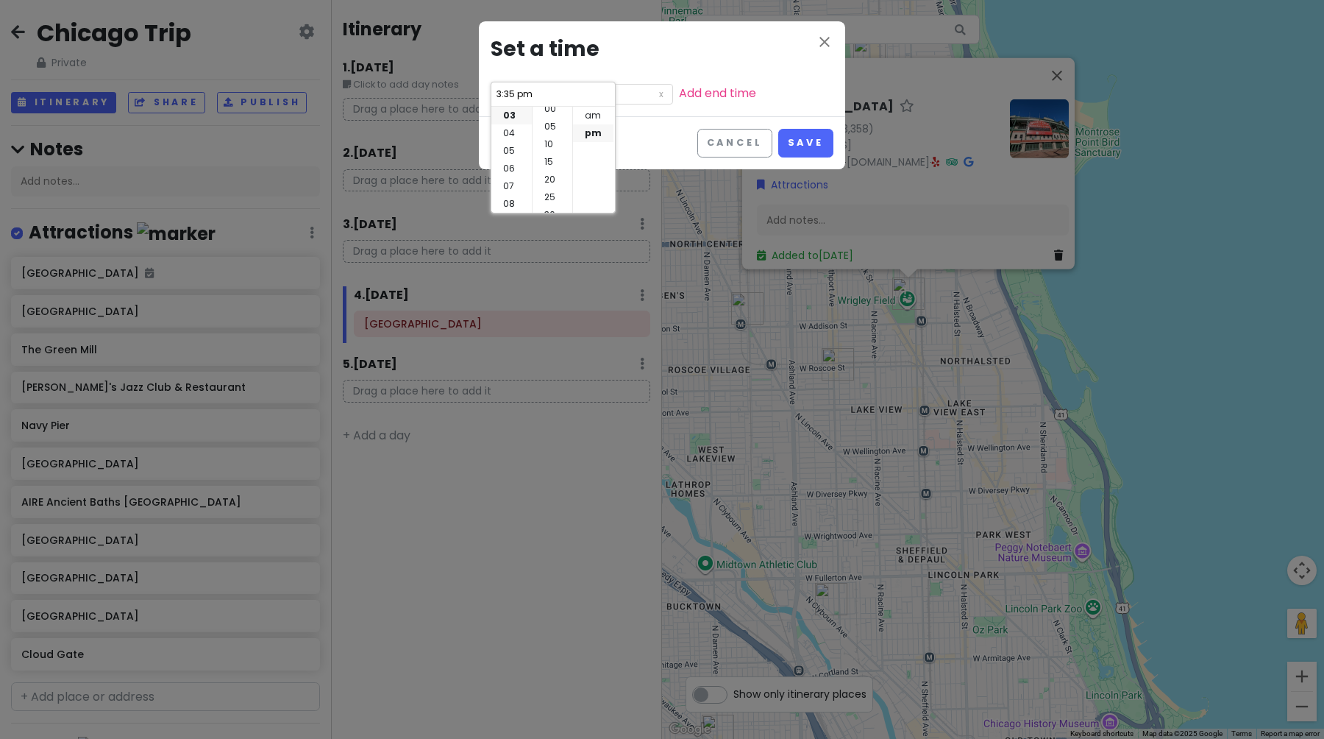
scroll to position [0, 0]
click at [554, 115] on li "00" at bounding box center [553, 116] width 40 height 18
type input "3:00 pm"
click at [798, 144] on button "Save" at bounding box center [805, 143] width 55 height 29
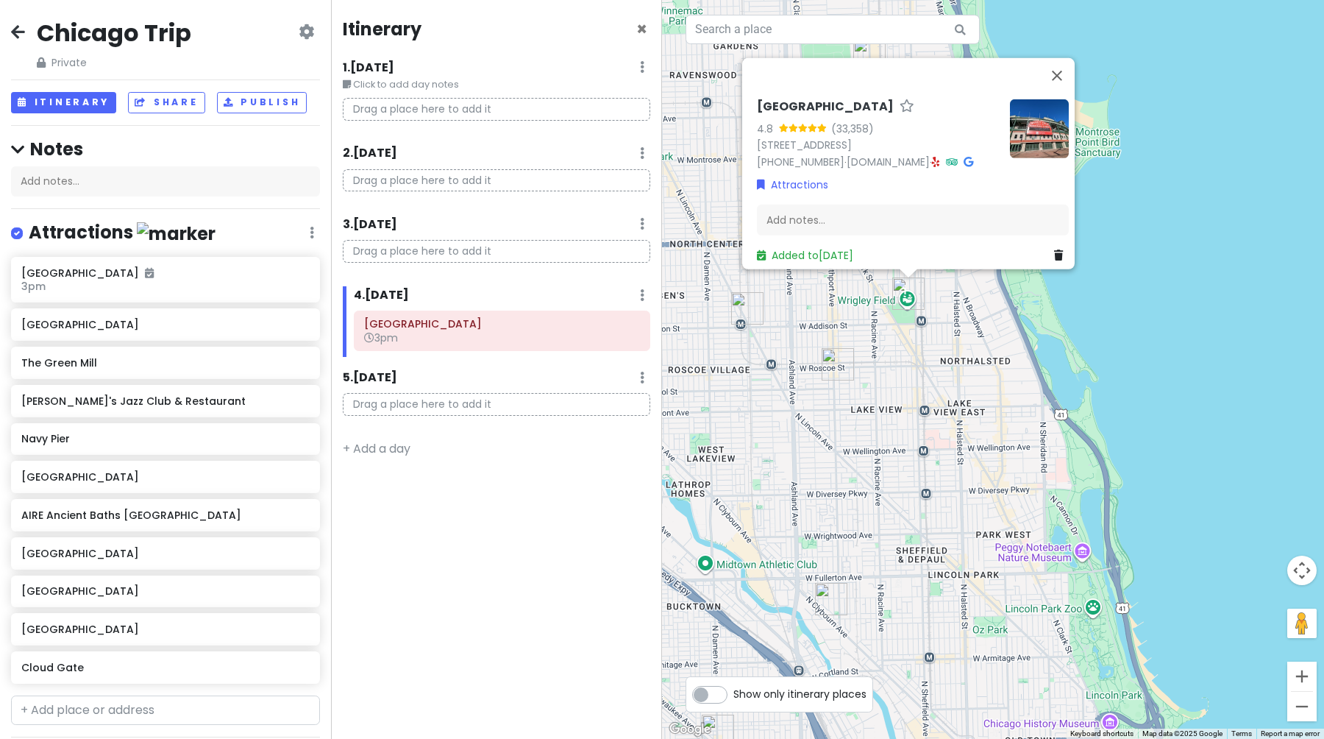
click at [382, 82] on small "Click to add day notes" at bounding box center [497, 84] width 308 height 15
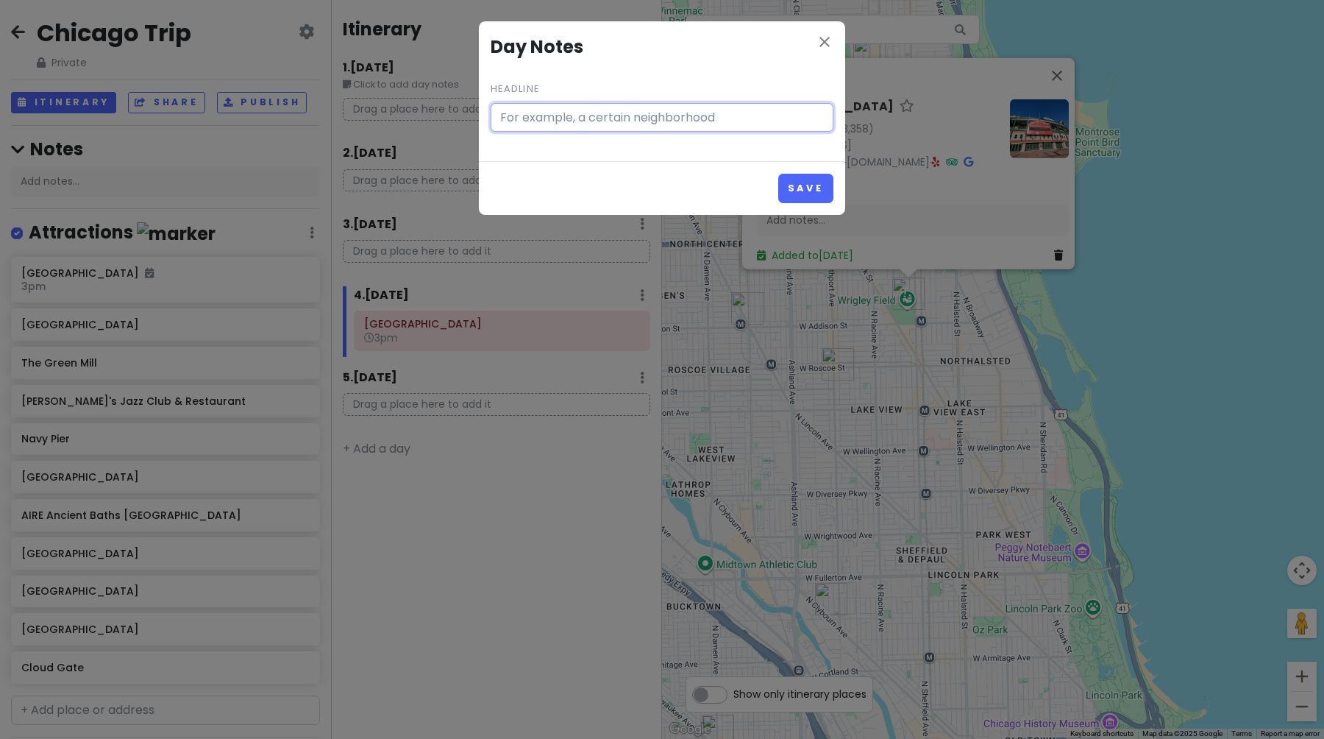
type input "Click to add day notes"
click at [816, 37] on icon "close" at bounding box center [825, 42] width 18 height 18
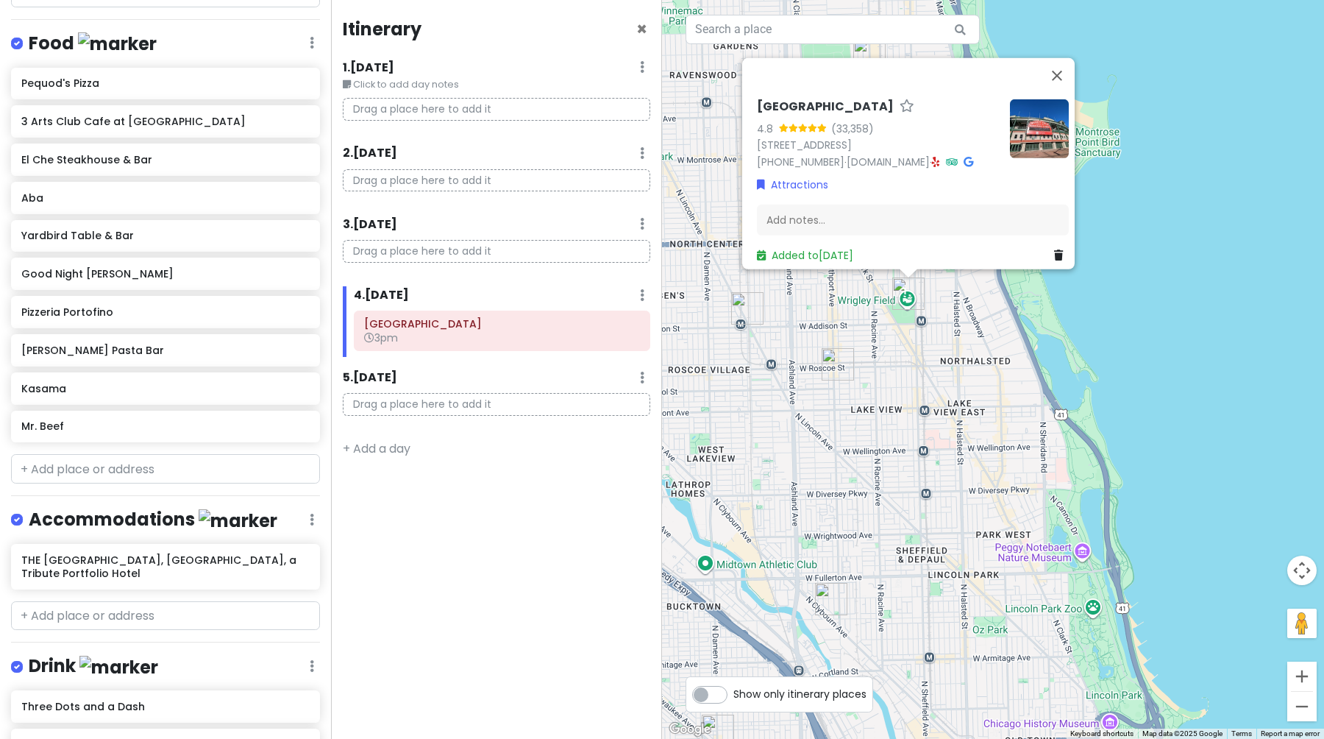
scroll to position [734, 0]
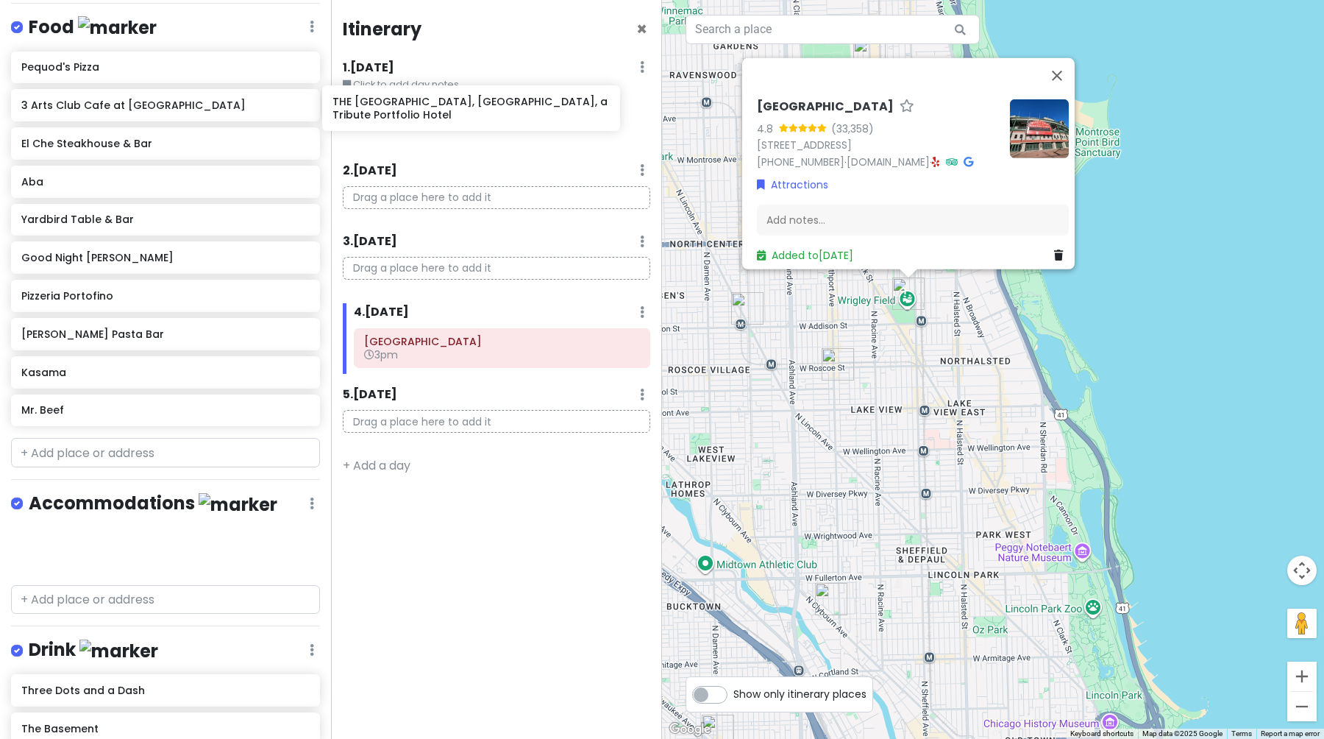
drag, startPoint x: 127, startPoint y: 540, endPoint x: 438, endPoint y: 102, distance: 537.7
click at [438, 102] on div "Chicago Trip Private Change Dates Make a Copy Delete Trip Give Feedback 💡 Suppo…" at bounding box center [662, 369] width 1324 height 739
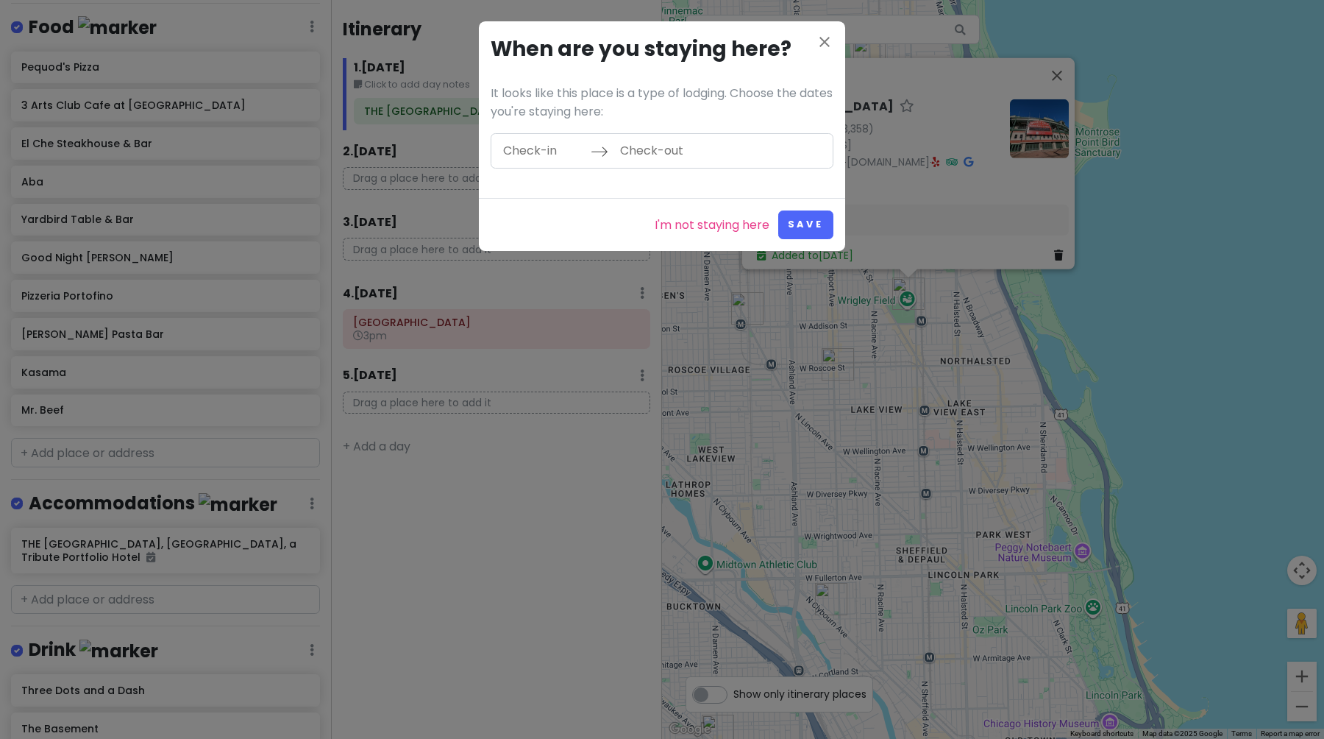
click at [554, 154] on input "Check-in" at bounding box center [543, 151] width 96 height 34
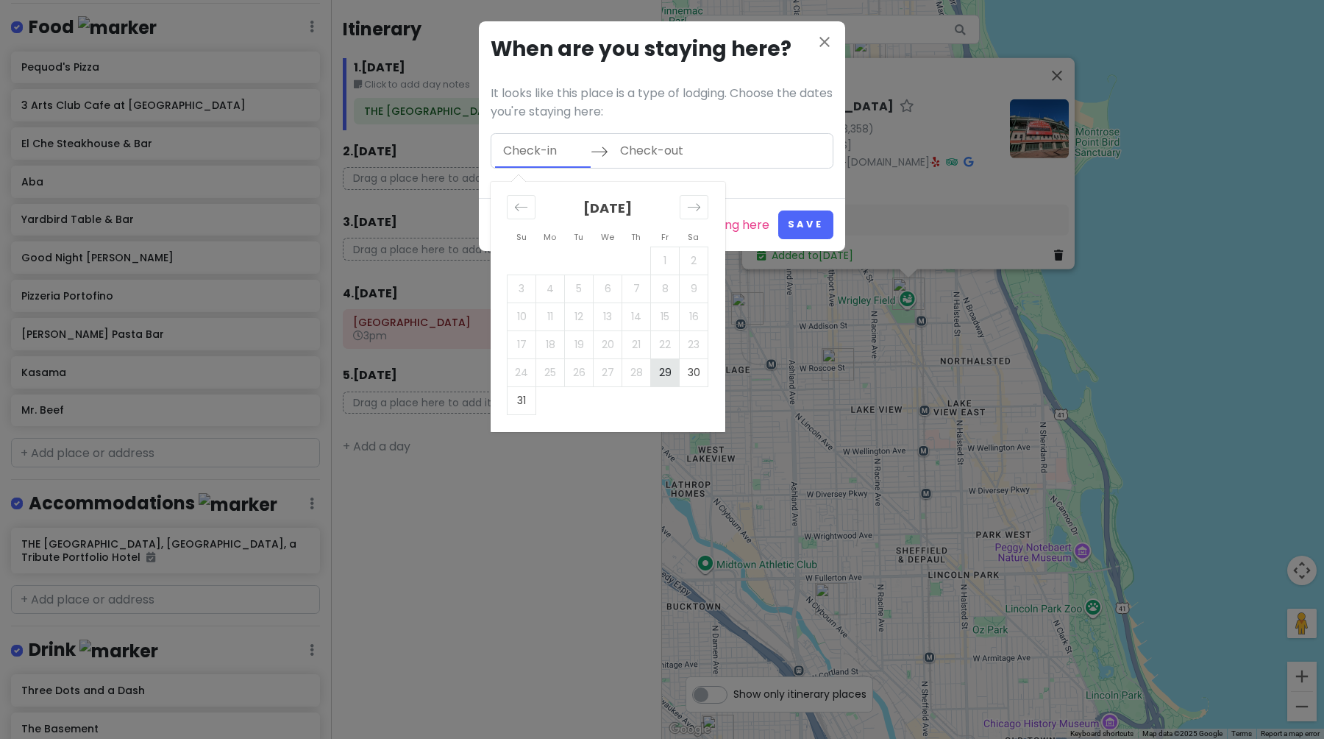
click at [667, 374] on td "29" at bounding box center [665, 372] width 29 height 28
type input "[DATE]"
click at [698, 200] on icon "Move forward to switch to the next month." at bounding box center [694, 207] width 14 height 14
click at [506, 207] on div "[DATE] 1 2 3 4 5 6 7 8 9 10 11 12 13 14 15 16 17 18 19 20 21 22 23 24 25 26 27 …" at bounding box center [607, 284] width 221 height 205
click at [508, 207] on div "Move backward to switch to the previous month." at bounding box center [521, 207] width 29 height 24
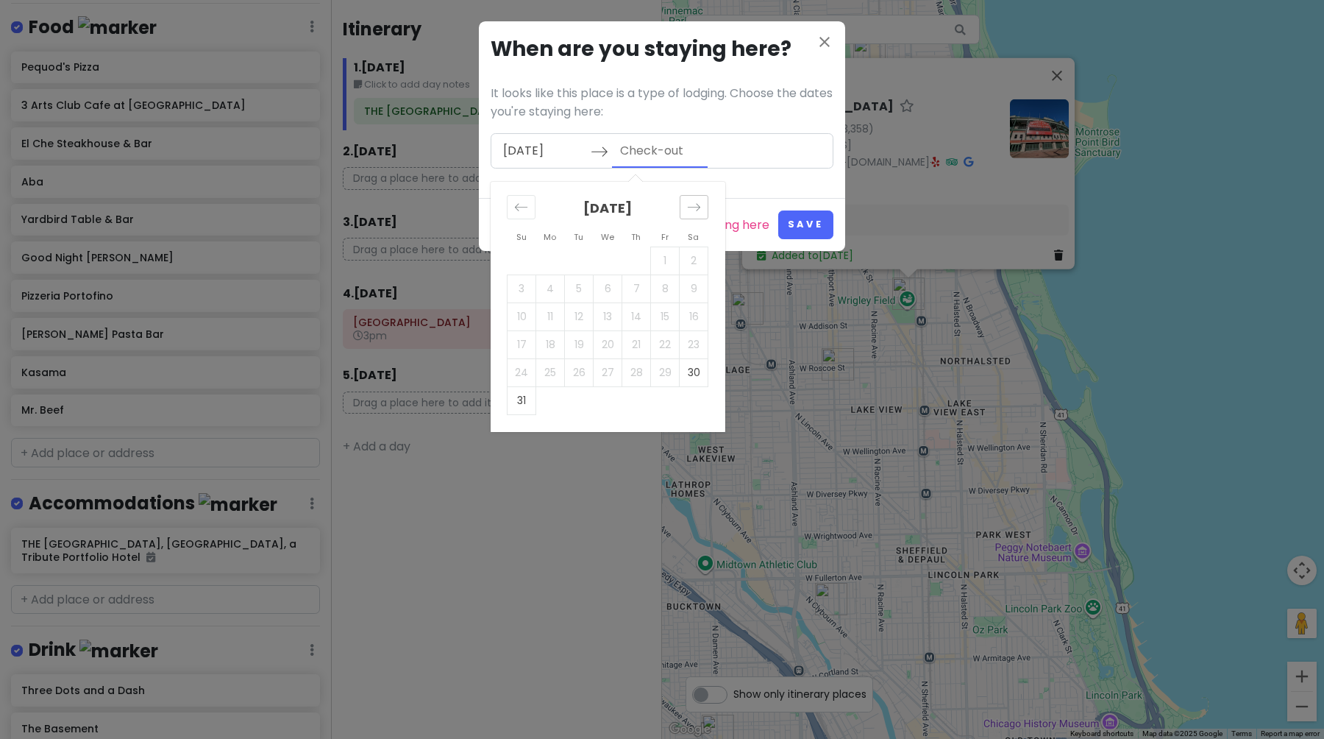
click at [692, 206] on icon "Move forward to switch to the next month." at bounding box center [694, 207] width 14 height 14
click at [583, 263] on td "2" at bounding box center [579, 260] width 29 height 28
type input "[DATE]"
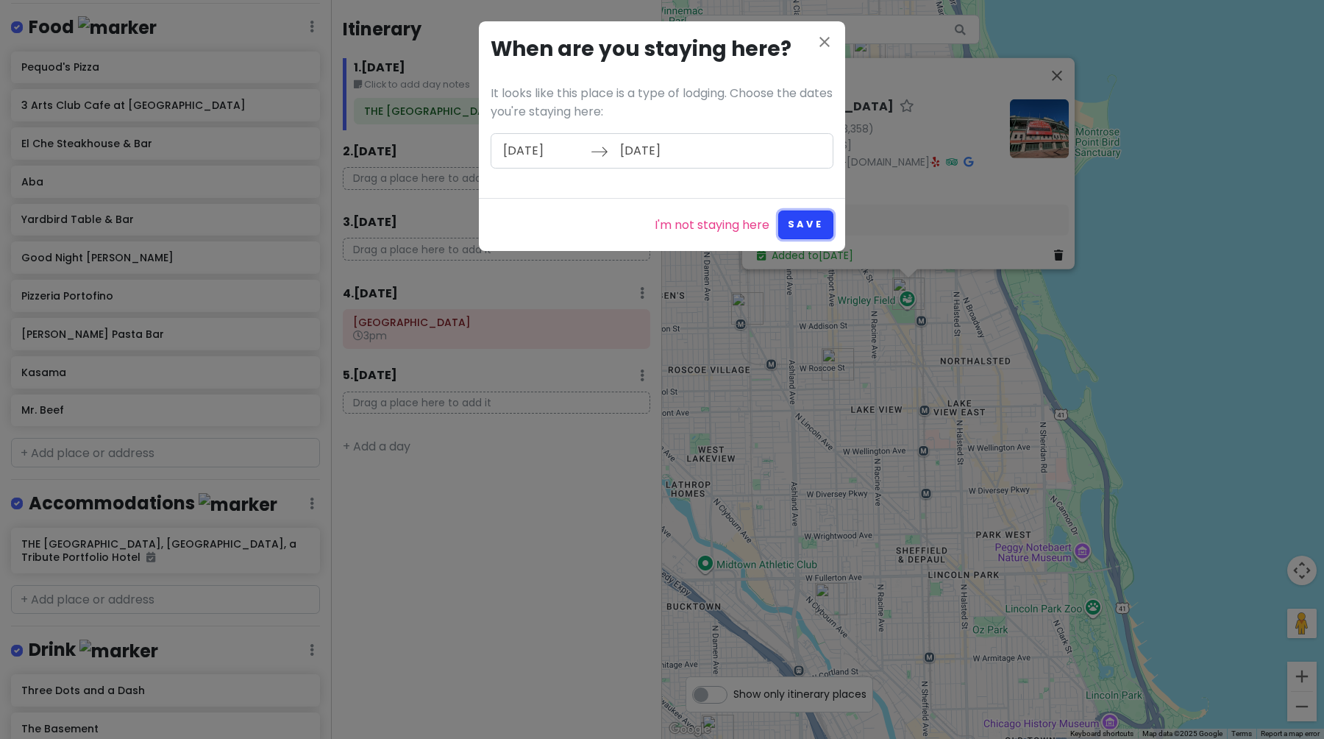
click at [815, 224] on button "Save" at bounding box center [805, 224] width 55 height 29
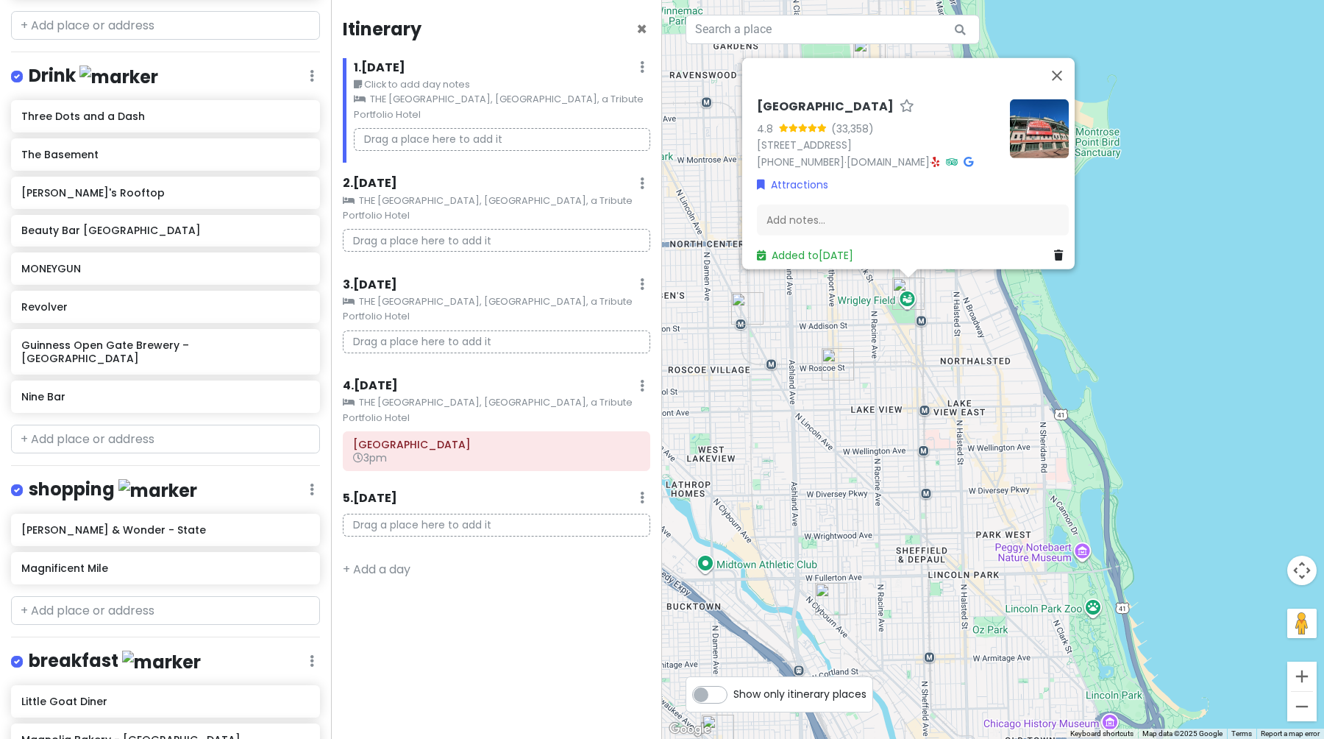
scroll to position [1499, 0]
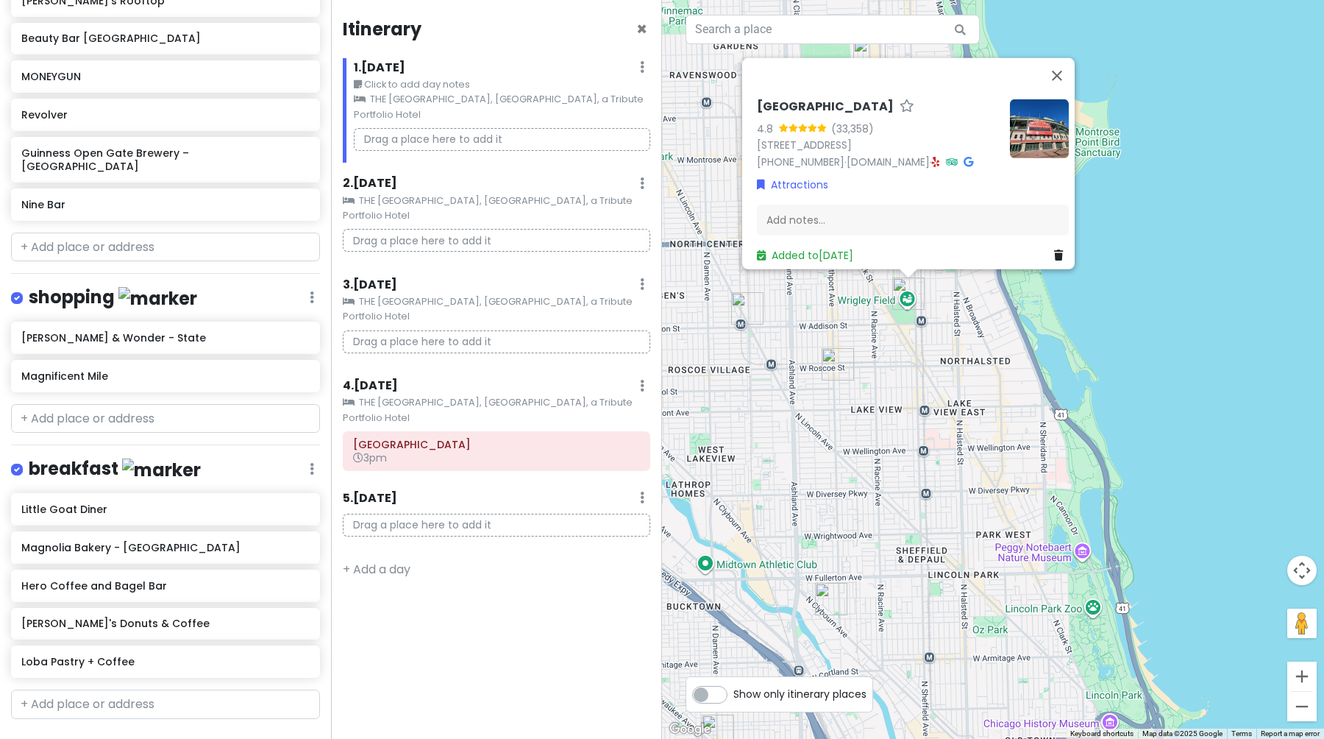
click at [89, 722] on div "Chicago Trip Private Change Dates Make a Copy Delete Trip Give Feedback 💡 Suppo…" at bounding box center [165, 369] width 331 height 739
click at [89, 737] on link "+ Add a section" at bounding box center [66, 745] width 89 height 17
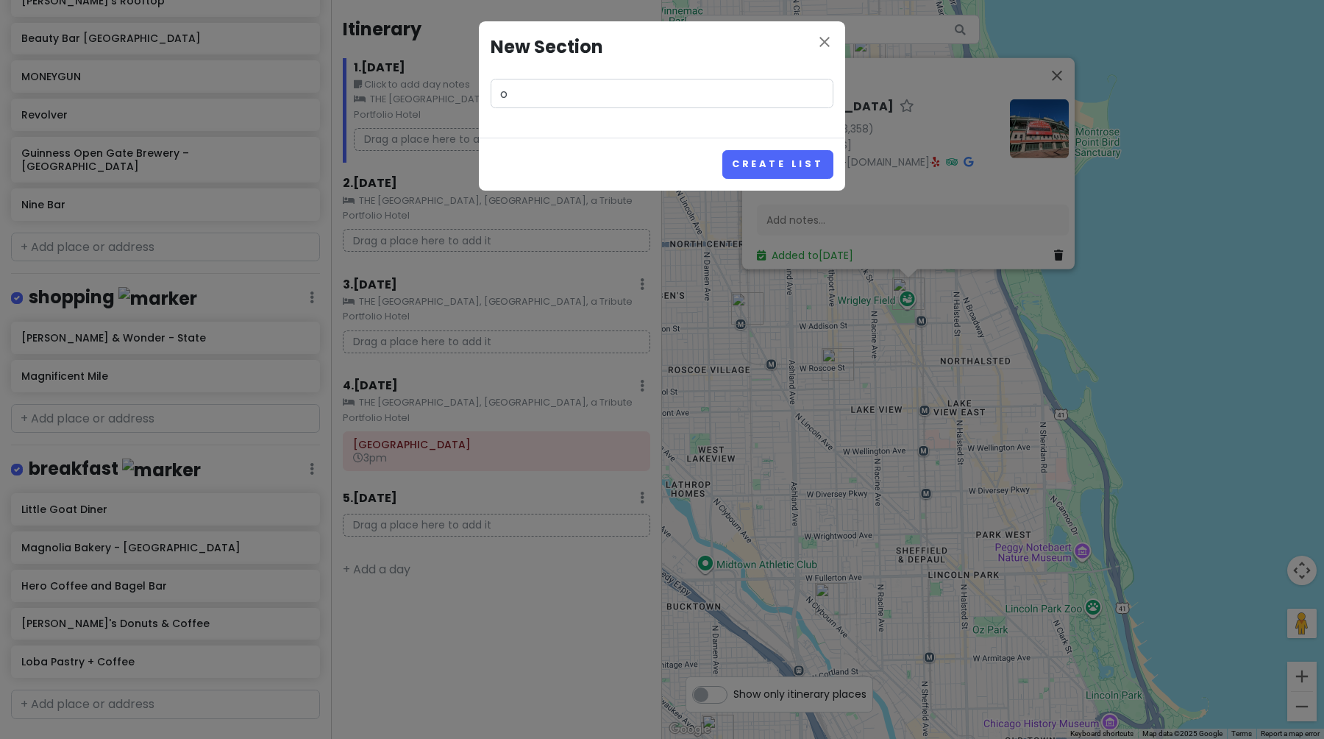
type input "oh"
click at [487, 362] on div "close New Section Create List" at bounding box center [662, 369] width 1324 height 739
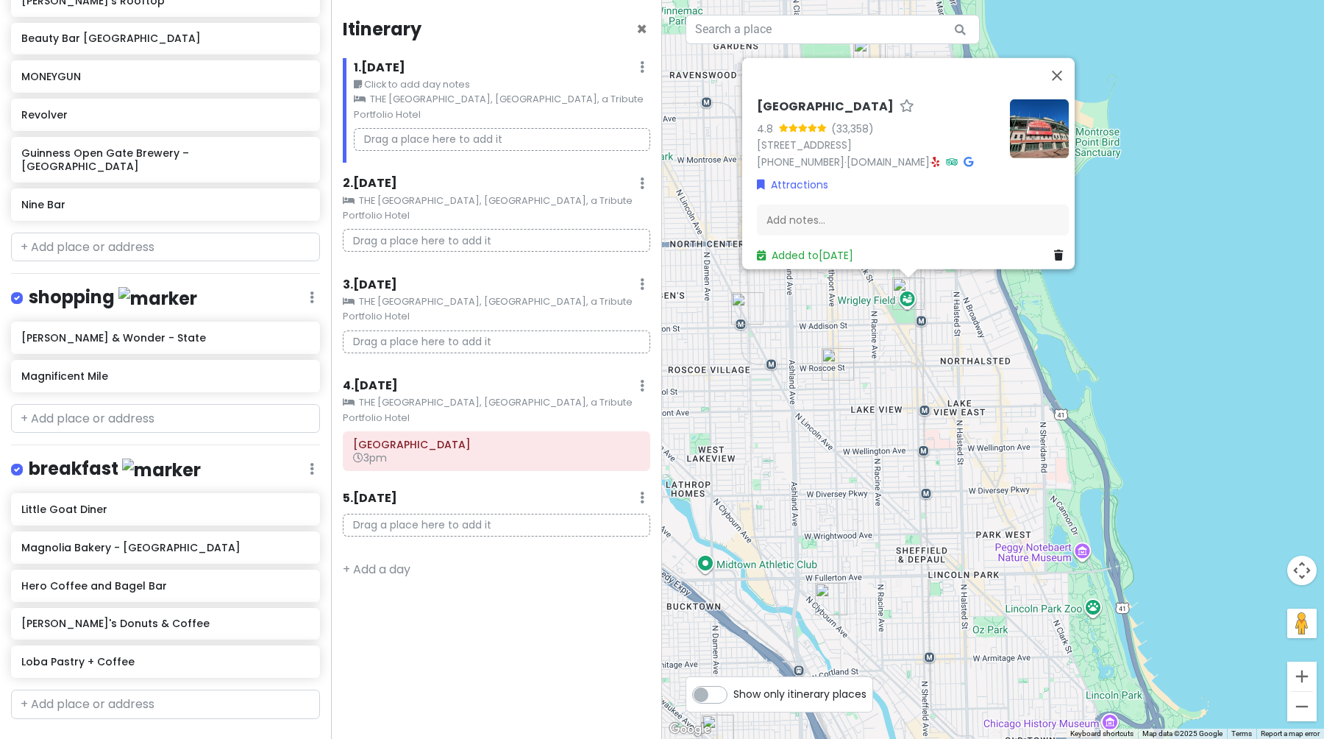
click at [377, 491] on h6 "5 . [DATE]" at bounding box center [370, 498] width 54 height 15
click at [639, 425] on div "Itinerary × 1 . [DATE] Edit Day Notes Clear Lodging Delete Day Click to add day…" at bounding box center [496, 369] width 331 height 739
click at [640, 491] on icon at bounding box center [642, 497] width 4 height 12
click at [610, 524] on link "Add Day Notes" at bounding box center [596, 541] width 121 height 35
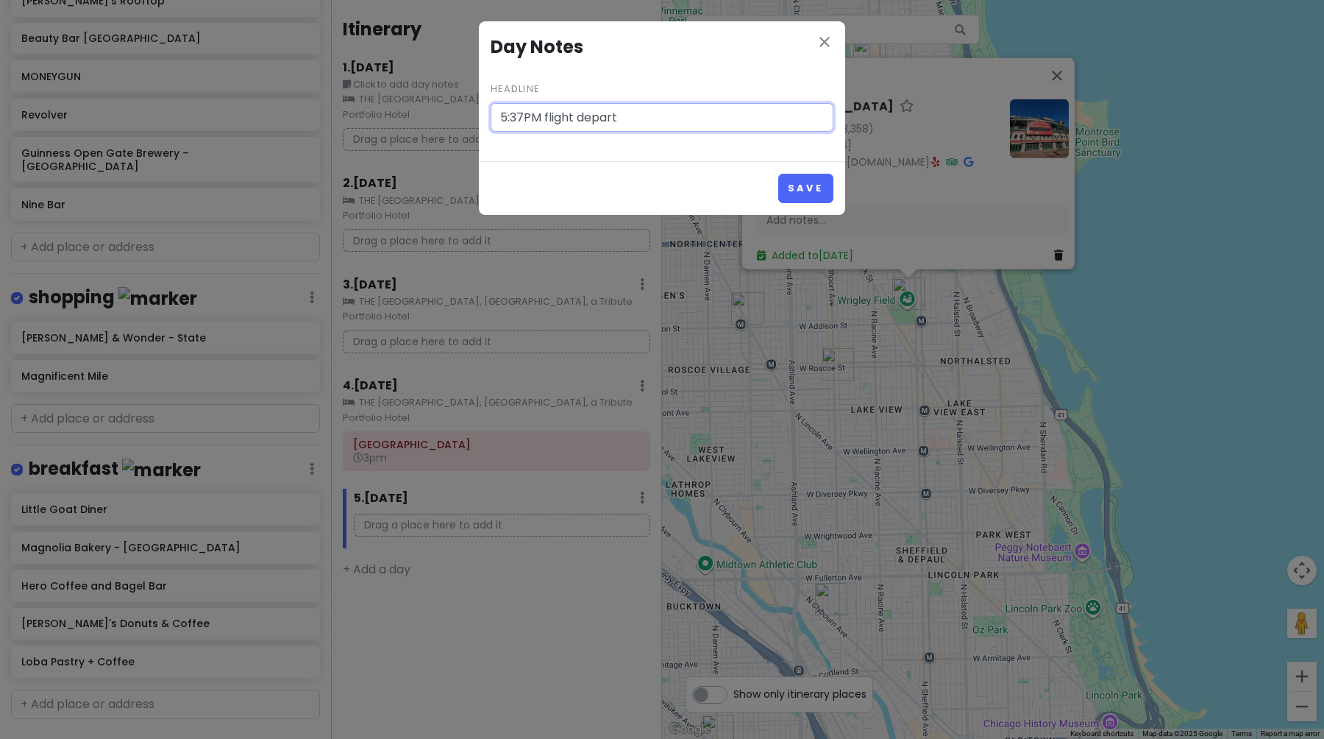
type input "5:37PM flight depart"
click at [778, 174] on button "Save" at bounding box center [805, 188] width 55 height 29
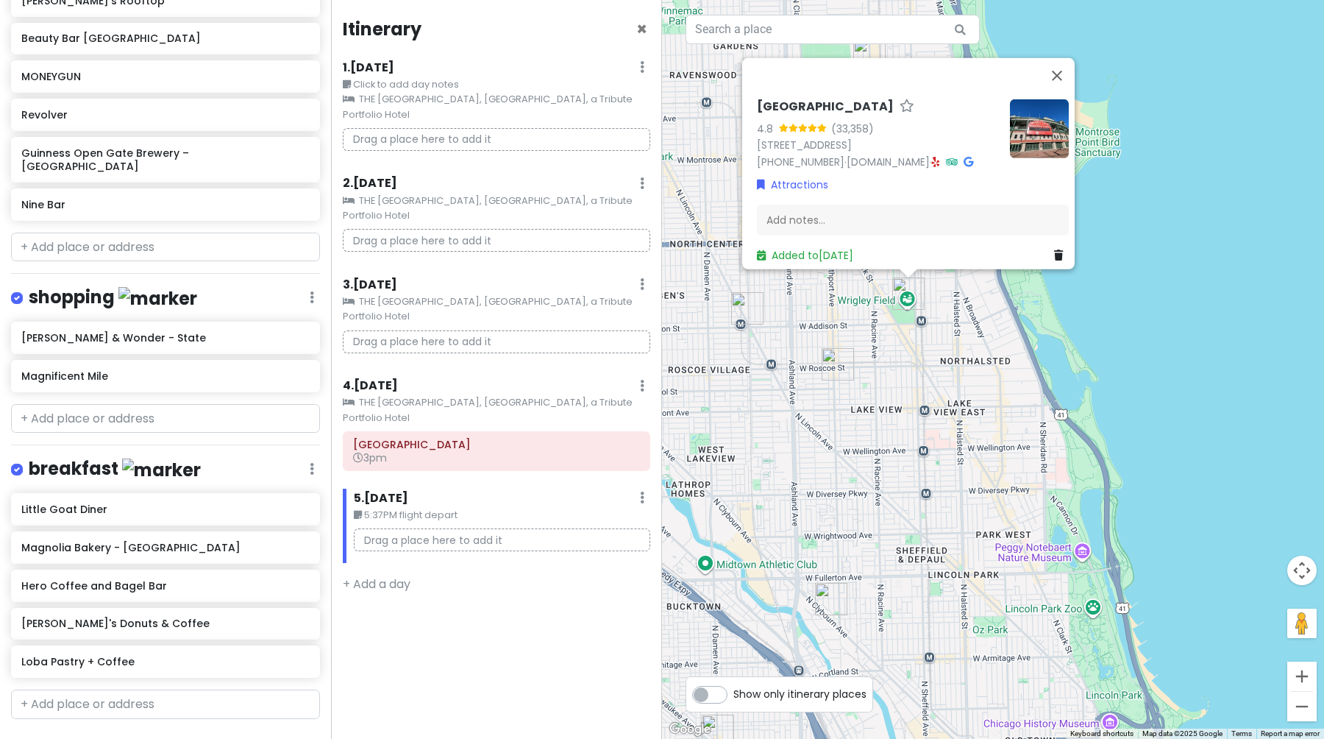
click at [644, 491] on icon at bounding box center [642, 497] width 4 height 12
click at [422, 587] on div "Itinerary × 1 . [DATE] Edit Day Notes Clear Lodging Delete Day Click to add day…" at bounding box center [496, 369] width 331 height 739
click at [89, 737] on link "+ Add a section" at bounding box center [66, 745] width 89 height 17
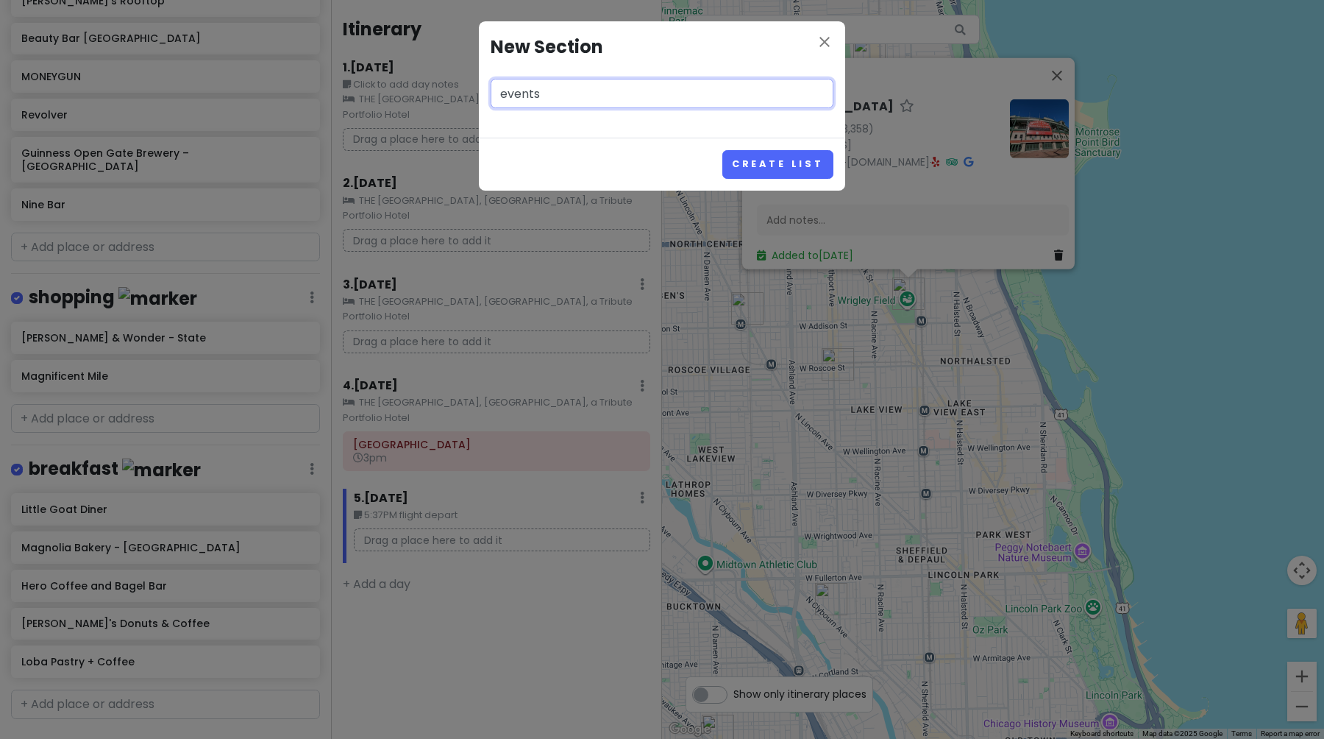
type input "events"
click at [722, 150] on button "Create List" at bounding box center [777, 164] width 111 height 29
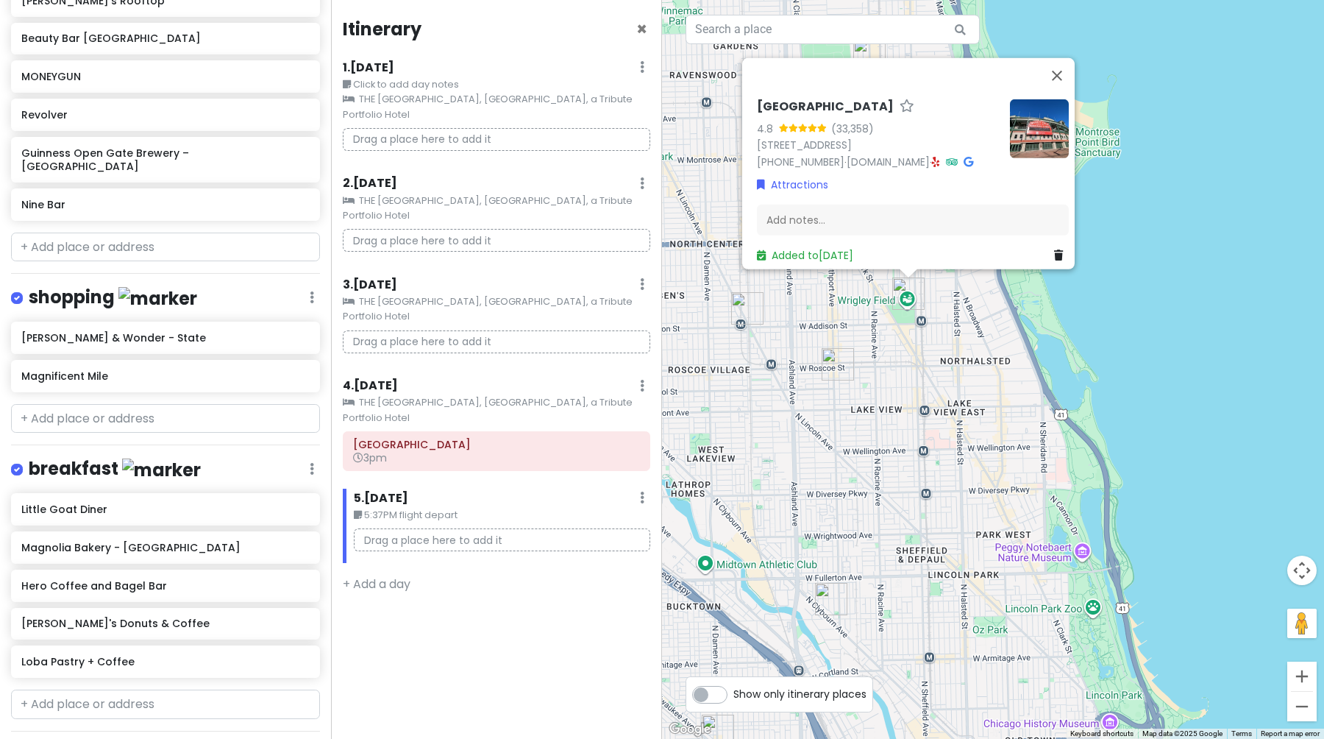
scroll to position [1594, 0]
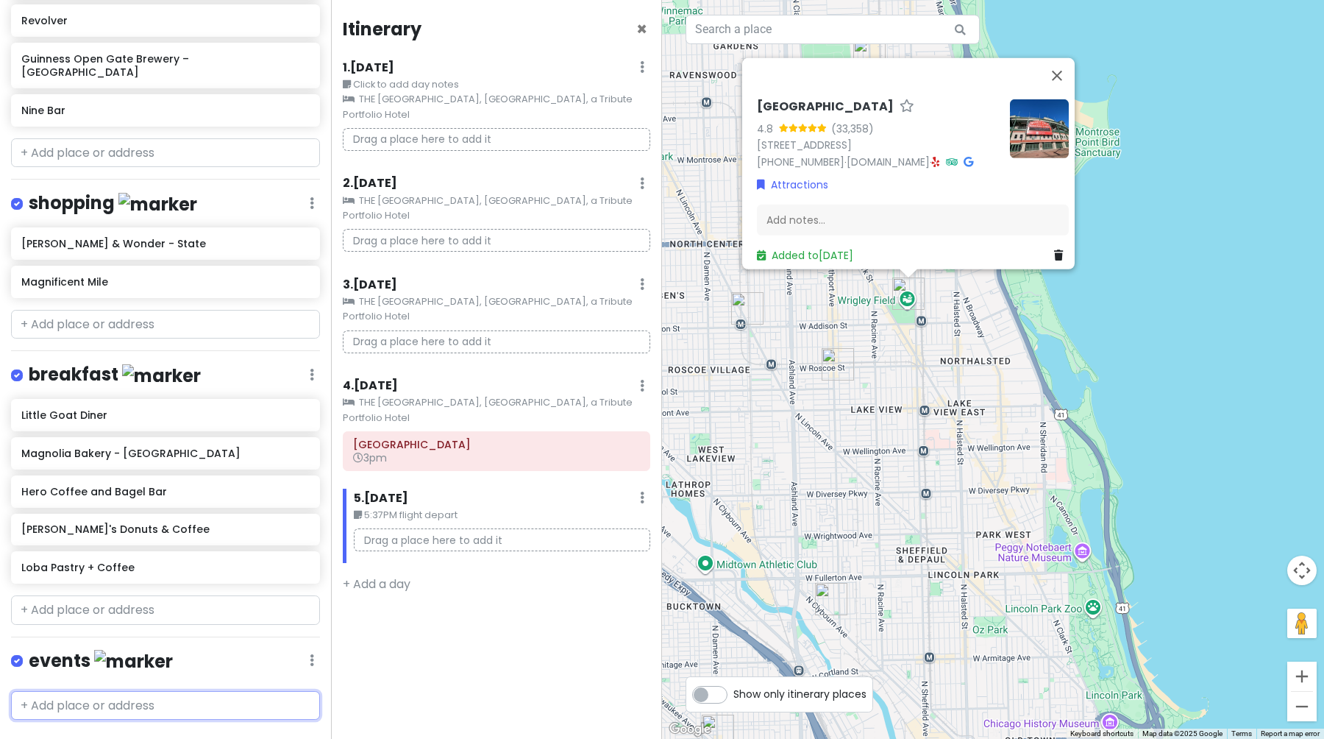
click at [108, 691] on input "text" at bounding box center [165, 705] width 309 height 29
type input "flight"
type input "Chicago Flight Departs"
click at [76, 720] on div "Add ' [GEOGRAPHIC_DATA] Flight Departs '" at bounding box center [166, 736] width 308 height 33
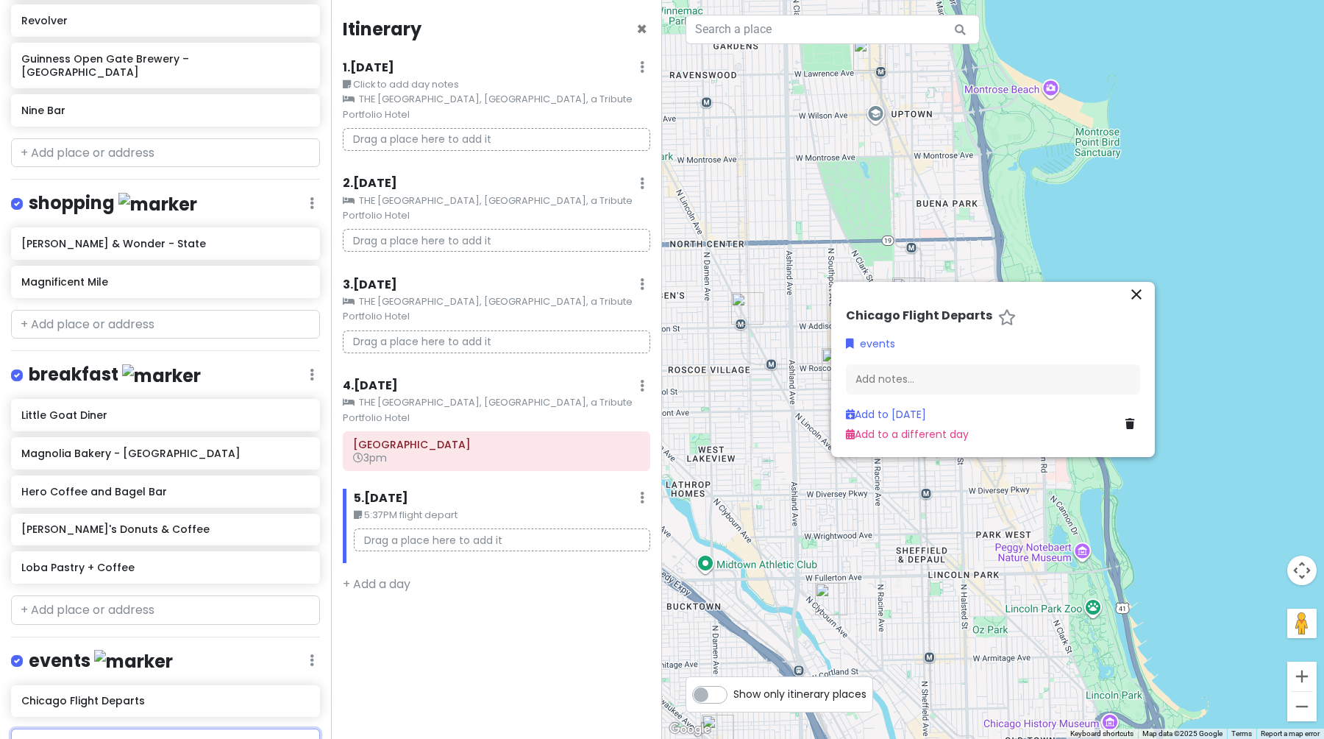
scroll to position [1603, 0]
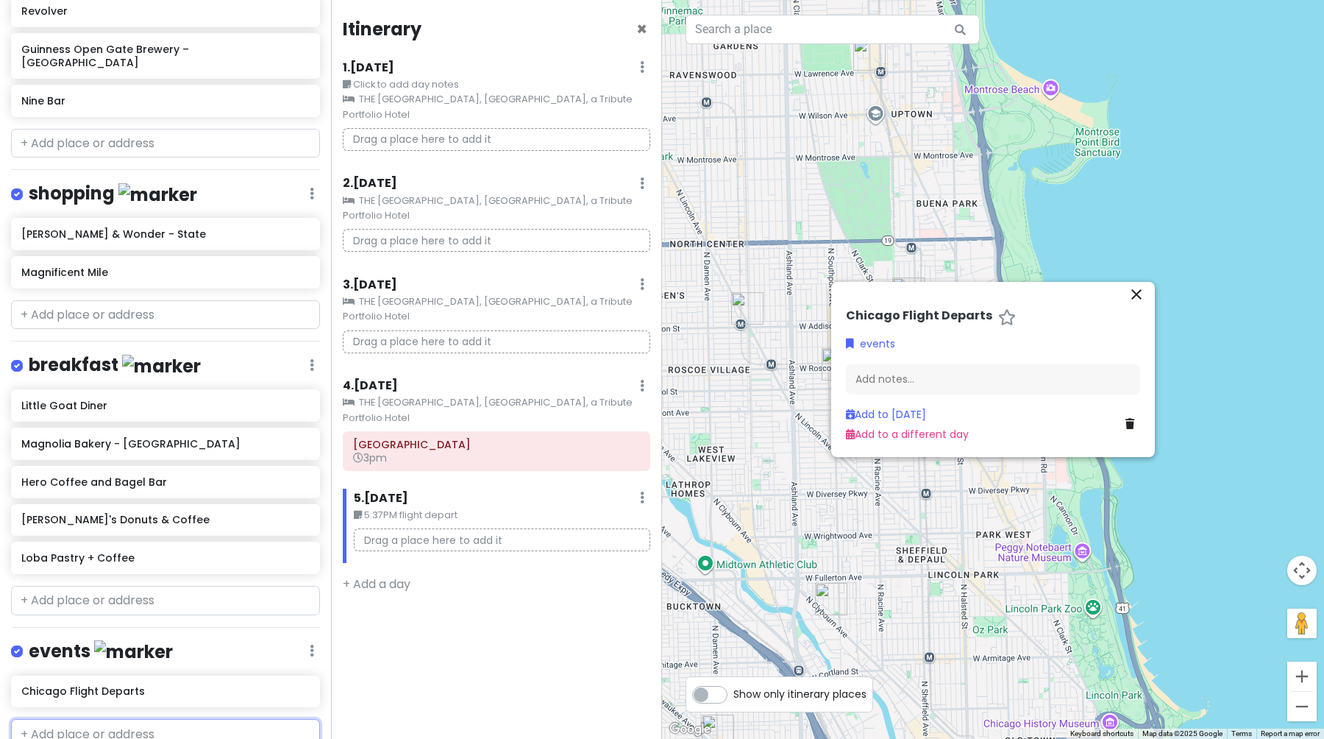
click at [97, 719] on input "text" at bounding box center [165, 733] width 309 height 29
type input "Chicago Flight Lands"
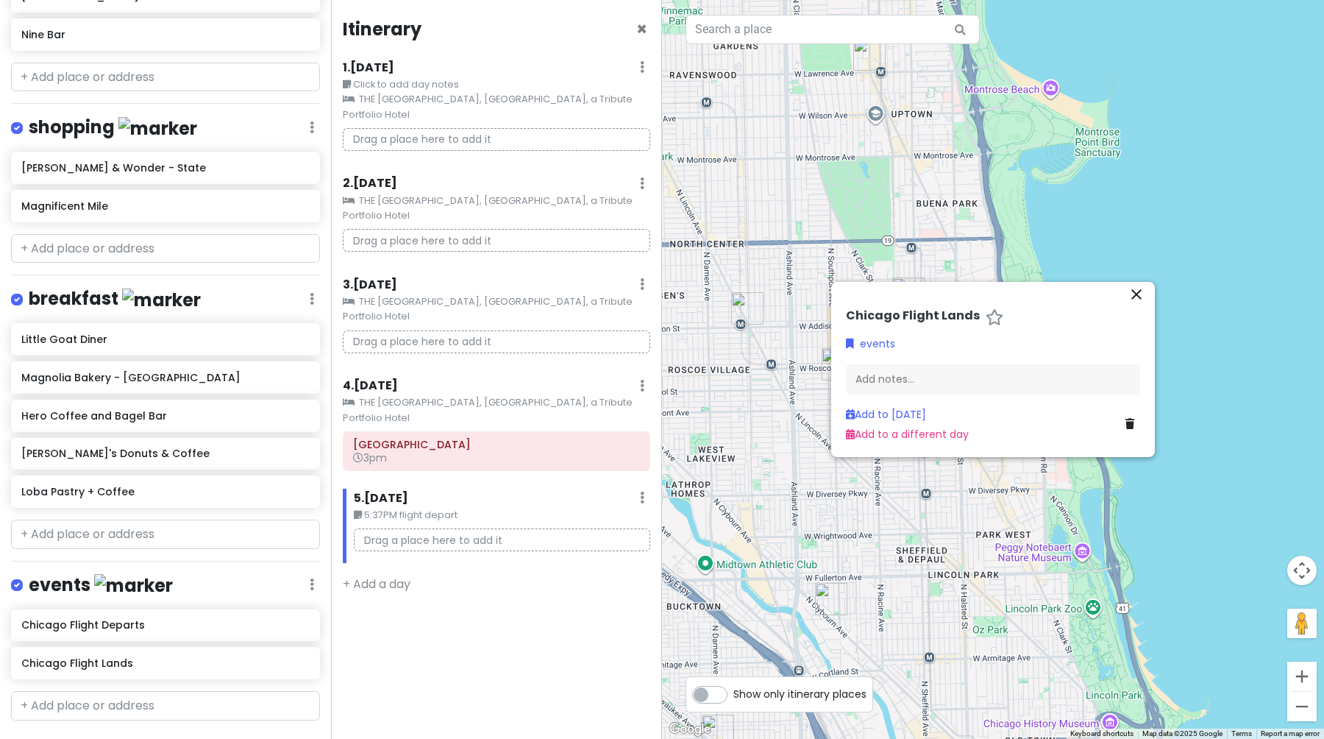
click at [117, 609] on div "[GEOGRAPHIC_DATA] Flight Departs [GEOGRAPHIC_DATA] Flight Lands" at bounding box center [165, 647] width 331 height 77
click at [117, 618] on h6 "Chicago Flight Departs" at bounding box center [159, 624] width 277 height 13
drag, startPoint x: 116, startPoint y: 588, endPoint x: 501, endPoint y: 481, distance: 399.3
click at [501, 481] on div "Chicago Trip Private Change Dates Make a Copy Delete Trip Give Feedback 💡 Suppo…" at bounding box center [662, 369] width 1324 height 739
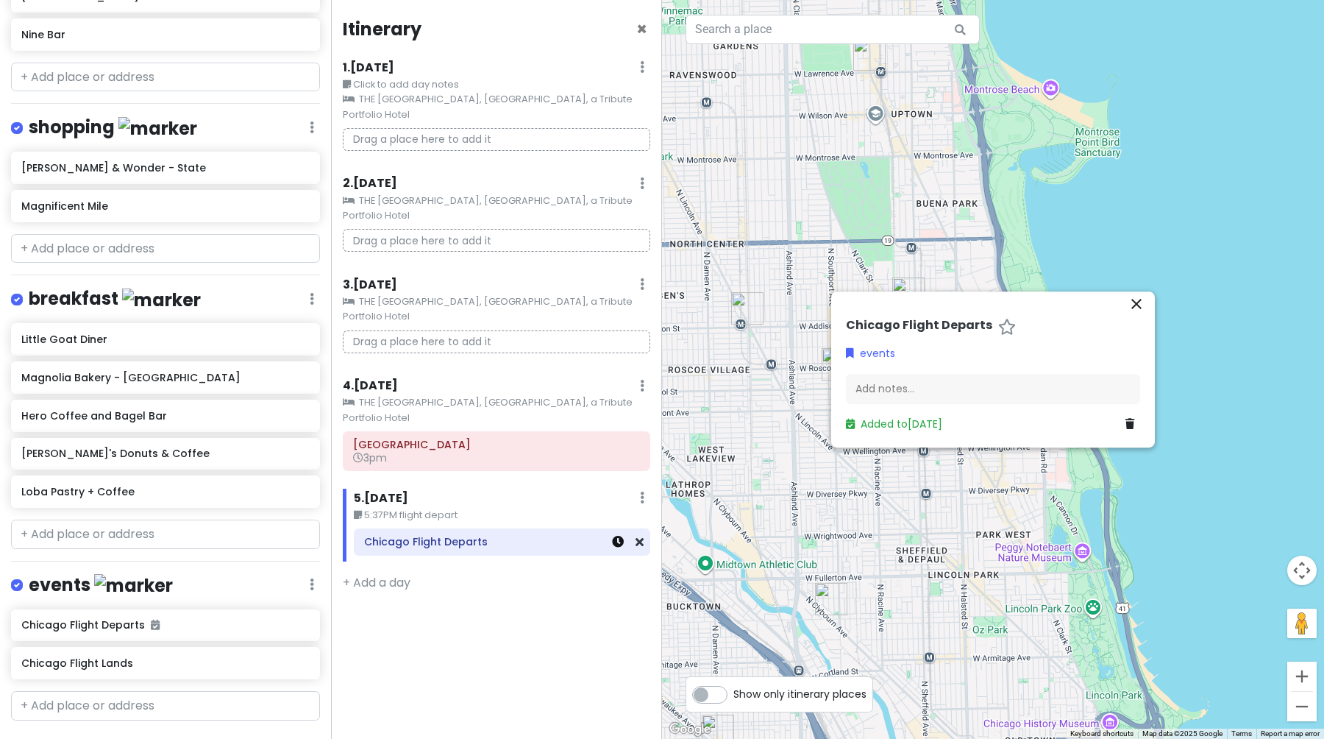
click at [617, 536] on icon at bounding box center [618, 542] width 12 height 12
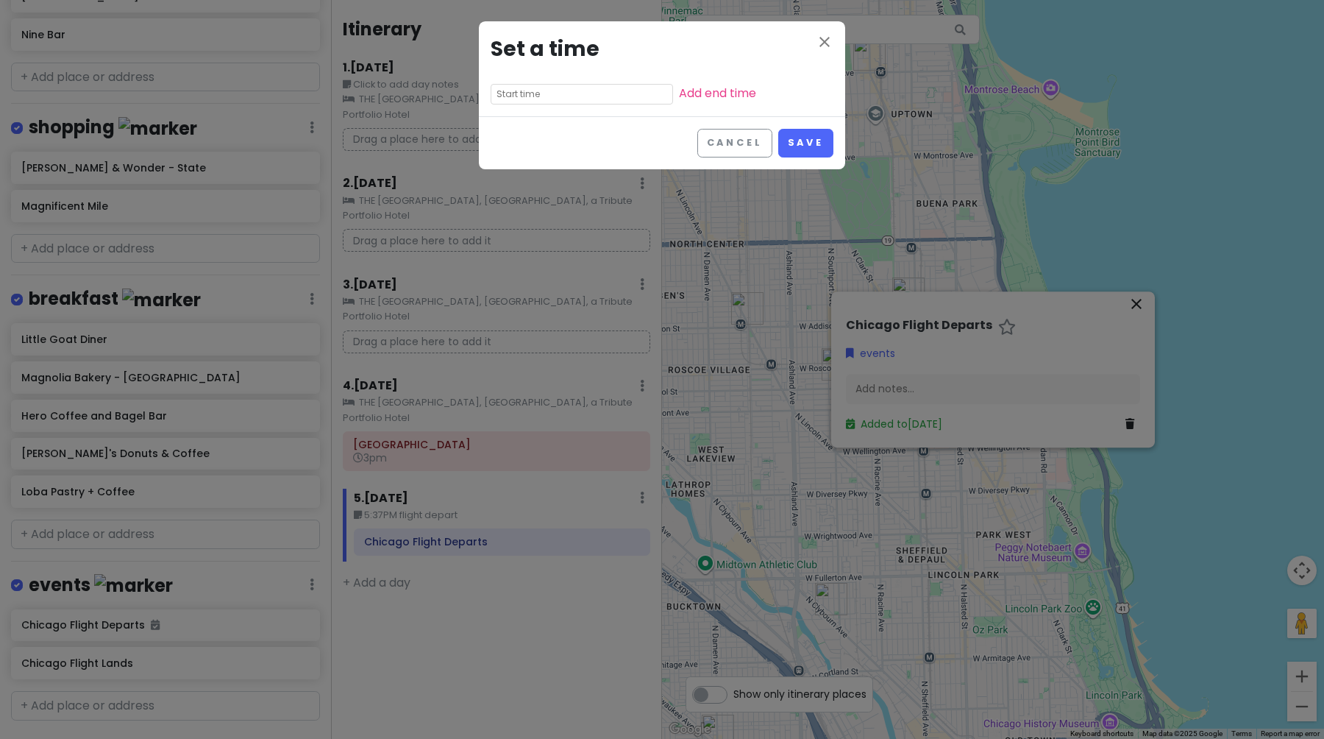
click at [506, 95] on input "text" at bounding box center [582, 94] width 182 height 21
click at [515, 201] on li "05" at bounding box center [511, 204] width 40 height 18
type input "5:35 pm"
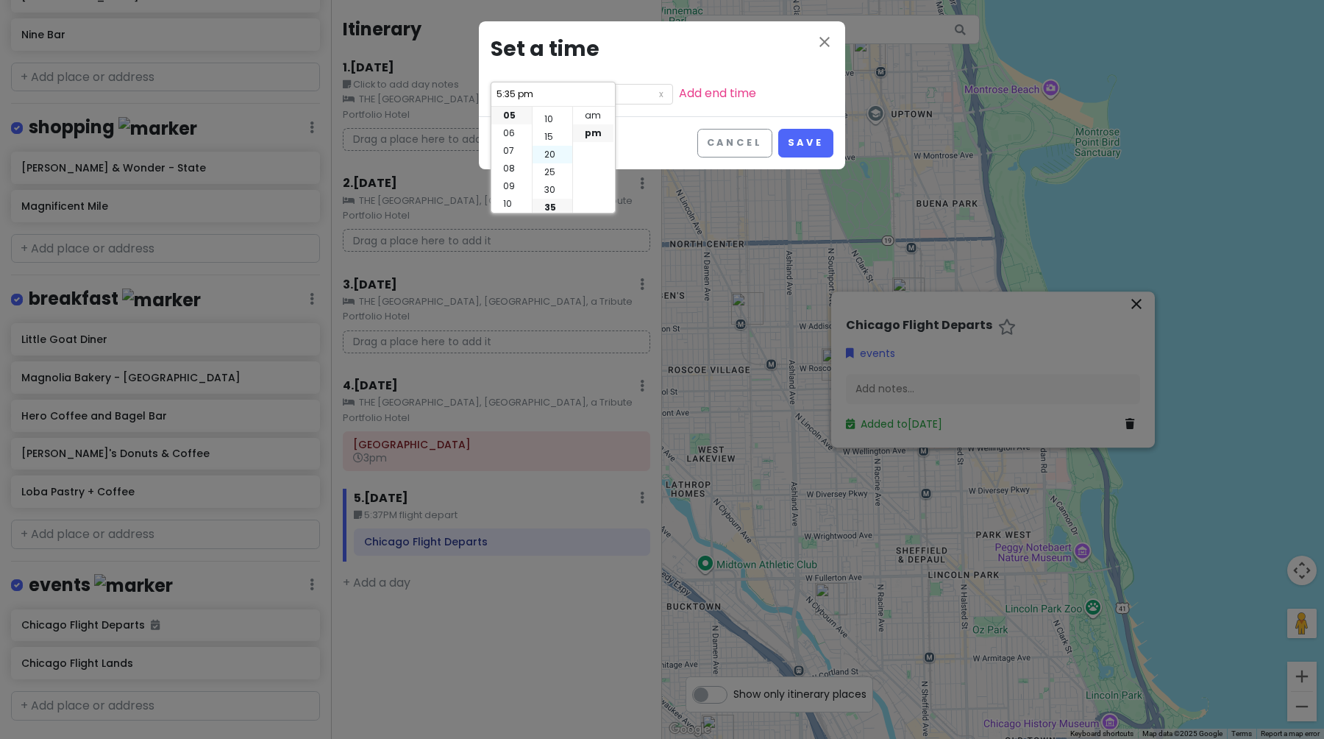
scroll to position [23, 0]
click at [555, 196] on li "30" at bounding box center [553, 199] width 40 height 18
type input "5:30 pm"
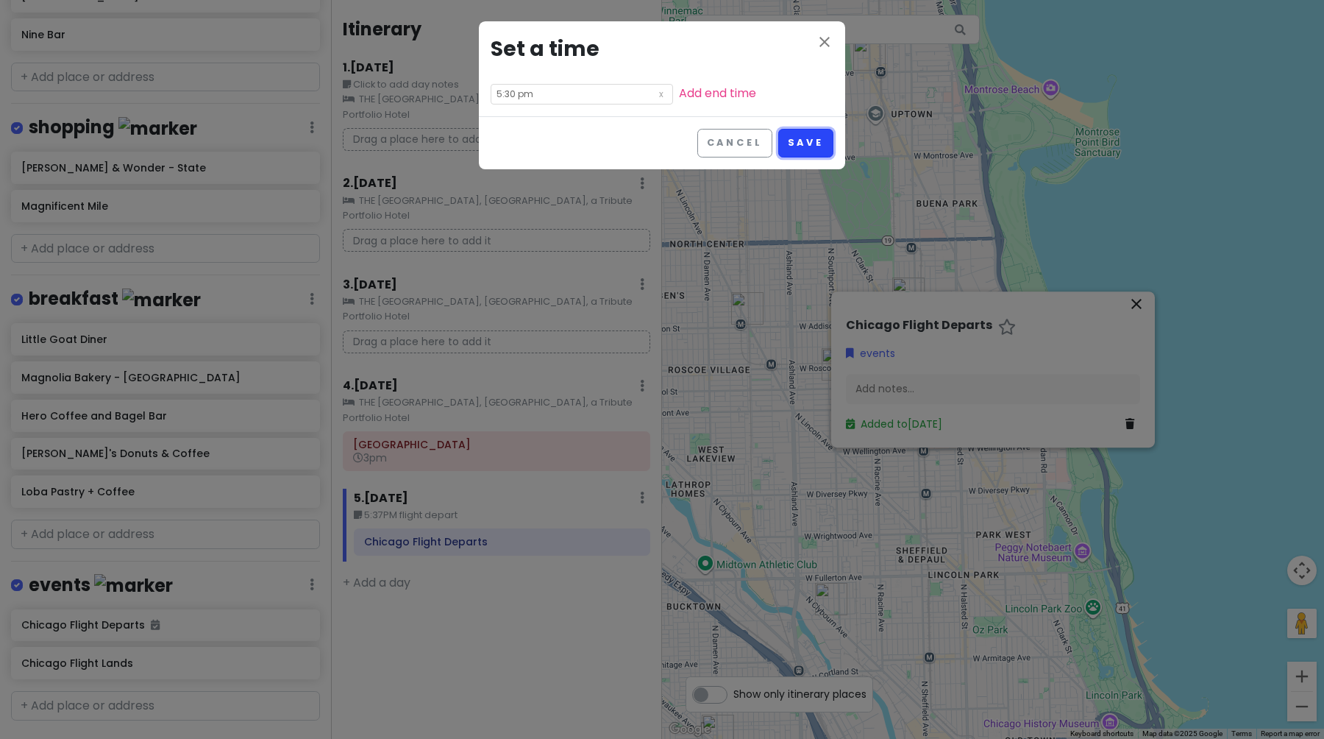
click at [814, 144] on button "Save" at bounding box center [805, 143] width 55 height 29
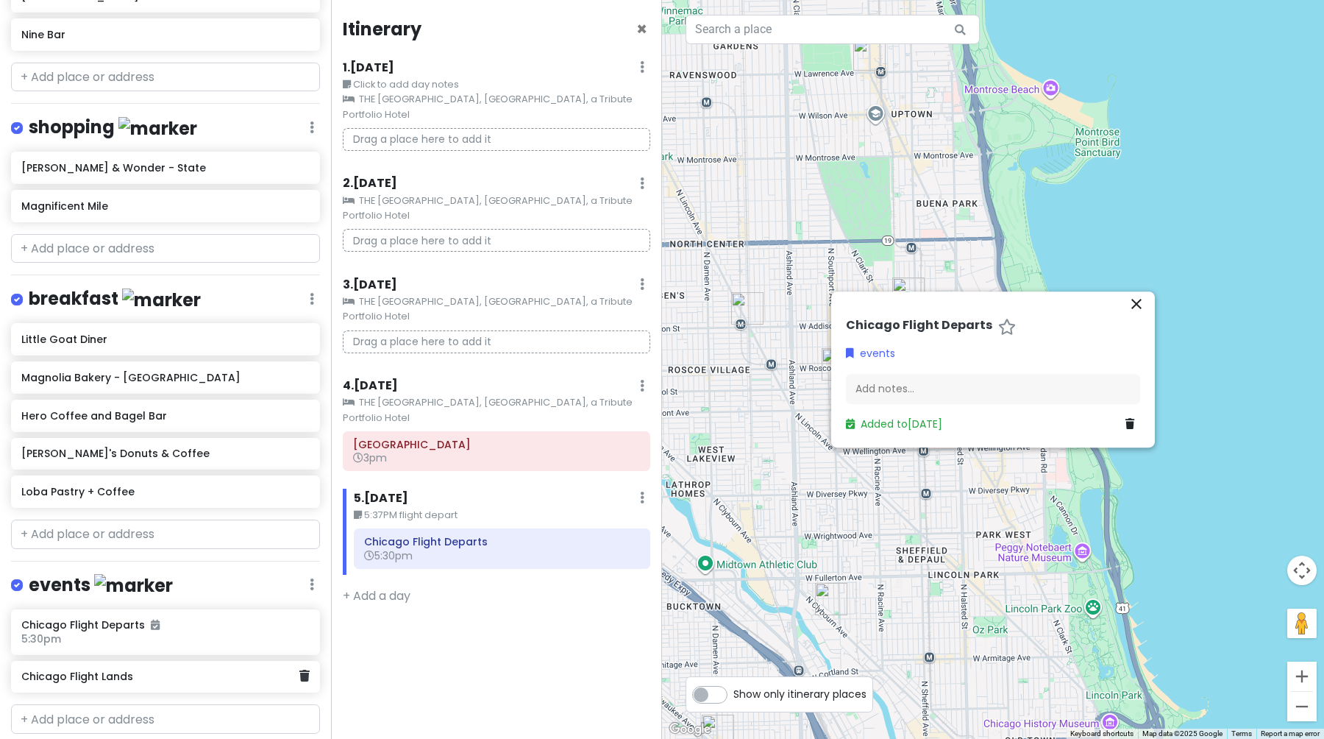
scroll to position [1672, 0]
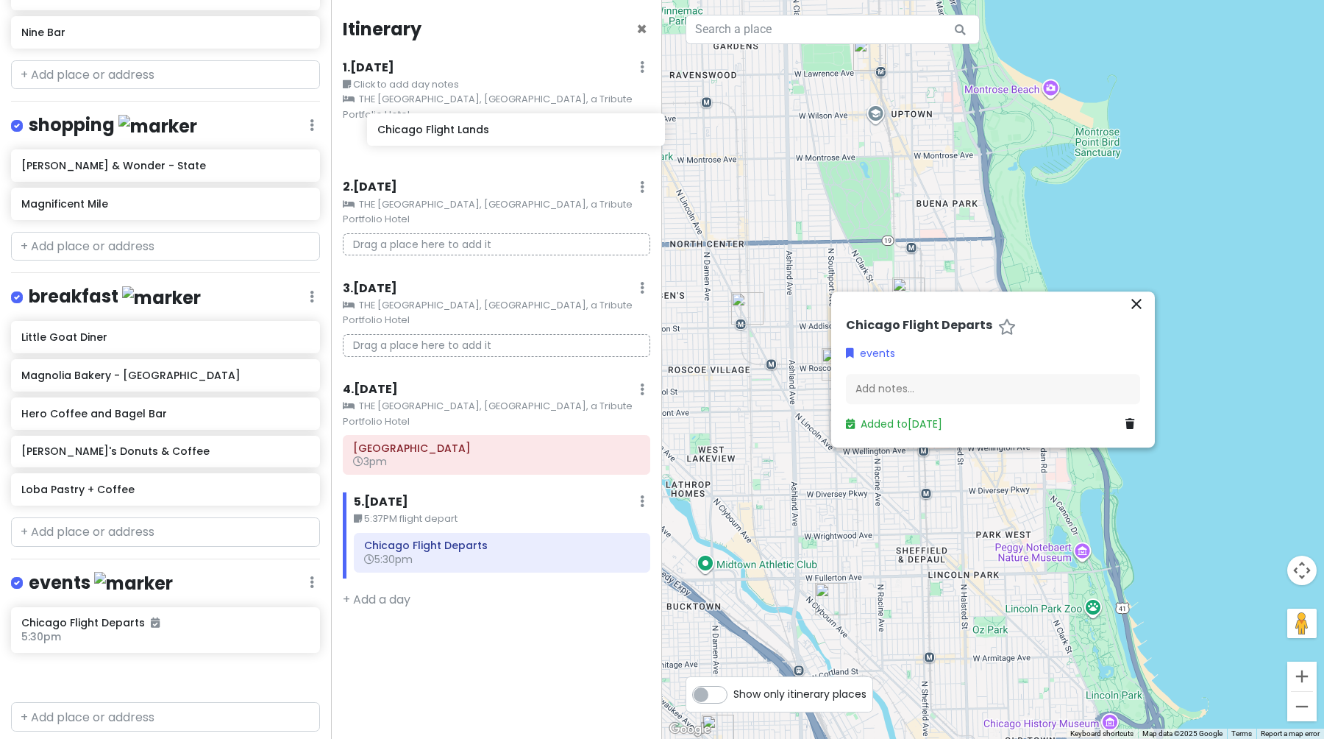
drag, startPoint x: 168, startPoint y: 653, endPoint x: 524, endPoint y: 142, distance: 623.1
click at [524, 142] on div "Chicago Trip Private Change Dates Make a Copy Delete Trip Give Feedback 💡 Suppo…" at bounding box center [662, 369] width 1324 height 739
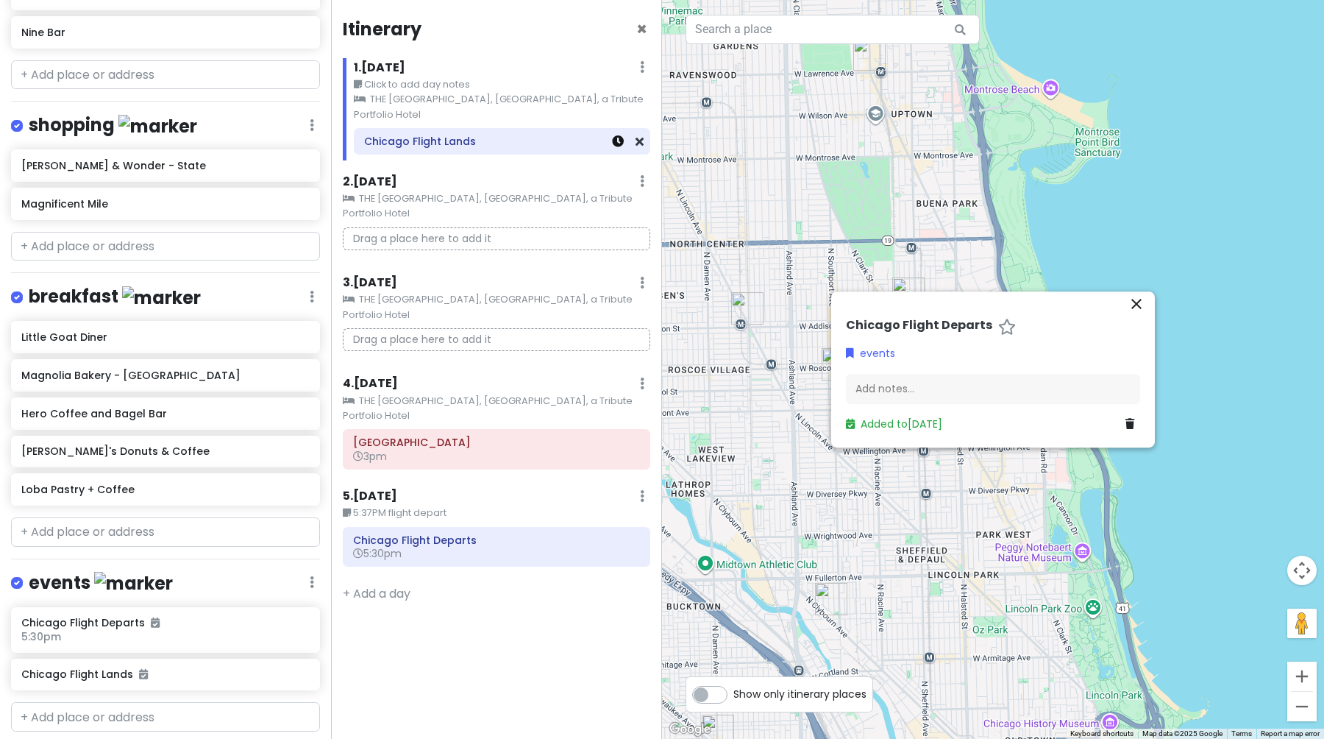
click at [622, 135] on icon at bounding box center [618, 141] width 12 height 12
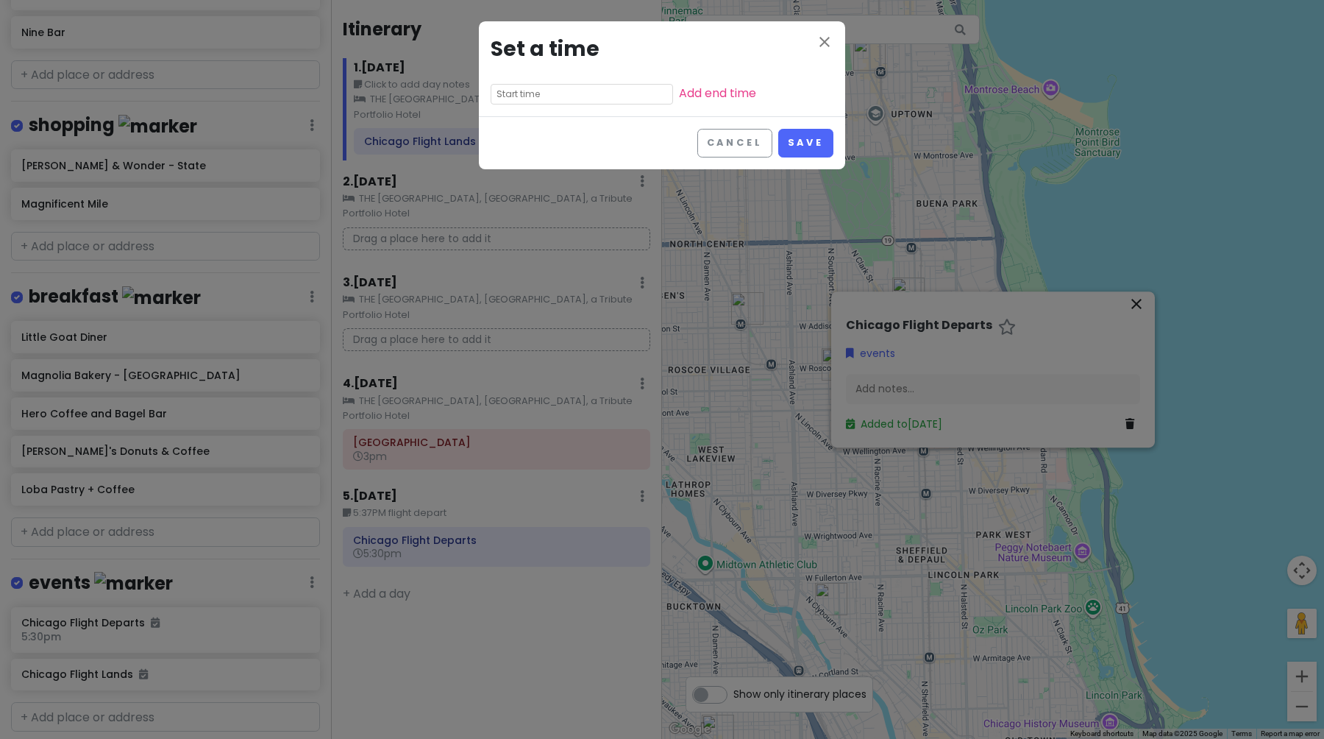
click at [509, 86] on input "text" at bounding box center [582, 94] width 182 height 21
click at [514, 138] on li "01" at bounding box center [511, 133] width 40 height 18
type input "1:35 pm"
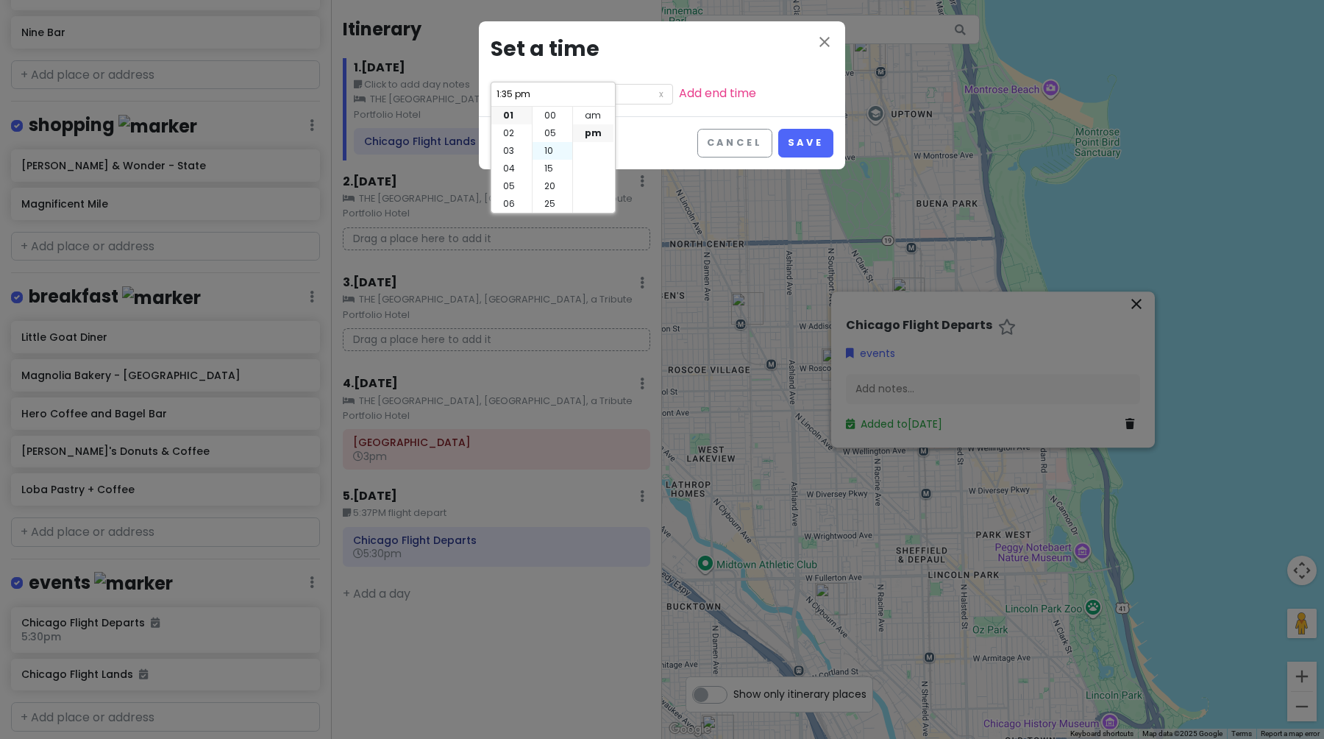
click at [553, 149] on li "10" at bounding box center [553, 151] width 40 height 18
type input "1:10 pm"
click at [803, 153] on button "Save" at bounding box center [805, 143] width 55 height 29
